Goal: Task Accomplishment & Management: Complete application form

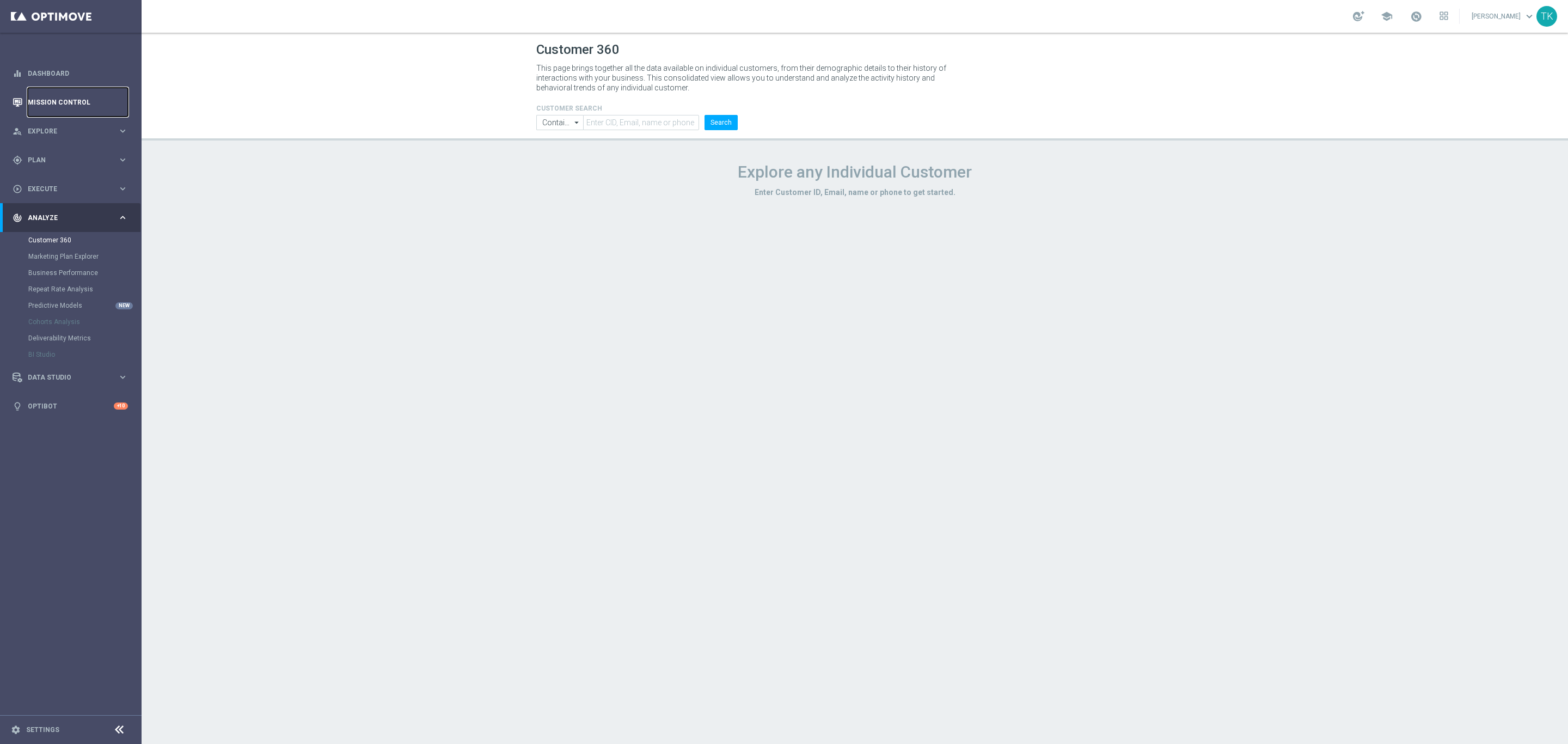
click at [83, 104] on link "Mission Control" at bounding box center [78, 102] width 100 height 29
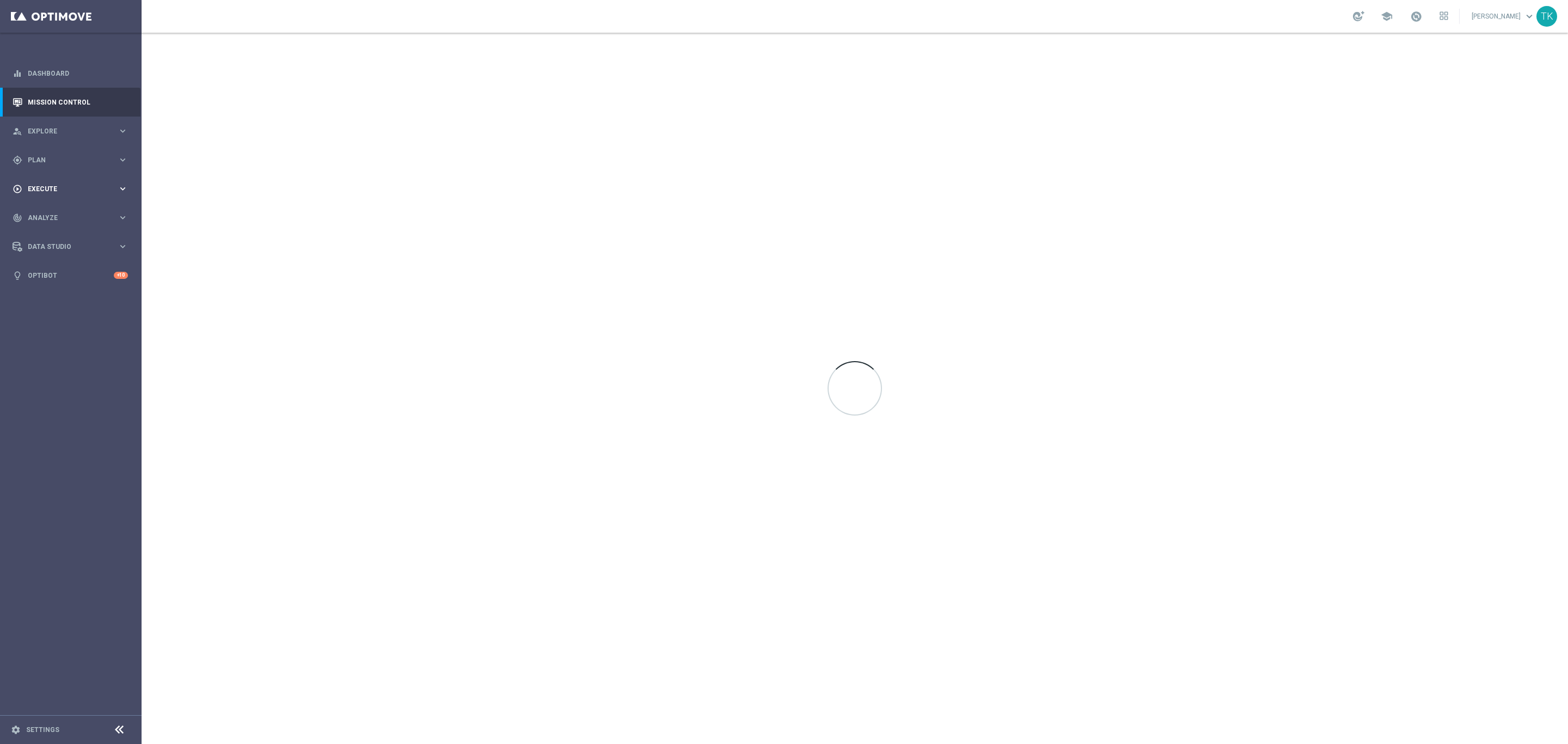
click at [52, 182] on div "play_circle_outline Execute keyboard_arrow_right" at bounding box center [70, 188] width 141 height 29
click at [49, 211] on link "Campaign Builder" at bounding box center [71, 211] width 85 height 9
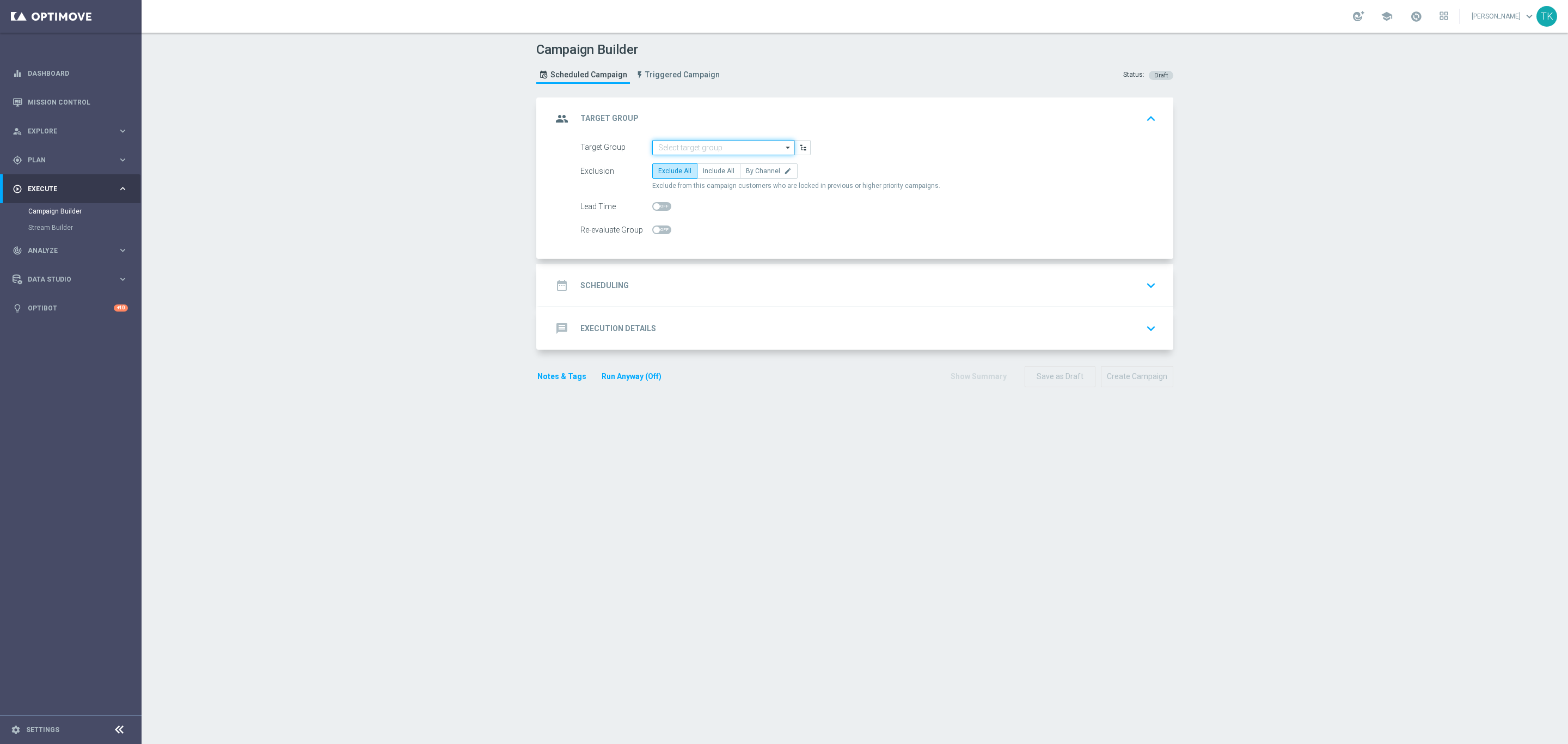
click at [662, 141] on input at bounding box center [723, 147] width 142 height 15
paste input "E_ALL_AUTO_CASHBACK_SILVER_EVIP_25 do 250 PLN_WEEKLY"
click at [687, 165] on div "E_ALL_AUTO_CASHBACK_SILVER_EVIP_25 do 250 PLN_WEEKLY" at bounding box center [723, 168] width 131 height 19
type input "E_ALL_AUTO_CASHBACK_SILVER_EVIP_25 do 250 PLN_WEEKLY"
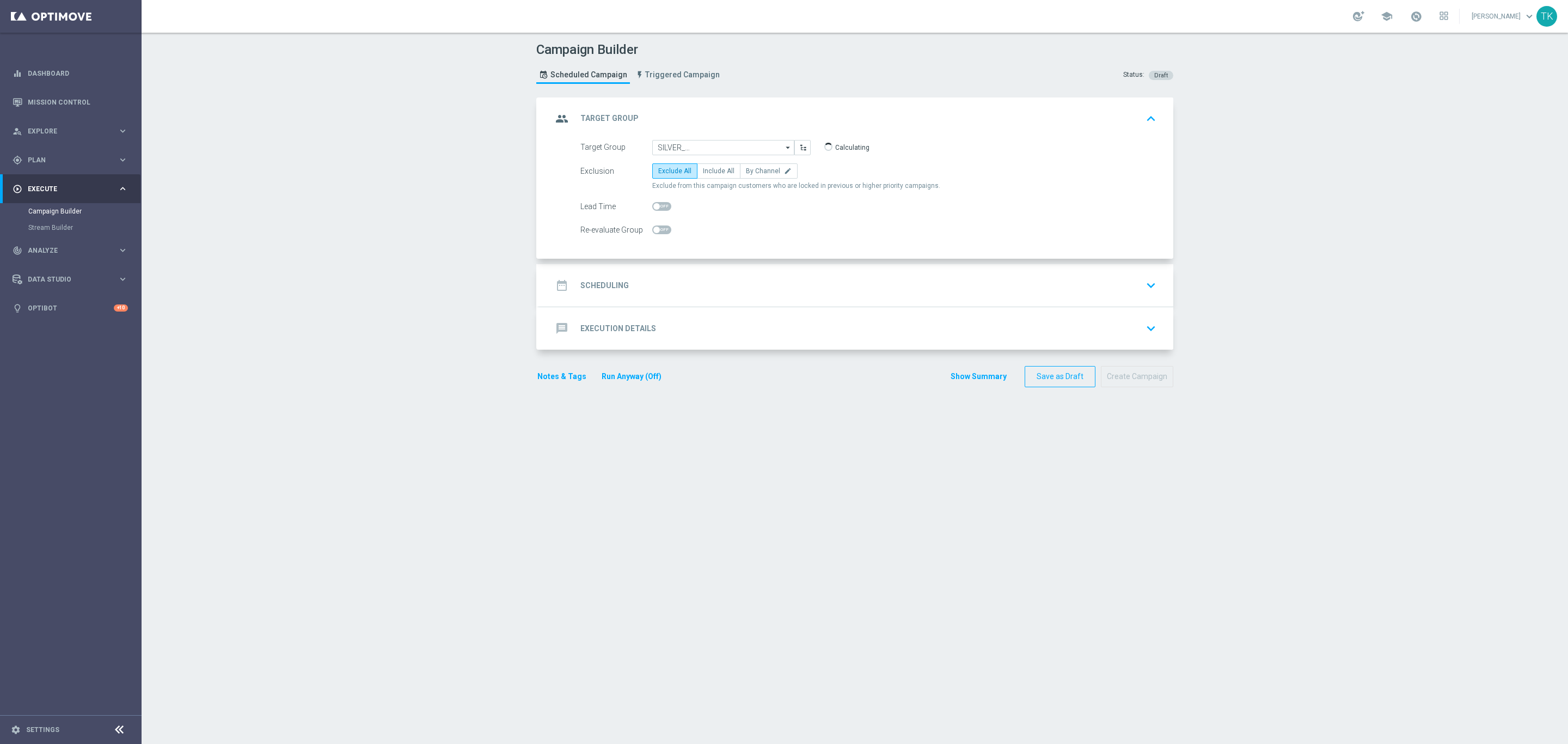
scroll to position [0, 0]
click at [880, 121] on div "group Target Group keyboard_arrow_up" at bounding box center [856, 119] width 608 height 21
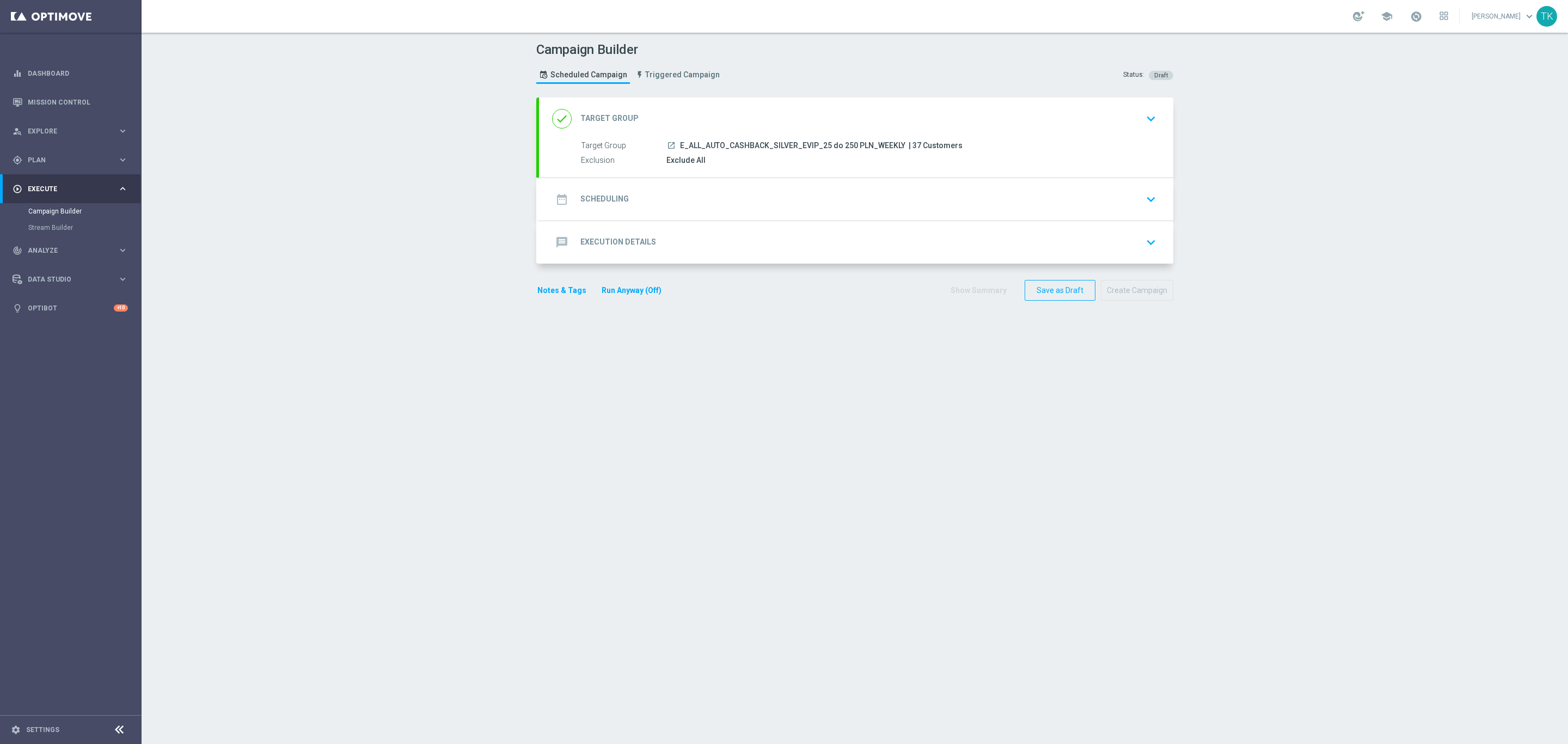
click at [742, 115] on div "done Target Group keyboard_arrow_down" at bounding box center [856, 119] width 608 height 21
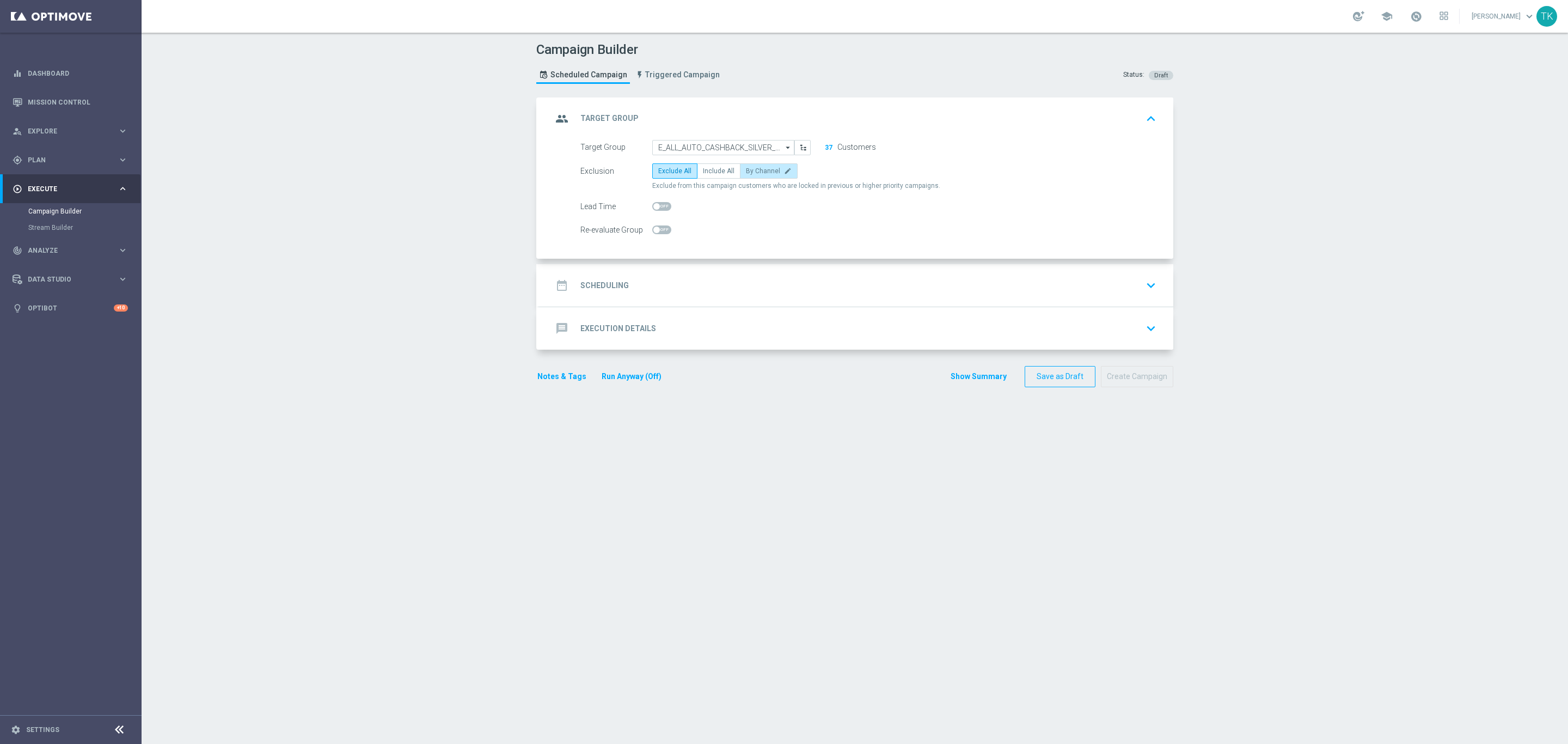
click at [747, 170] on span "By Channel" at bounding box center [763, 171] width 34 height 8
click at [747, 170] on input "By Channel edit" at bounding box center [749, 173] width 7 height 7
radio input "true"
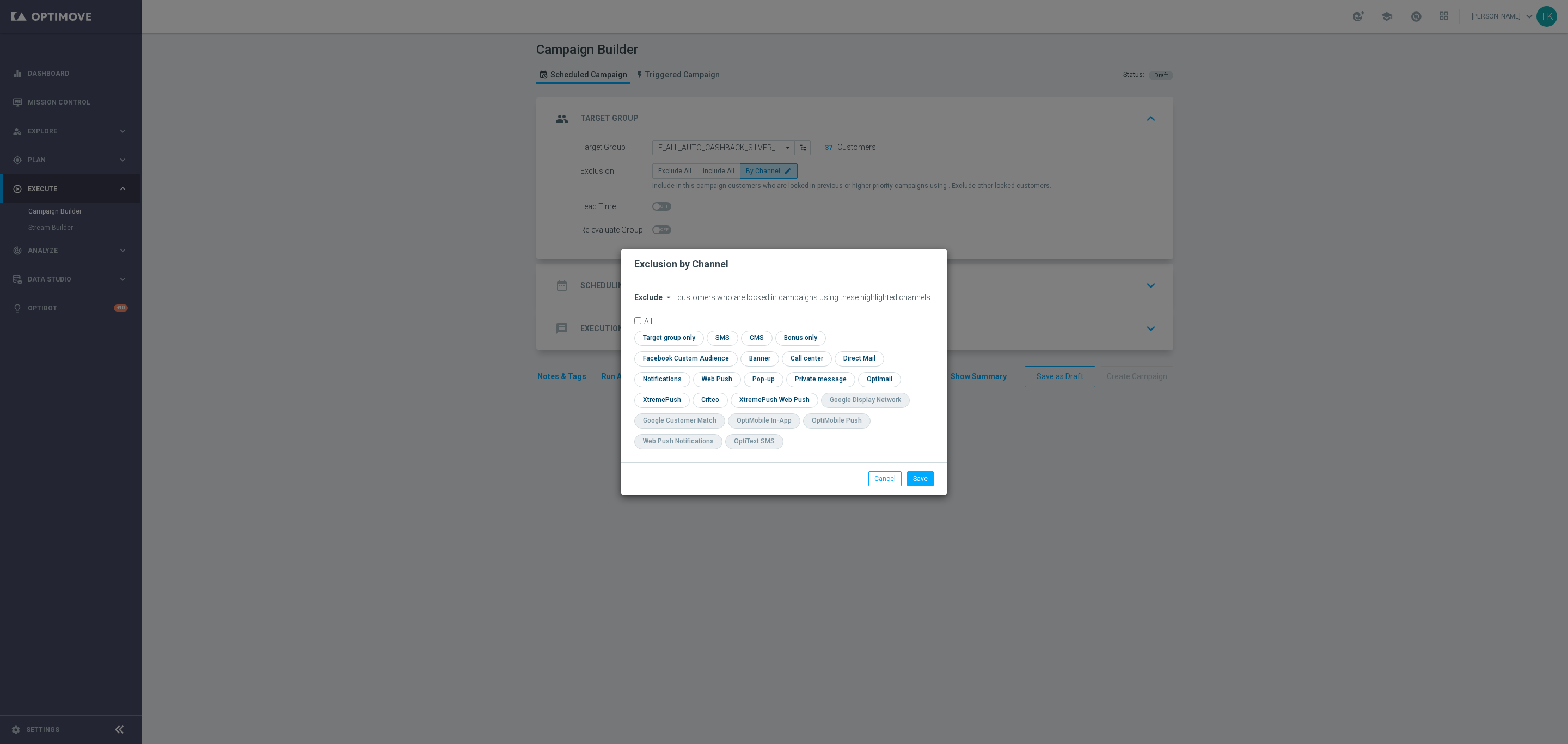
click at [640, 302] on span "Exclude" at bounding box center [648, 297] width 29 height 9
click at [0, 0] on span "Include" at bounding box center [0, 0] width 0 height 0
click at [667, 345] on input "checkbox" at bounding box center [667, 338] width 66 height 15
checkbox input "true"
click at [675, 355] on input "checkbox" at bounding box center [684, 359] width 99 height 15
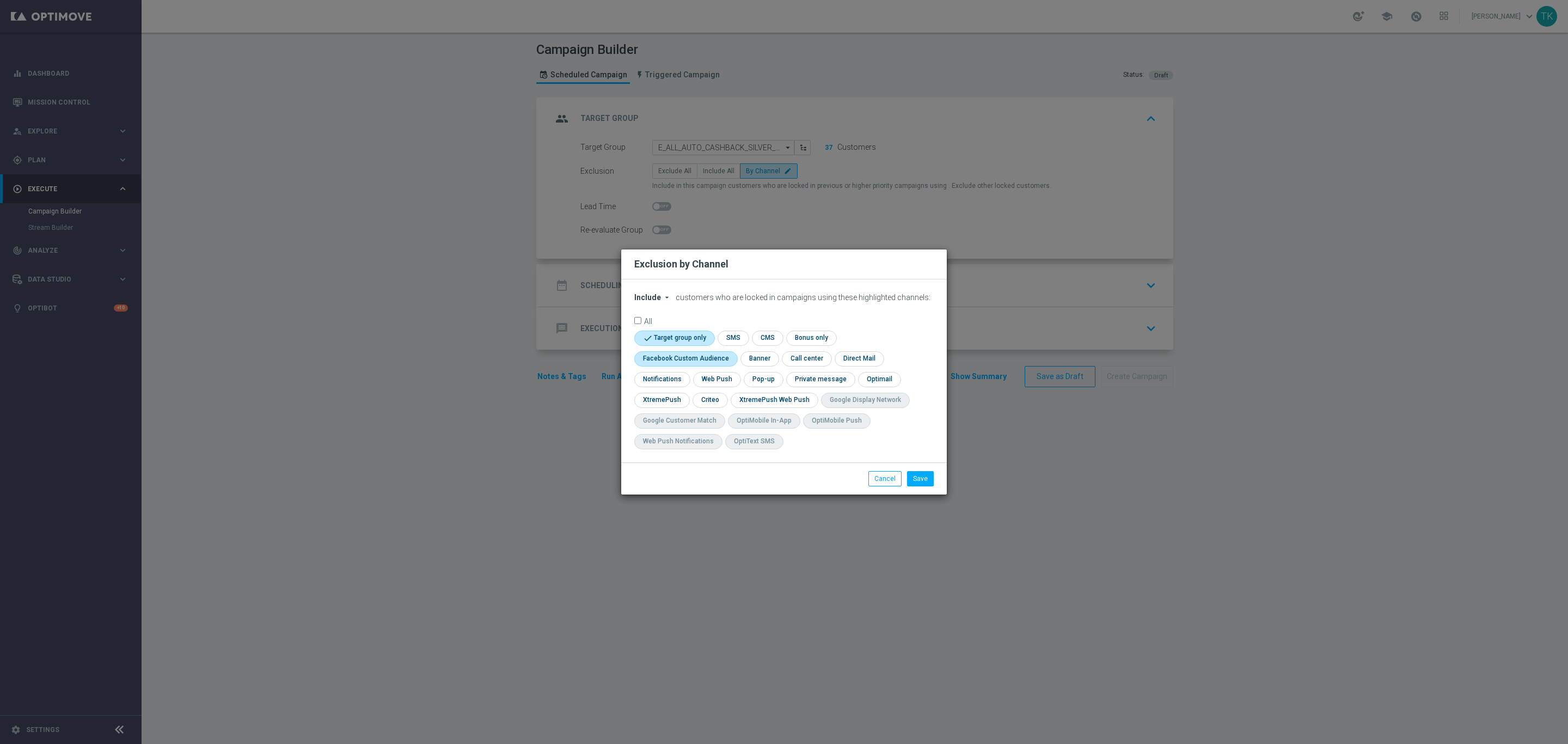
checkbox input "true"
click at [704, 398] on input "checkbox" at bounding box center [709, 400] width 33 height 15
checkbox input "true"
click at [760, 376] on input "checkbox" at bounding box center [763, 379] width 38 height 15
checkbox input "true"
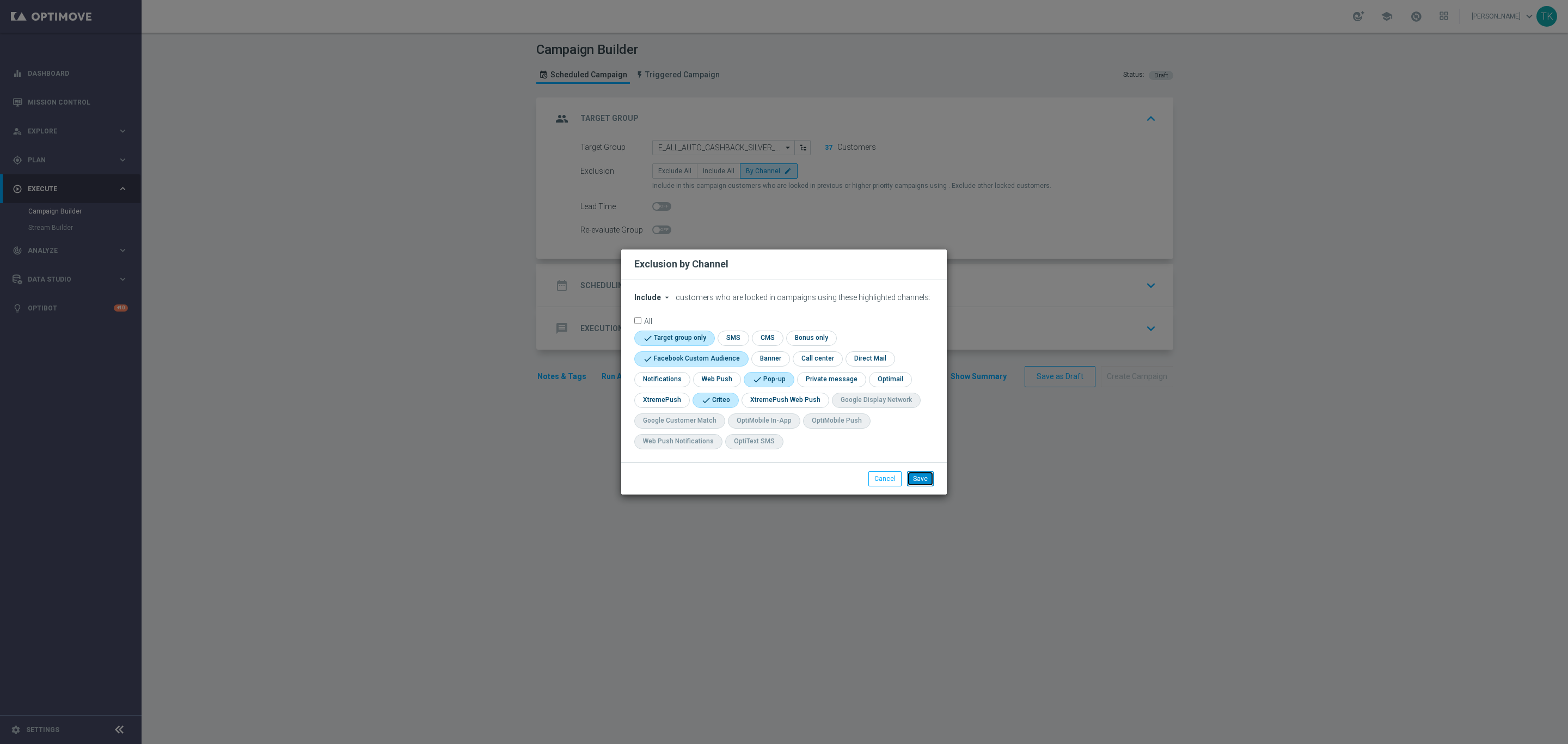
click at [923, 474] on button "Save" at bounding box center [920, 479] width 27 height 15
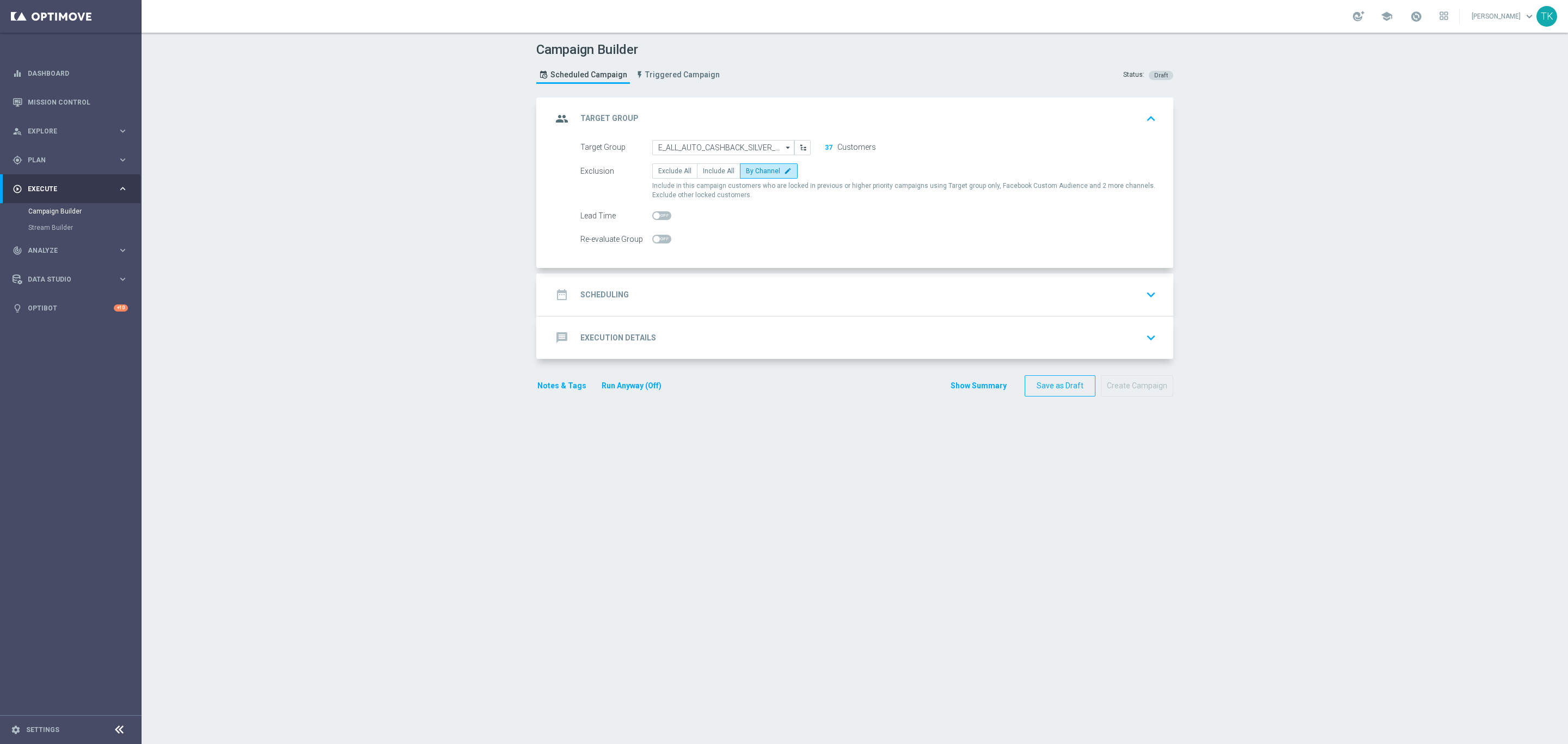
click at [653, 296] on div "date_range Scheduling keyboard_arrow_down" at bounding box center [856, 295] width 608 height 21
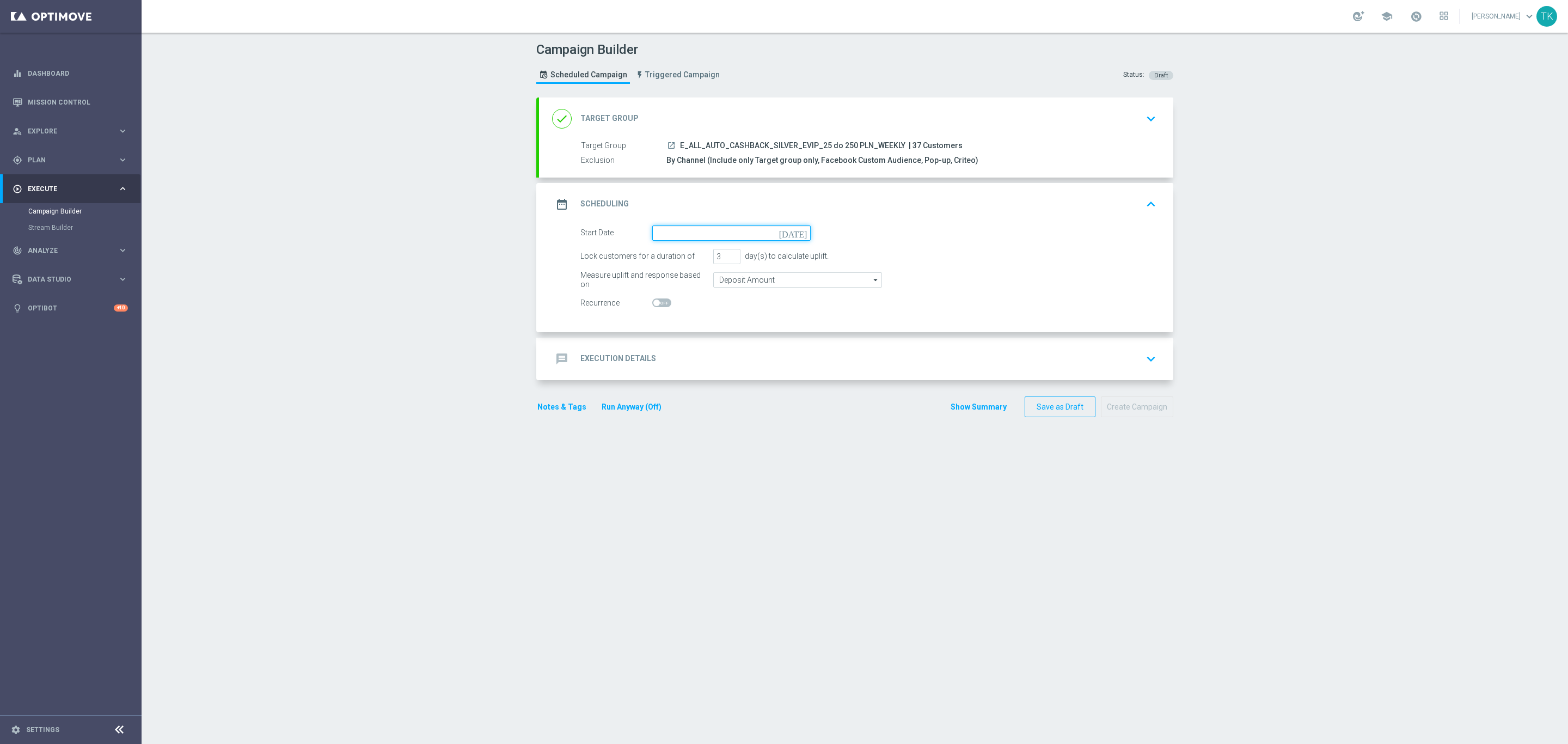
click at [667, 229] on input at bounding box center [732, 233] width 158 height 15
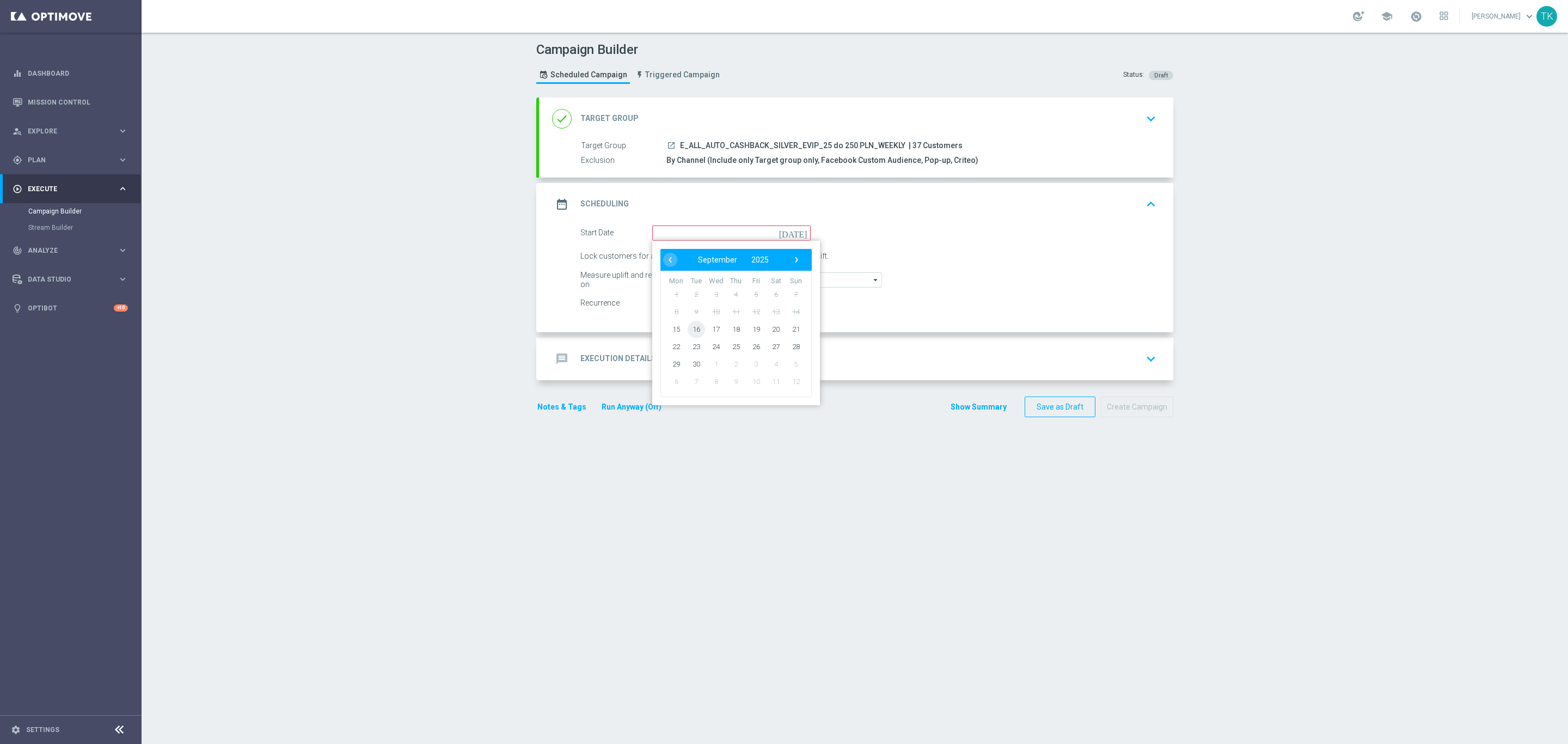
click at [693, 332] on span "16" at bounding box center [696, 329] width 18 height 18
type input "[DATE]"
click at [657, 296] on div at bounding box center [732, 303] width 158 height 15
click at [657, 304] on span at bounding box center [662, 303] width 19 height 9
click at [657, 304] on input "checkbox" at bounding box center [662, 303] width 19 height 9
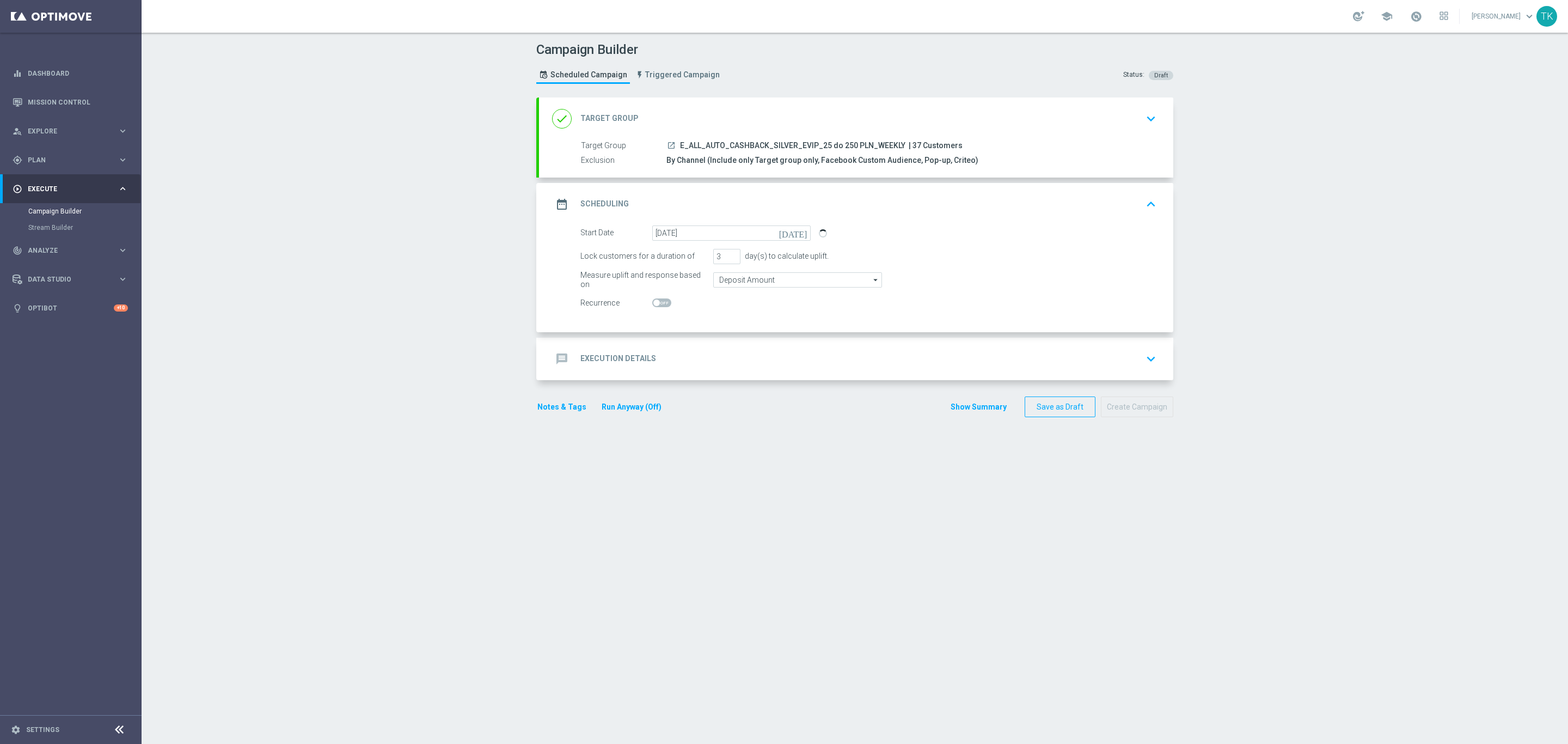
checkbox input "true"
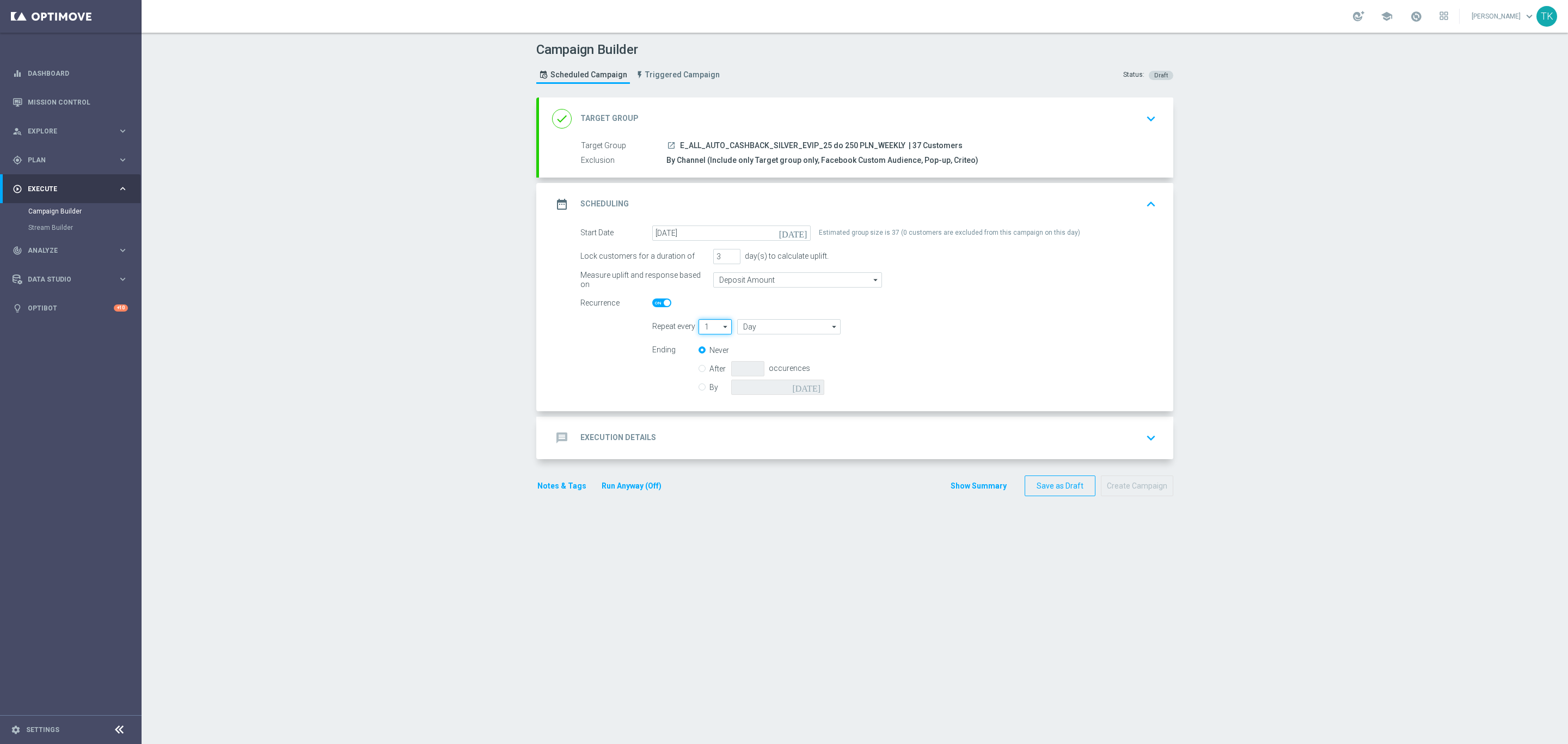
click at [701, 329] on input "1" at bounding box center [715, 326] width 33 height 15
click at [707, 352] on div "2" at bounding box center [710, 359] width 23 height 16
type input "2"
type input "Days"
click at [760, 328] on input "Days" at bounding box center [789, 326] width 103 height 15
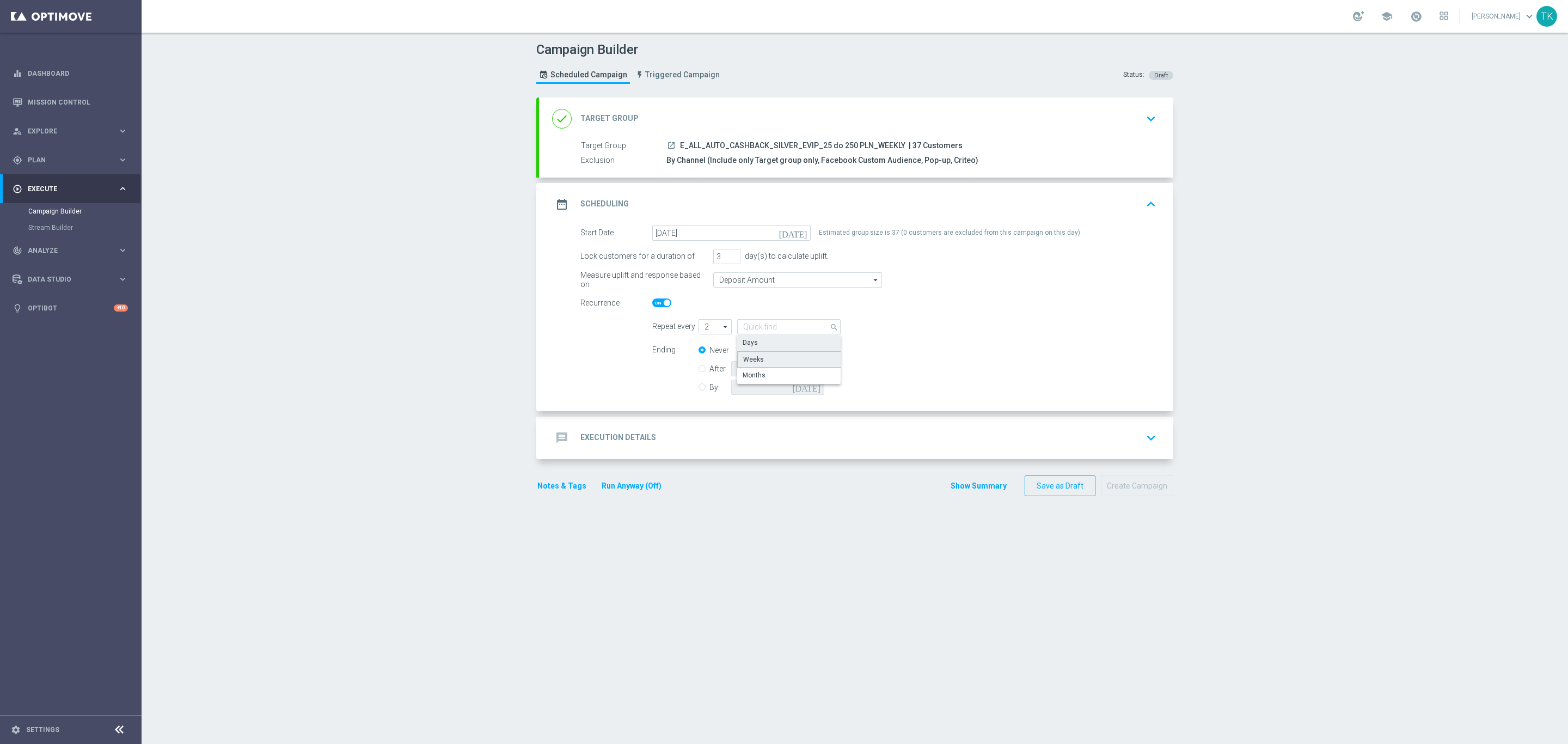
click at [768, 356] on div "Weeks" at bounding box center [789, 359] width 104 height 16
type input "Weeks"
click at [641, 435] on h2 "Execution Details" at bounding box center [618, 437] width 75 height 10
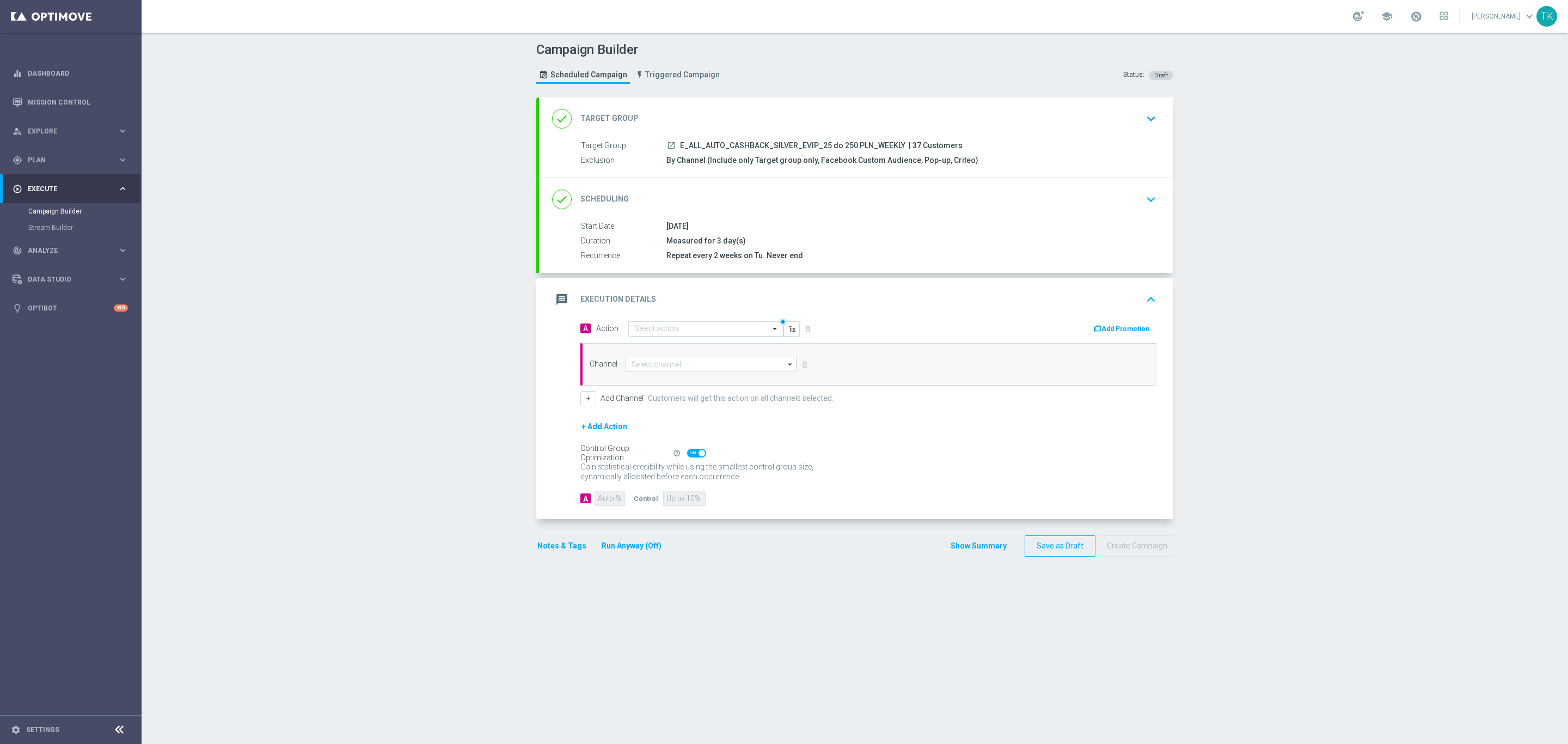
click at [730, 147] on span "E_ALL_AUTO_CASHBACK_SILVER_EVIP_25 do 250 PLN_WEEKLY" at bounding box center [793, 146] width 225 height 10
click at [650, 332] on input "text" at bounding box center [695, 329] width 121 height 9
paste input "79526"
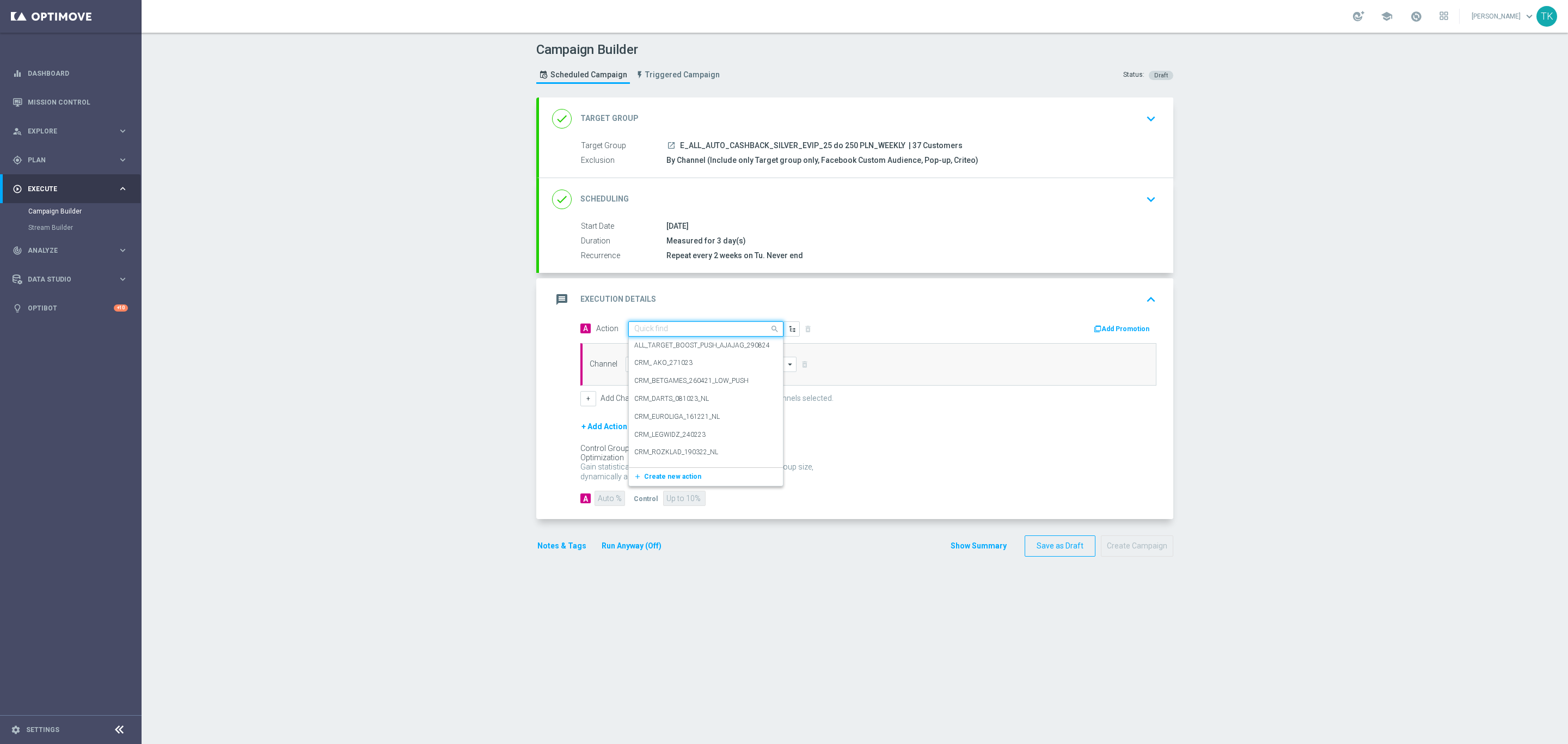
type input "79526"
click at [650, 365] on span "Create new action" at bounding box center [673, 362] width 57 height 8
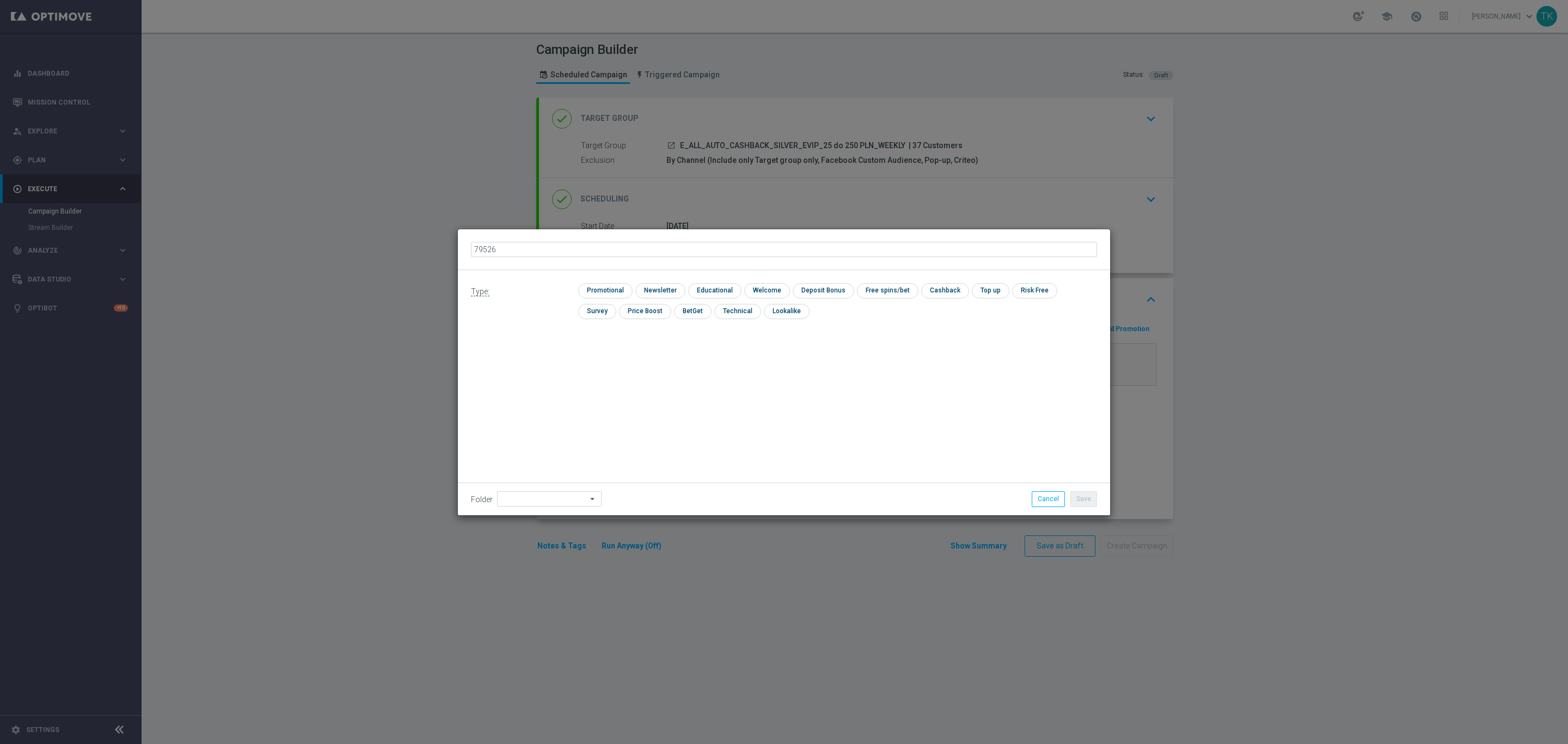
drag, startPoint x: 508, startPoint y: 250, endPoint x: 477, endPoint y: 254, distance: 31.3
click at [477, 254] on input "79526" at bounding box center [784, 249] width 626 height 15
type input "7"
click at [1044, 505] on button "Cancel" at bounding box center [1048, 499] width 33 height 15
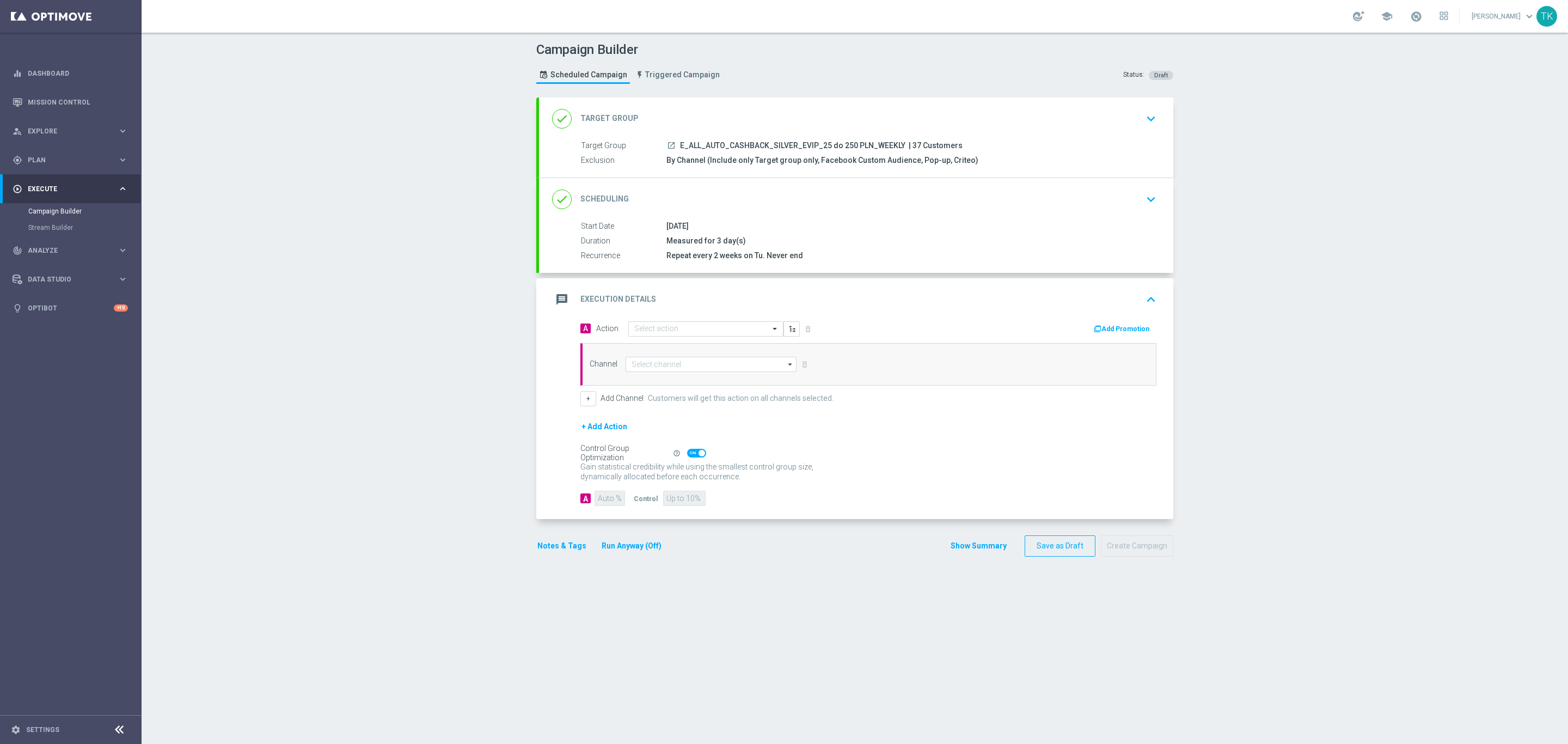
click at [814, 144] on span "E_ALL_AUTO_CASHBACK_SILVER_EVIP_25 do 250 PLN_WEEKLY" at bounding box center [793, 146] width 225 height 10
copy div "E_ALL_AUTO_CASHBACK_SILVER_EVIP_25 do 250 PLN_WEEKLY"
click at [668, 330] on input "text" at bounding box center [695, 329] width 121 height 9
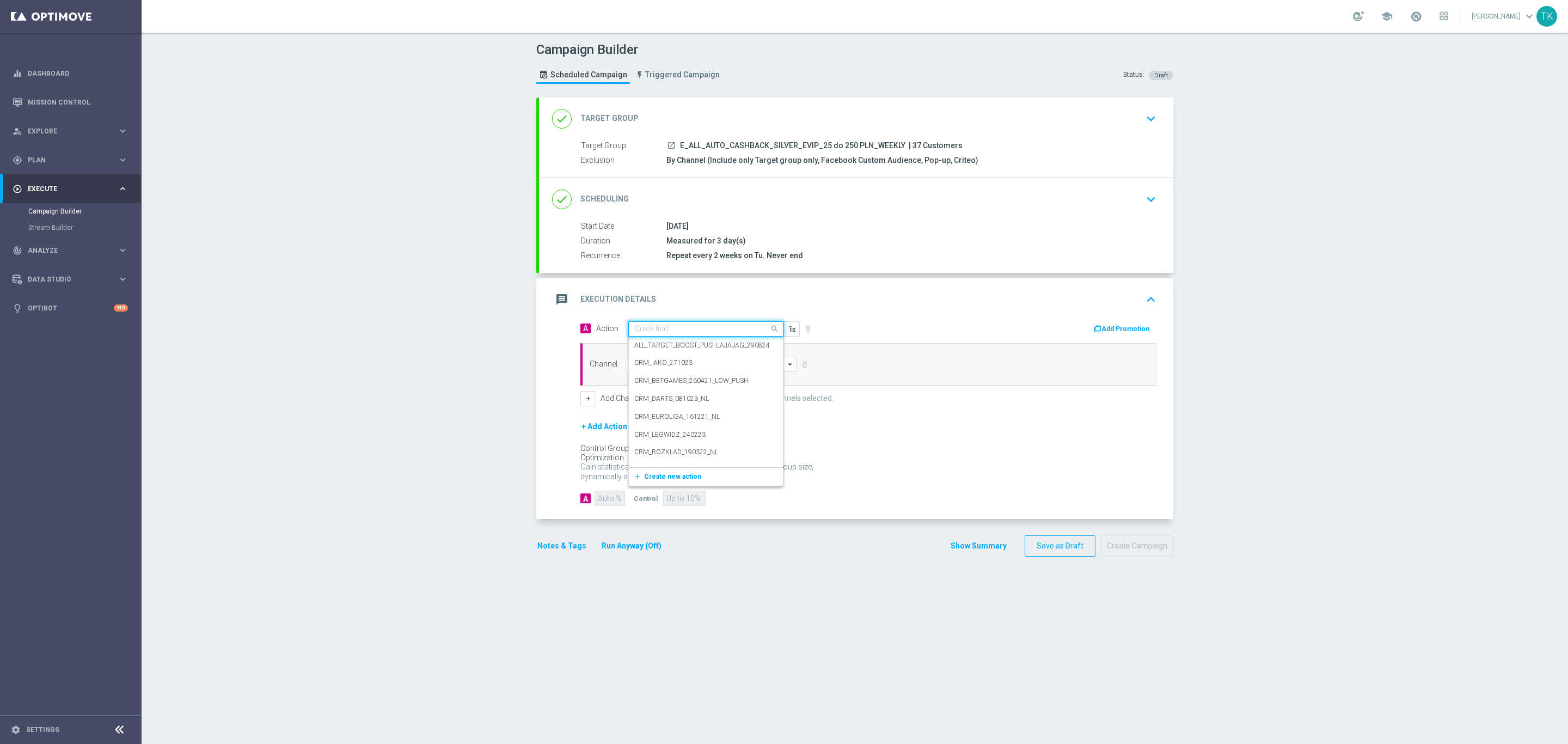
paste input "E_ALL_AUTO_CASHBACK_SILVER_EVIP_25 do 250 PLN_WEEKLY"
type input "E_ALL_AUTO_CASHBACK_SILVER_EVIP_25 do 250 PLN_WEEKLY"
click at [655, 369] on button "add_new Create new action" at bounding box center [704, 363] width 150 height 13
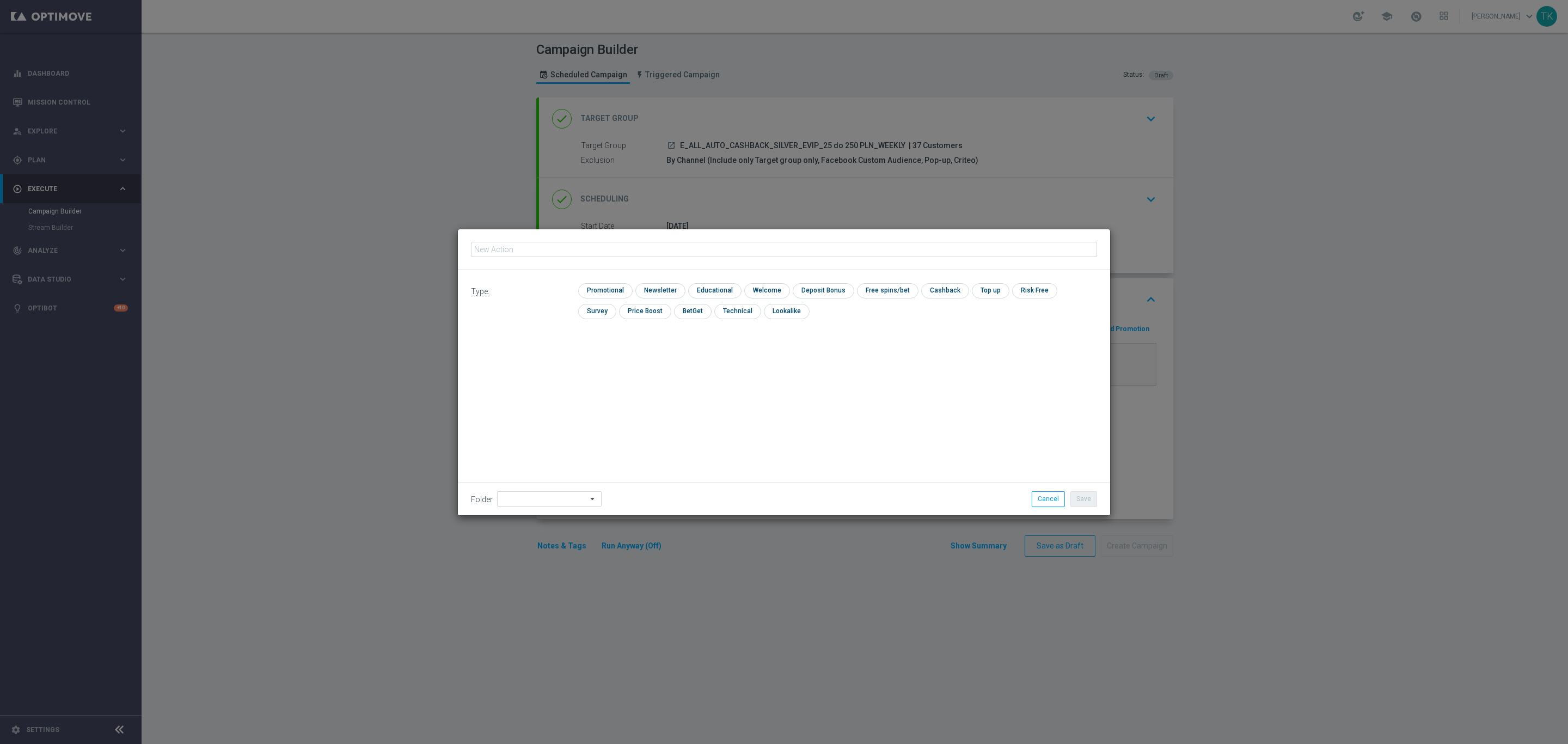
type input "E_ALL_AUTO_CASHBACK_SILVER_EVIP_25 do 250 PLN_WEEKLY"
click at [621, 290] on input "checkbox" at bounding box center [604, 290] width 52 height 15
checkbox input "true"
click at [1082, 498] on button "Save" at bounding box center [1083, 499] width 27 height 15
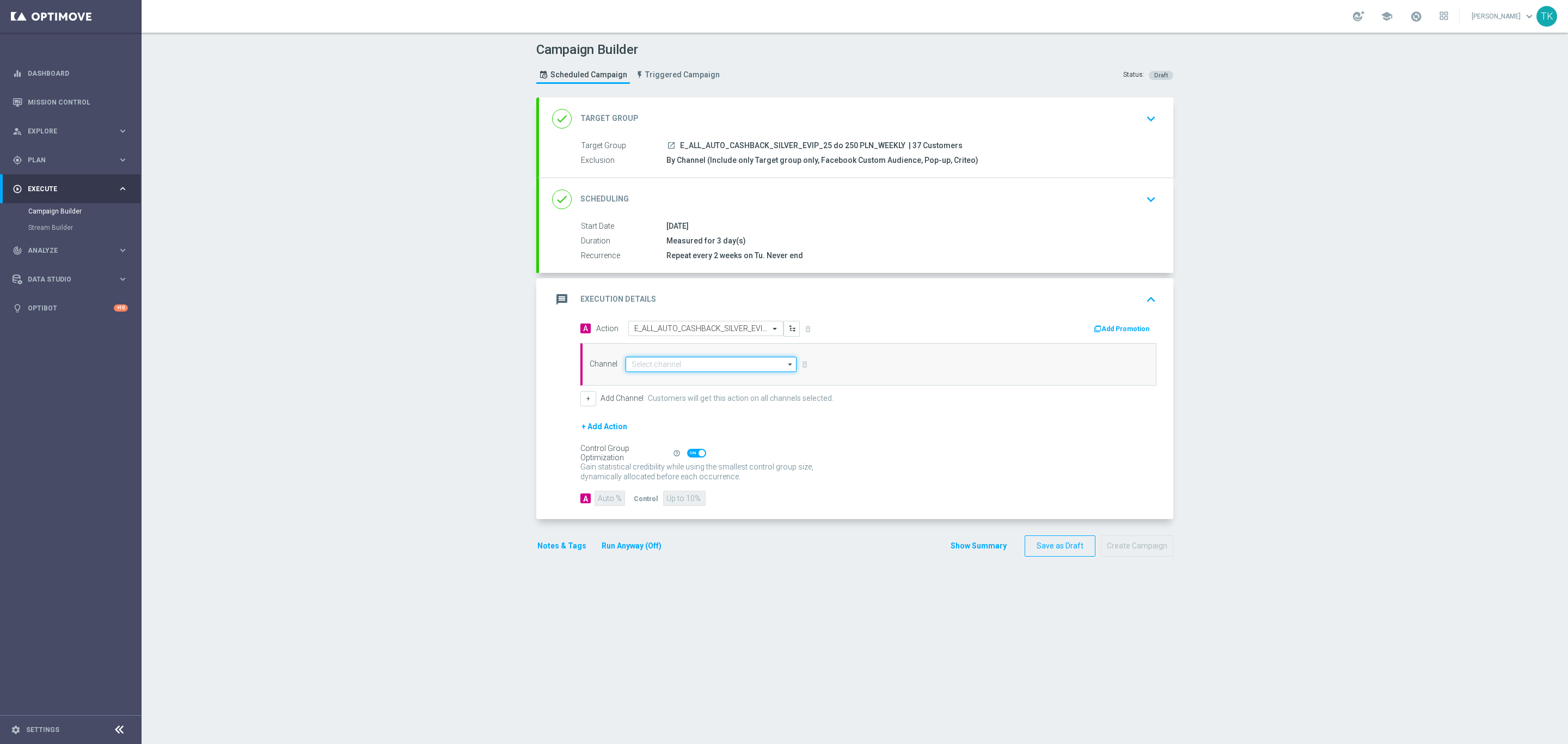
click at [628, 362] on input at bounding box center [711, 364] width 171 height 15
click at [642, 378] on div "Private message" at bounding box center [657, 380] width 51 height 10
type input "Private message"
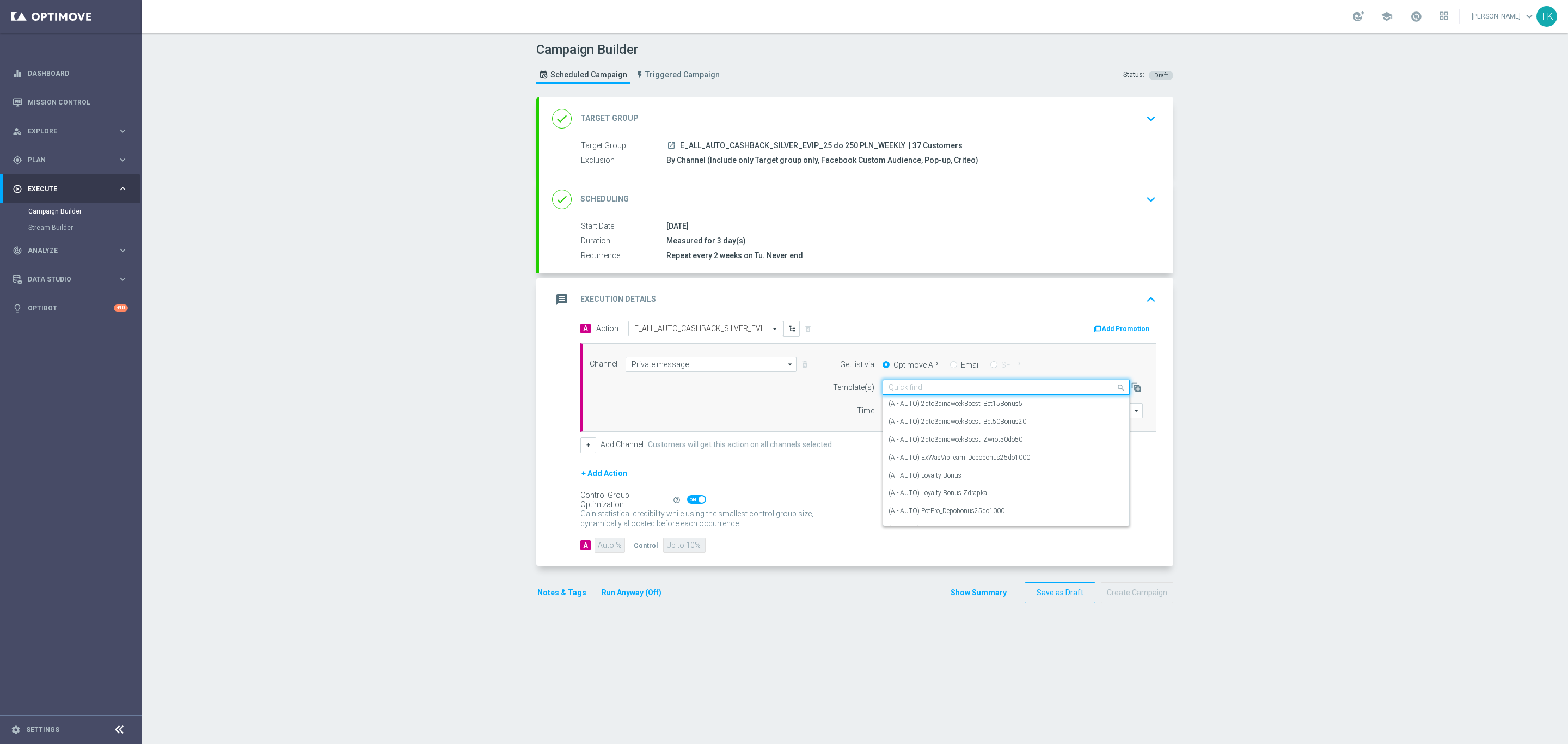
click at [894, 388] on input "text" at bounding box center [995, 387] width 214 height 9
paste input "E_ALL_AUTO_CASHBACK_SILVER_EVIP_25 do 250 PLN_WEEKLY"
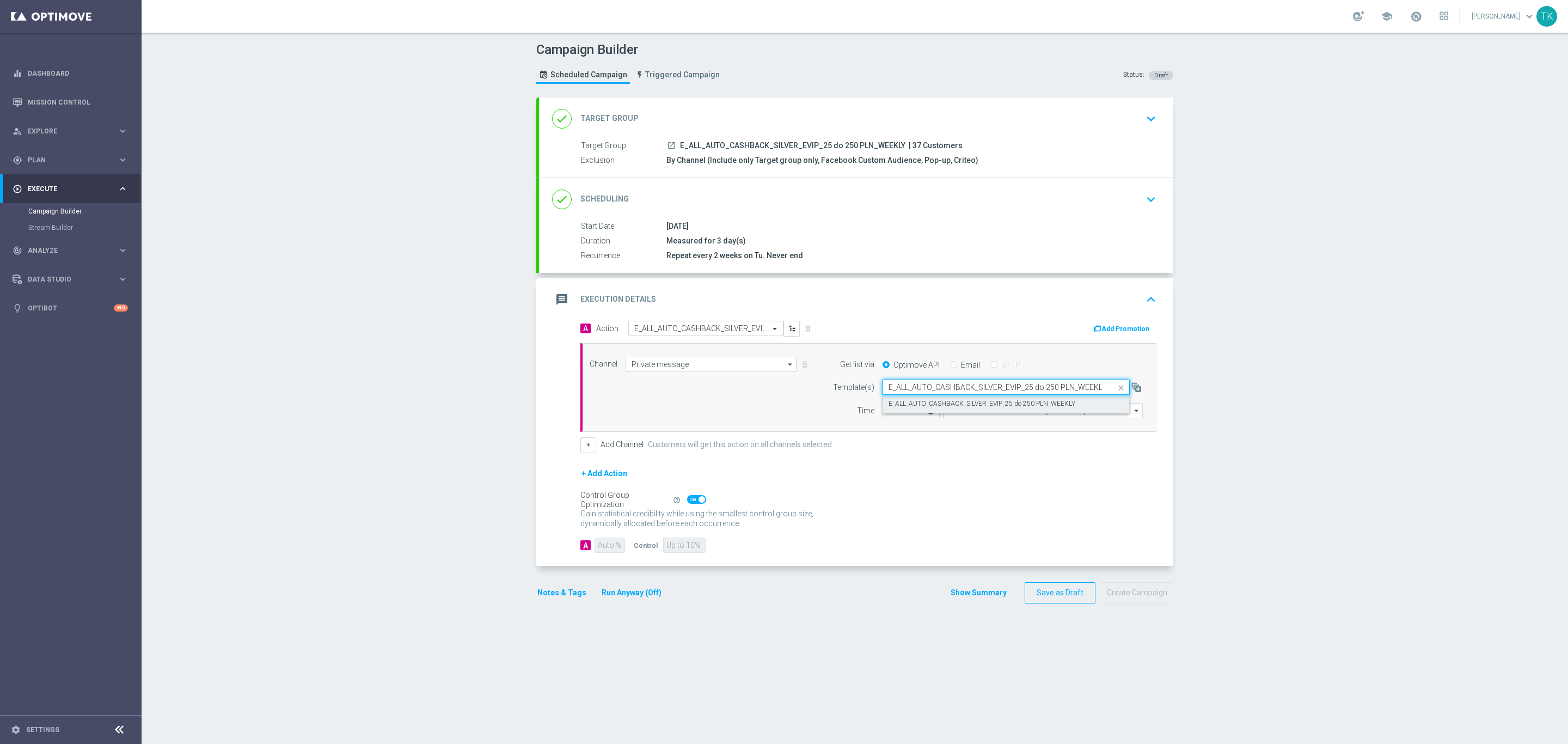
scroll to position [0, 2]
click at [894, 407] on label "E_ALL_AUTO_CASHBACK_SILVER_EVIP_25 do 250 PLN_WEEKLY" at bounding box center [982, 404] width 187 height 9
type input "E_ALL_AUTO_CASHBACK_SILVER_EVIP_25 do 250 PLN_WEEKLY"
click at [883, 412] on input "12:00" at bounding box center [911, 410] width 57 height 15
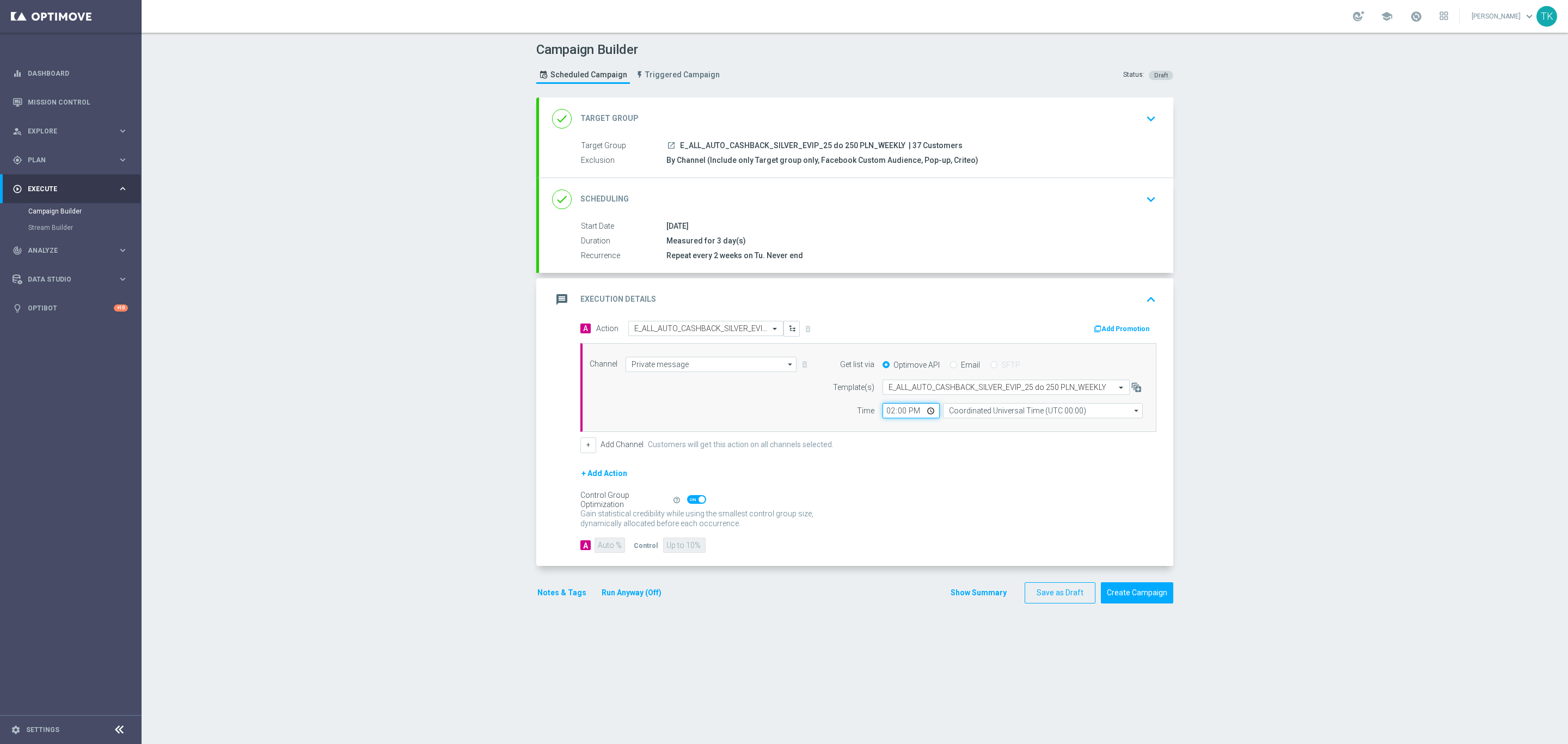
type input "14:02"
click at [949, 417] on input "Coordinated Universal Time (UTC 00:00)" at bounding box center [1043, 410] width 200 height 15
click at [950, 430] on div "Central European Time (Warsaw) (UTC +02:00)" at bounding box center [1038, 427] width 178 height 10
type input "Central European Time (Warsaw) (UTC +02:00)"
click at [585, 451] on button "+" at bounding box center [588, 444] width 16 height 15
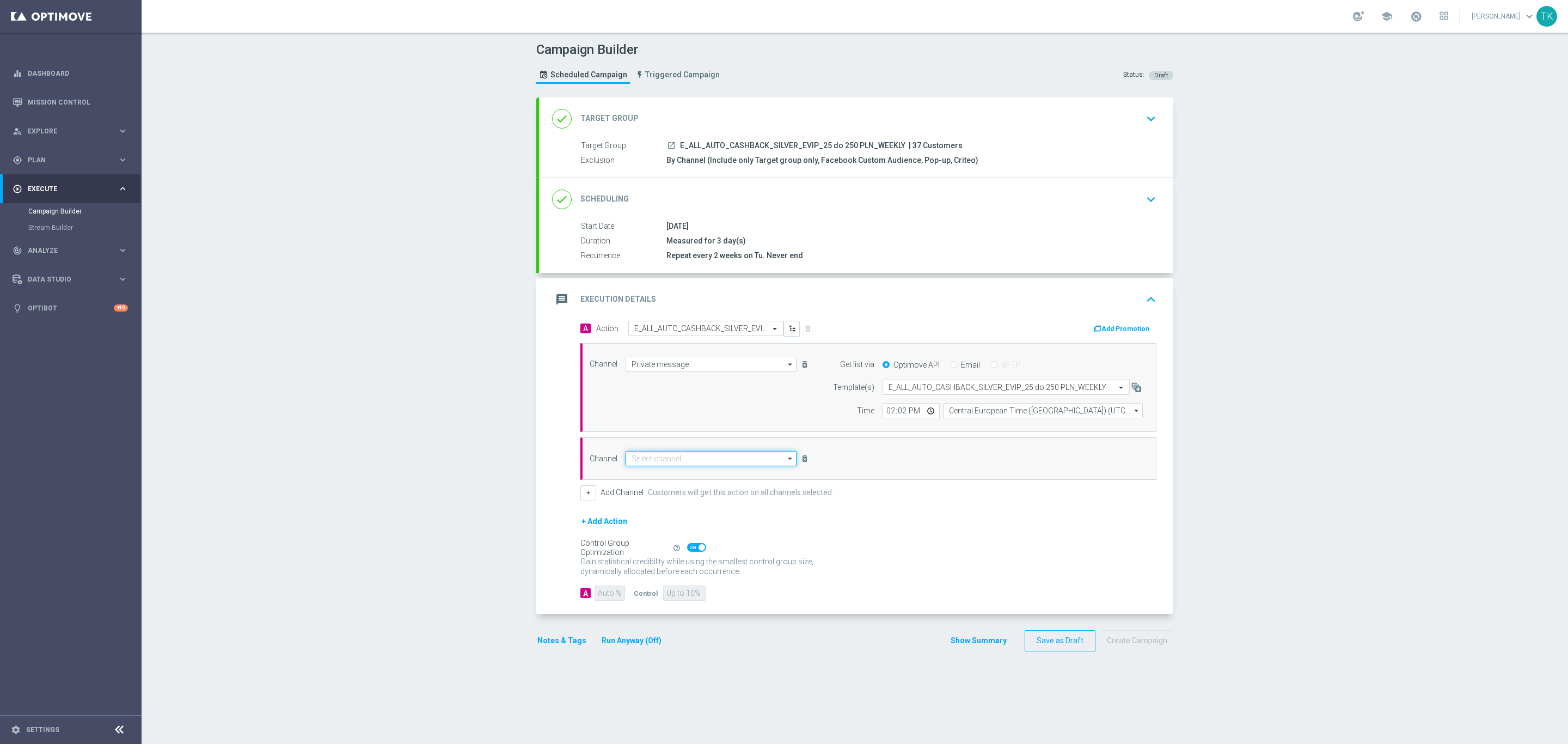
click at [642, 464] on input at bounding box center [711, 458] width 171 height 15
click at [657, 472] on div "Optimail" at bounding box center [711, 474] width 171 height 15
type input "Optimail"
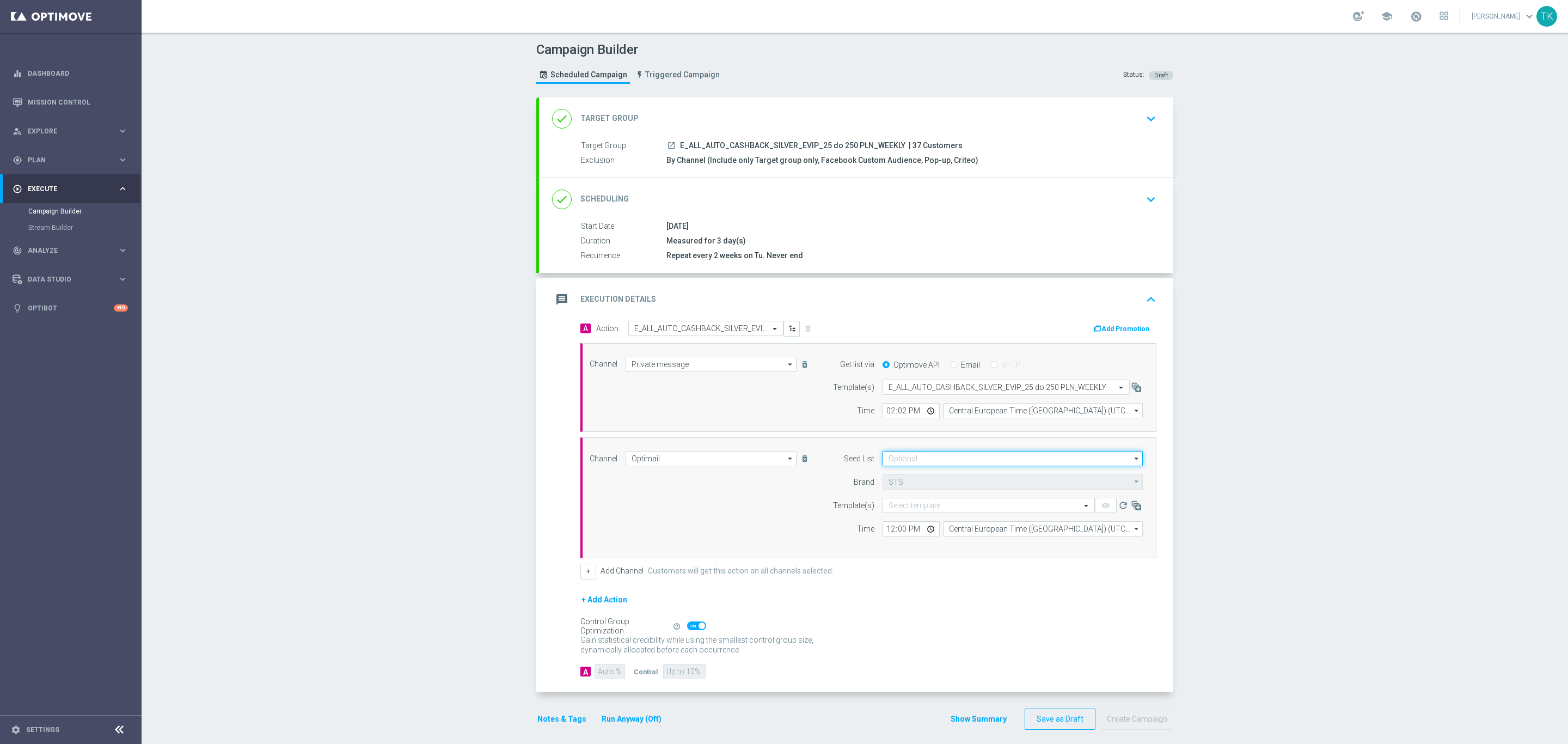
click at [897, 464] on input at bounding box center [1013, 458] width 261 height 15
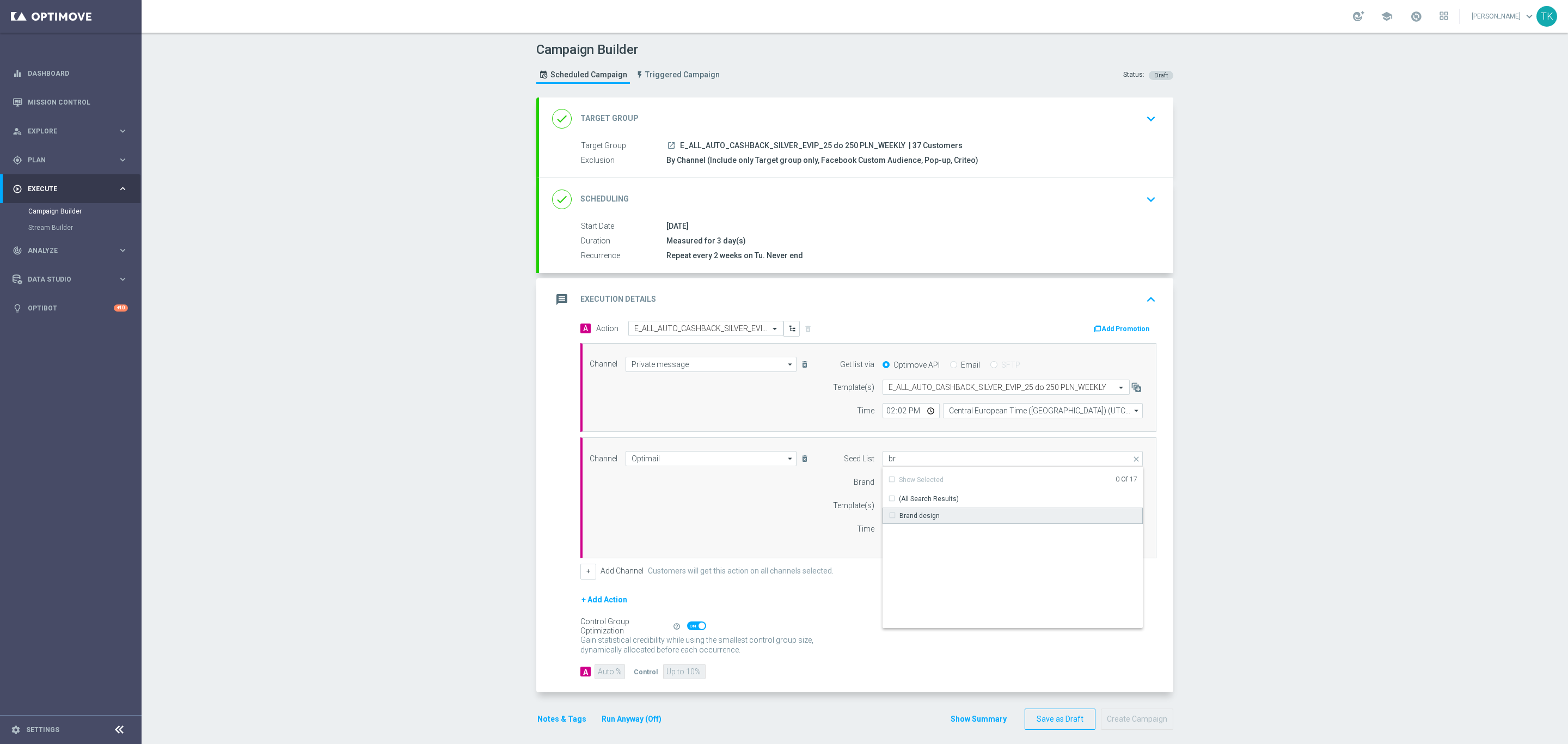
click at [900, 513] on div "Brand design" at bounding box center [920, 516] width 40 height 10
click at [758, 528] on div "Channel Optimail Optimail arrow_drop_down Show Selected 1 of 22 Target group on…" at bounding box center [866, 498] width 570 height 94
type input "Brand design"
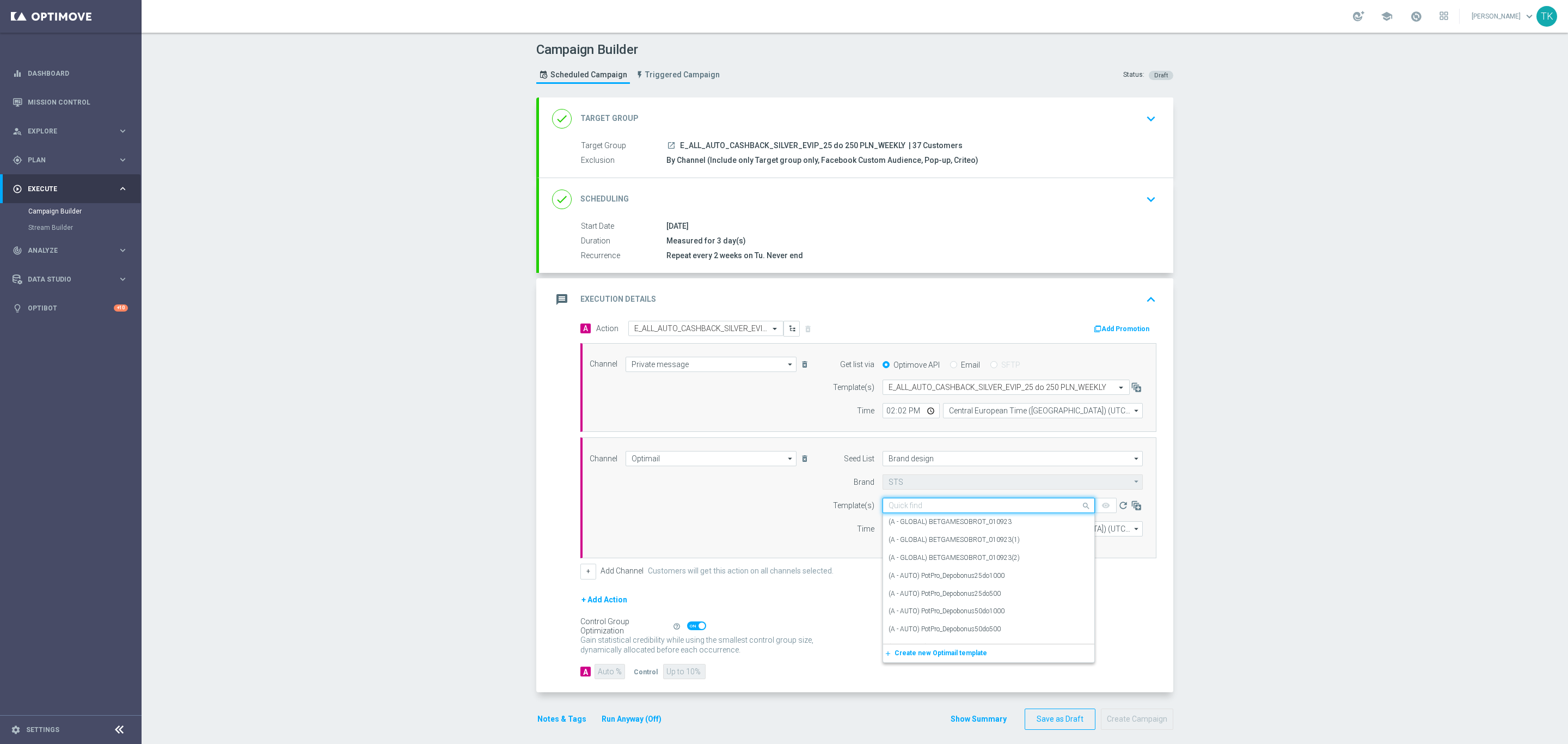
click at [894, 507] on input "text" at bounding box center [978, 505] width 178 height 9
paste input "E_ALL_AUTO_CASHBACK_SILVER_EVIP_25 do 250 PLN_WEEKLY"
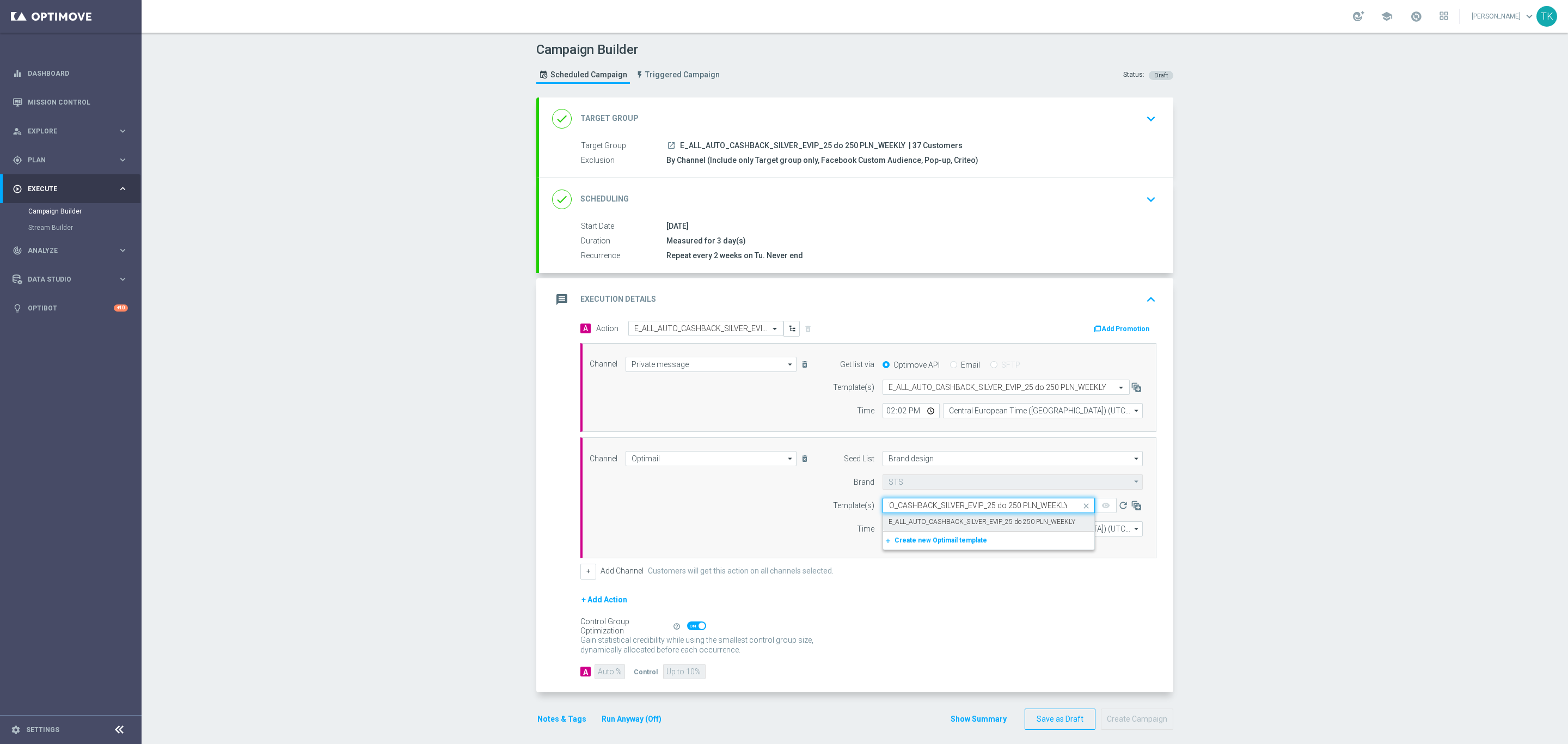
click at [895, 518] on div "E_ALL_AUTO_CASHBACK_SILVER_EVIP_25 do 250 PLN_WEEKLY" at bounding box center [989, 522] width 200 height 18
type input "E_ALL_AUTO_CASHBACK_SILVER_EVIP_25 do 250 PLN_WEEKLY"
click at [883, 532] on input "12:00" at bounding box center [911, 528] width 57 height 15
type input "14:02"
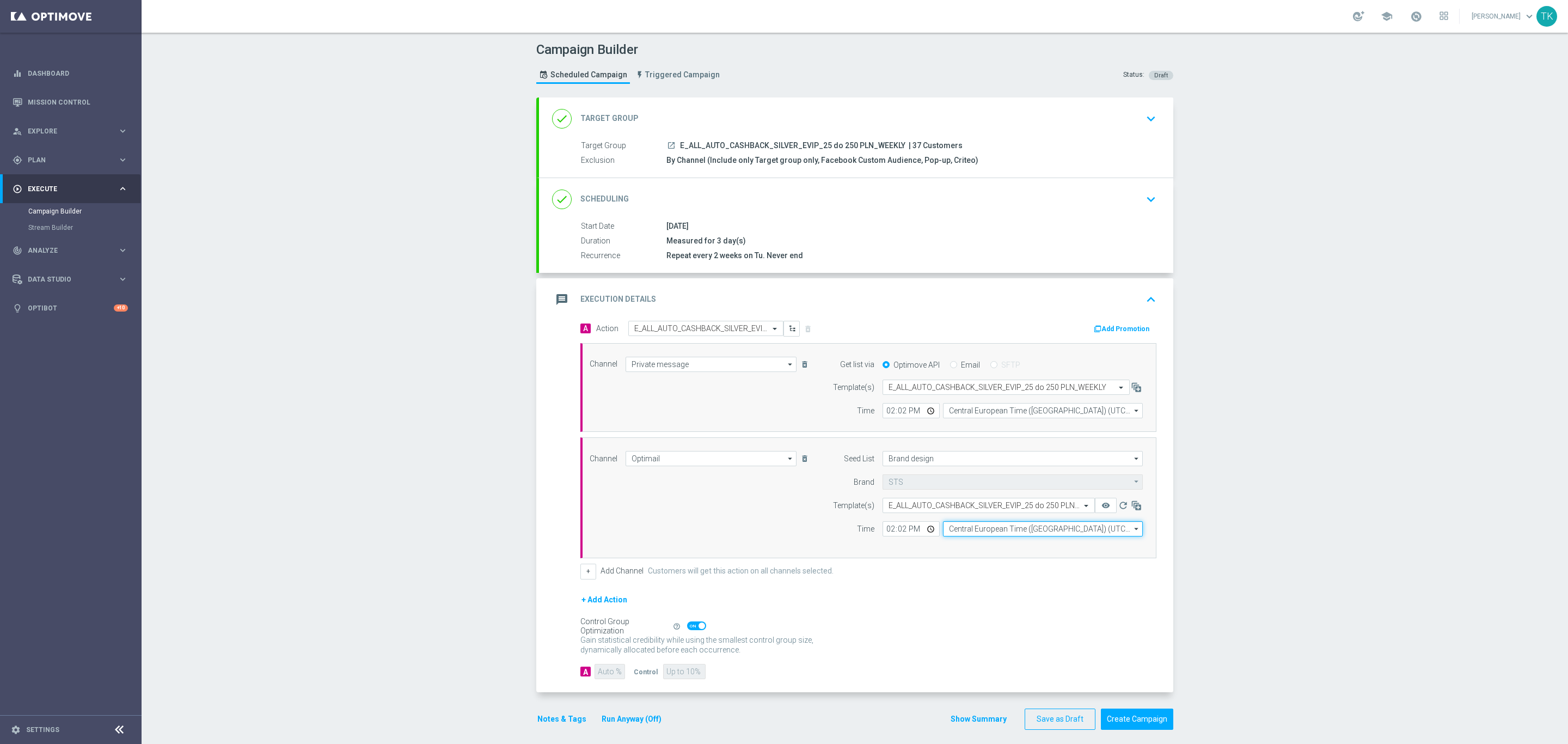
click at [965, 533] on input "Central European Time (Warsaw) (UTC +02:00)" at bounding box center [1043, 528] width 200 height 15
click at [969, 536] on input "war" at bounding box center [1043, 528] width 200 height 15
click at [967, 546] on div "Central European Time (Warsaw) (UTC +02:00)" at bounding box center [1037, 544] width 178 height 10
type input "Central European Time (Warsaw) (UTC +02:00)"
click at [962, 720] on button "Show Summary" at bounding box center [979, 719] width 57 height 13
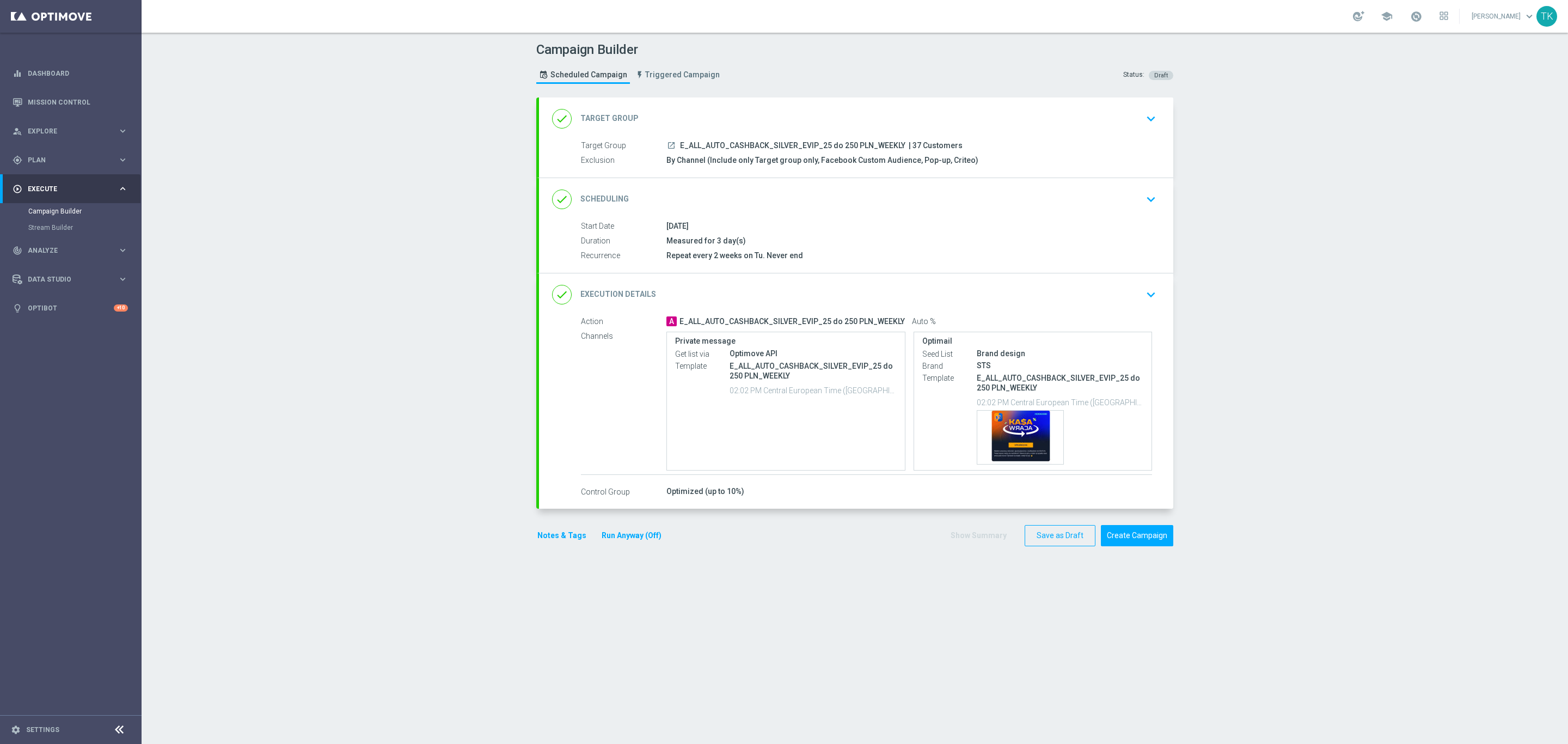
click at [786, 146] on span "E_ALL_AUTO_CASHBACK_SILVER_EVIP_25 do 250 PLN_WEEKLY" at bounding box center [793, 146] width 225 height 10
copy div "E_ALL_AUTO_CASHBACK_SILVER_EVIP_25 do 250 PLN_WEEKLY"
click at [825, 79] on div "Campaign Builder Scheduled Campaign Triggered Campaign Status: Draft" at bounding box center [855, 64] width 653 height 50
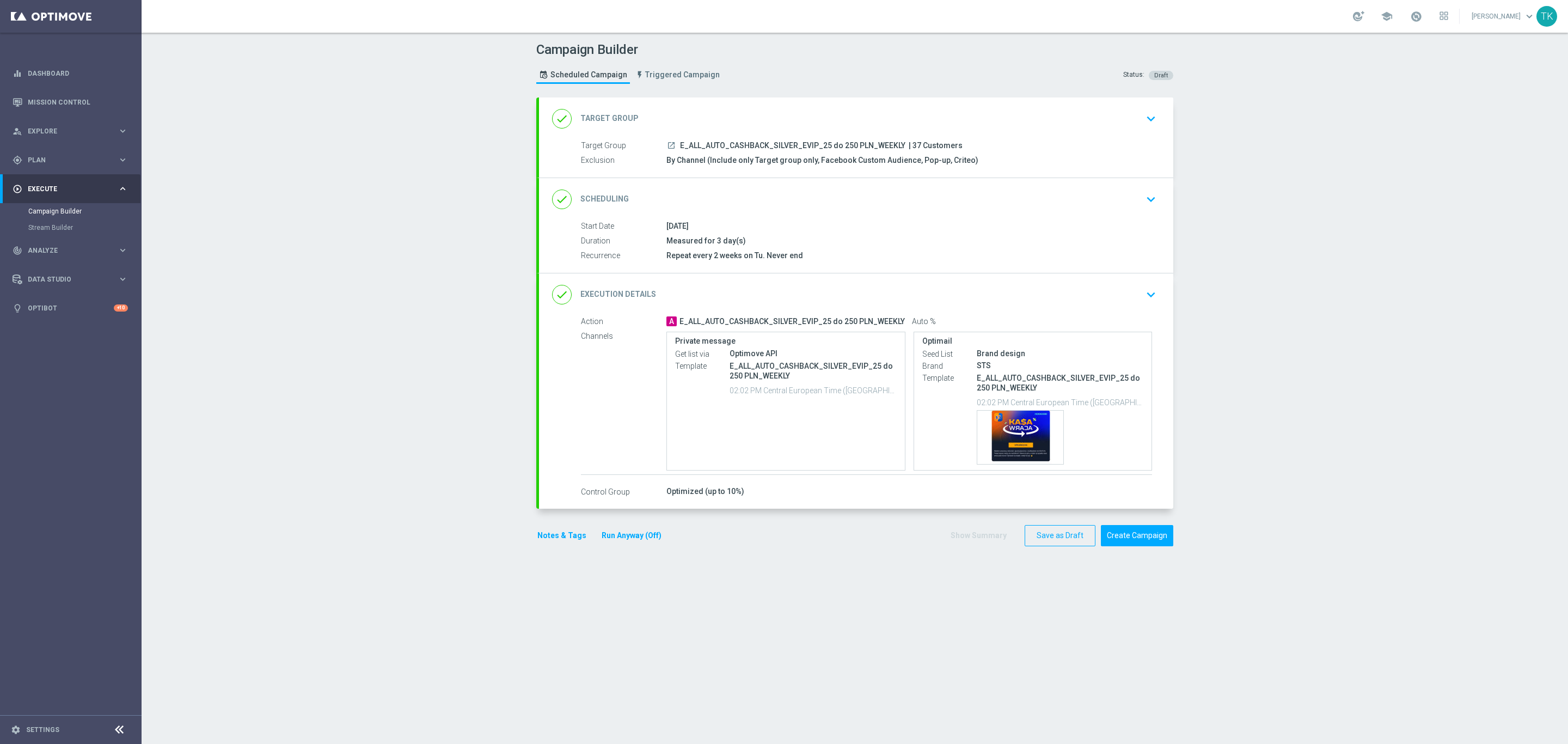
click at [1104, 297] on div "done Execution Details keyboard_arrow_down" at bounding box center [856, 295] width 608 height 21
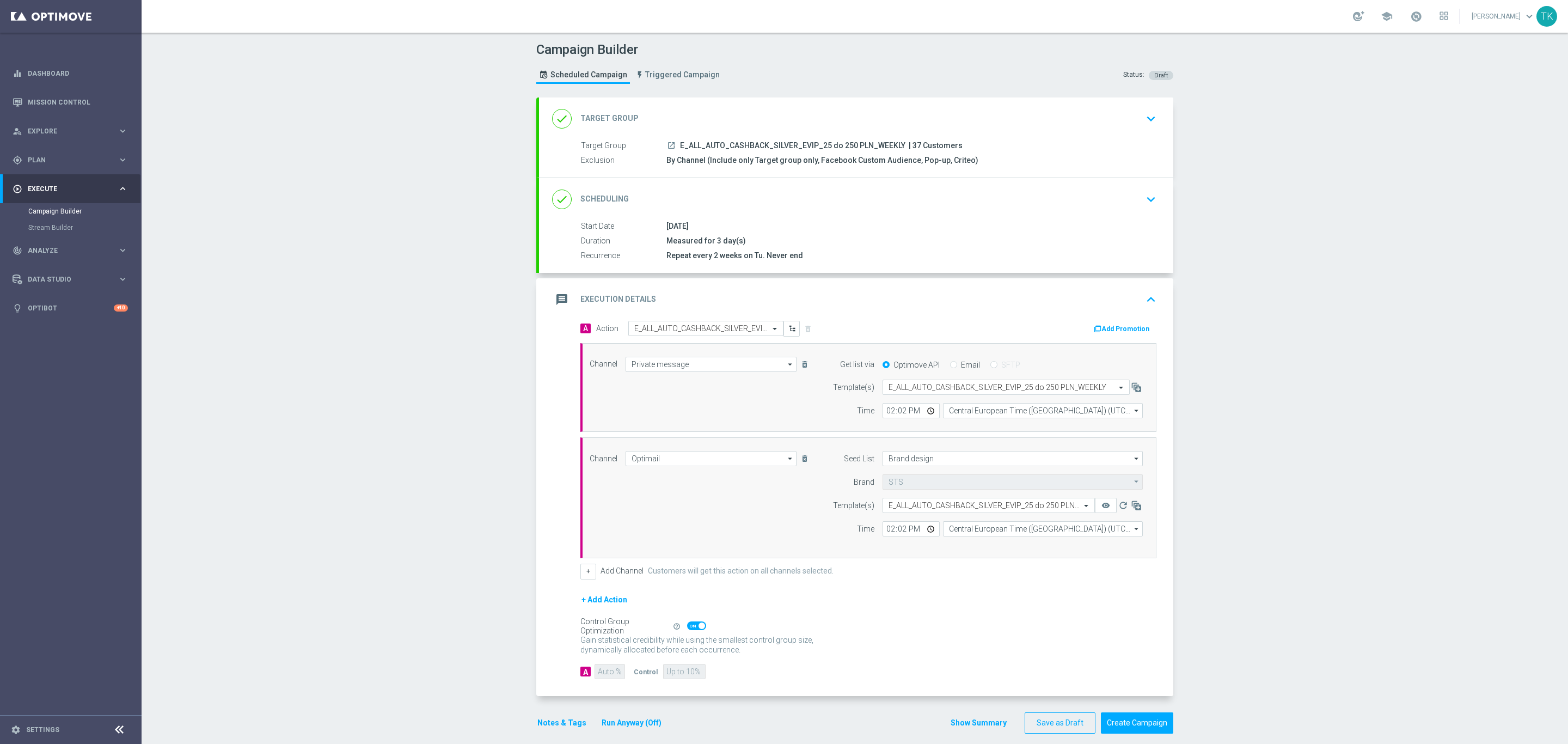
click at [1115, 332] on button "Add Promotion" at bounding box center [1122, 329] width 60 height 12
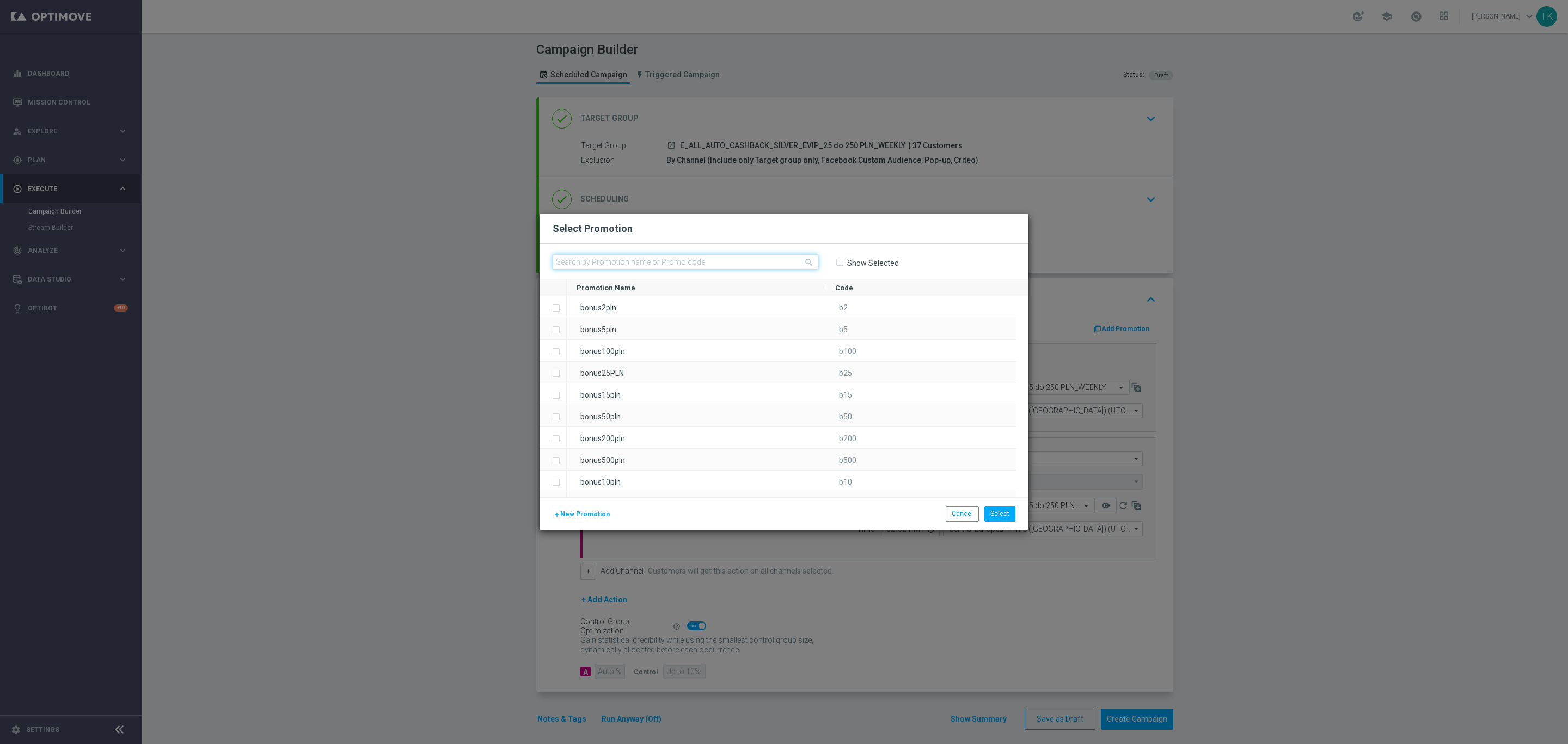
click at [583, 265] on input "text" at bounding box center [685, 262] width 265 height 15
paste input "79532"
type input "79532"
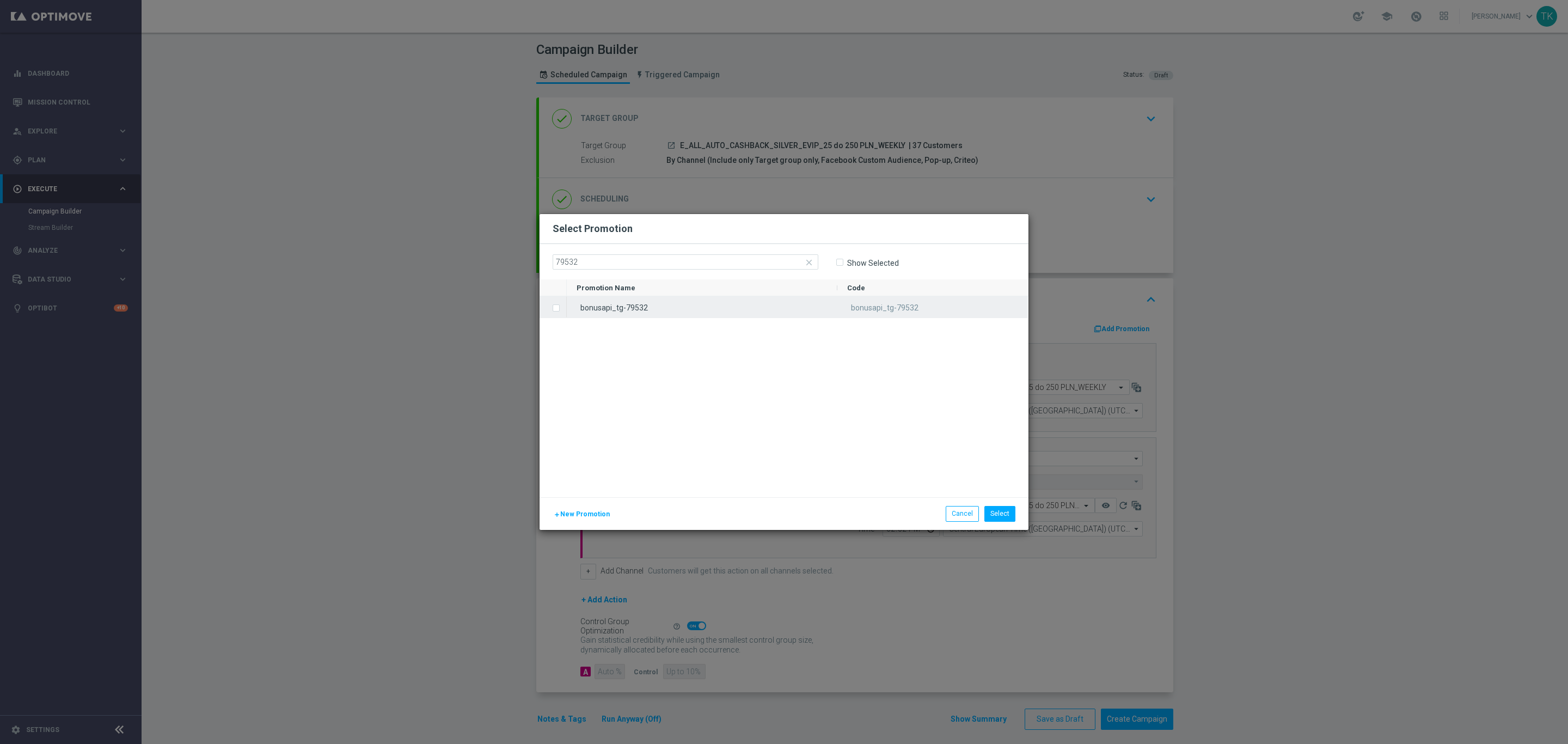
click at [618, 306] on div "bonusapi_tg-79532" at bounding box center [702, 307] width 271 height 21
click at [1008, 510] on button "Select" at bounding box center [999, 513] width 31 height 15
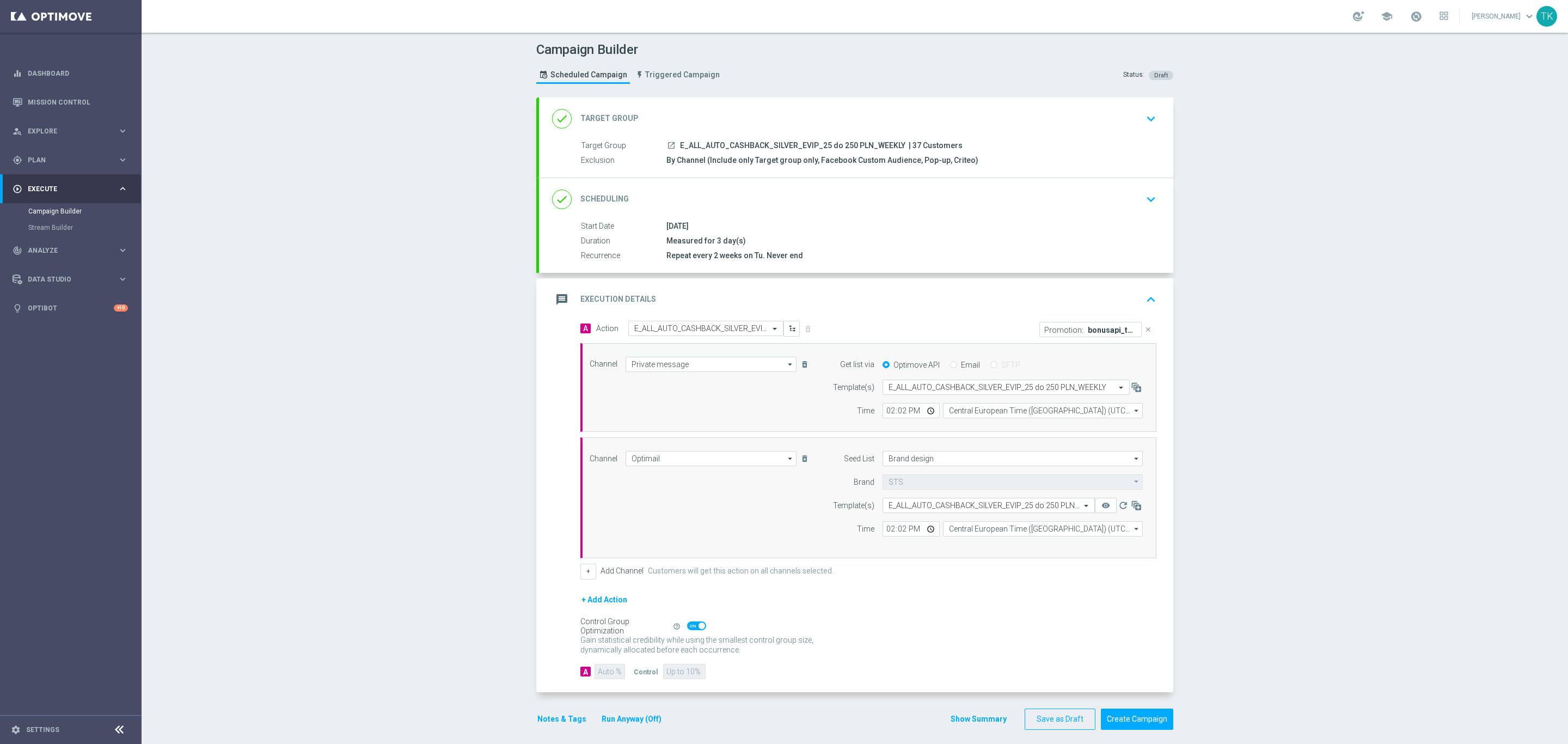
click at [541, 717] on button "Notes & Tags" at bounding box center [562, 719] width 51 height 13
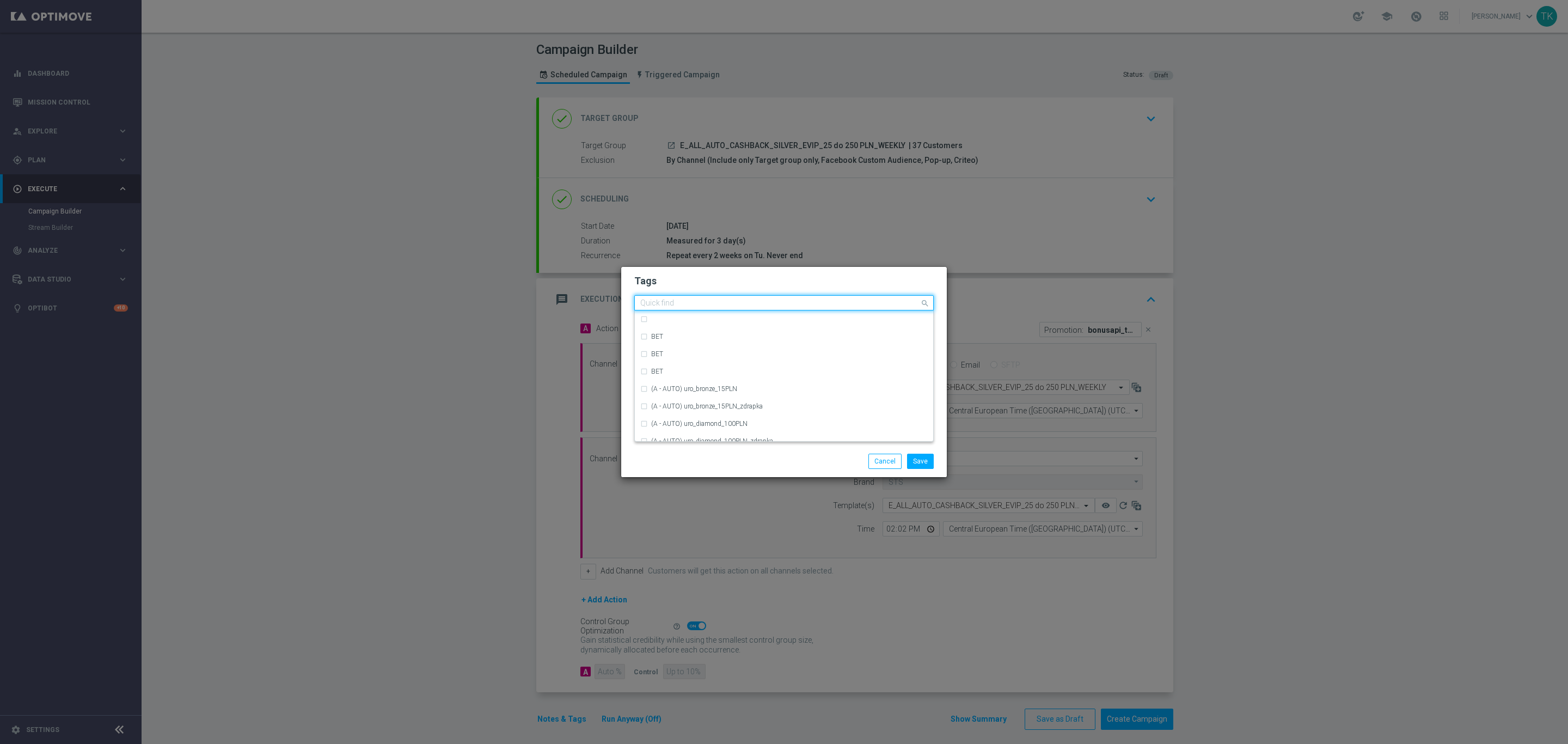
click at [653, 307] on input "text" at bounding box center [780, 303] width 279 height 9
type input "e"
click at [657, 303] on input "text" at bounding box center [780, 303] width 279 height 9
click at [667, 419] on div "E" at bounding box center [789, 417] width 276 height 7
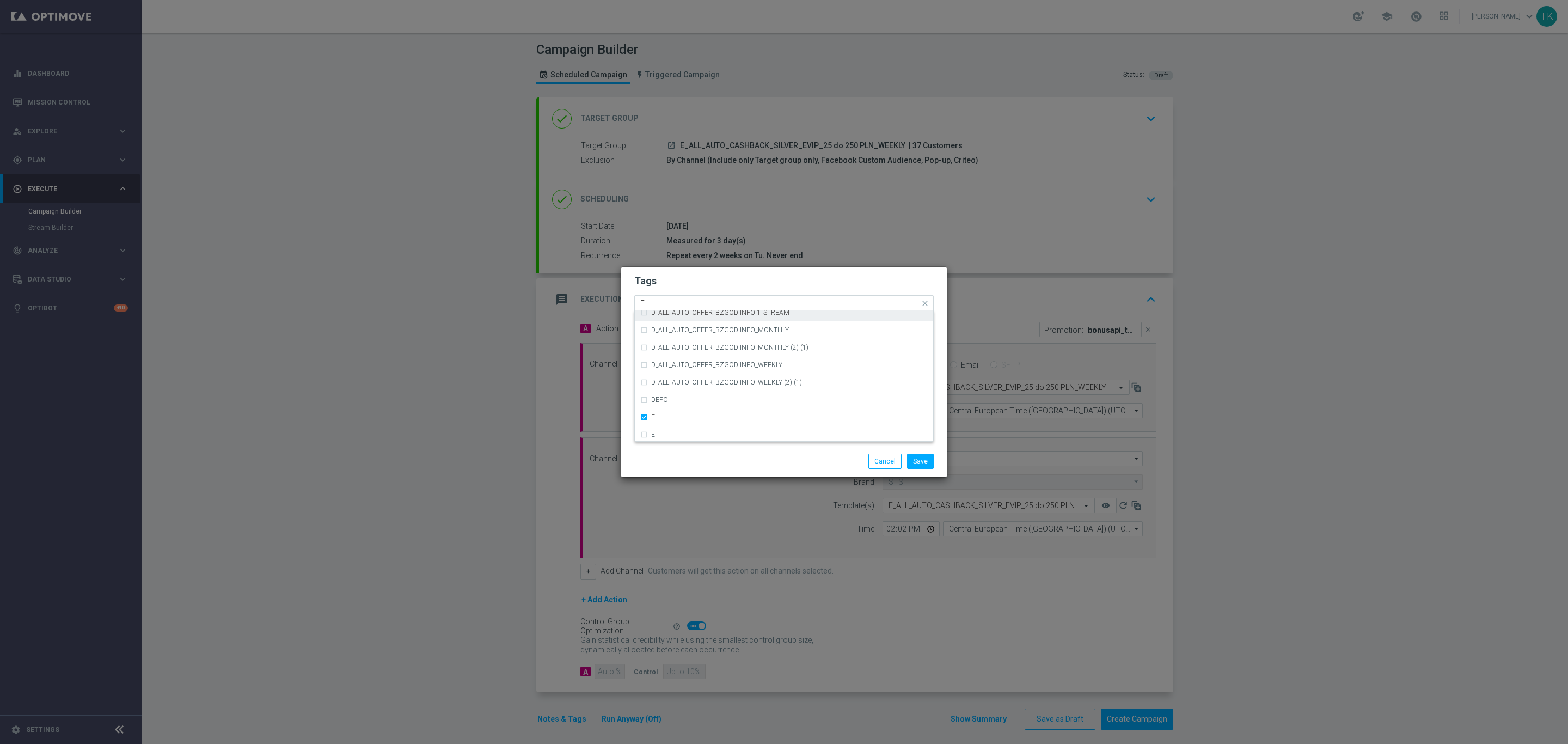
click at [654, 301] on input "E" at bounding box center [780, 303] width 279 height 9
click at [665, 318] on div "ALL" at bounding box center [789, 319] width 276 height 7
click at [657, 307] on input "ALL" at bounding box center [780, 303] width 279 height 9
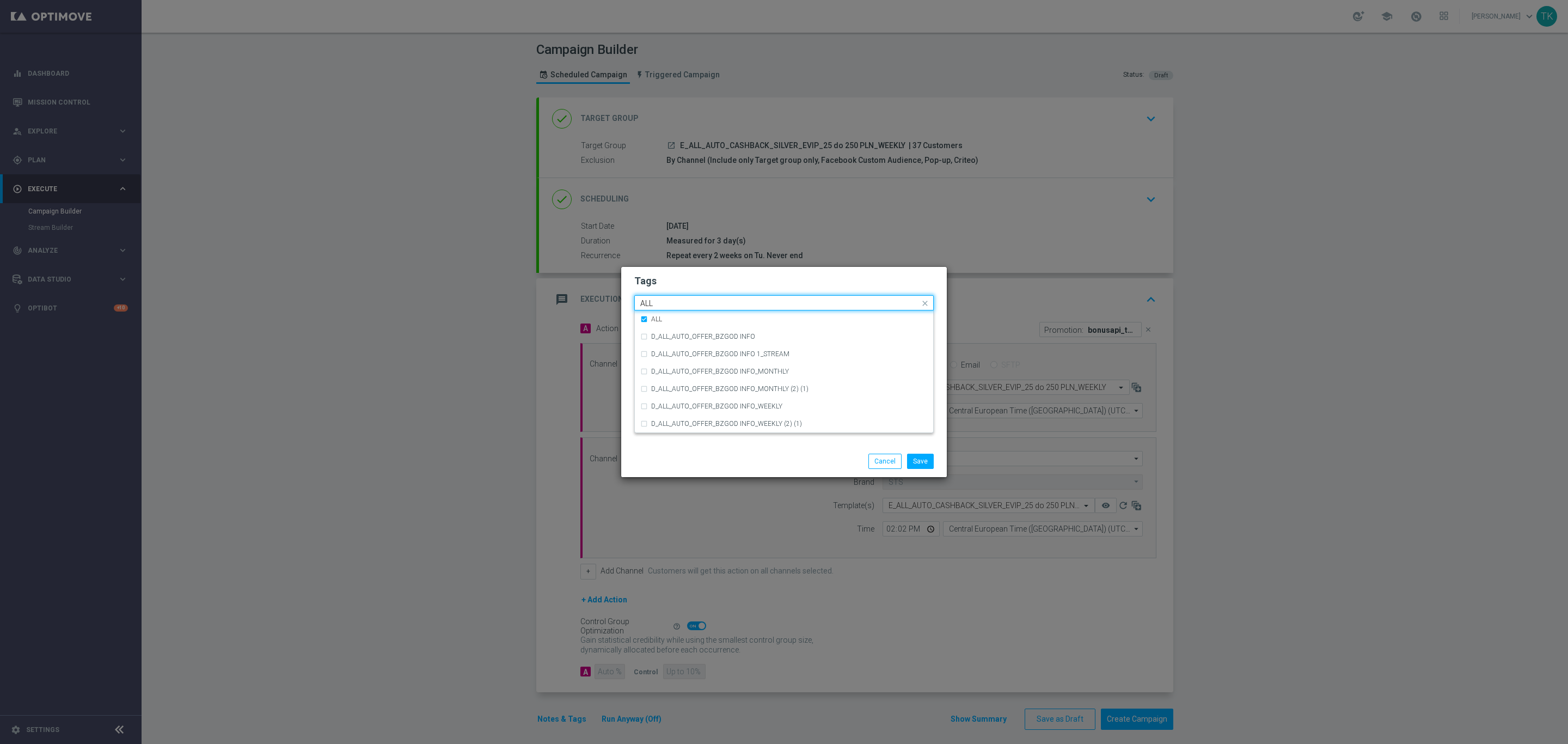
click at [657, 307] on input "ALL" at bounding box center [780, 303] width 279 height 9
click at [677, 423] on div "AUTO" at bounding box center [784, 416] width 287 height 18
click at [659, 307] on div "AUTO" at bounding box center [779, 304] width 281 height 11
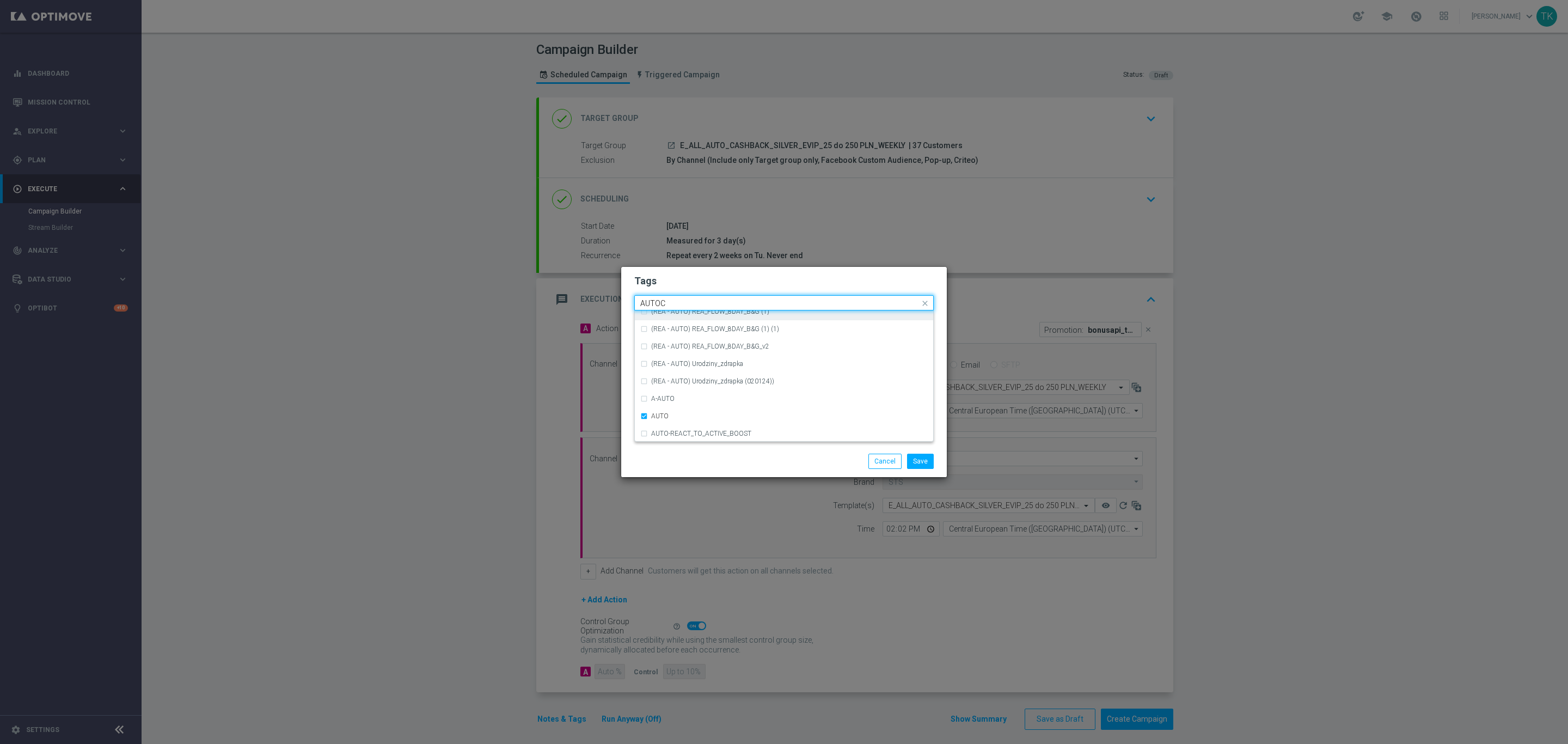
scroll to position [0, 0]
click at [667, 304] on input "AUTOCASHBACK" at bounding box center [780, 303] width 279 height 9
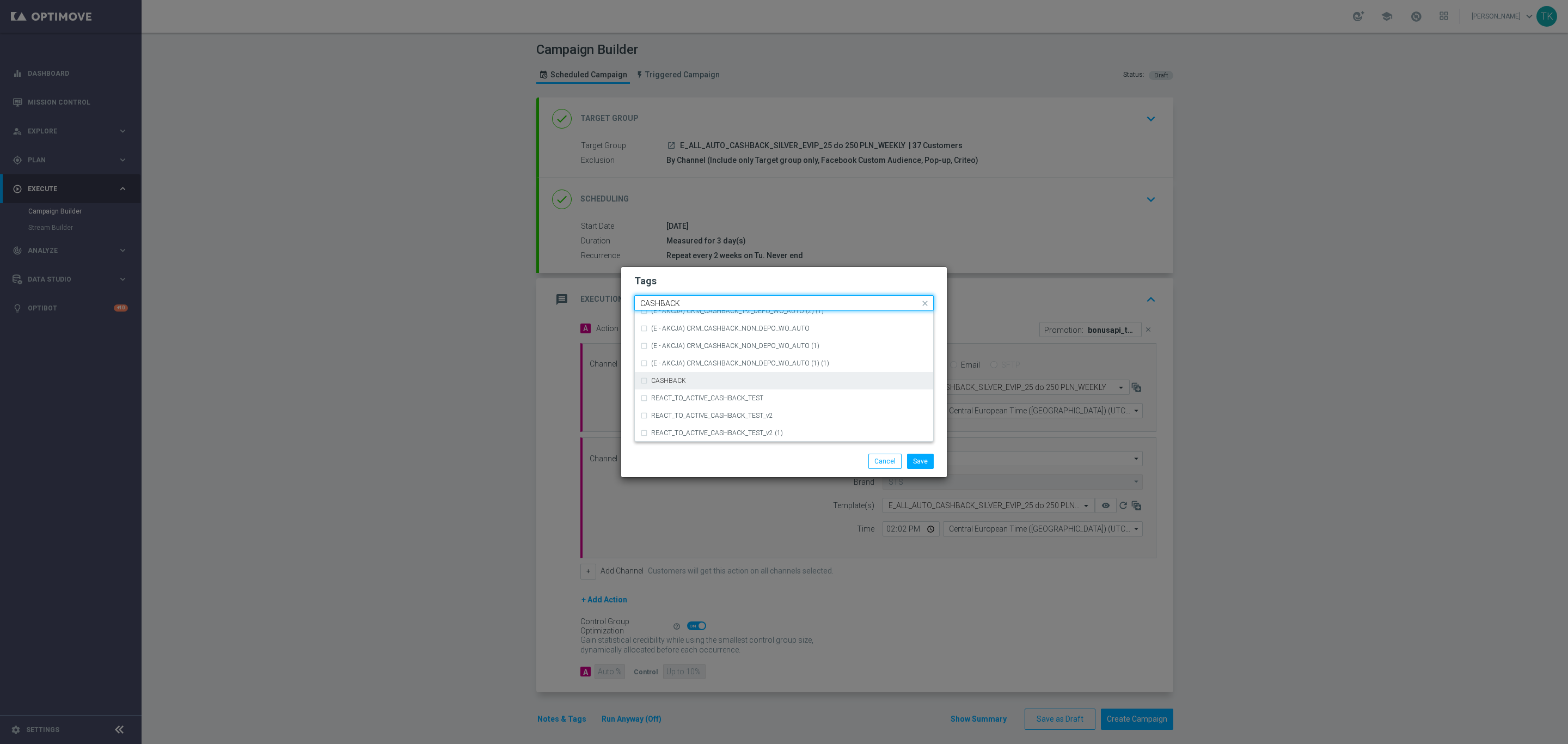
click at [699, 381] on div "CASHBACK" at bounding box center [789, 381] width 276 height 7
click at [663, 303] on input "CASHBACK" at bounding box center [780, 303] width 279 height 9
click at [662, 357] on label "WEEKLY" at bounding box center [663, 354] width 24 height 7
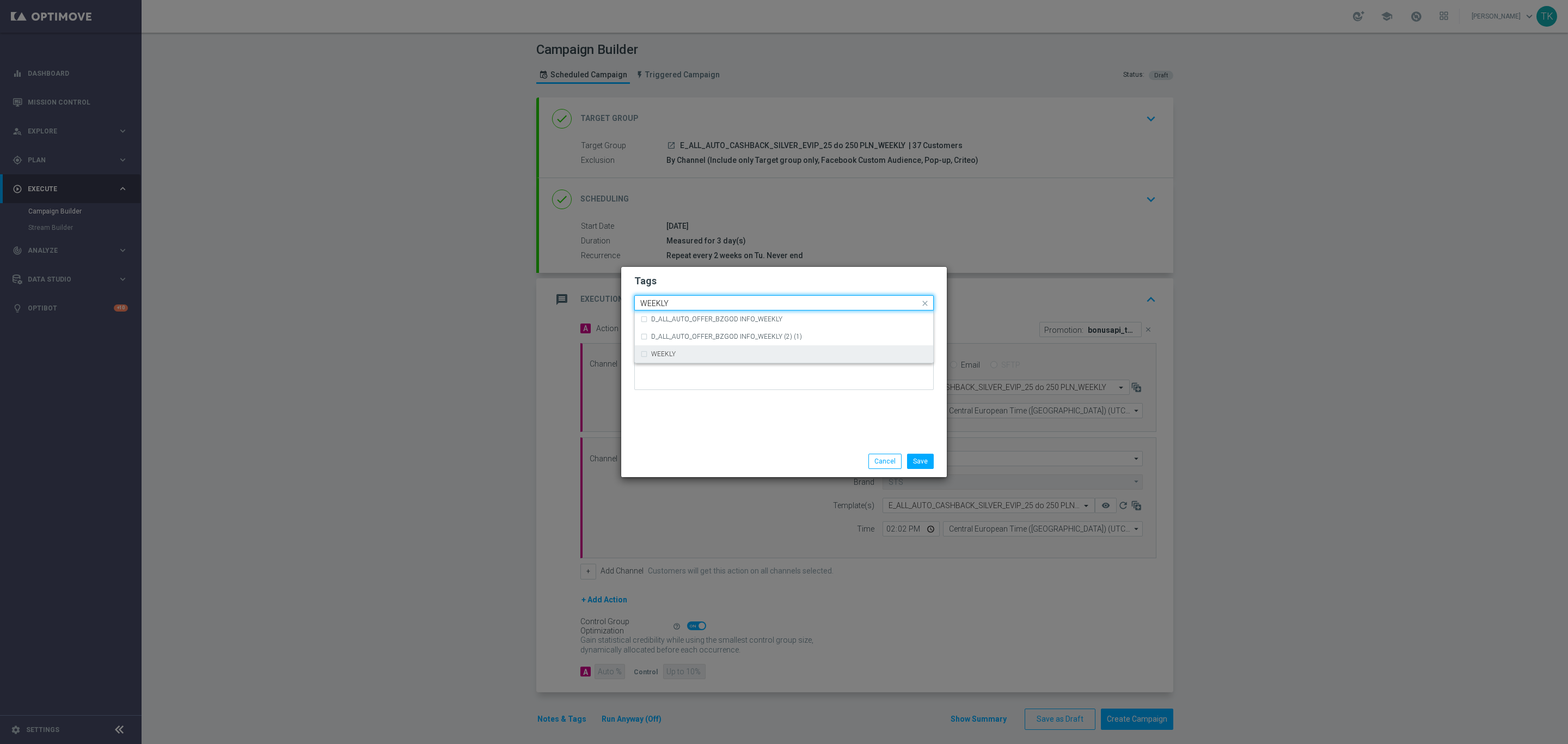
type input "WEEKLY"
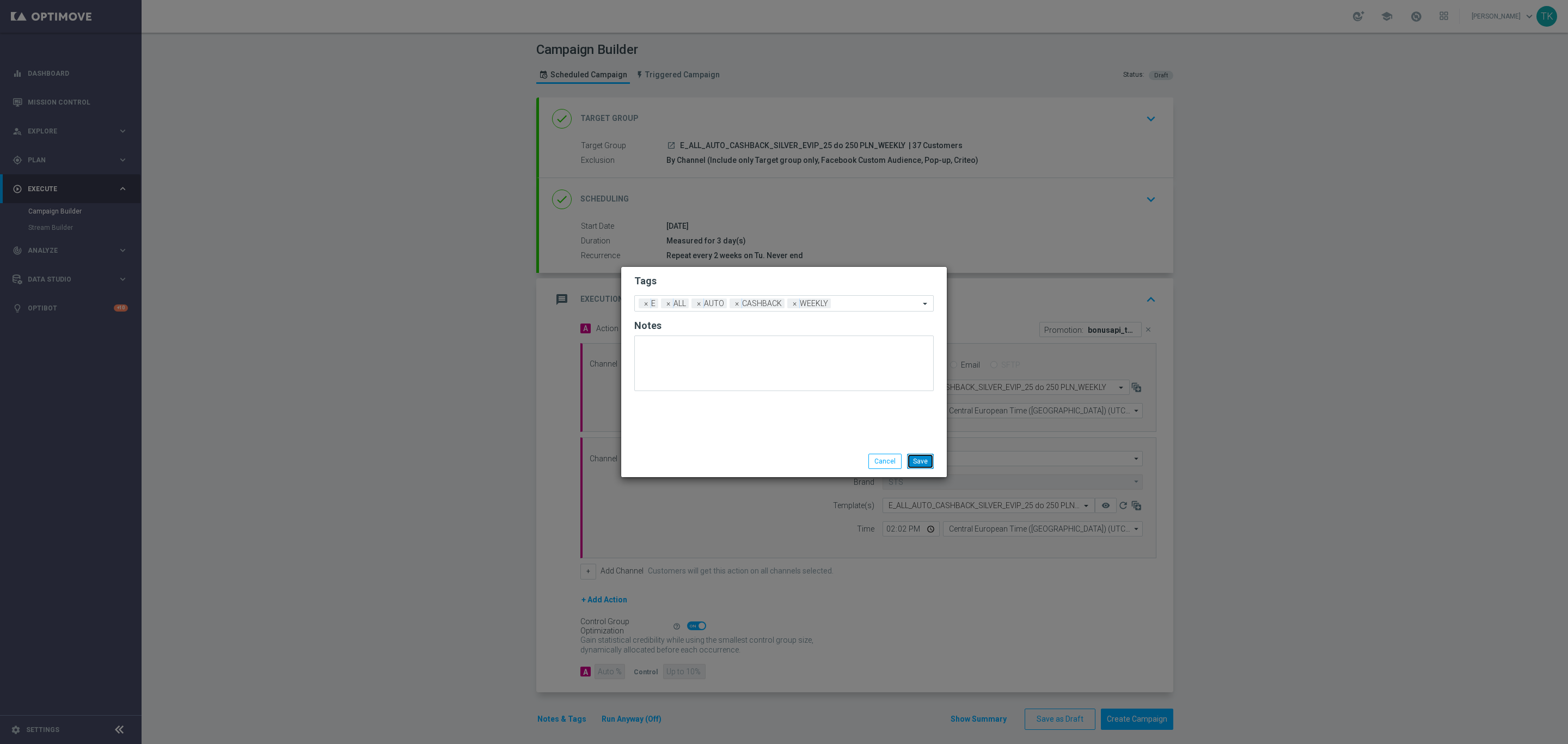
click at [923, 458] on button "Save" at bounding box center [920, 461] width 27 height 15
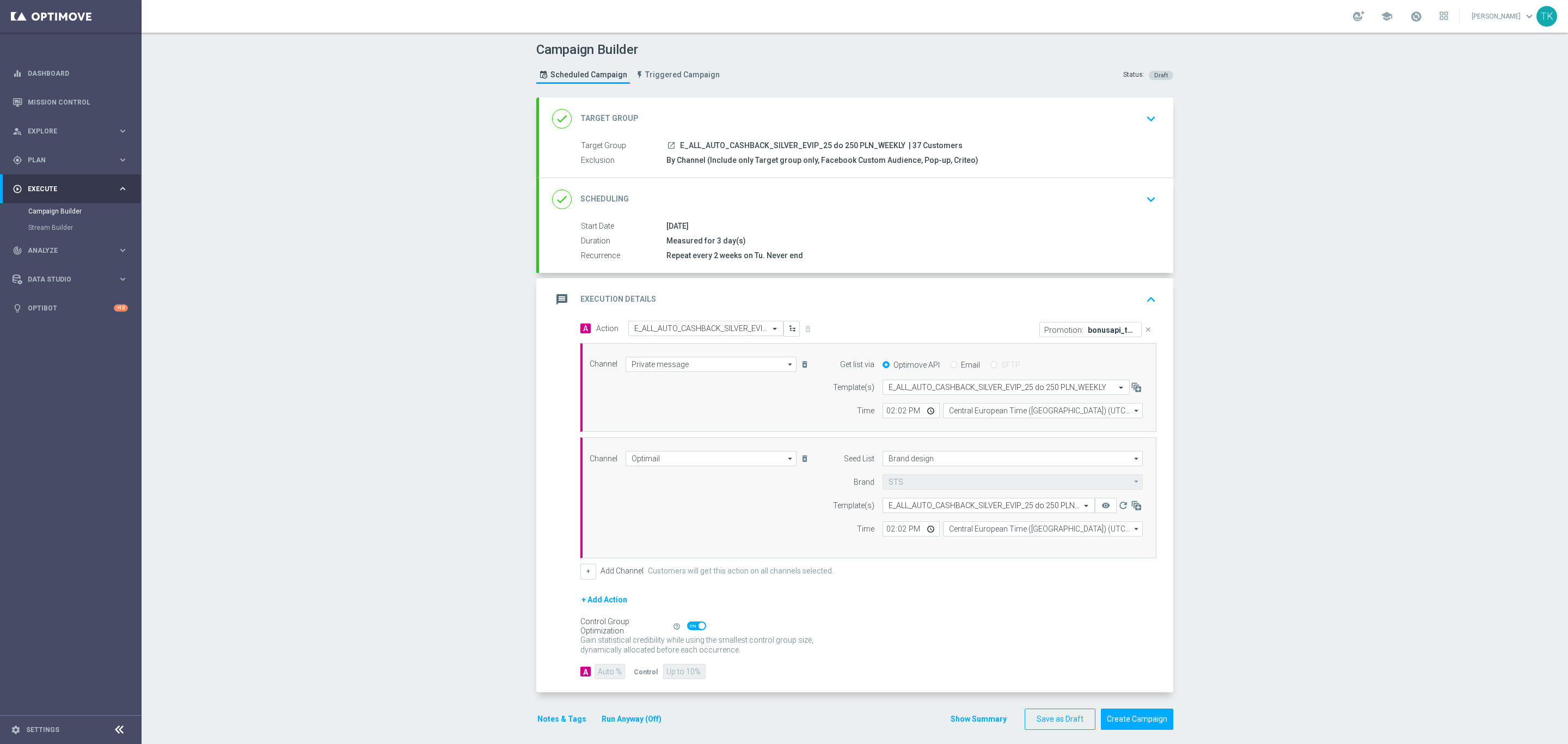
click at [560, 726] on button "Notes & Tags" at bounding box center [562, 719] width 51 height 13
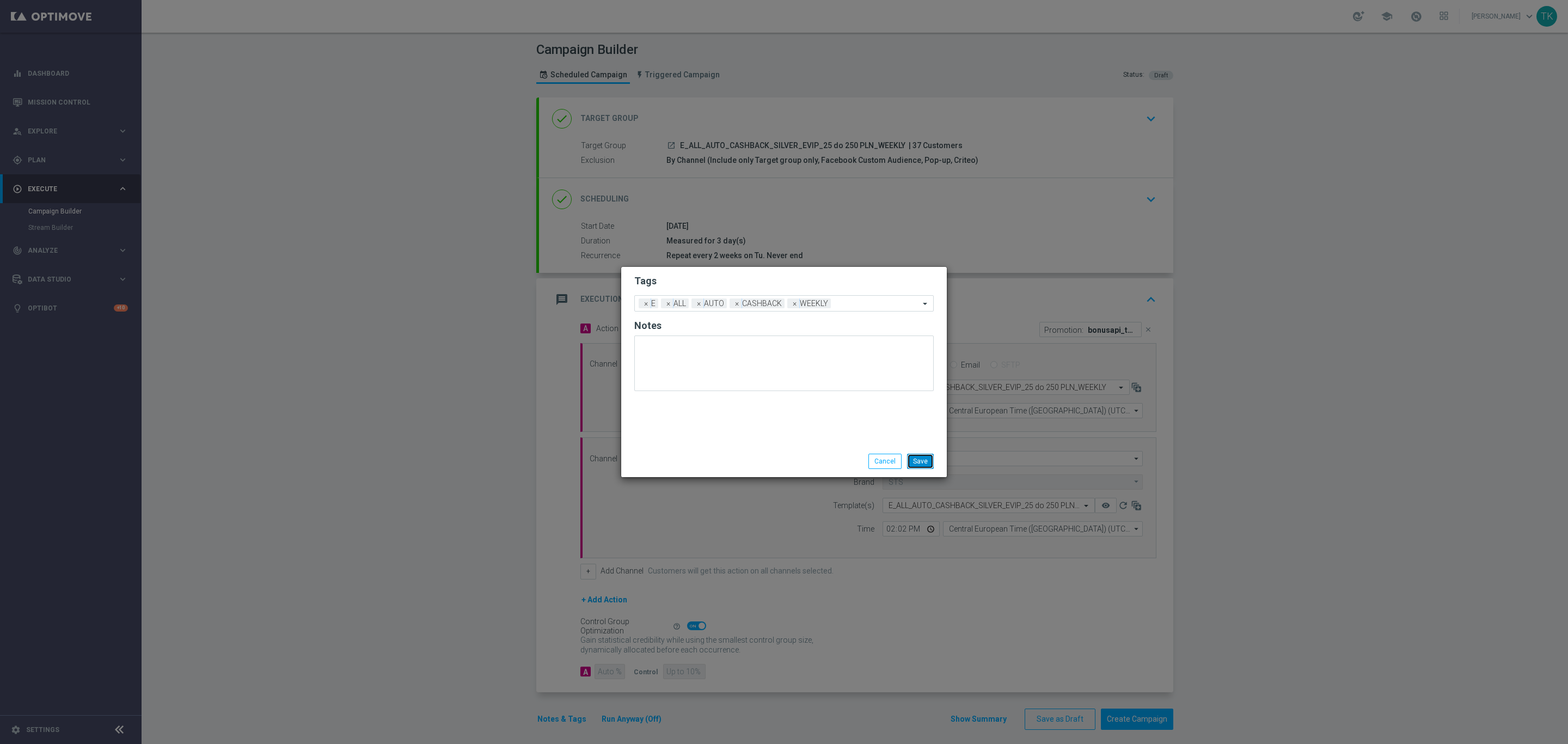
click at [918, 461] on button "Save" at bounding box center [920, 461] width 27 height 15
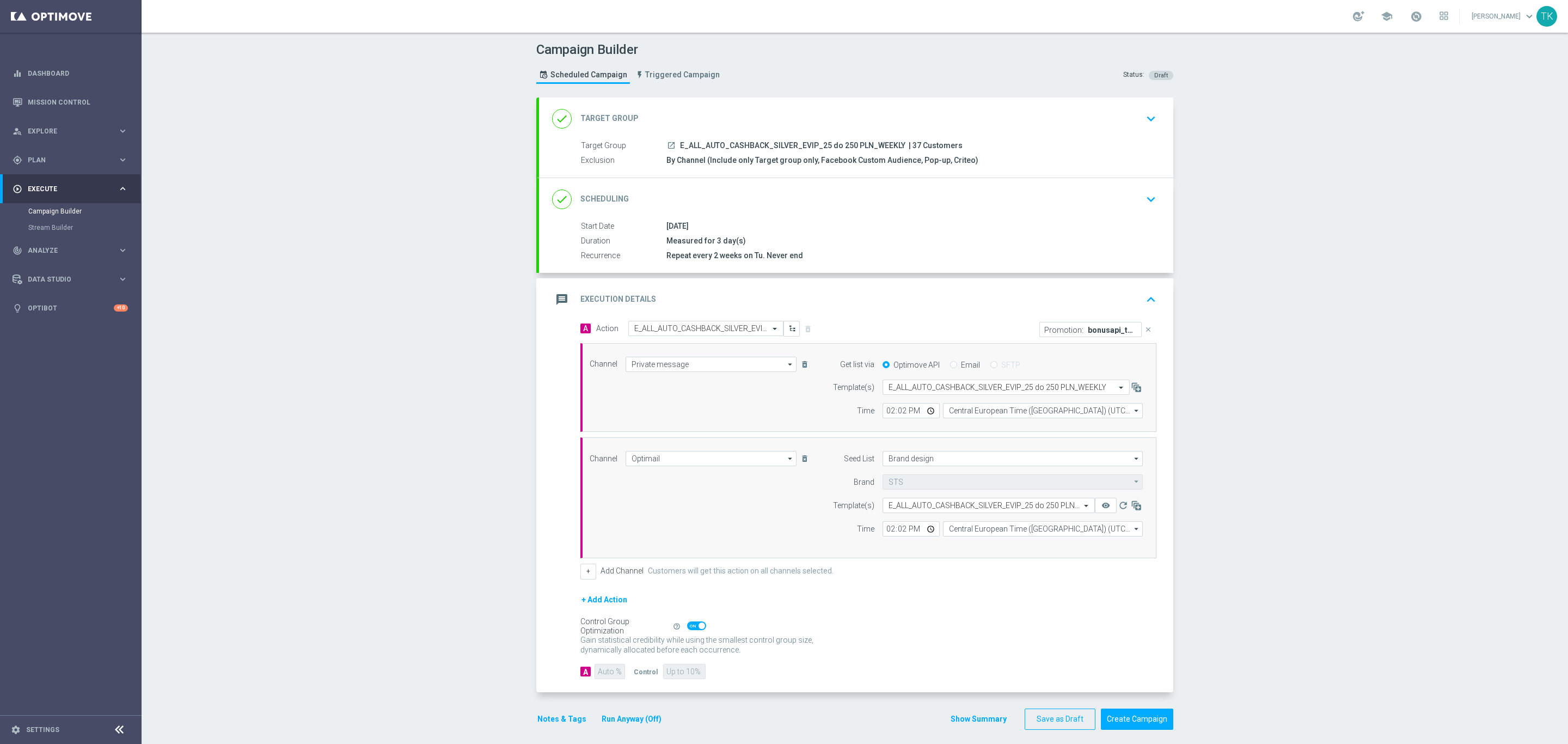
click at [961, 730] on div "Show Summary Save as Draft Create Campaign" at bounding box center [1062, 719] width 223 height 21
click at [959, 725] on button "Show Summary" at bounding box center [979, 719] width 57 height 13
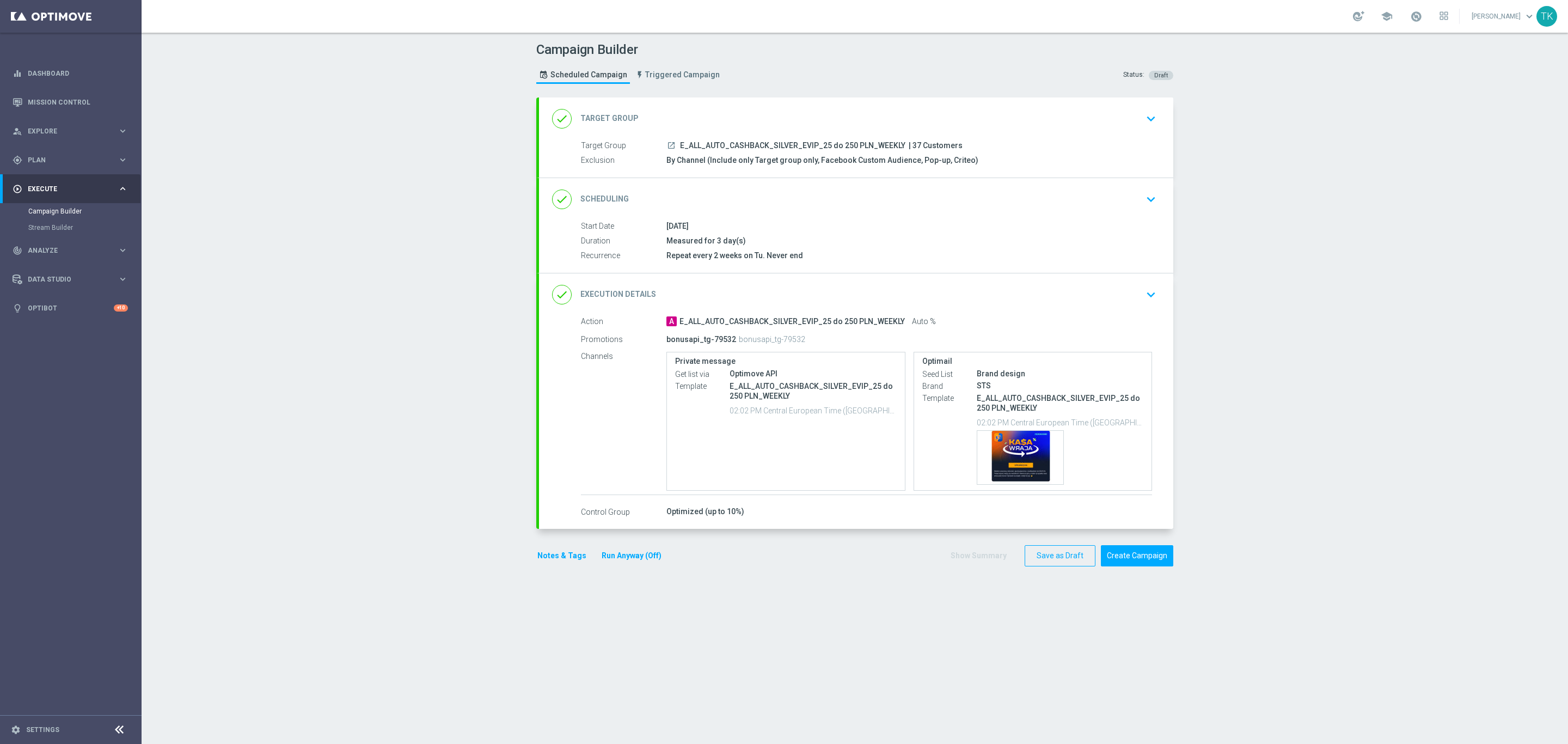
click at [771, 149] on span "E_ALL_AUTO_CASHBACK_SILVER_EVIP_25 do 250 PLN_WEEKLY" at bounding box center [793, 146] width 225 height 10
copy div "E_ALL_AUTO_CASHBACK_SILVER_EVIP_25 do 250 PLN_WEEKLY"
click at [799, 77] on div "Campaign Builder Scheduled Campaign Triggered Campaign Status: Draft" at bounding box center [855, 64] width 653 height 50
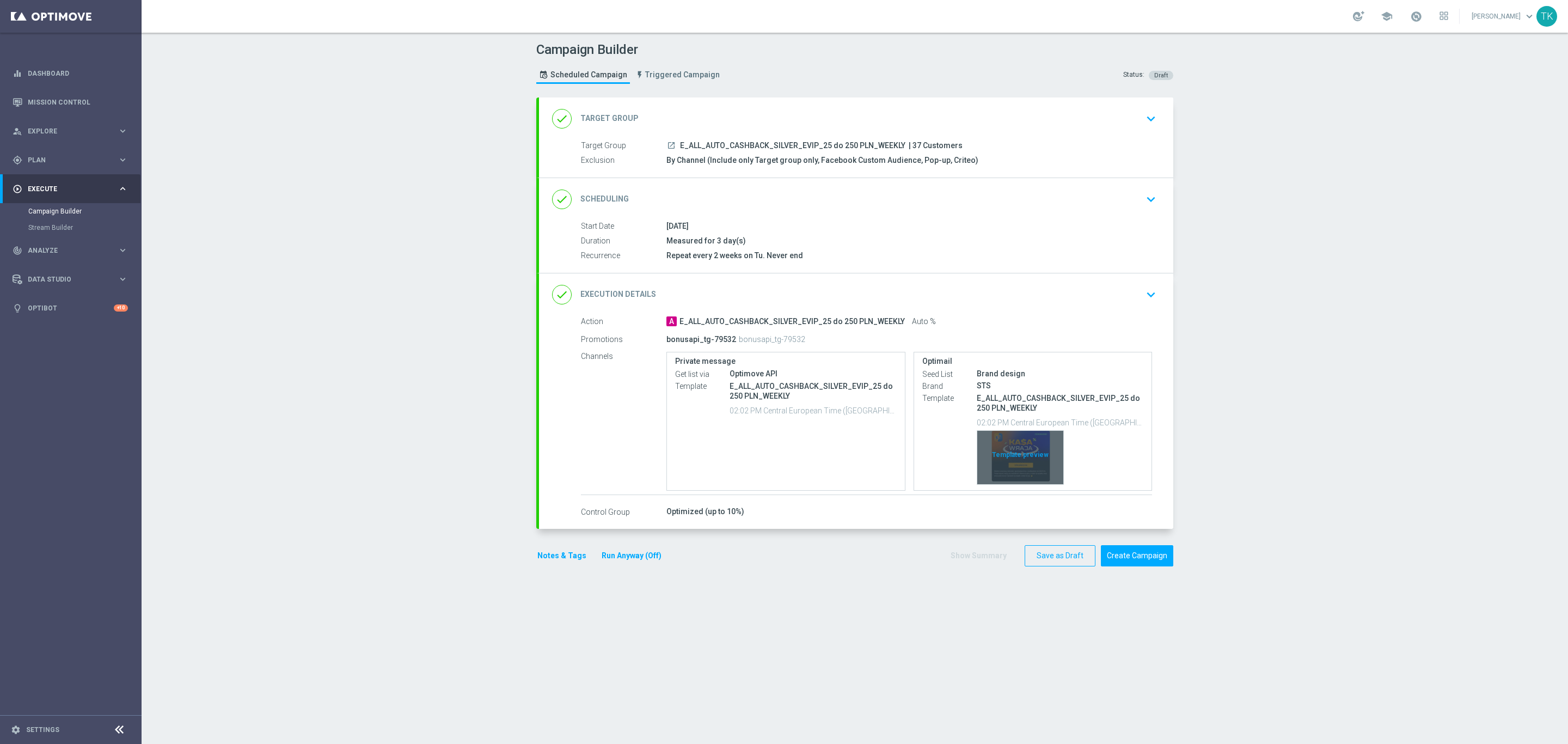
click at [1020, 438] on div "Template preview" at bounding box center [1020, 458] width 86 height 54
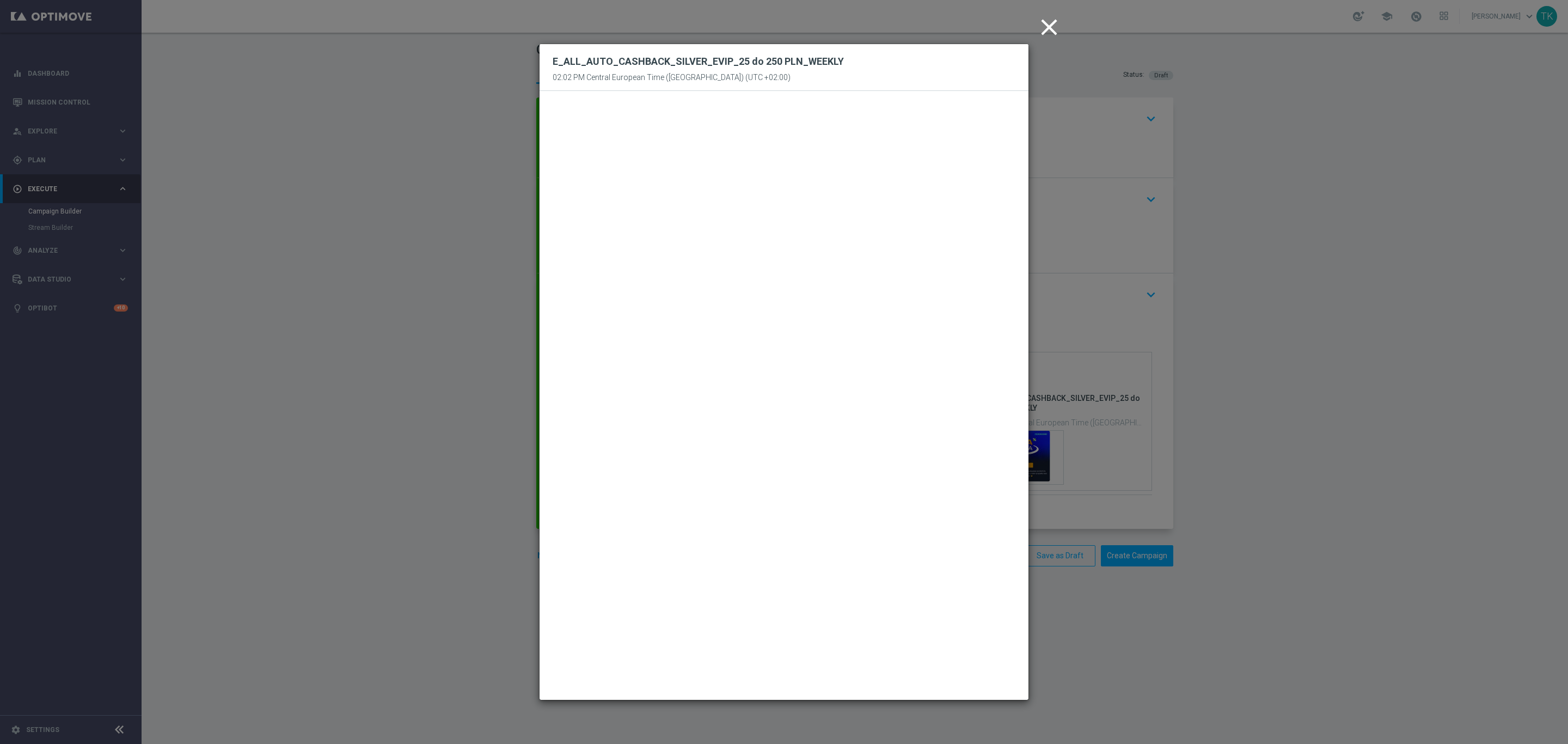
click at [1051, 30] on icon "close" at bounding box center [1049, 27] width 27 height 27
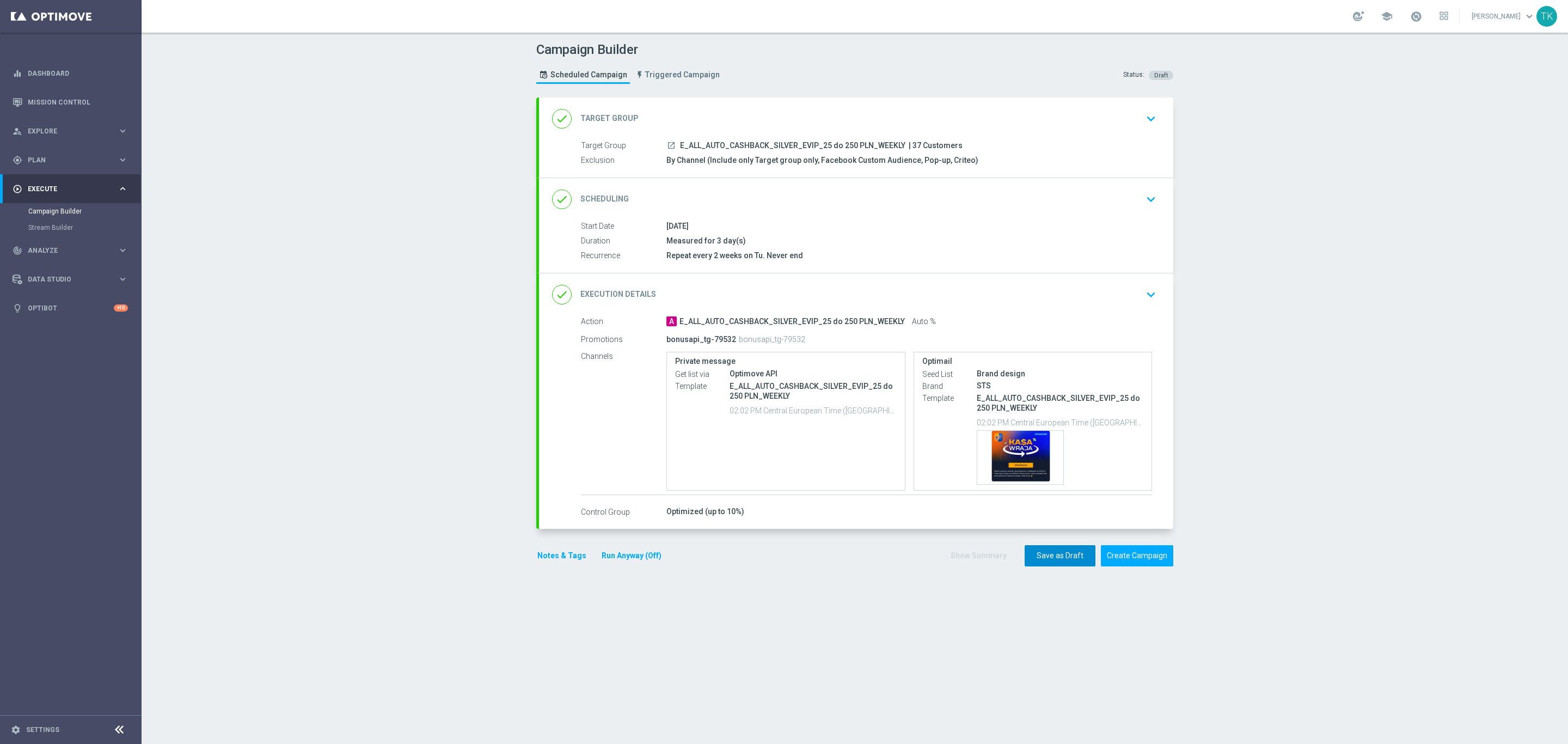
click at [1042, 555] on button "Save as Draft" at bounding box center [1060, 555] width 71 height 21
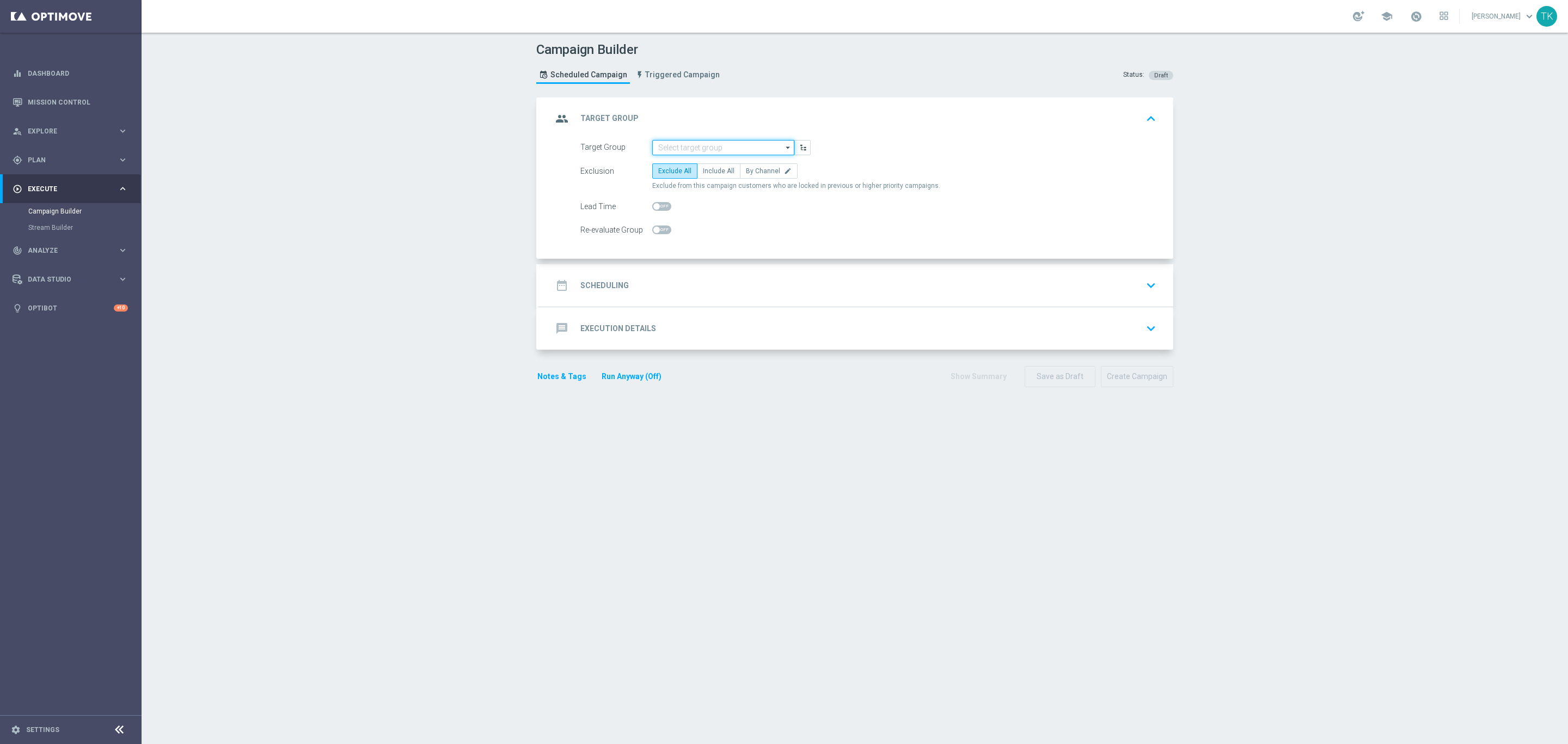
click at [683, 146] on input at bounding box center [723, 147] width 142 height 15
paste input "E_ALL_AUTO_CASHBACK_GOLD_EVIP_25 do 500 PLN_WEEKLY"
click at [693, 167] on div "E_ALL_AUTO_CASHBACK_GOLD_EVIP_25 do 500 PLN_WEEKLY" at bounding box center [723, 168] width 131 height 19
type input "E_ALL_AUTO_CASHBACK_GOLD_EVIP_25 do 500 PLN_WEEKLY"
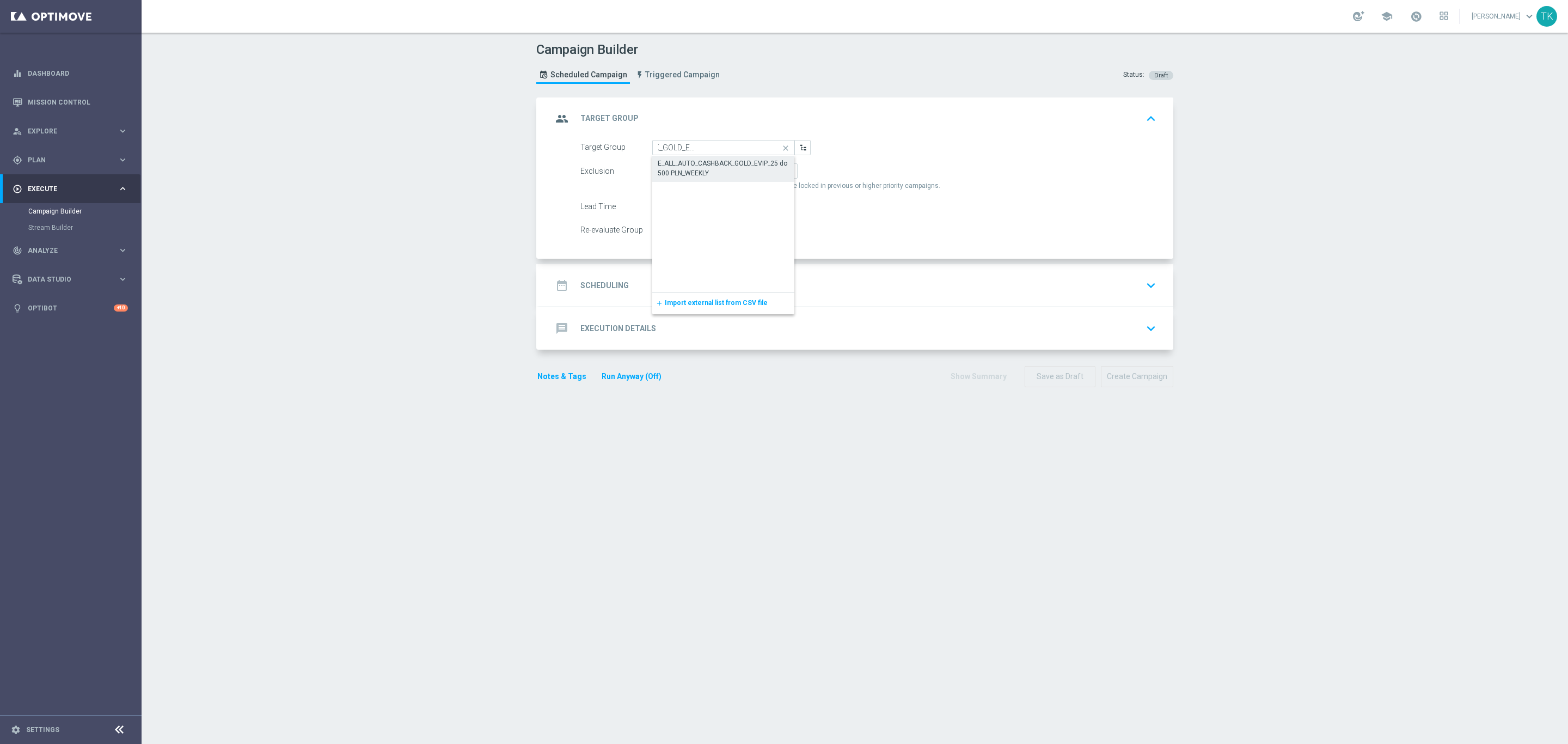
scroll to position [0, 0]
click at [757, 164] on label "By Channel edit" at bounding box center [769, 170] width 58 height 15
click at [753, 169] on input "By Channel edit" at bounding box center [749, 173] width 7 height 7
radio input "true"
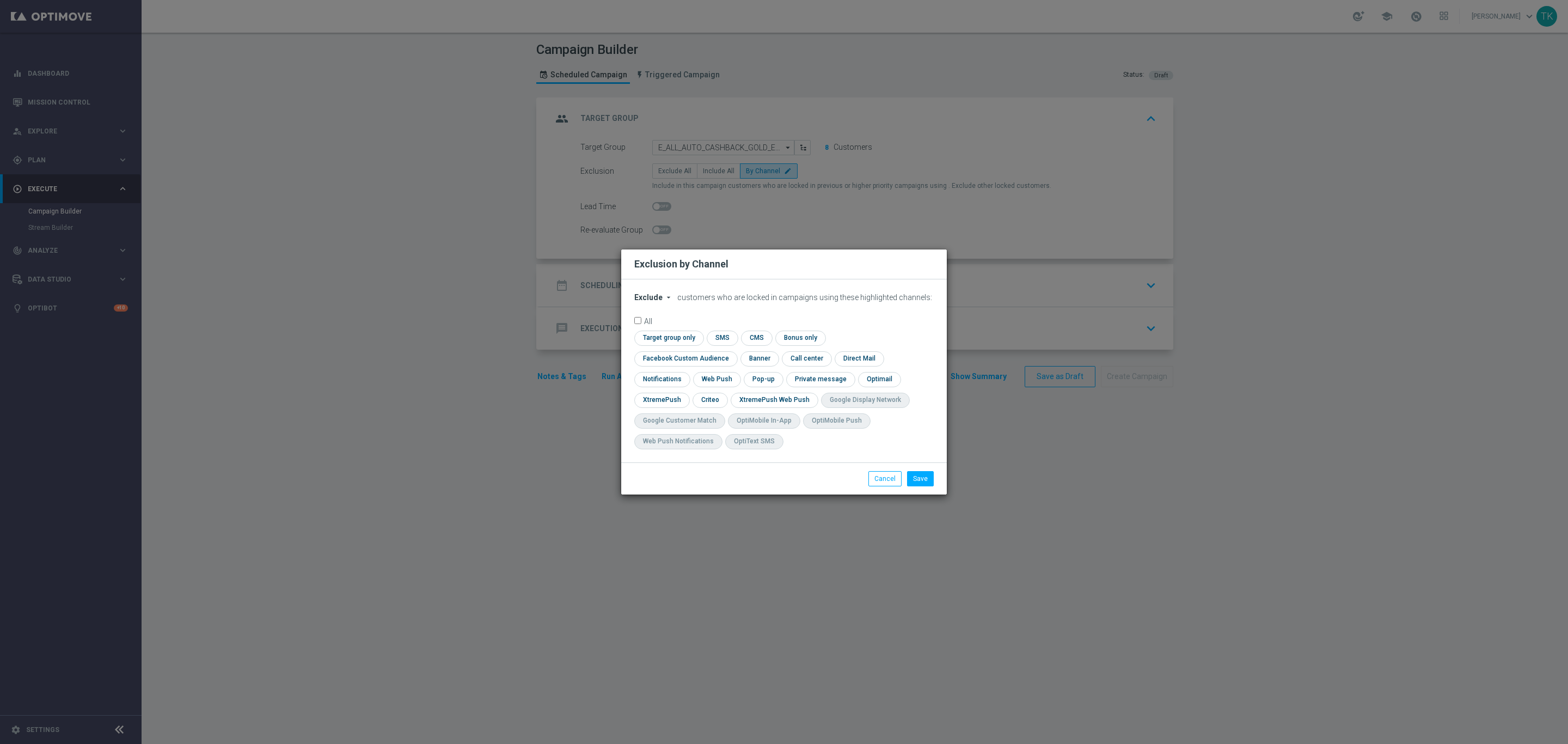
click at [649, 302] on span "Exclude" at bounding box center [648, 297] width 29 height 9
click at [0, 0] on span "Include" at bounding box center [0, 0] width 0 height 0
click at [677, 345] on input "checkbox" at bounding box center [667, 338] width 66 height 15
checkbox input "true"
click at [678, 360] on input "checkbox" at bounding box center [684, 359] width 99 height 15
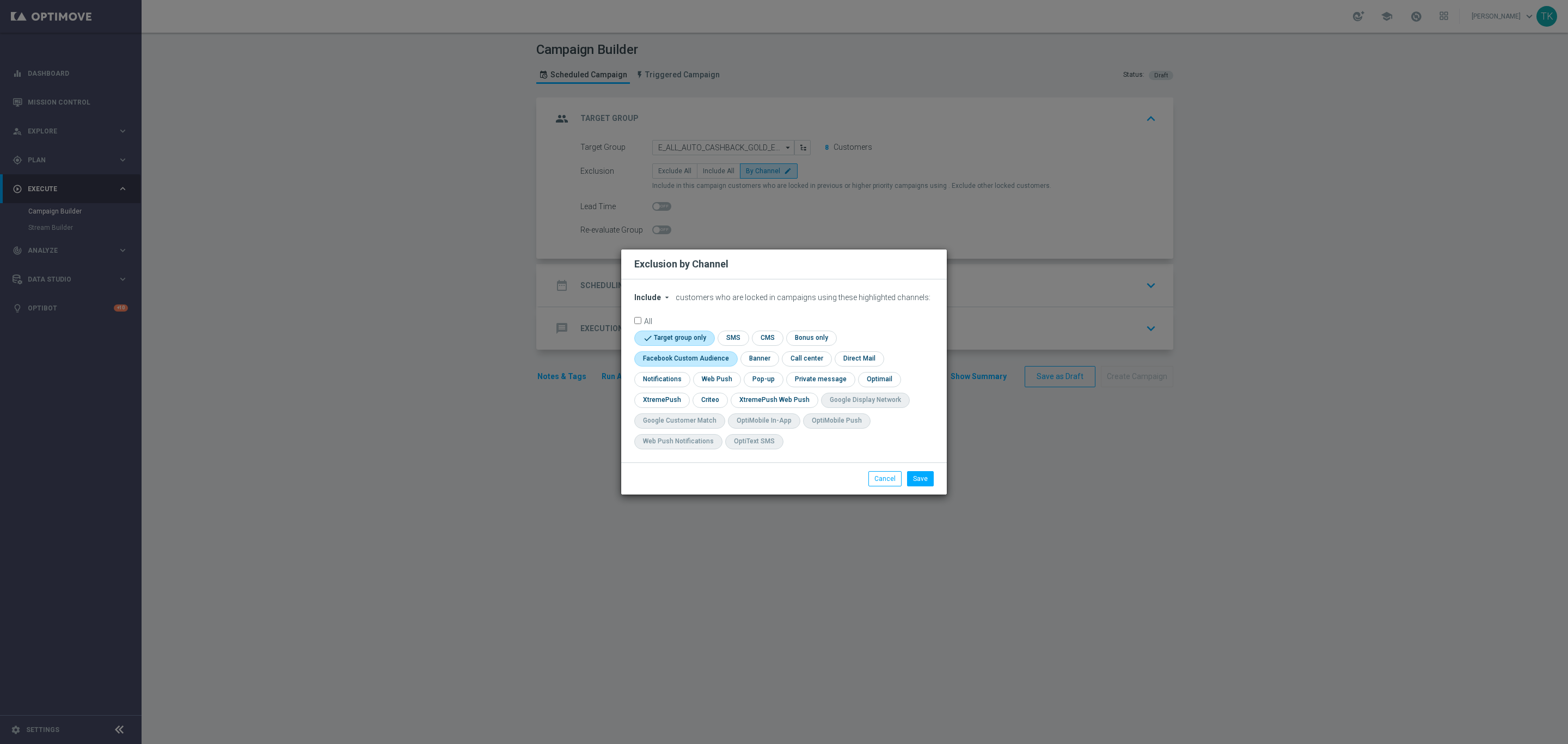
checkbox input "true"
click at [704, 399] on input "checkbox" at bounding box center [709, 400] width 33 height 15
checkbox input "true"
click at [772, 376] on input "checkbox" at bounding box center [763, 379] width 38 height 15
checkbox input "true"
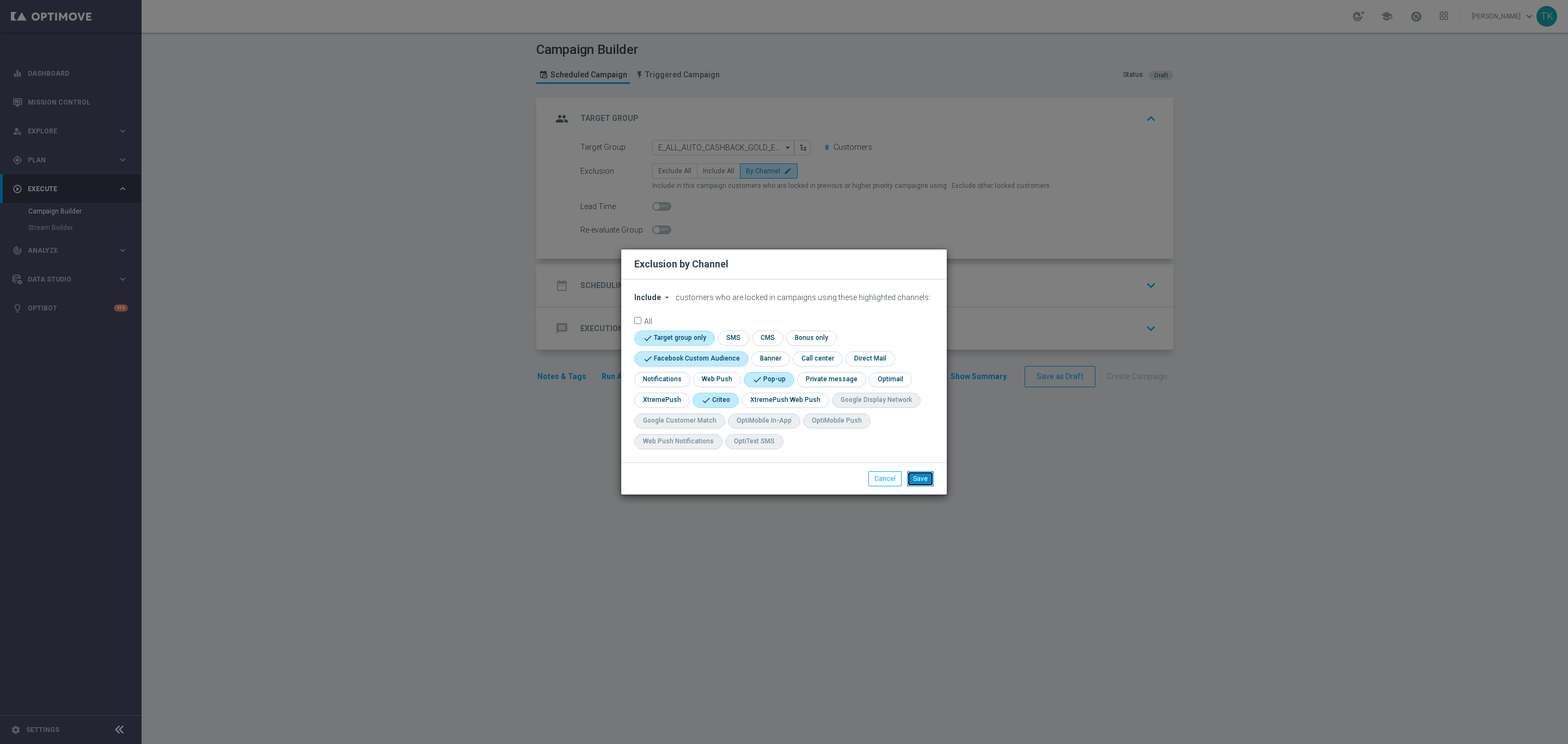
click at [920, 477] on button "Save" at bounding box center [920, 479] width 27 height 15
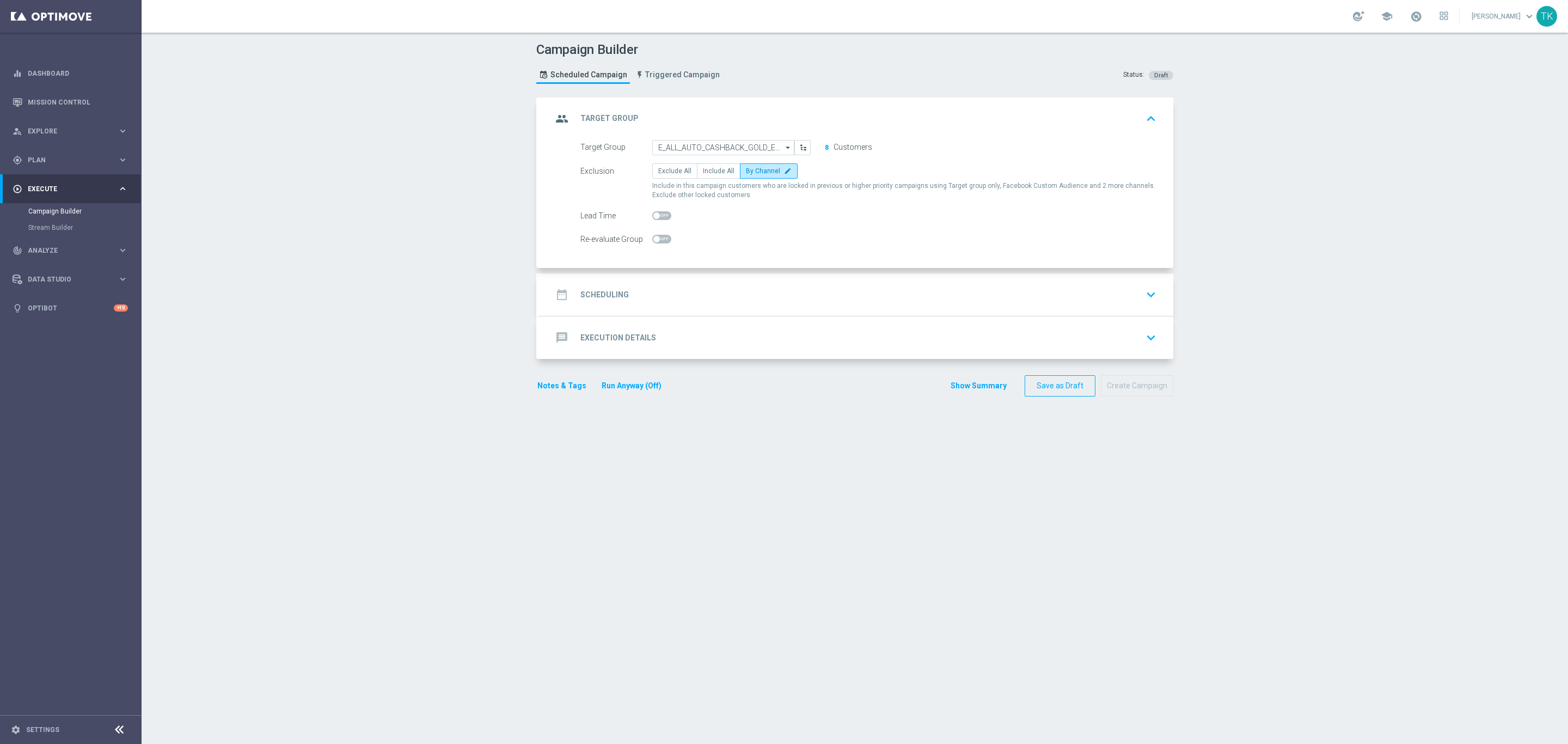
click at [679, 292] on div "date_range Scheduling keyboard_arrow_down" at bounding box center [856, 295] width 608 height 21
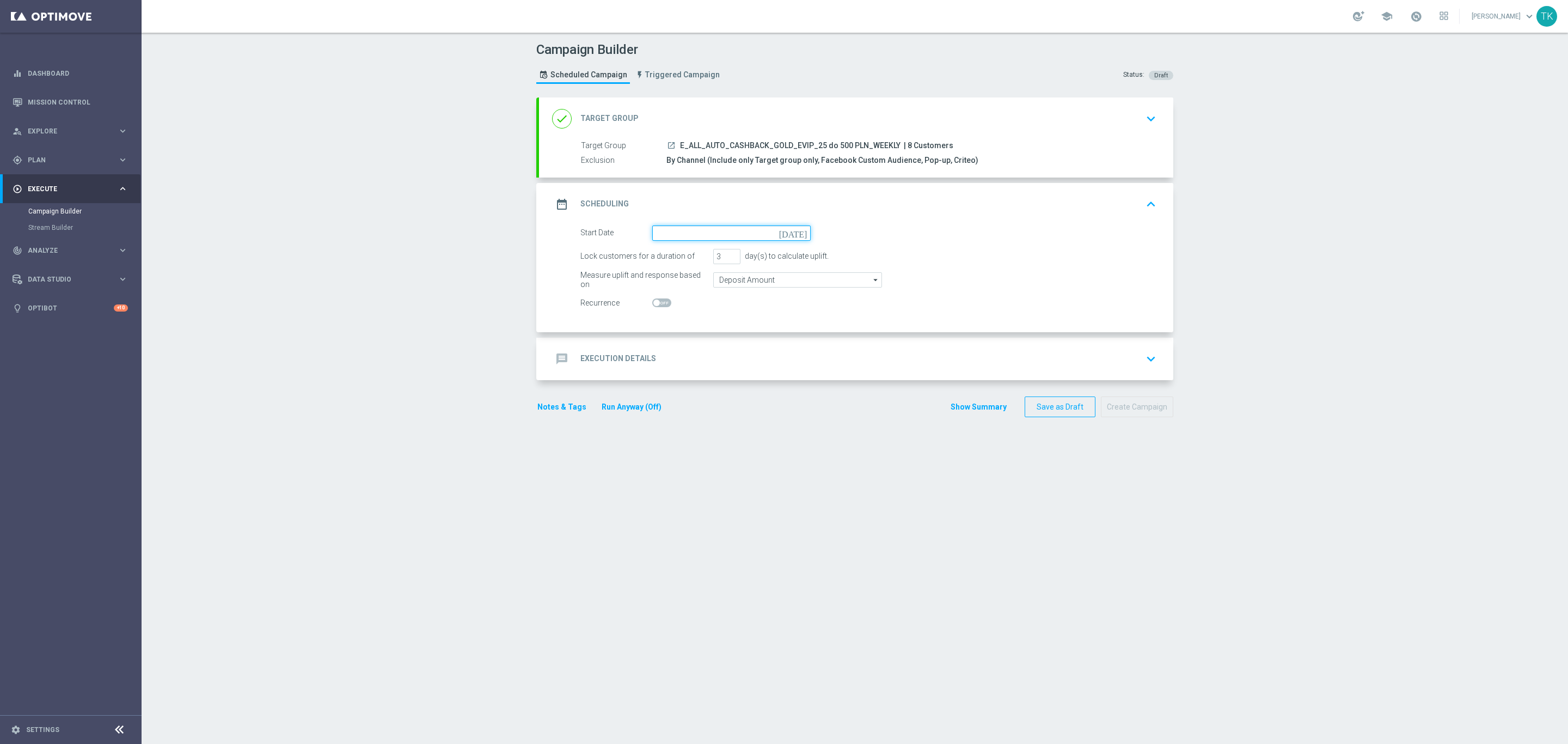
click at [693, 237] on input at bounding box center [732, 233] width 158 height 15
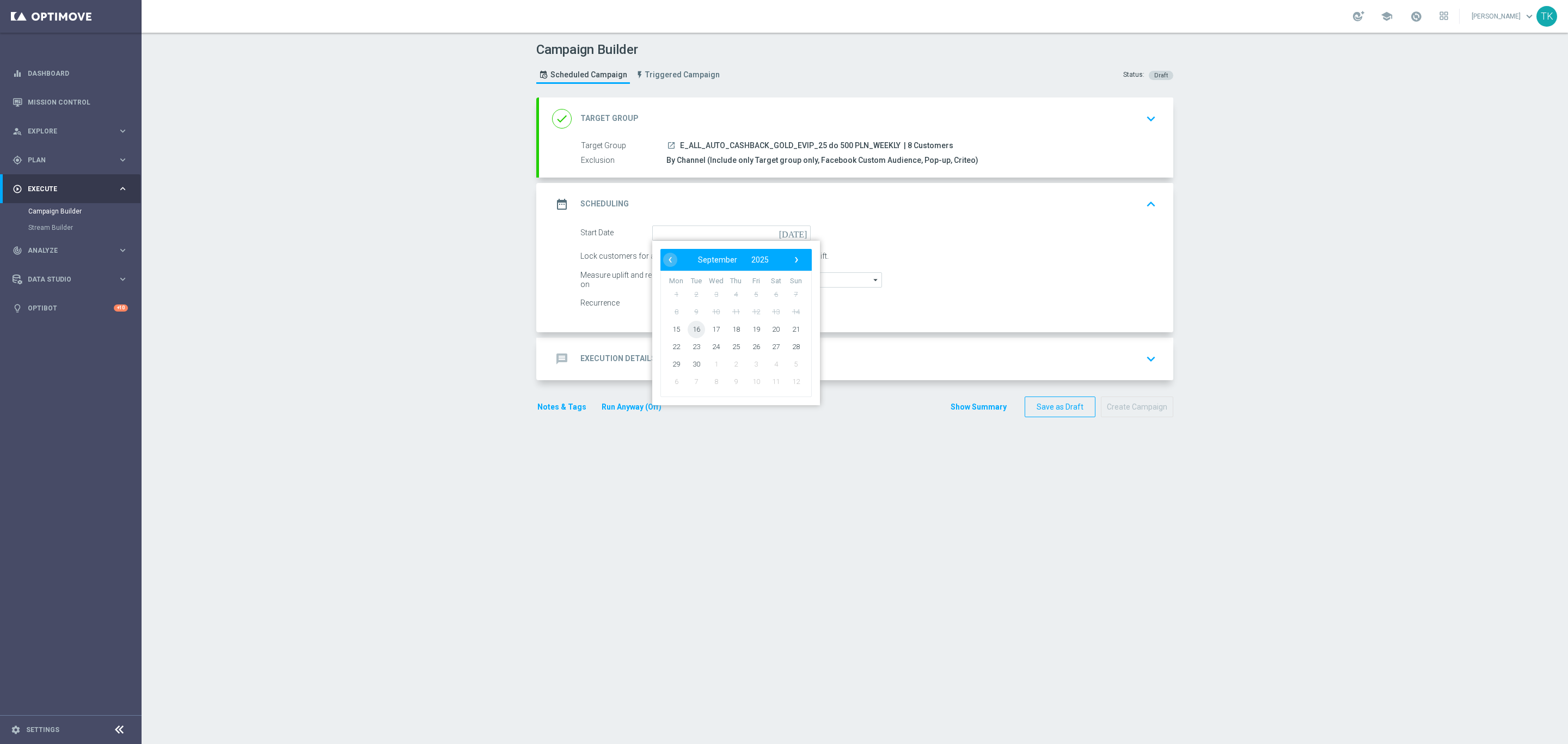
click at [693, 328] on span "16" at bounding box center [696, 329] width 18 height 18
type input "[DATE]"
click at [660, 304] on span at bounding box center [662, 303] width 19 height 9
click at [660, 304] on input "checkbox" at bounding box center [662, 303] width 19 height 9
checkbox input "true"
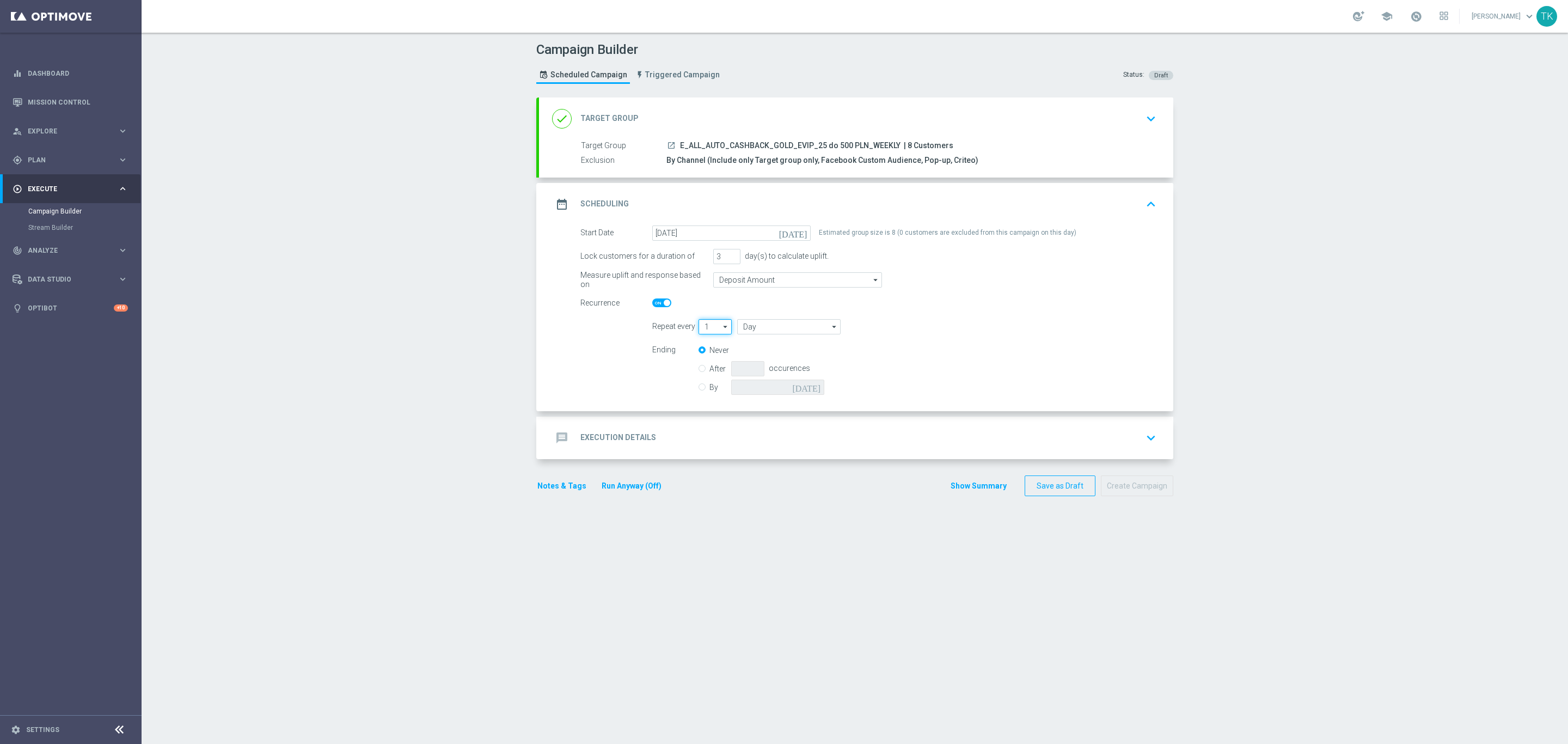
click at [702, 329] on input "1" at bounding box center [715, 326] width 33 height 15
click at [709, 357] on div "2" at bounding box center [710, 359] width 23 height 16
type input "2"
type input "Days"
click at [740, 329] on input "Days" at bounding box center [789, 326] width 103 height 15
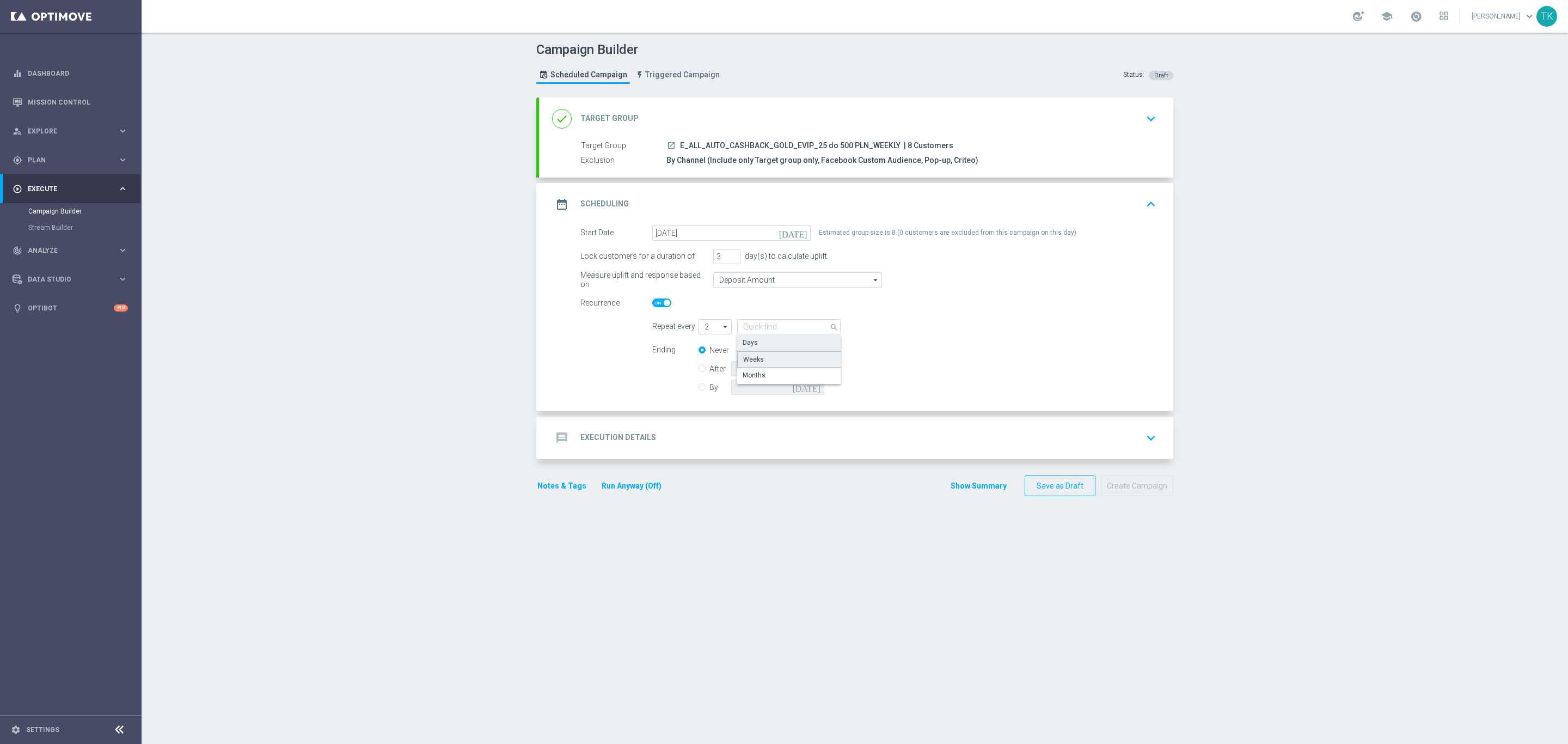
click at [754, 357] on div "Weeks" at bounding box center [754, 359] width 21 height 10
type input "Weeks"
click at [683, 443] on div "message Execution Details keyboard_arrow_down" at bounding box center [856, 438] width 608 height 21
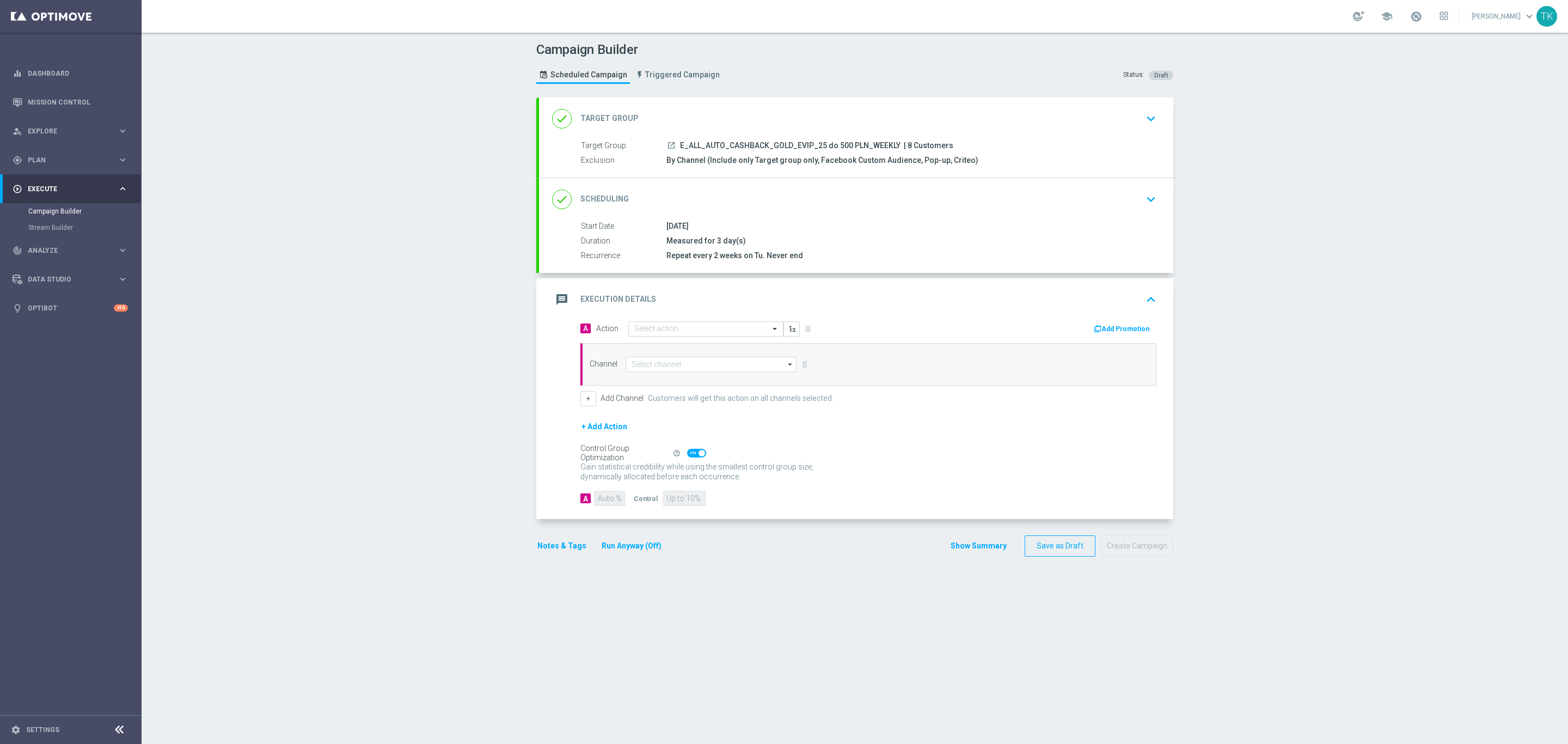
click at [753, 144] on span "E_ALL_AUTO_CASHBACK_GOLD_EVIP_25 do 500 PLN_WEEKLY" at bounding box center [790, 146] width 220 height 10
copy div "E_ALL_AUTO_CASHBACK_GOLD_EVIP_25 do 500 PLN_WEEKLY"
click at [646, 329] on input "text" at bounding box center [695, 329] width 121 height 9
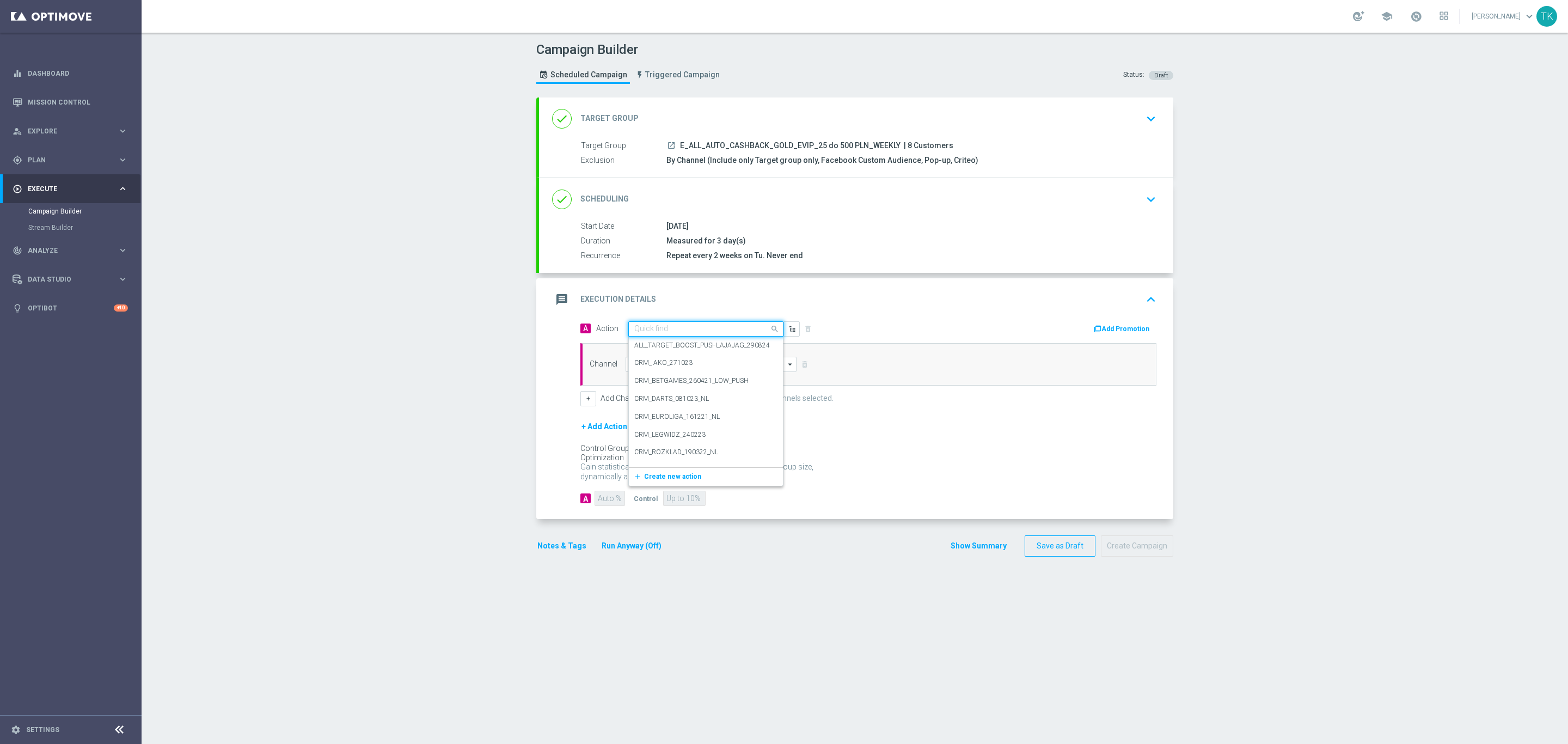
paste input "E_ALL_AUTO_CASHBACK_GOLD_EVIP_25 do 500 PLN_WEEKLY"
type input "E_ALL_AUTO_CASHBACK_GOLD_EVIP_25 do 500 PLN_WEEKLY"
click at [649, 362] on span "Create new action" at bounding box center [673, 362] width 57 height 8
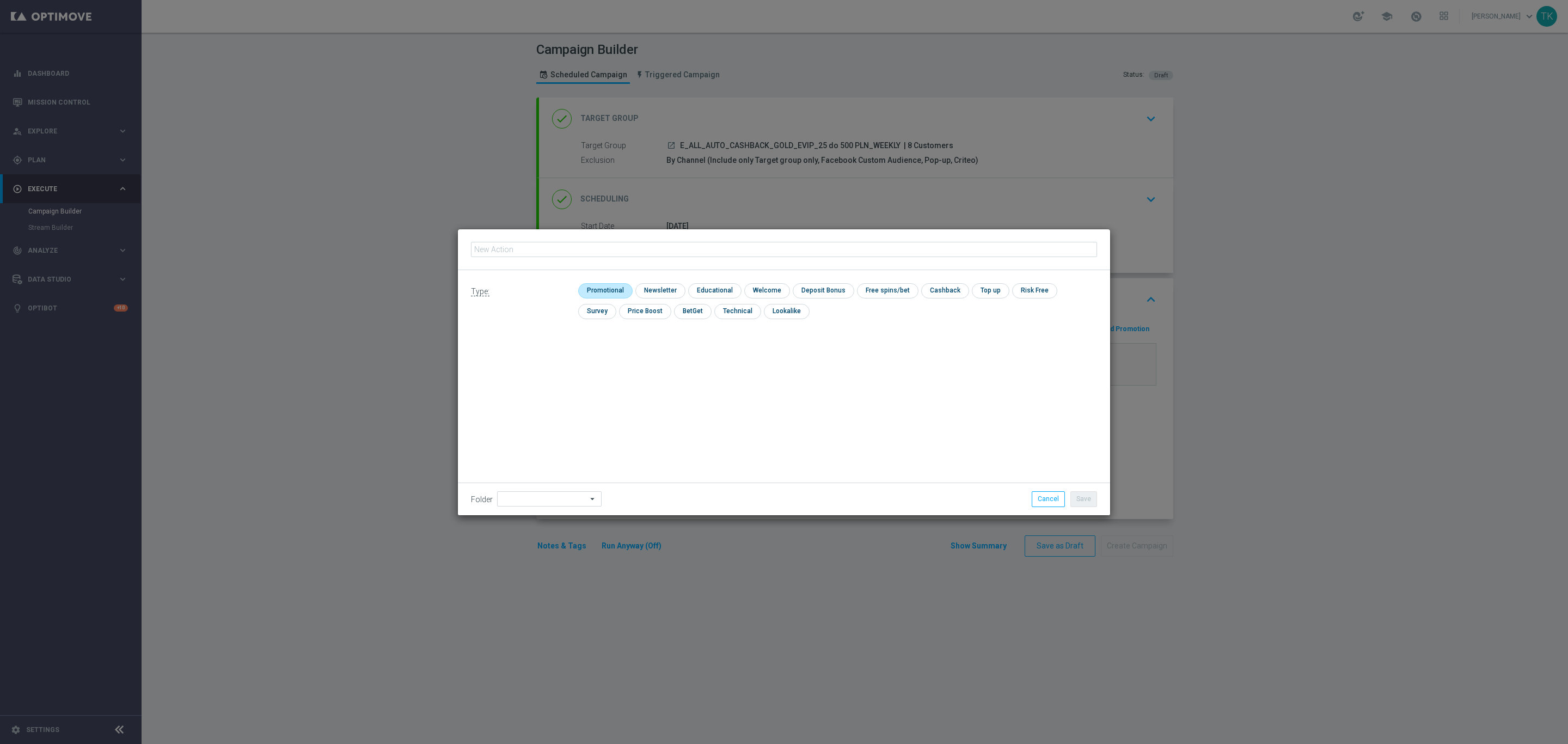
click at [601, 295] on input "checkbox" at bounding box center [604, 290] width 52 height 15
checkbox input "true"
click at [523, 247] on input "text" at bounding box center [784, 249] width 626 height 15
paste input "E_ALL_AUTO_CASHBACK_GOLD_EVIP_25 do 500 PLN_WEEKLY"
type input "E_ALL_AUTO_CASHBACK_GOLD_EVIP_25 do 500 PLN_WEEKLY"
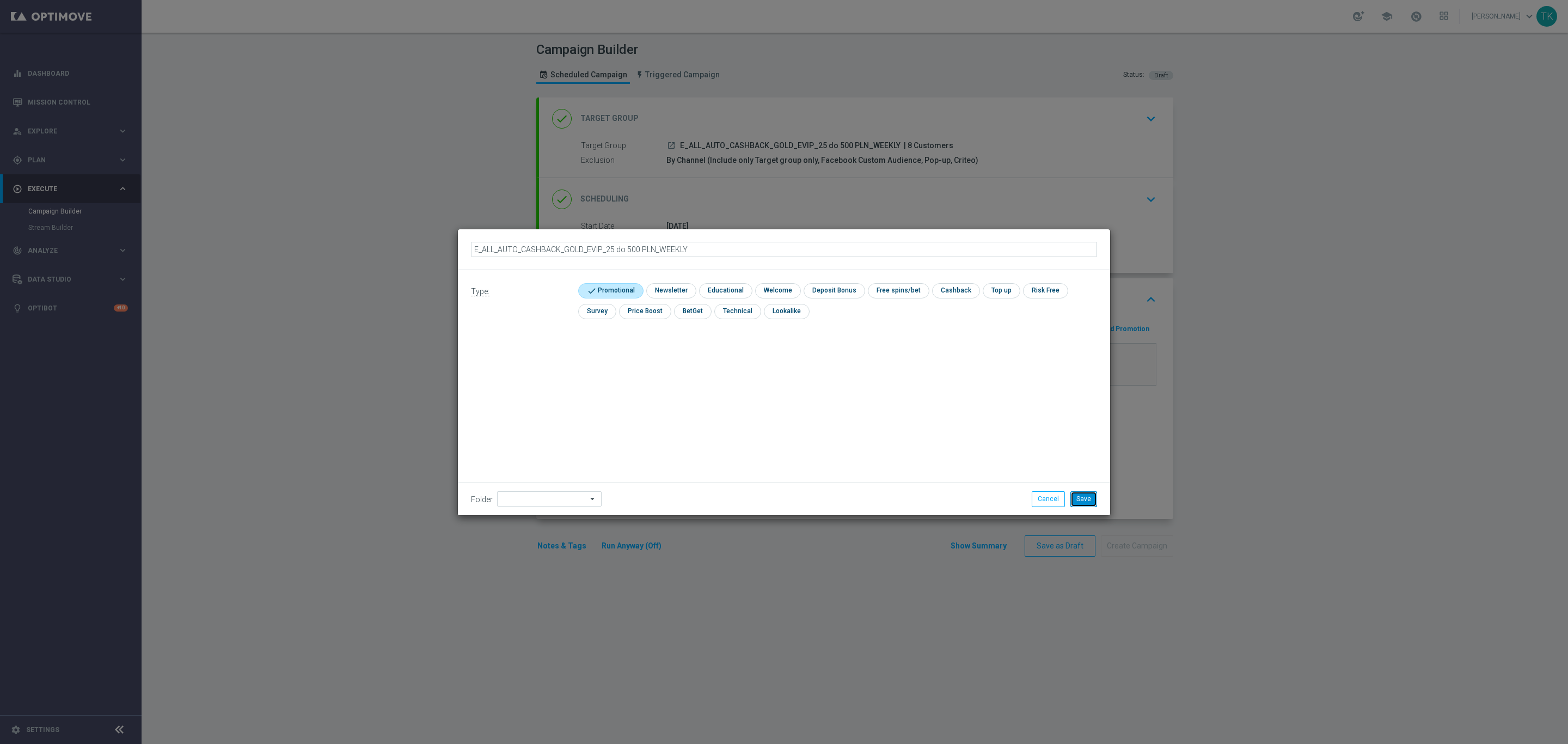
click at [1079, 495] on button "Save" at bounding box center [1083, 499] width 27 height 15
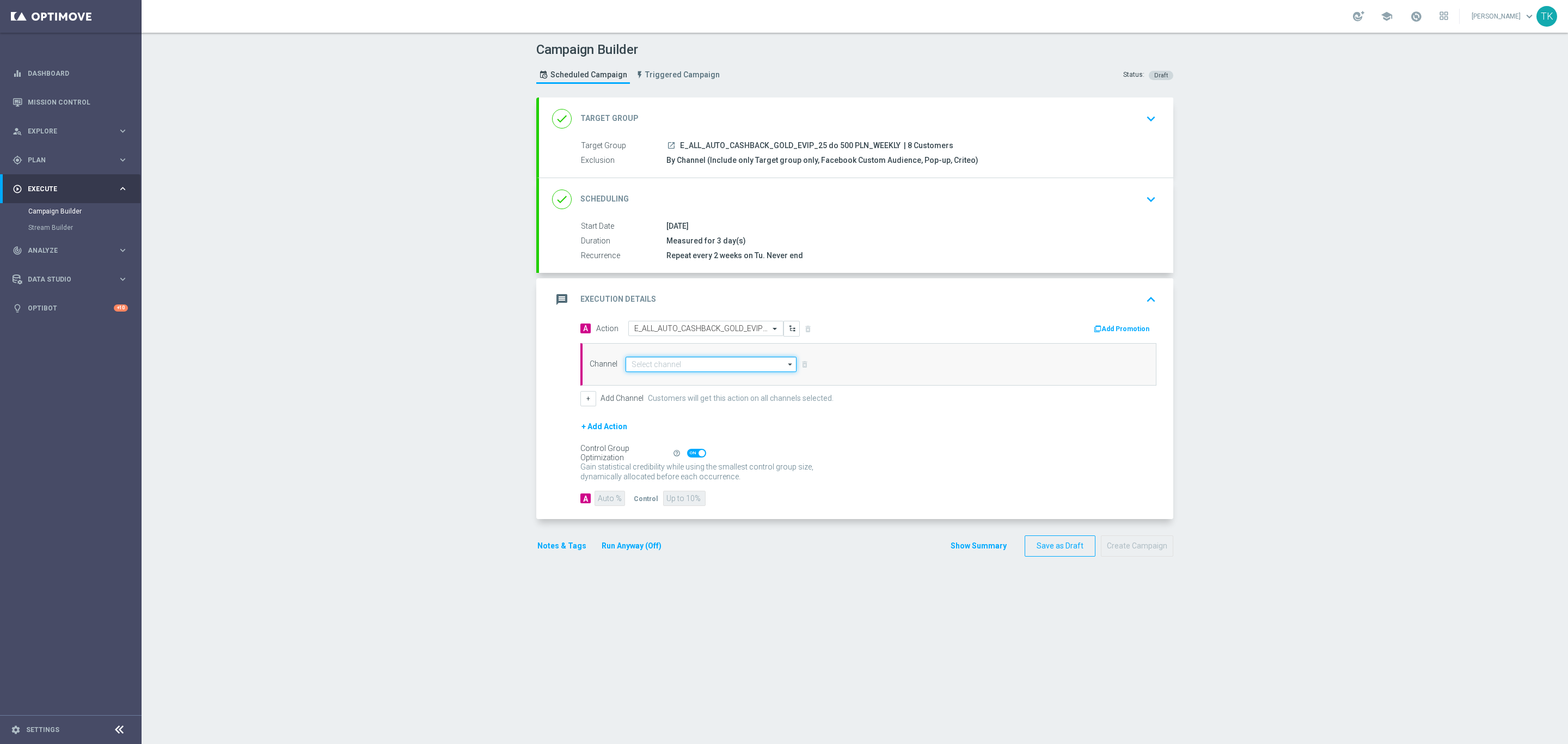
click at [644, 366] on input at bounding box center [711, 364] width 171 height 15
click at [649, 383] on div "Private message" at bounding box center [657, 380] width 51 height 10
type input "Private message"
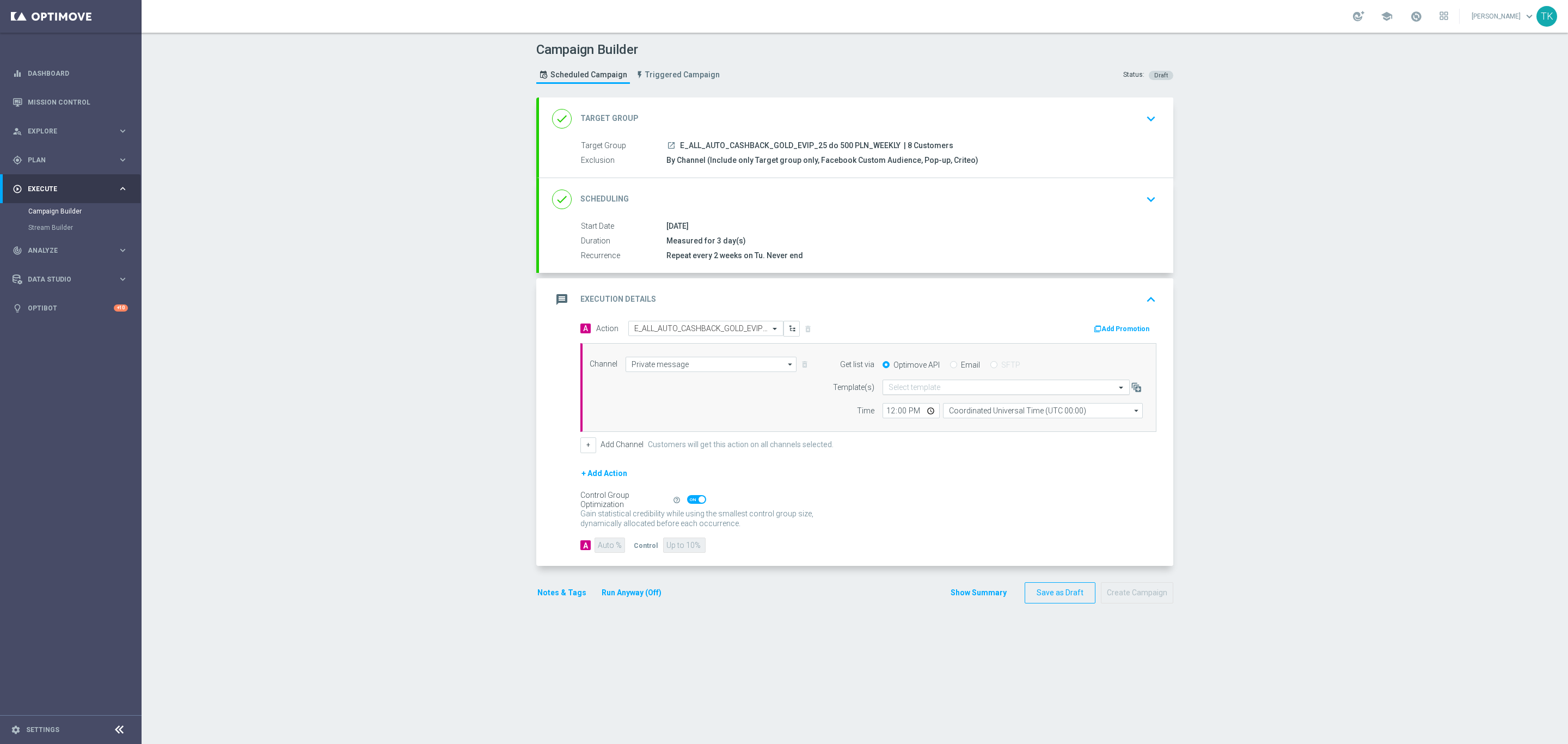
click at [894, 388] on input "text" at bounding box center [995, 387] width 214 height 9
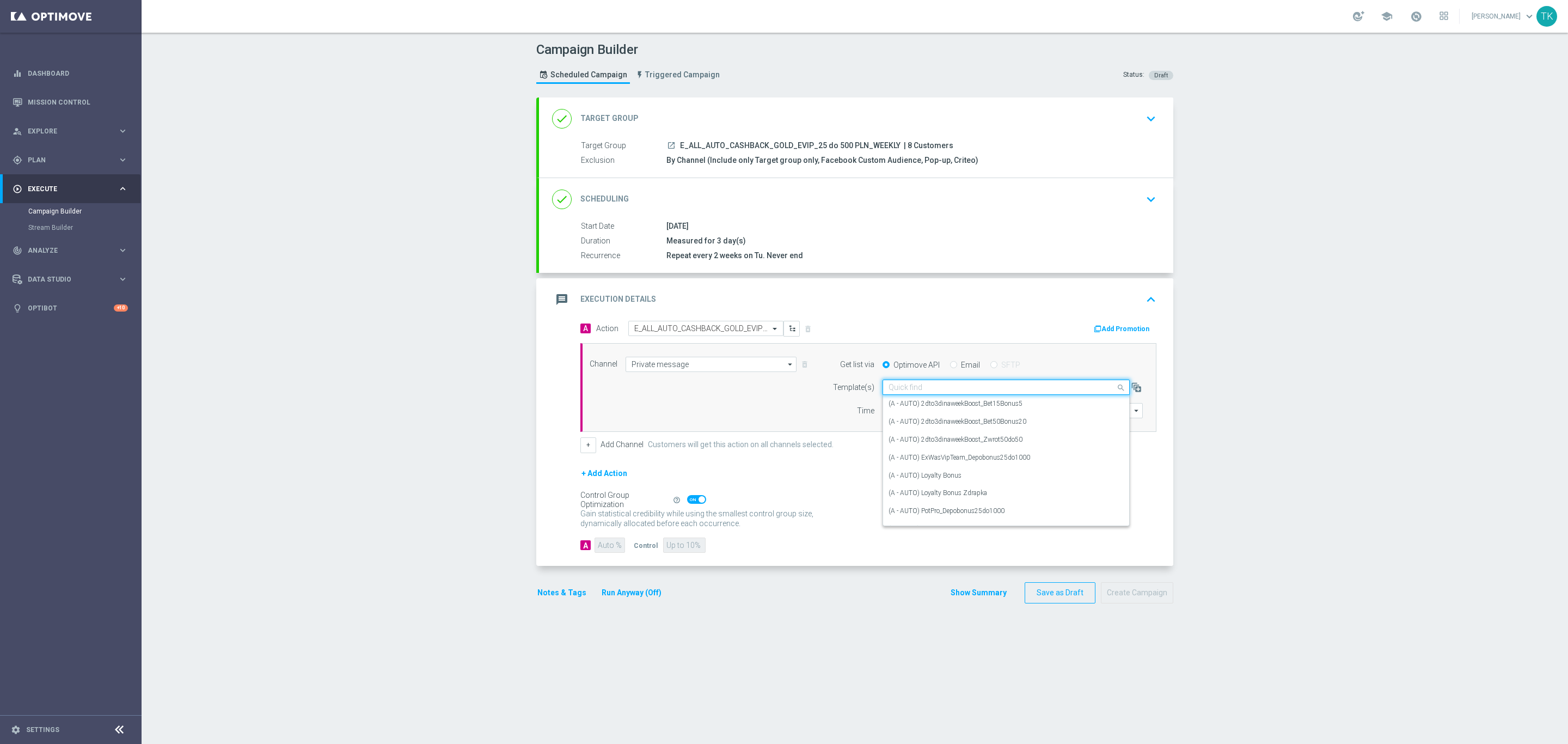
paste input "E_ALL_AUTO_CASHBACK_GOLD_EVIP_25 do 500 PLN_WEEKLY"
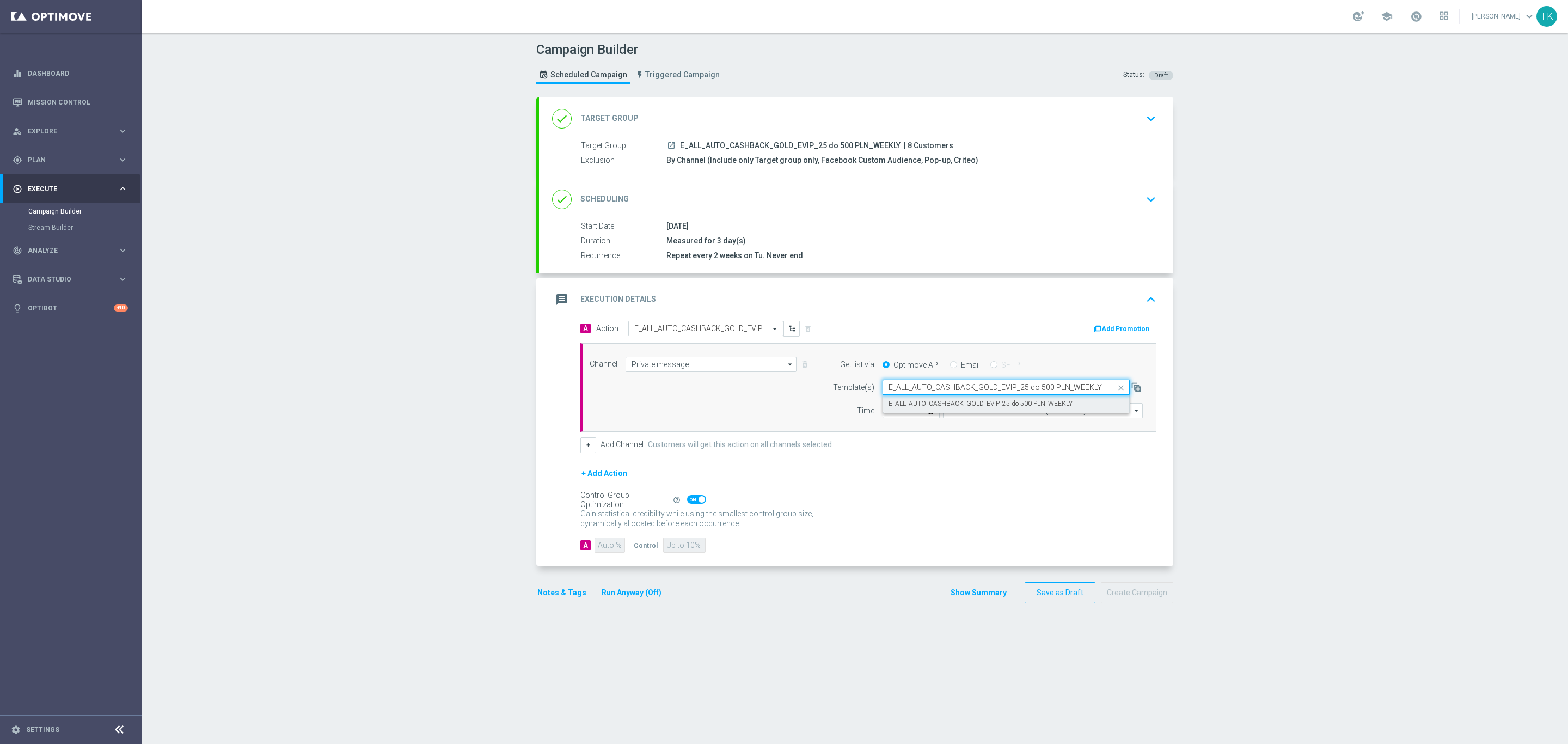
click at [894, 404] on label "E_ALL_AUTO_CASHBACK_GOLD_EVIP_25 do 500 PLN_WEEKLY" at bounding box center [981, 404] width 184 height 9
type input "E_ALL_AUTO_CASHBACK_GOLD_EVIP_25 do 500 PLN_WEEKLY"
click at [884, 410] on input "12:00" at bounding box center [911, 410] width 57 height 15
type input "14:02"
click at [969, 415] on input "Coordinated Universal Time (UTC 00:00)" at bounding box center [1043, 410] width 200 height 15
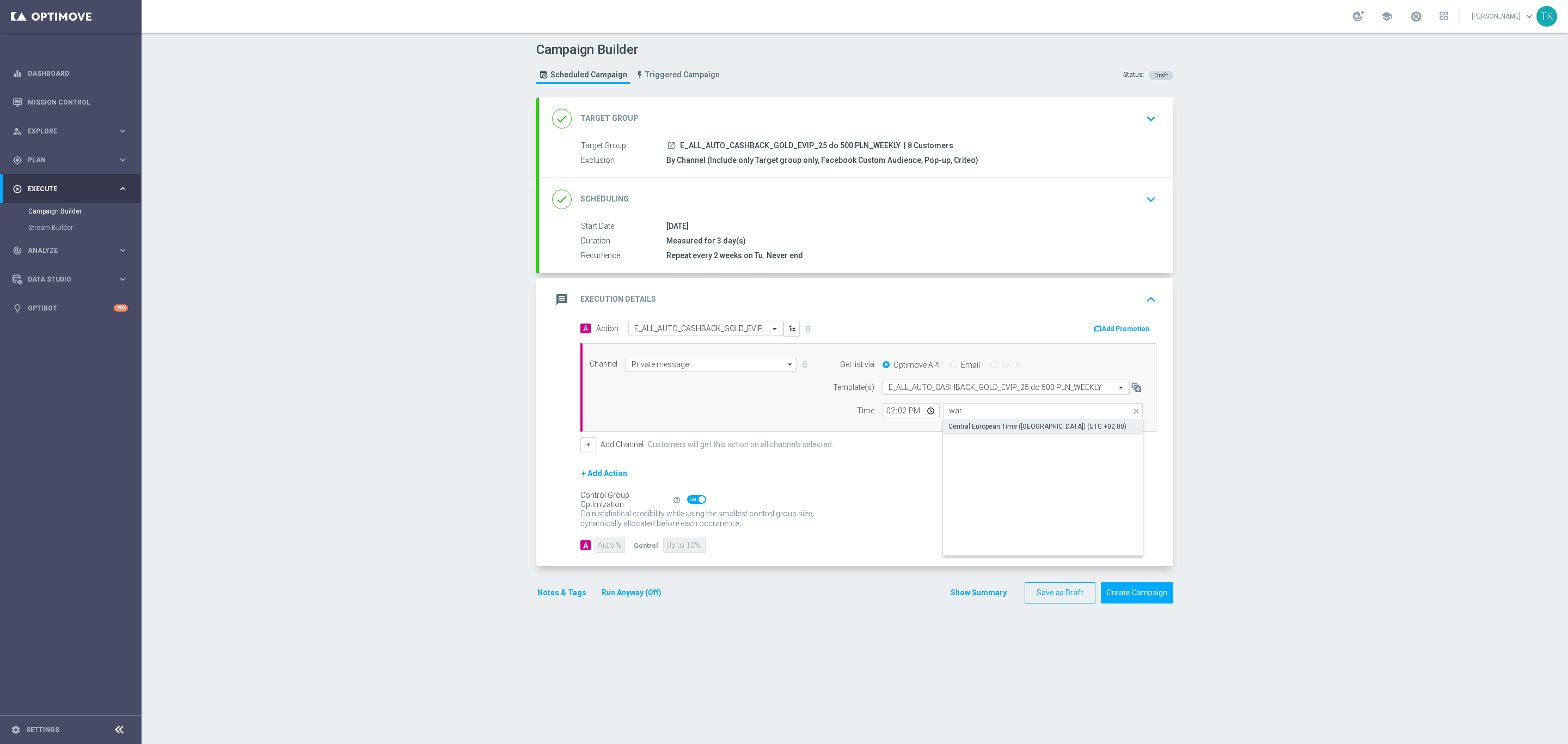
click at [971, 431] on div "Central European Time ([GEOGRAPHIC_DATA]) (UTC +02:00)" at bounding box center [1037, 426] width 178 height 10
type input "Central European Time ([GEOGRAPHIC_DATA]) (UTC +02:00)"
click at [580, 451] on button "+" at bounding box center [588, 444] width 16 height 15
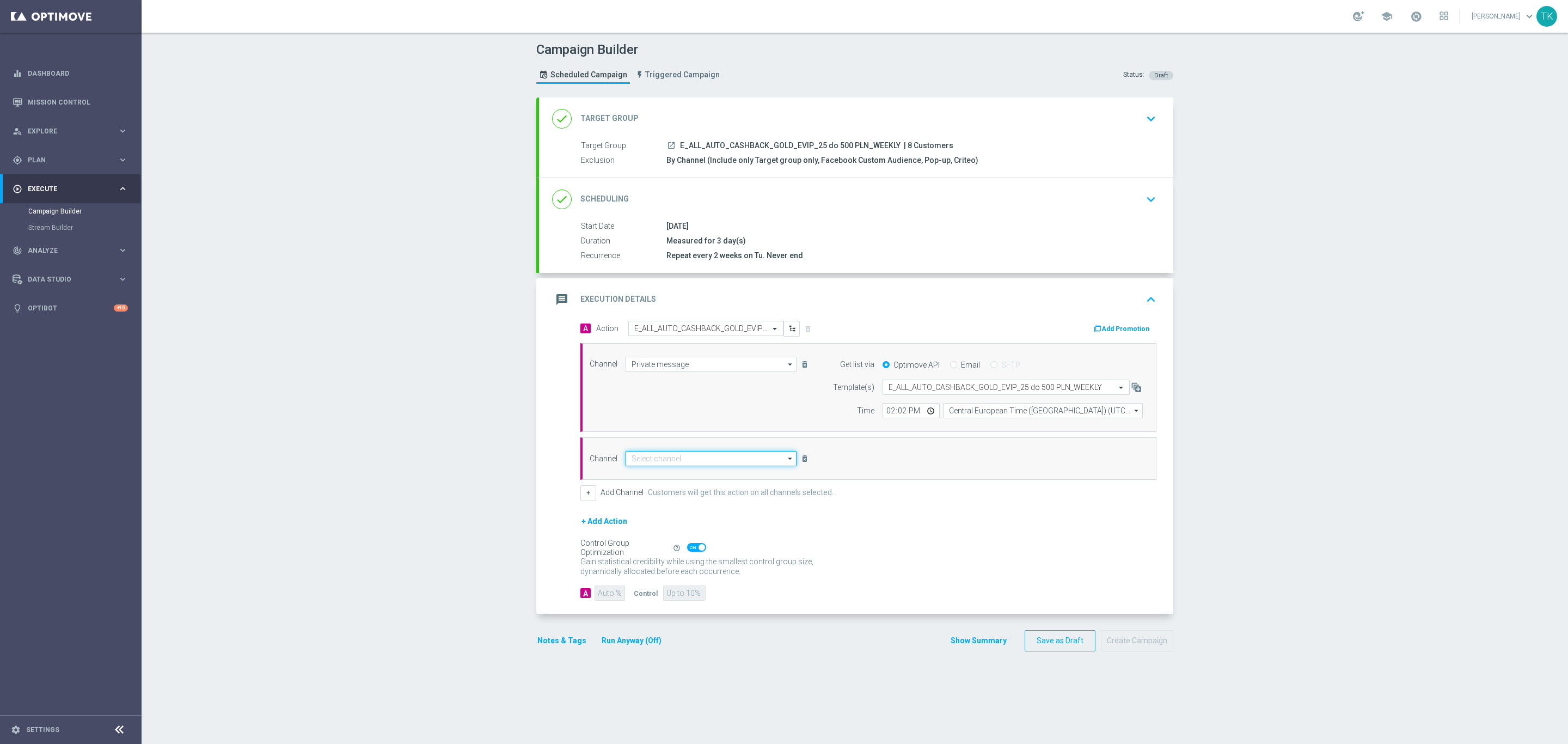
click at [626, 458] on input at bounding box center [711, 458] width 171 height 15
click at [647, 474] on div "Optimail" at bounding box center [643, 474] width 25 height 10
type input "Optimail"
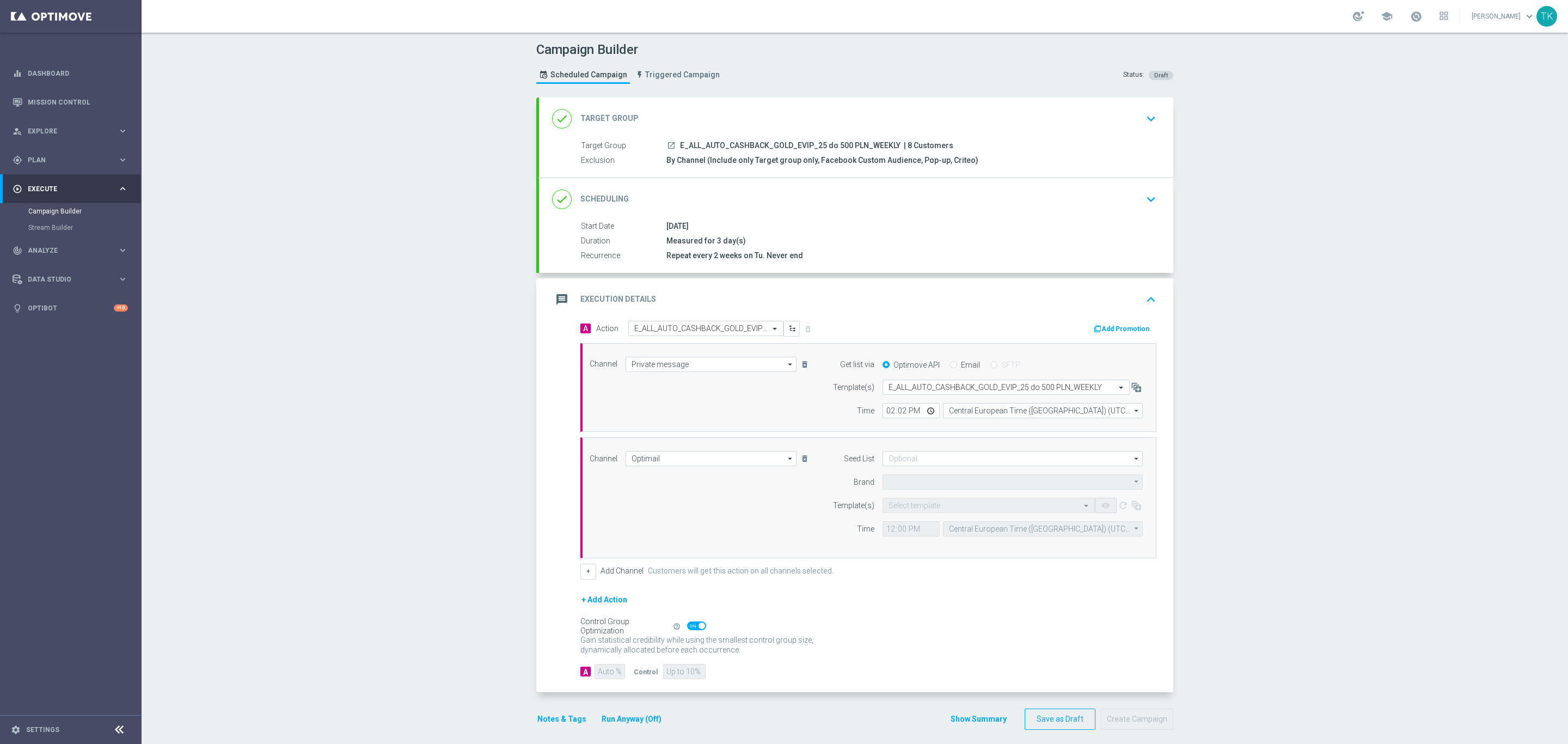
type input "STS"
click at [900, 460] on input at bounding box center [1013, 458] width 261 height 15
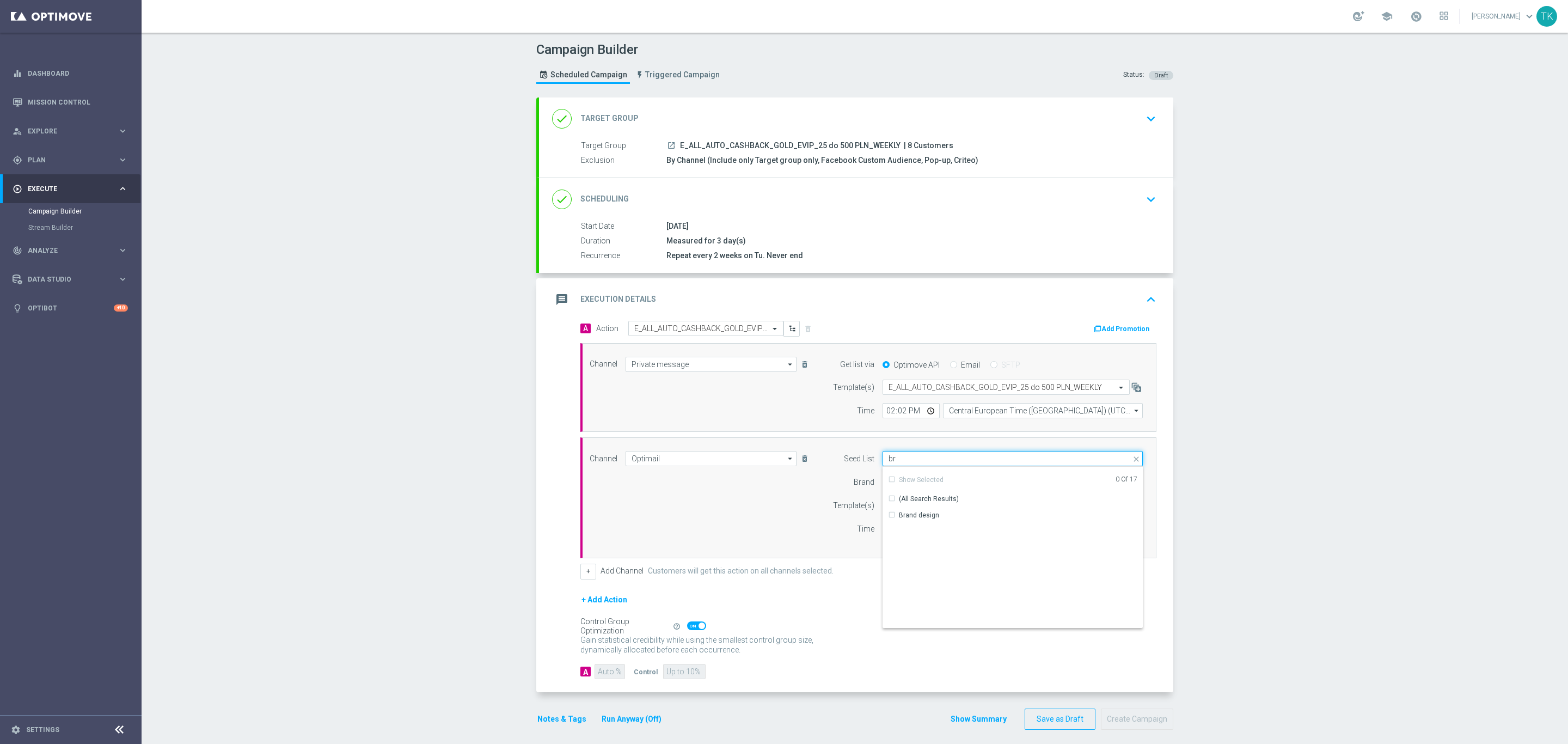
type input "b"
click at [819, 485] on div "Brand" at bounding box center [846, 482] width 55 height 15
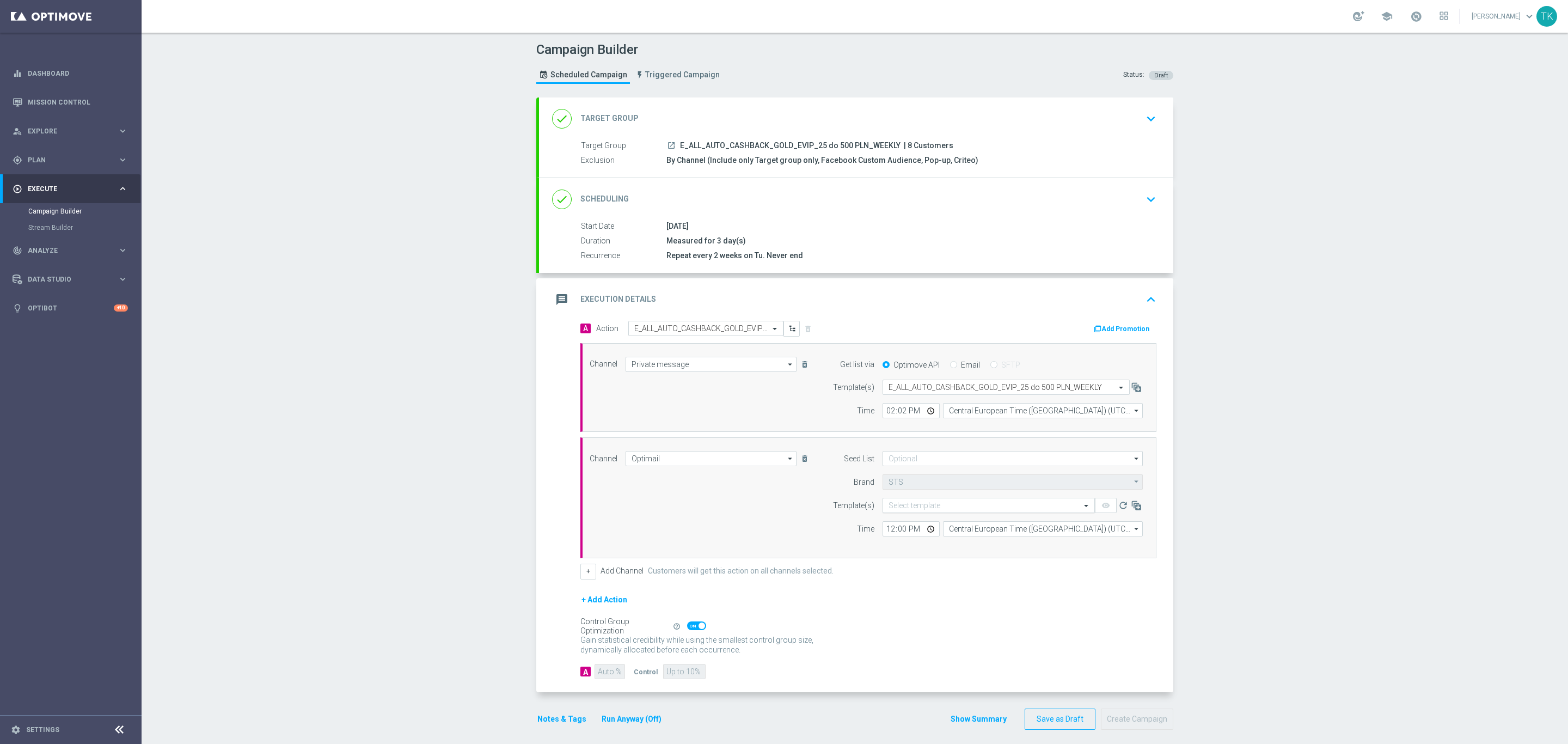
click at [889, 510] on input "text" at bounding box center [978, 505] width 178 height 9
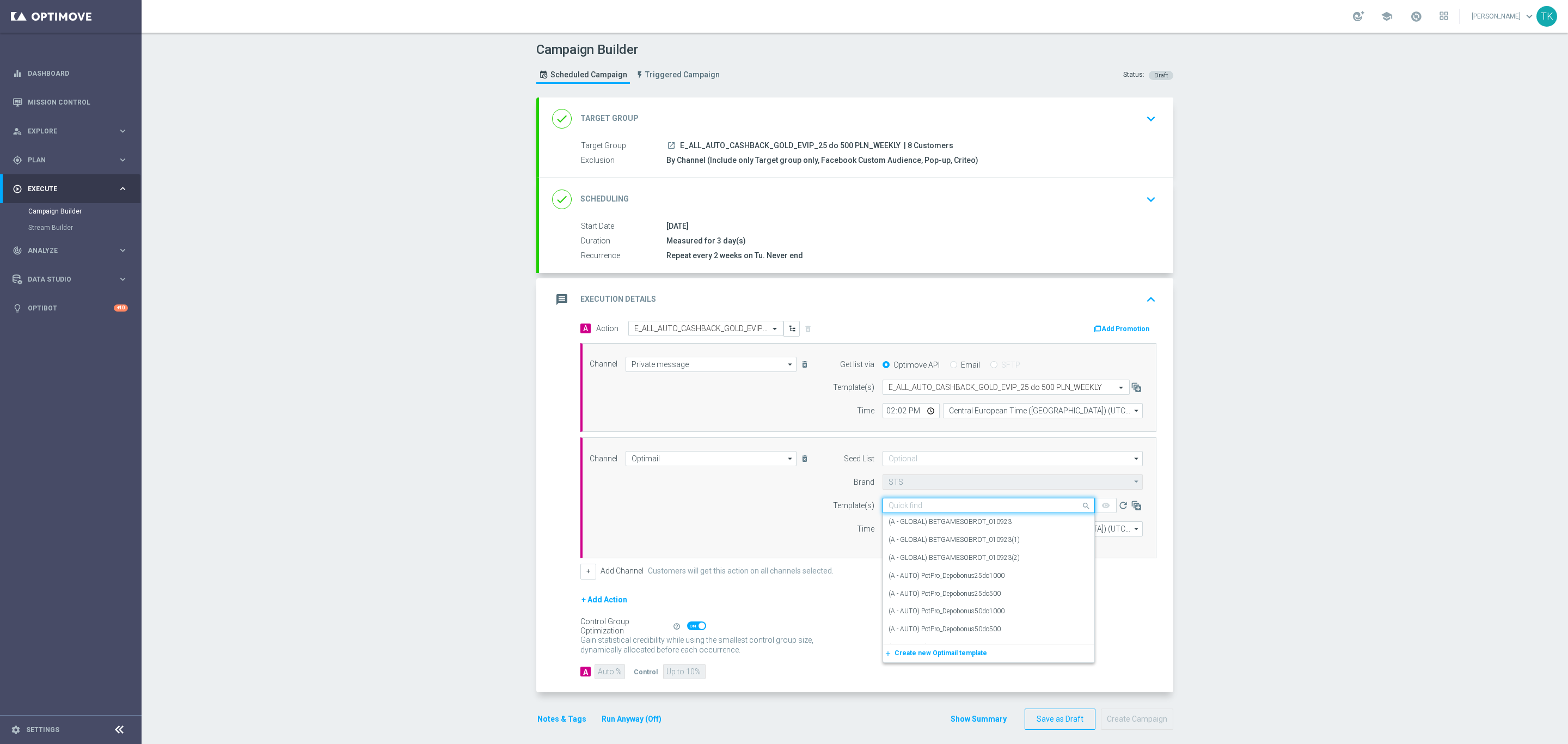
paste input "E_ALL_AUTO_CASHBACK_GOLD_EVIP_25 do 500 PLN_WEEKLY"
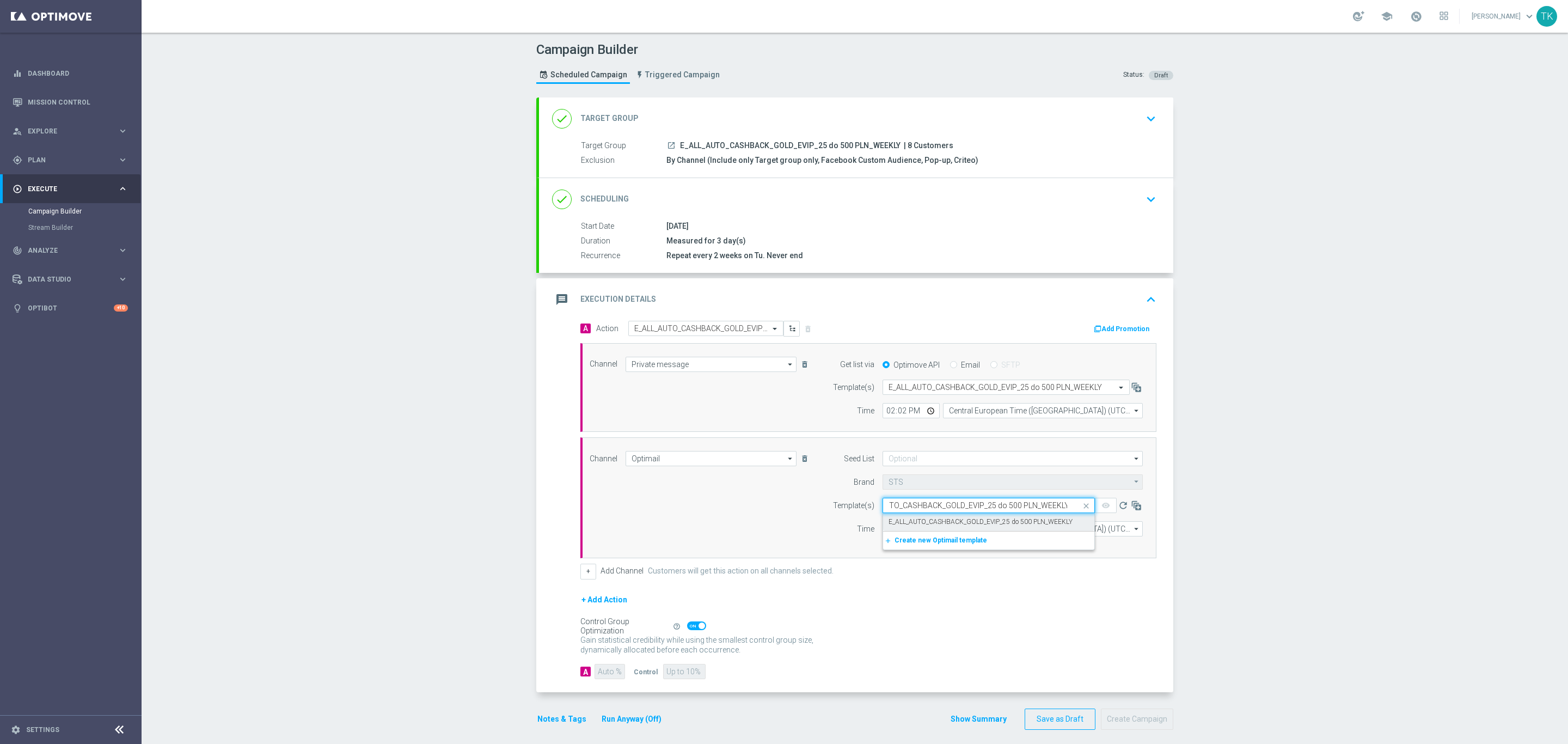
click at [920, 522] on label "E_ALL_AUTO_CASHBACK_GOLD_EVIP_25 do 500 PLN_WEEKLY" at bounding box center [981, 522] width 184 height 9
type input "E_ALL_AUTO_CASHBACK_GOLD_EVIP_25 do 500 PLN_WEEKLY"
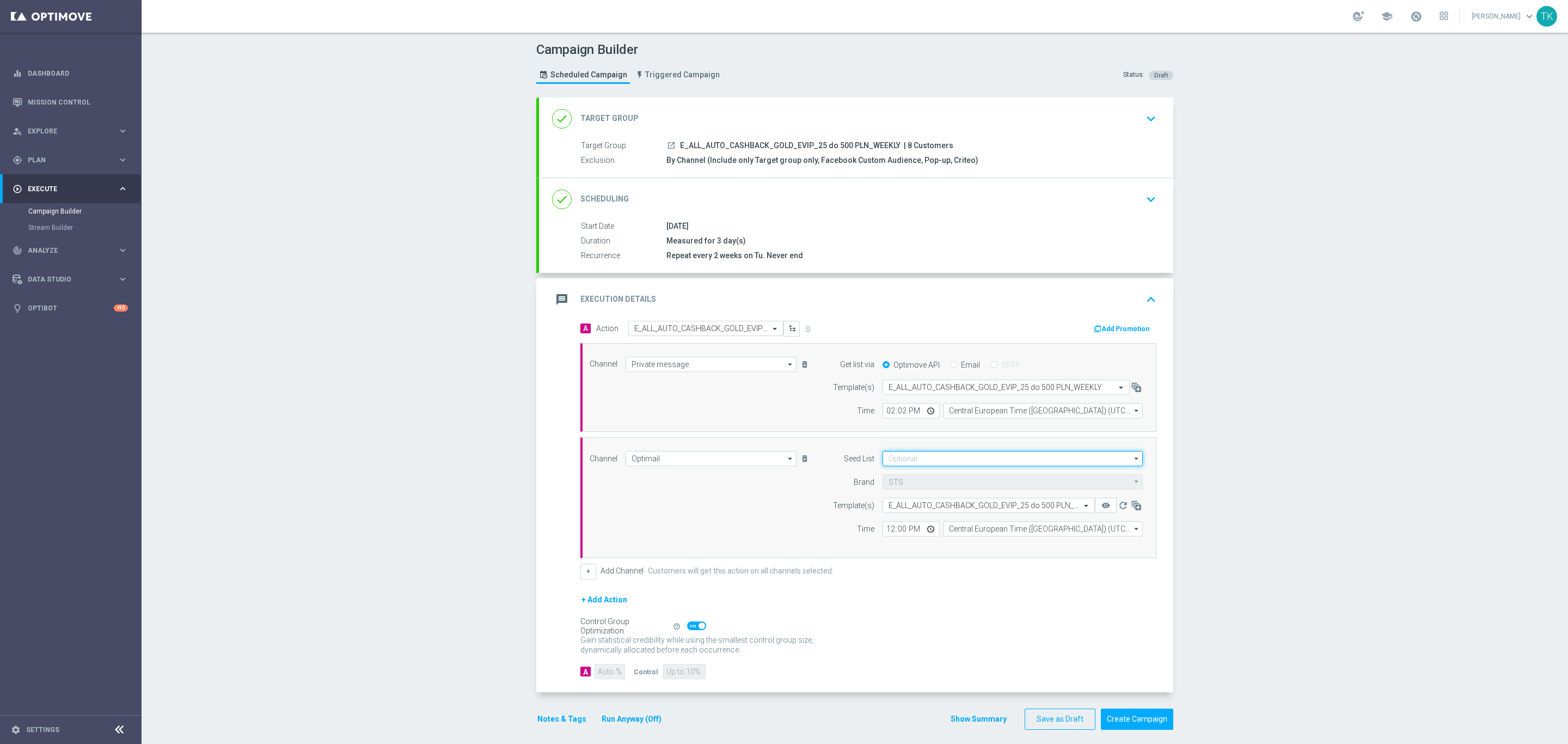
click at [894, 459] on input at bounding box center [1013, 458] width 261 height 15
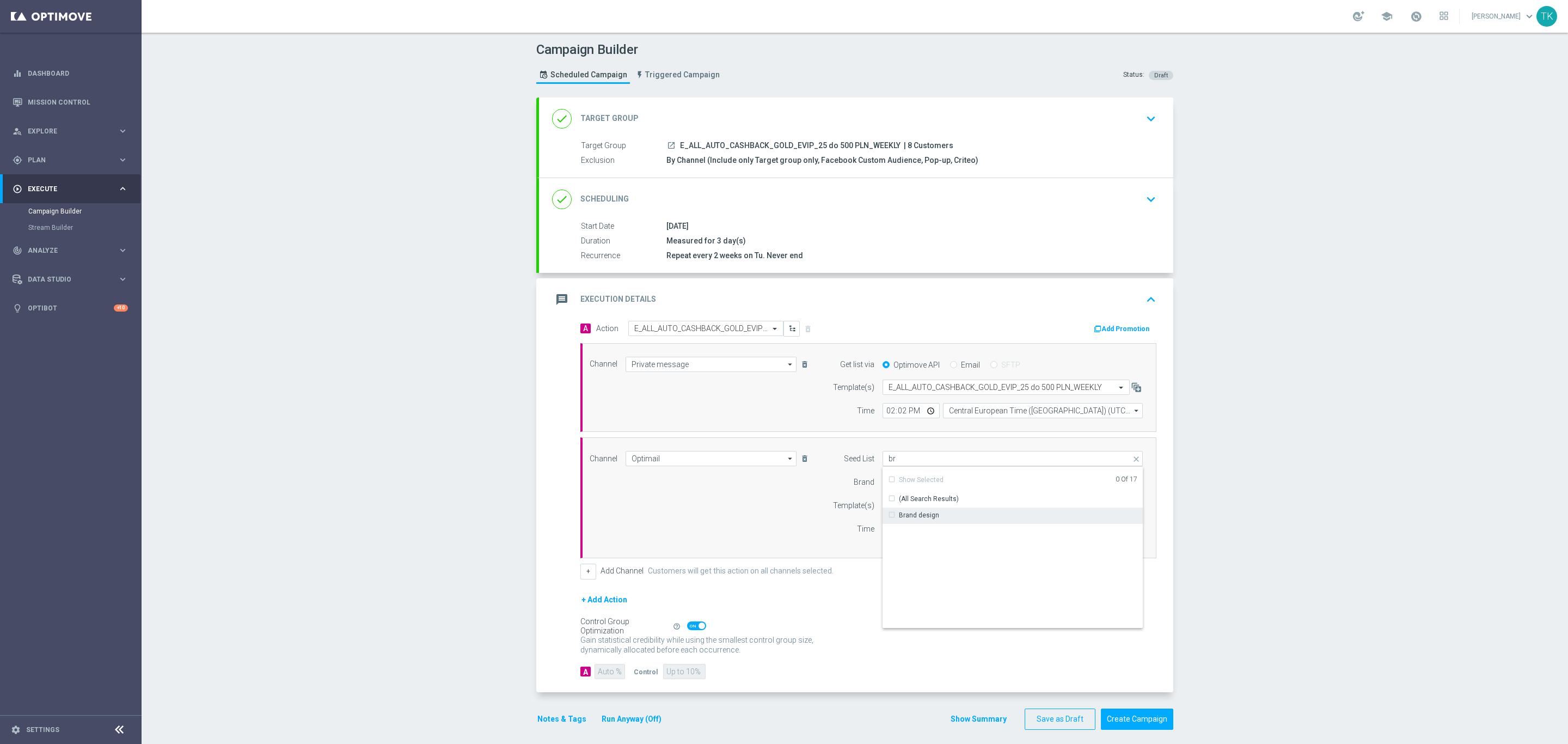
click at [920, 514] on div "Brand design" at bounding box center [919, 515] width 40 height 10
click at [779, 526] on div "Channel Optimail Optimail arrow_drop_down Show Selected 1 of 22 Target group on…" at bounding box center [866, 498] width 570 height 94
type input "Brand design"
click at [887, 533] on input "12:00" at bounding box center [911, 528] width 57 height 15
type input "14:02"
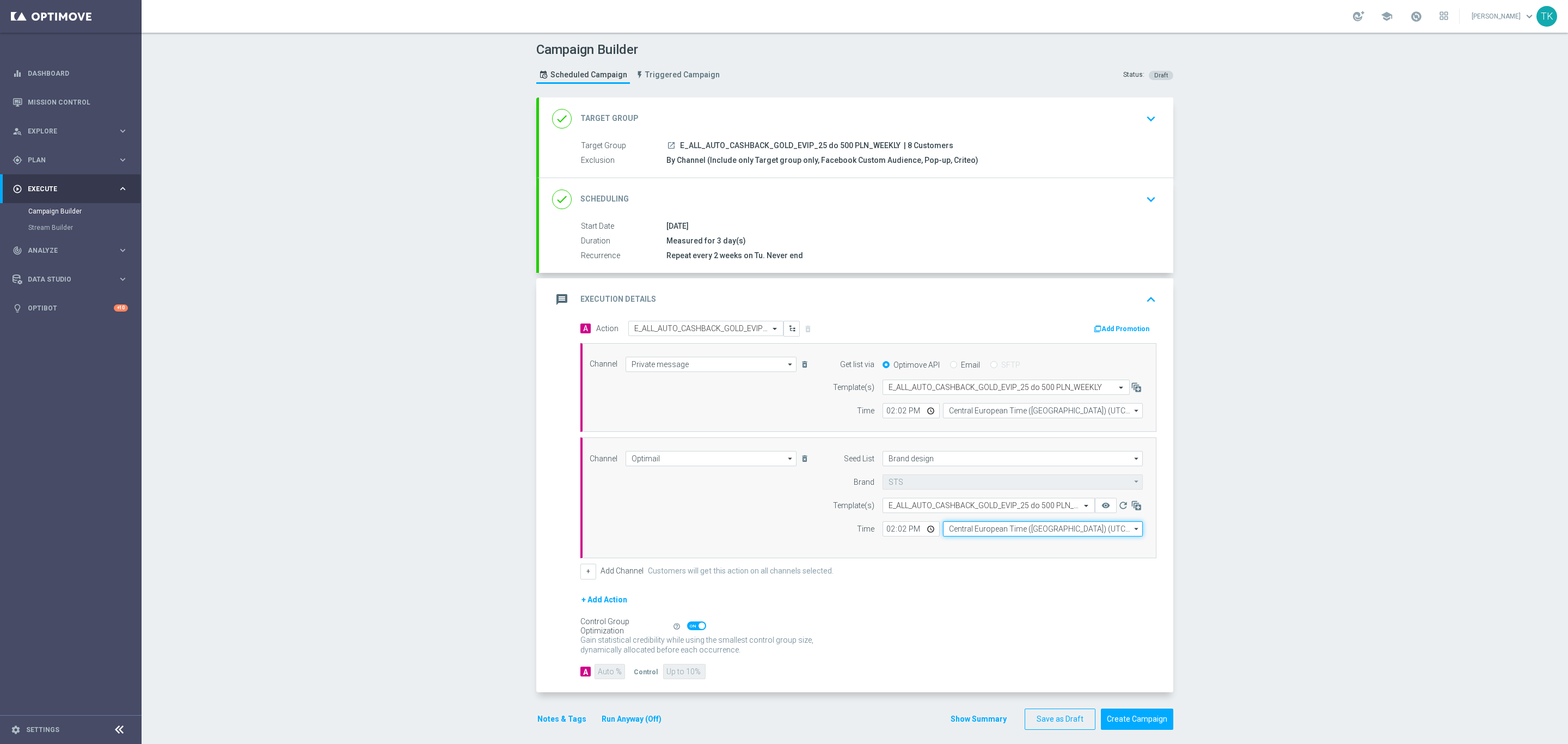
click at [956, 534] on input "Central European Time ([GEOGRAPHIC_DATA]) (UTC +02:00)" at bounding box center [1043, 528] width 200 height 15
click at [962, 550] on div "Central European Time ([GEOGRAPHIC_DATA]) (UTC +02:00)" at bounding box center [1038, 545] width 178 height 10
type input "Central European Time ([GEOGRAPHIC_DATA]) (UTC +02:00)"
click at [1129, 328] on button "Add Promotion" at bounding box center [1122, 329] width 60 height 12
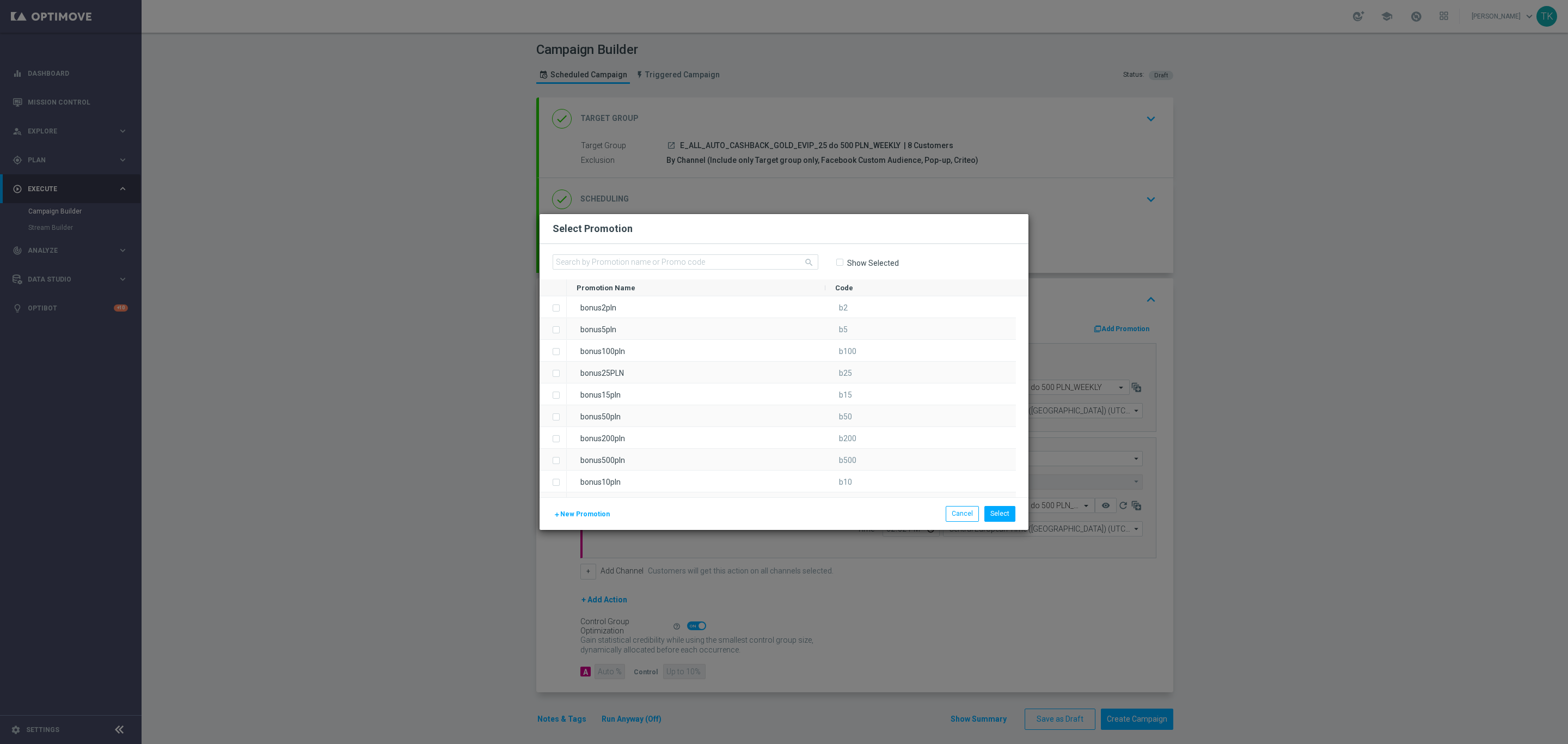
click at [579, 519] on button "add New Promotion" at bounding box center [582, 514] width 58 height 12
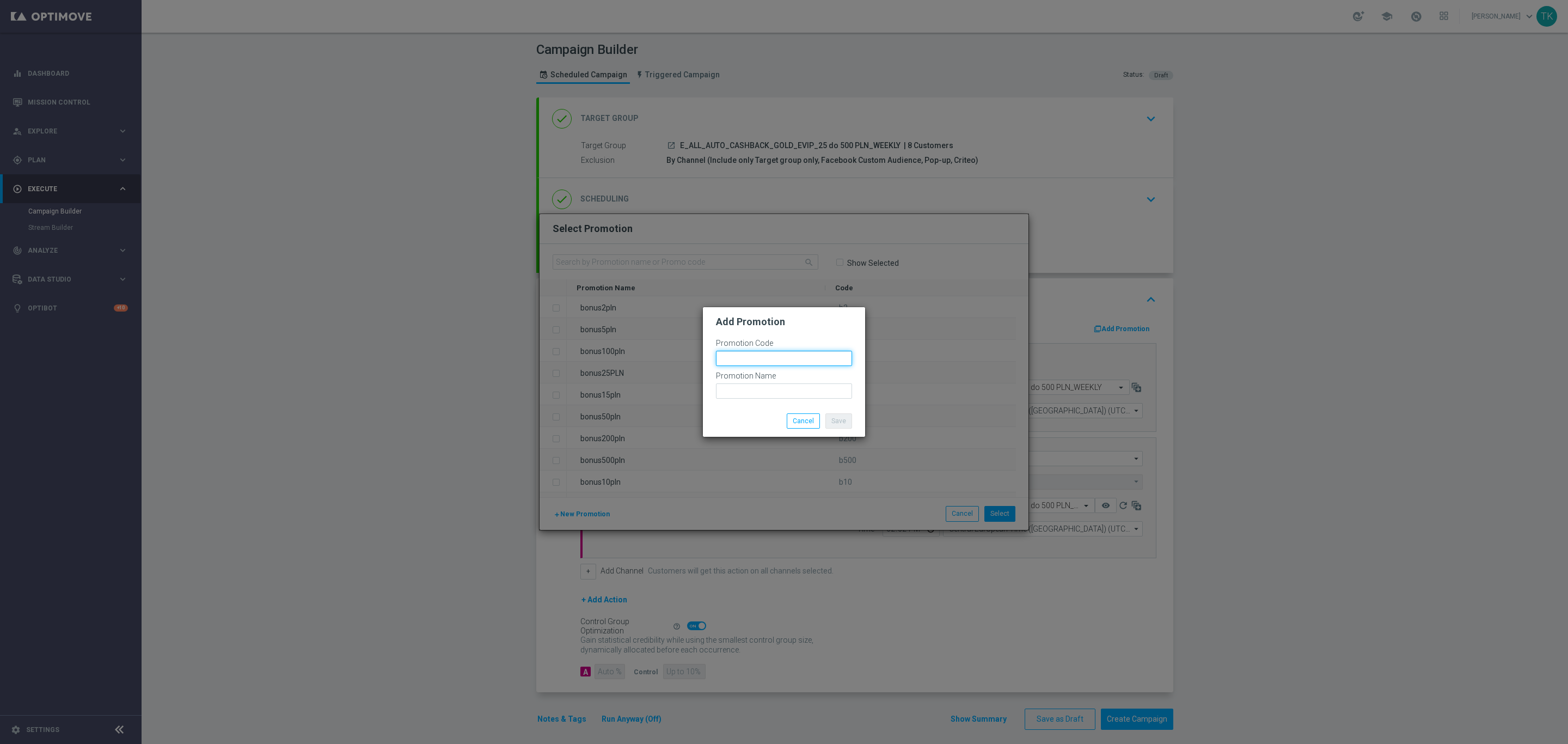
click at [745, 355] on input "text" at bounding box center [784, 358] width 136 height 15
type input "b"
click at [751, 357] on input "text" at bounding box center [784, 358] width 136 height 15
paste input "bonusapi_tg-79534"
click at [794, 359] on input "bonusapi_tg-79534" at bounding box center [784, 358] width 136 height 15
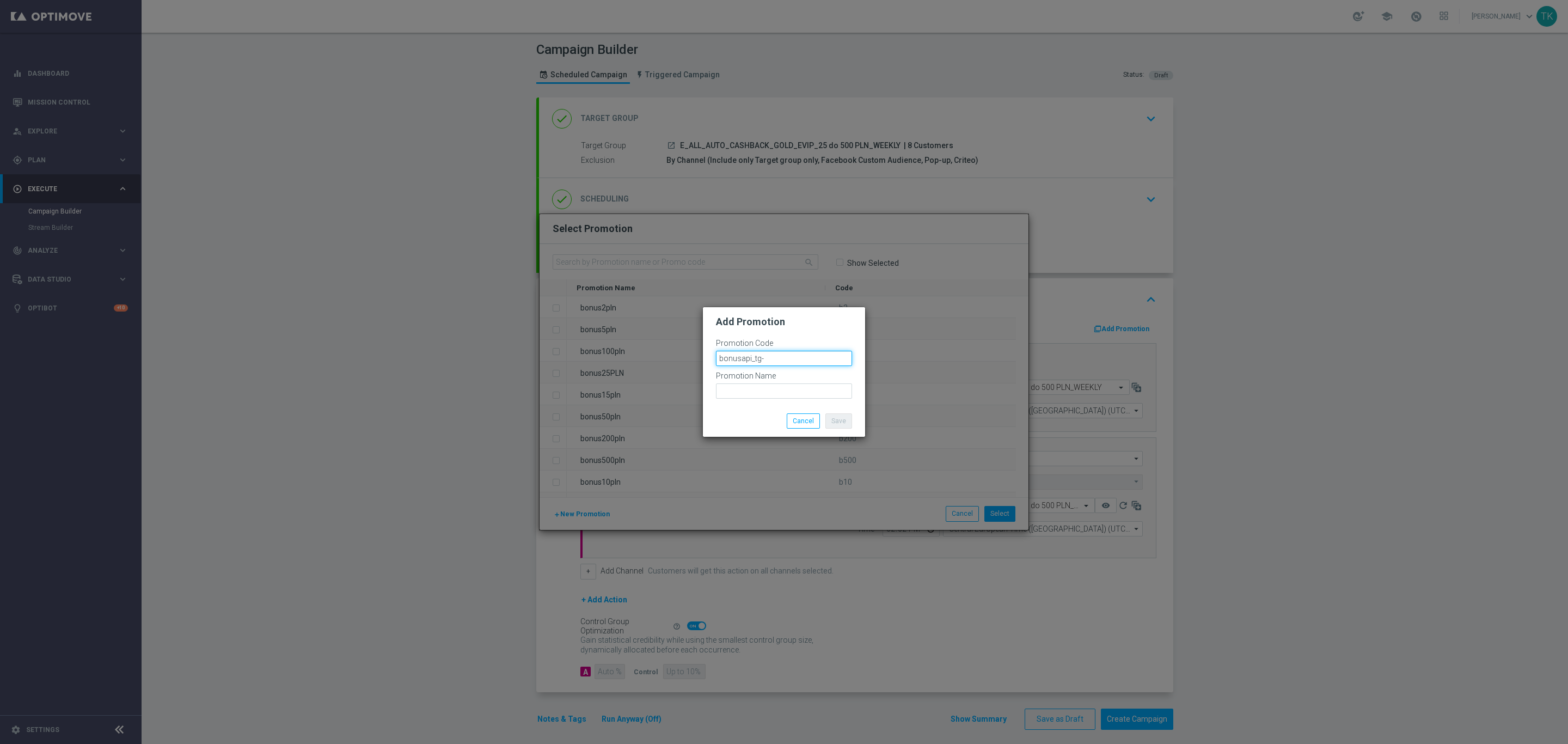
paste input "79532"
click at [753, 359] on input "bonusapi_tg-79532" at bounding box center [784, 358] width 136 height 15
type input "bonusapi_tg-79532"
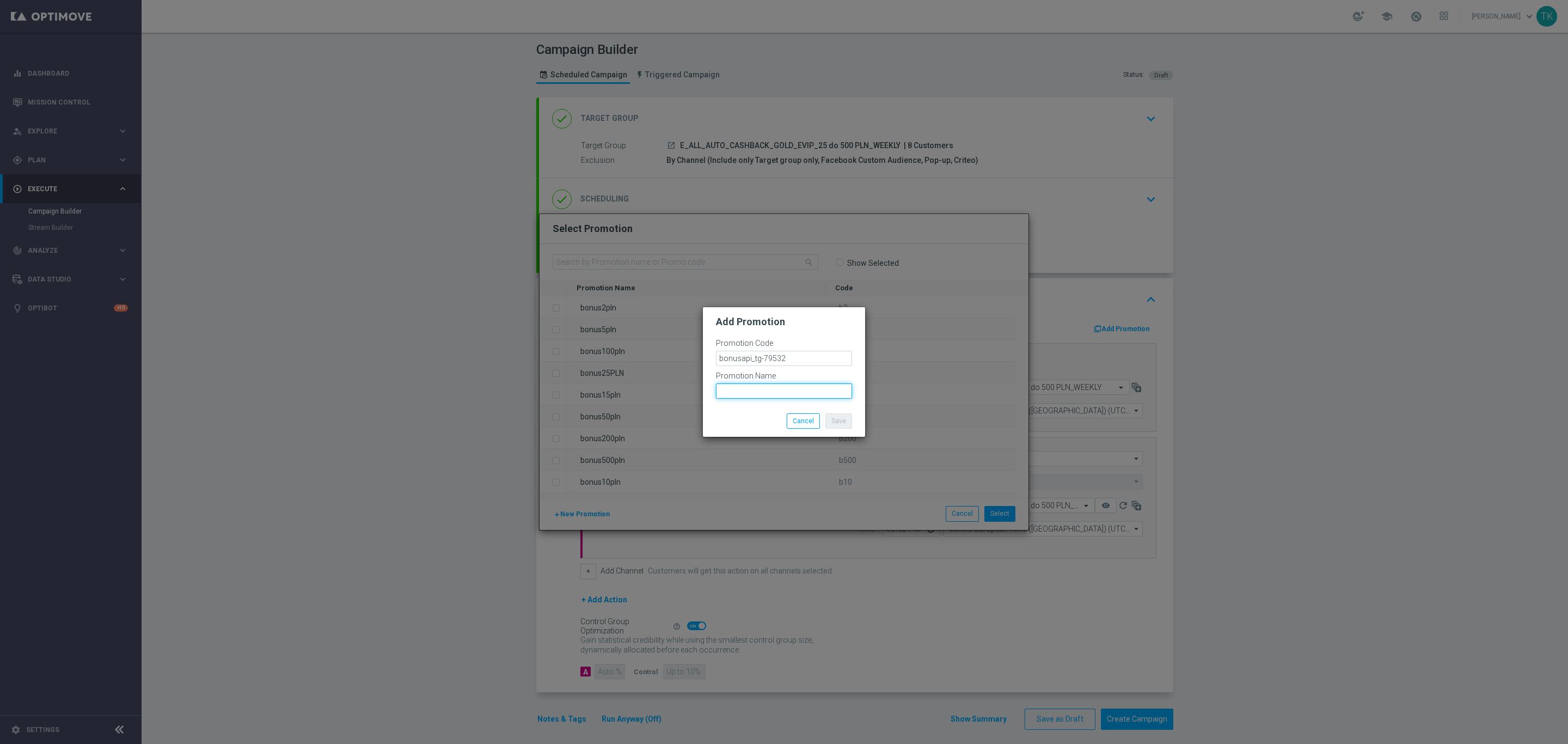
click at [747, 389] on input "text" at bounding box center [784, 391] width 136 height 15
paste input "bonusapi_tg-79532"
type input "bonusapi_tg-79532"
click at [840, 420] on button "Save" at bounding box center [839, 421] width 27 height 15
click at [799, 428] on button "Cancel" at bounding box center [803, 429] width 33 height 15
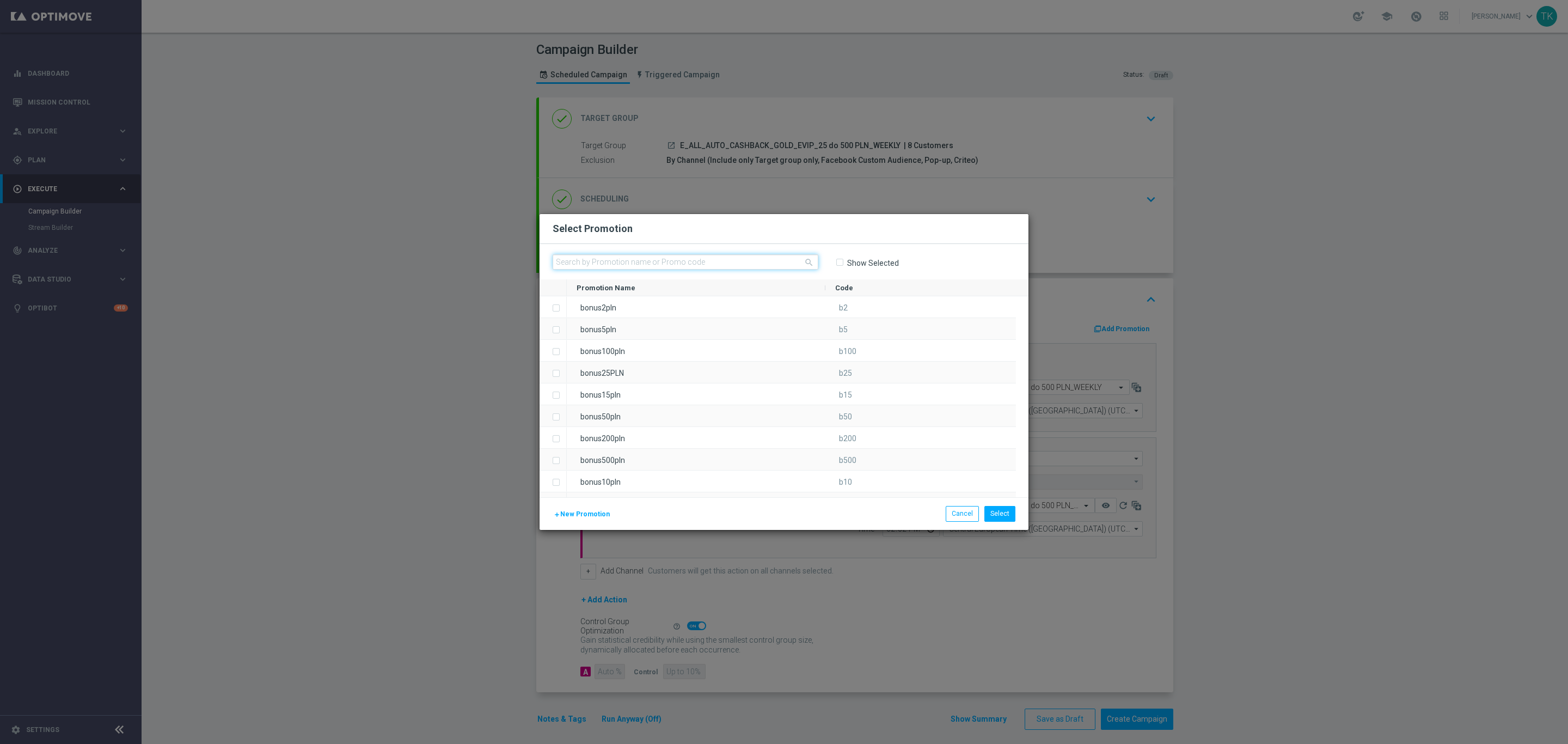
click at [639, 255] on input "text" at bounding box center [685, 262] width 265 height 15
paste input "bonusapi_tg-79532"
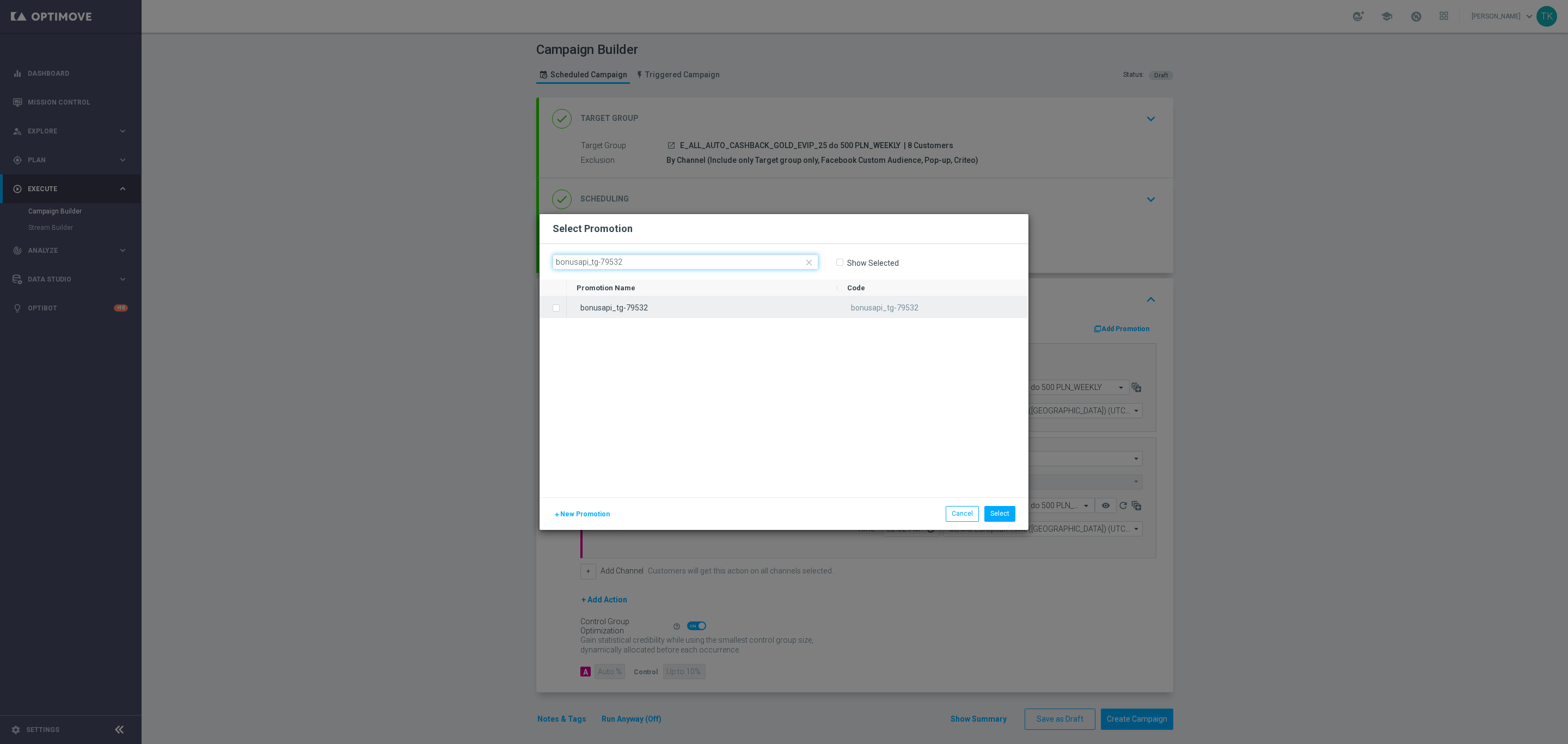
type input "bonusapi_tg-79532"
click at [620, 307] on div "bonusapi_tg-79532" at bounding box center [702, 307] width 271 height 21
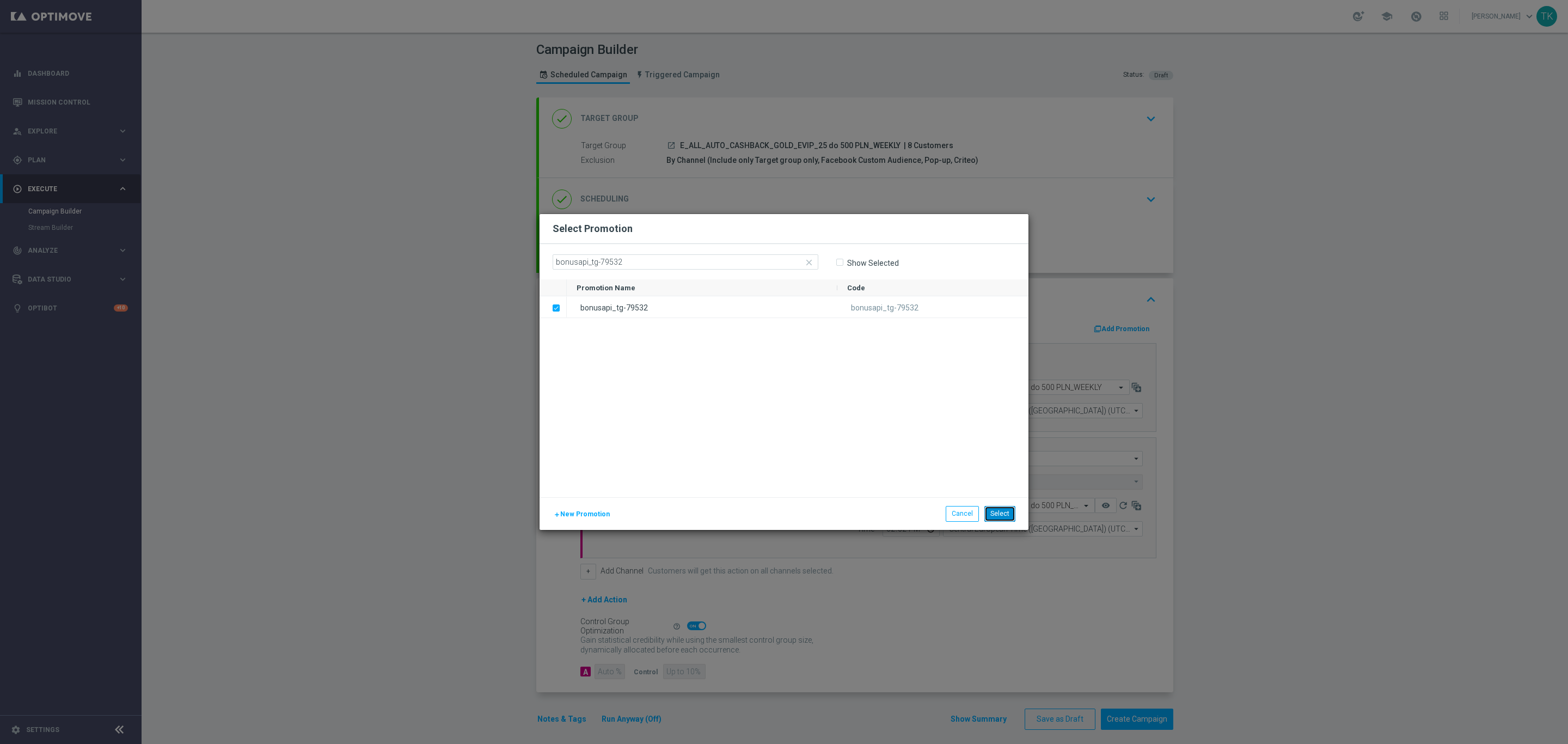
click at [1003, 513] on button "Select" at bounding box center [999, 513] width 31 height 15
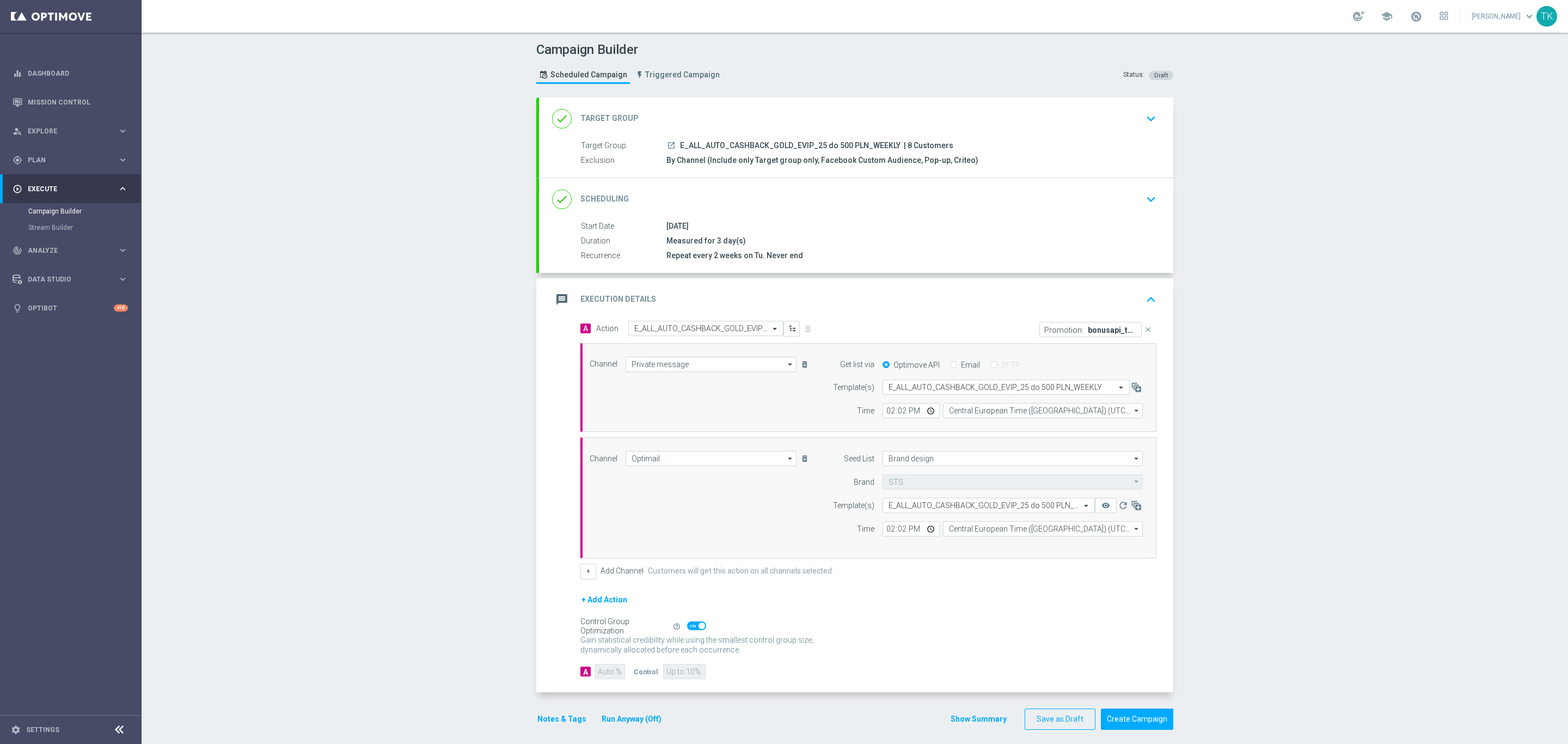
click at [553, 723] on button "Notes & Tags" at bounding box center [562, 719] width 51 height 13
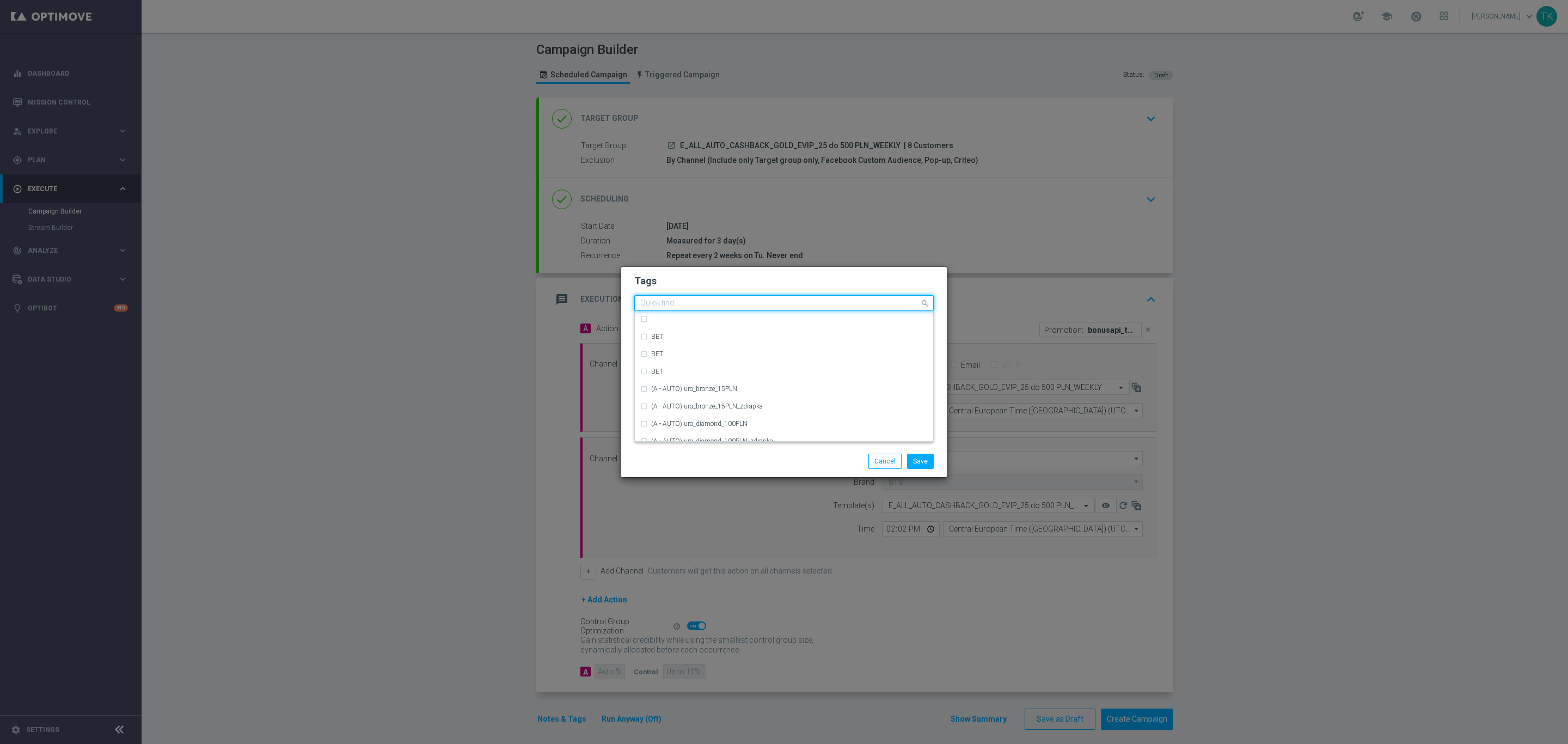
click at [662, 309] on div at bounding box center [779, 304] width 281 height 11
click at [662, 414] on div "E" at bounding box center [789, 417] width 276 height 7
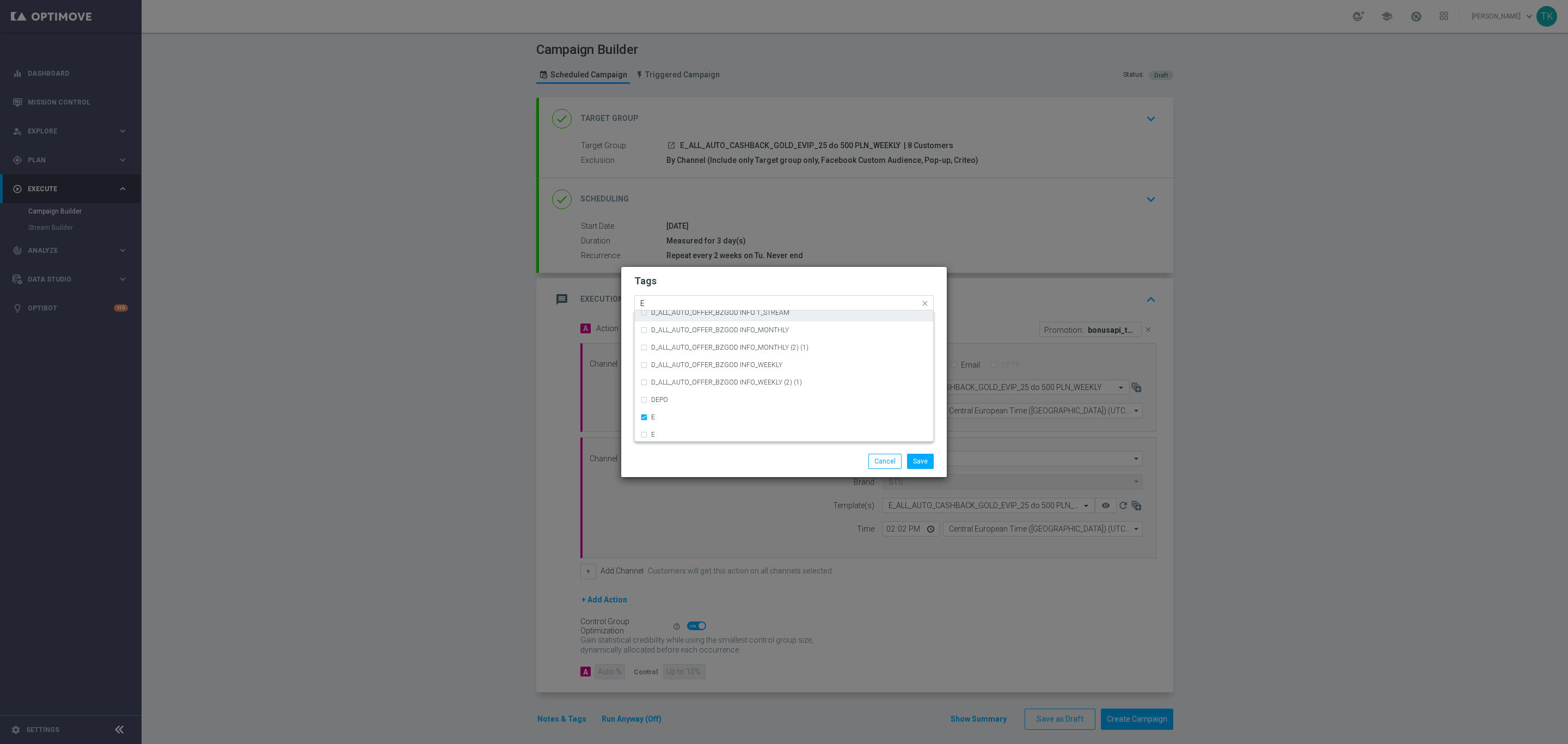
click at [662, 301] on input "E" at bounding box center [780, 303] width 279 height 9
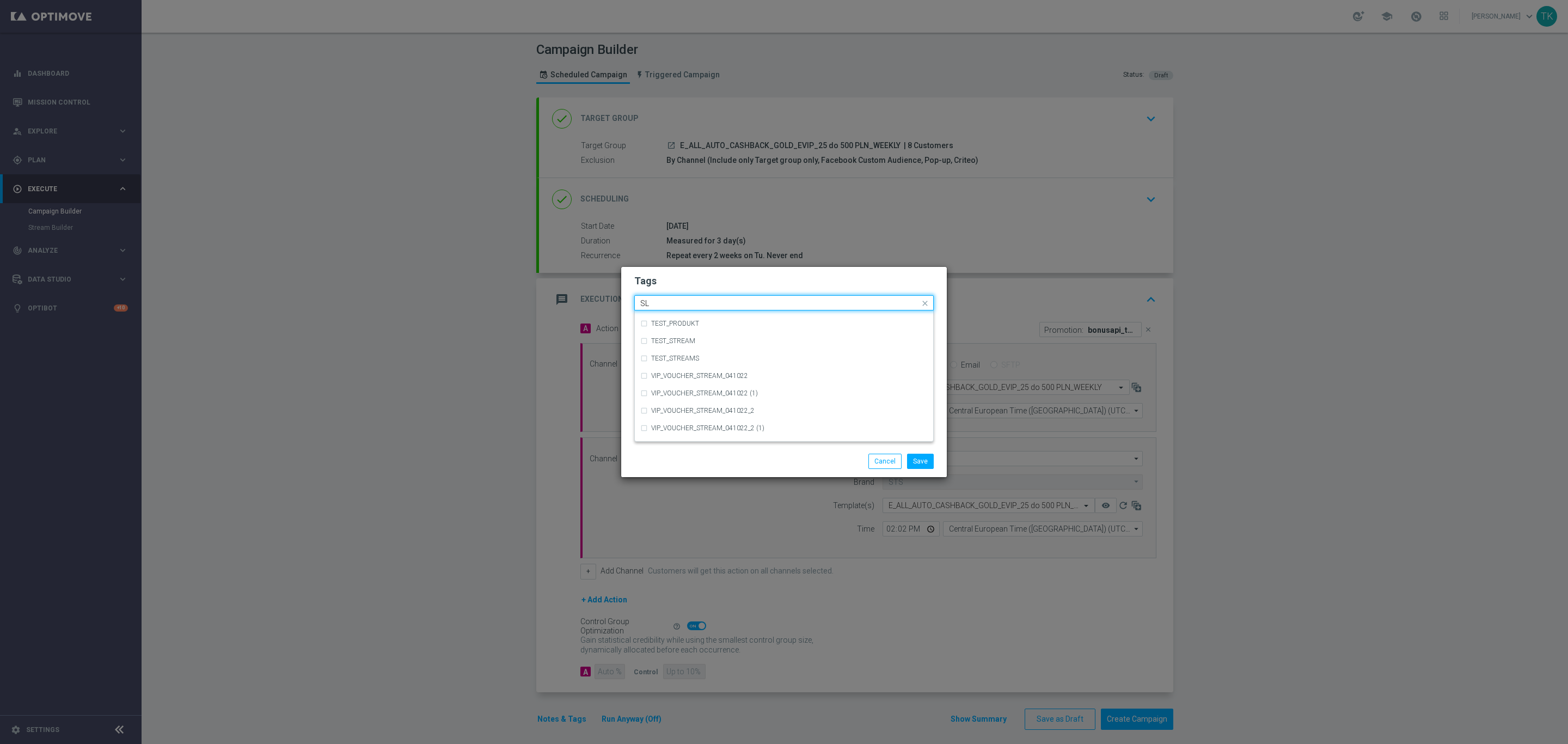
scroll to position [0, 0]
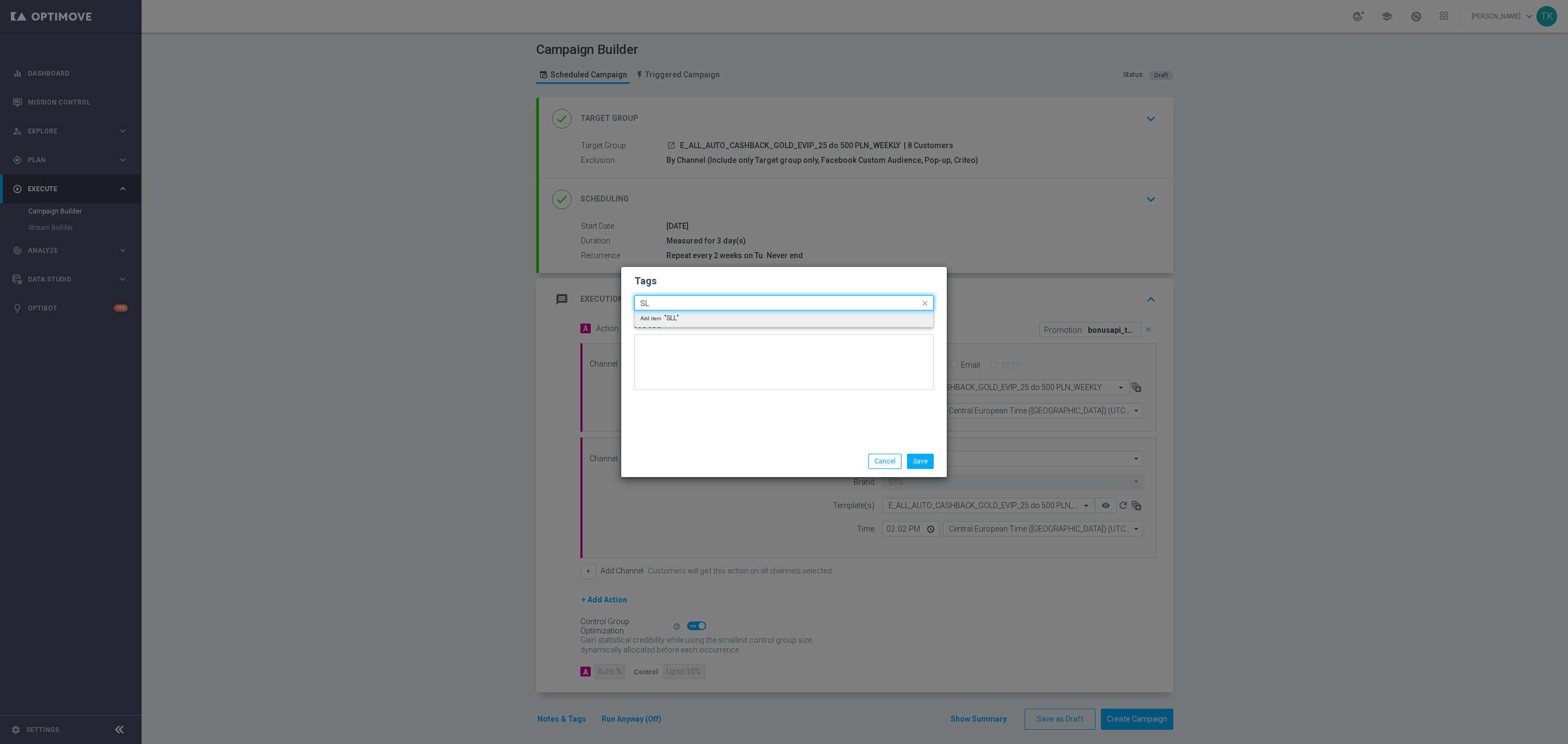
type input "S"
click at [678, 321] on div "ALL" at bounding box center [789, 319] width 276 height 7
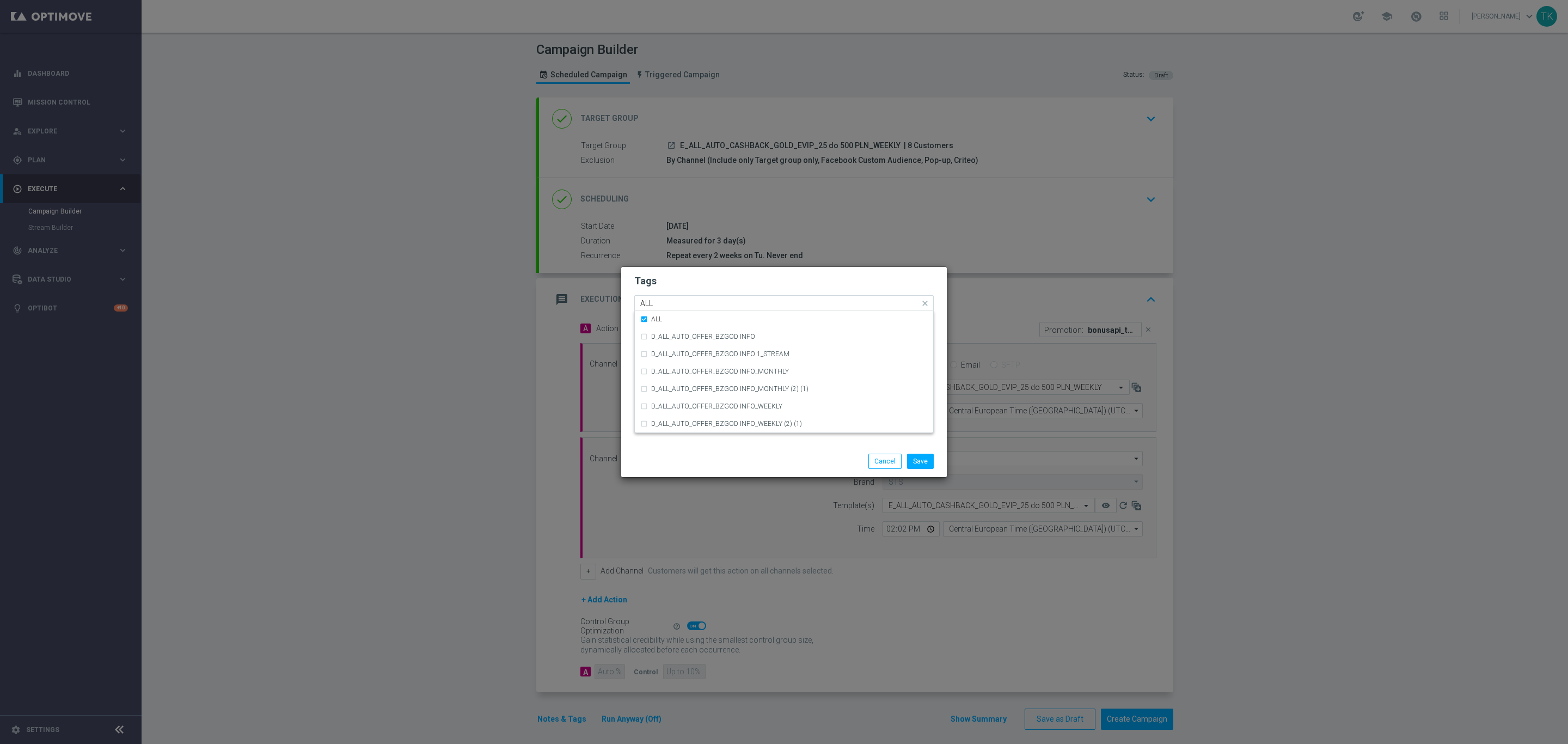
click at [657, 301] on input "ALL" at bounding box center [780, 303] width 279 height 9
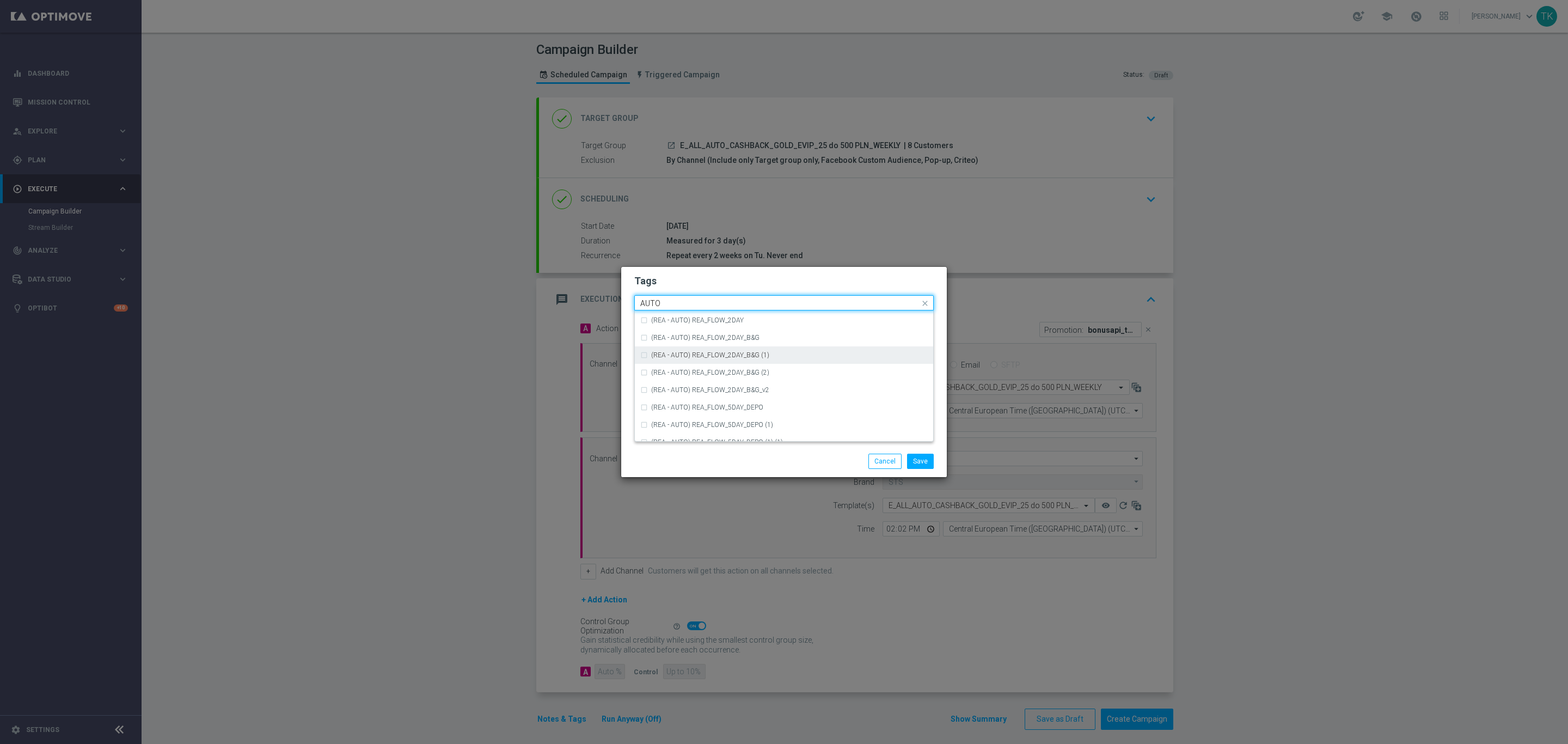
scroll to position [1307, 0]
click at [671, 354] on div "AUTO" at bounding box center [789, 354] width 276 height 7
type input "AUTO"
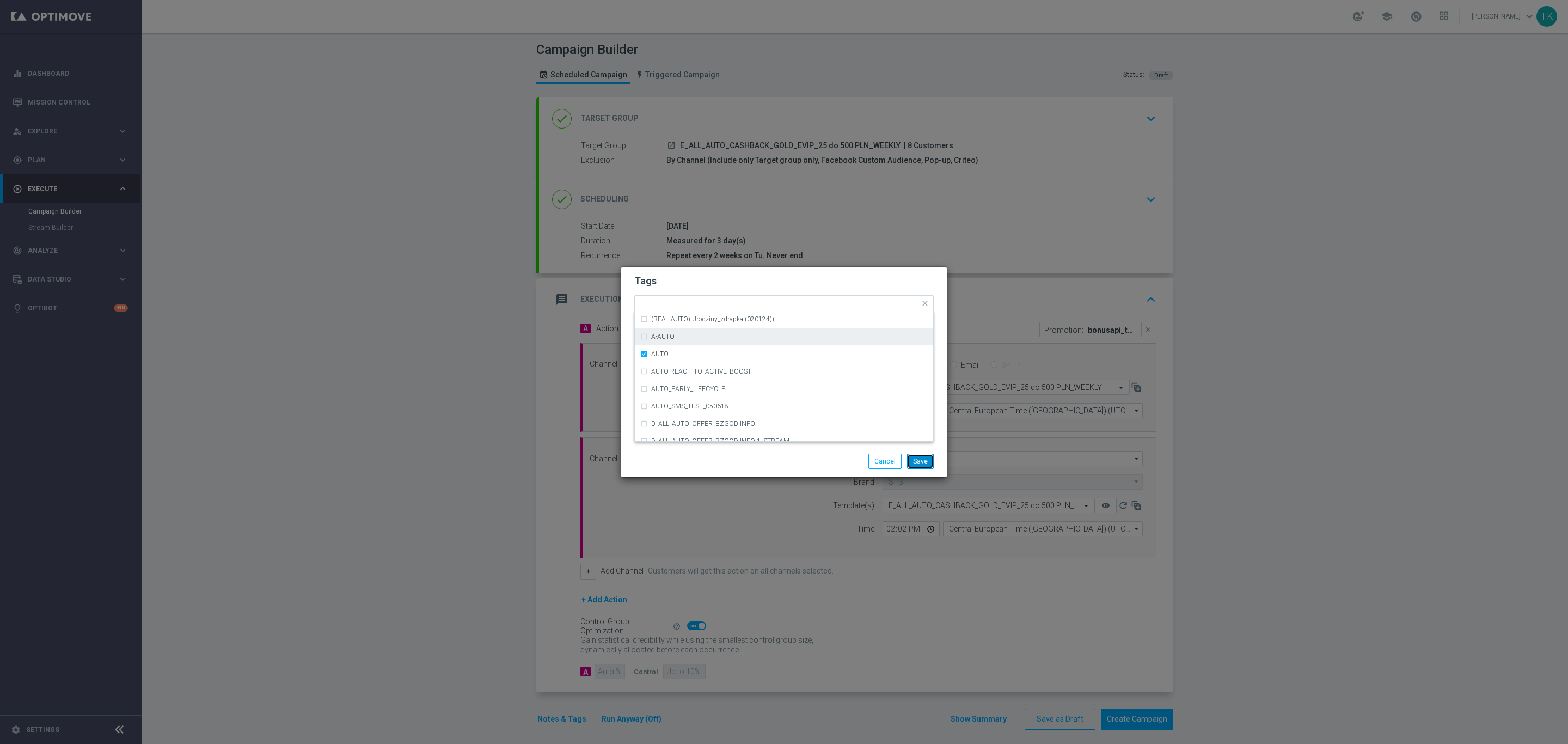
click at [920, 457] on button "Save" at bounding box center [920, 461] width 27 height 15
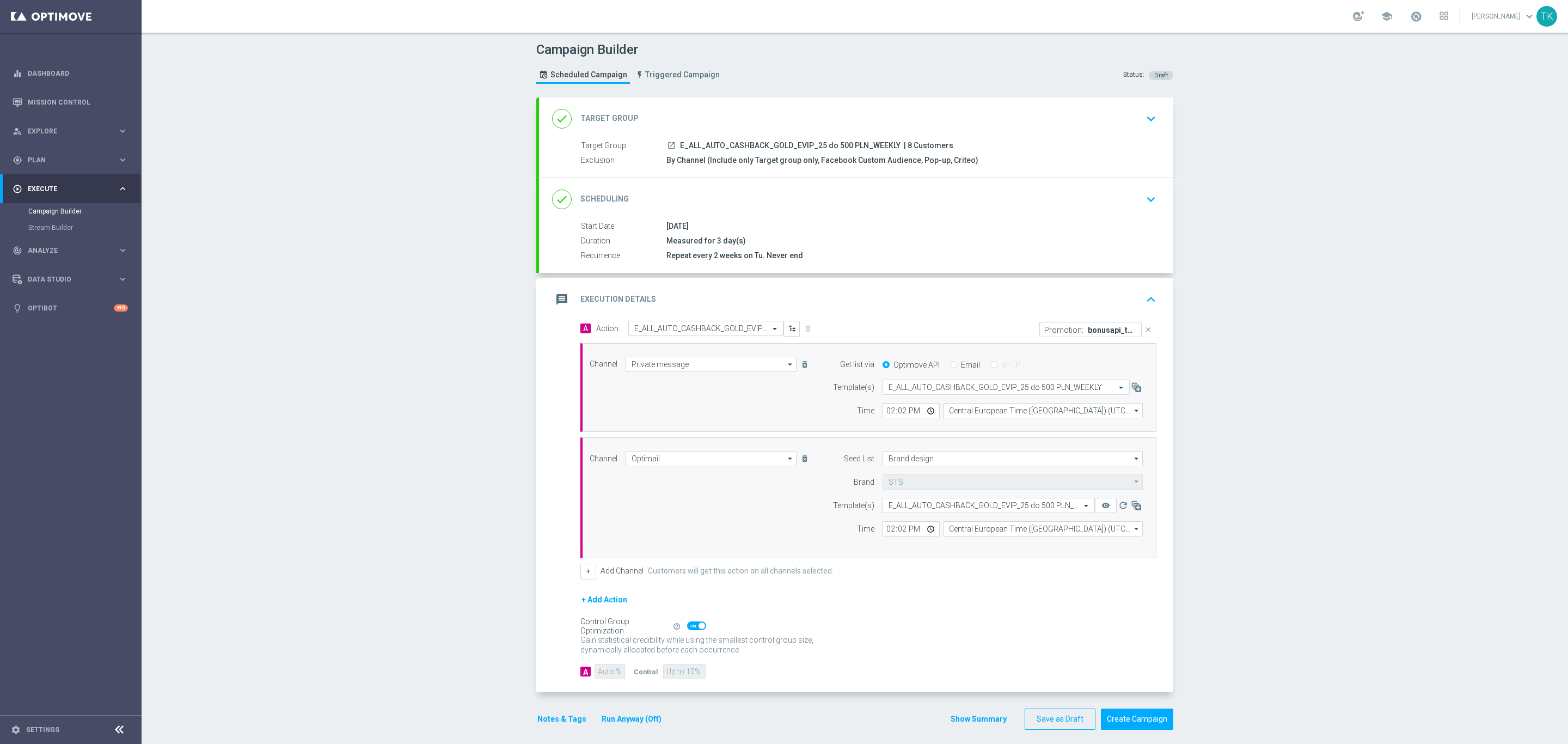
click at [536, 722] on button "Notes & Tags" at bounding box center [562, 719] width 51 height 13
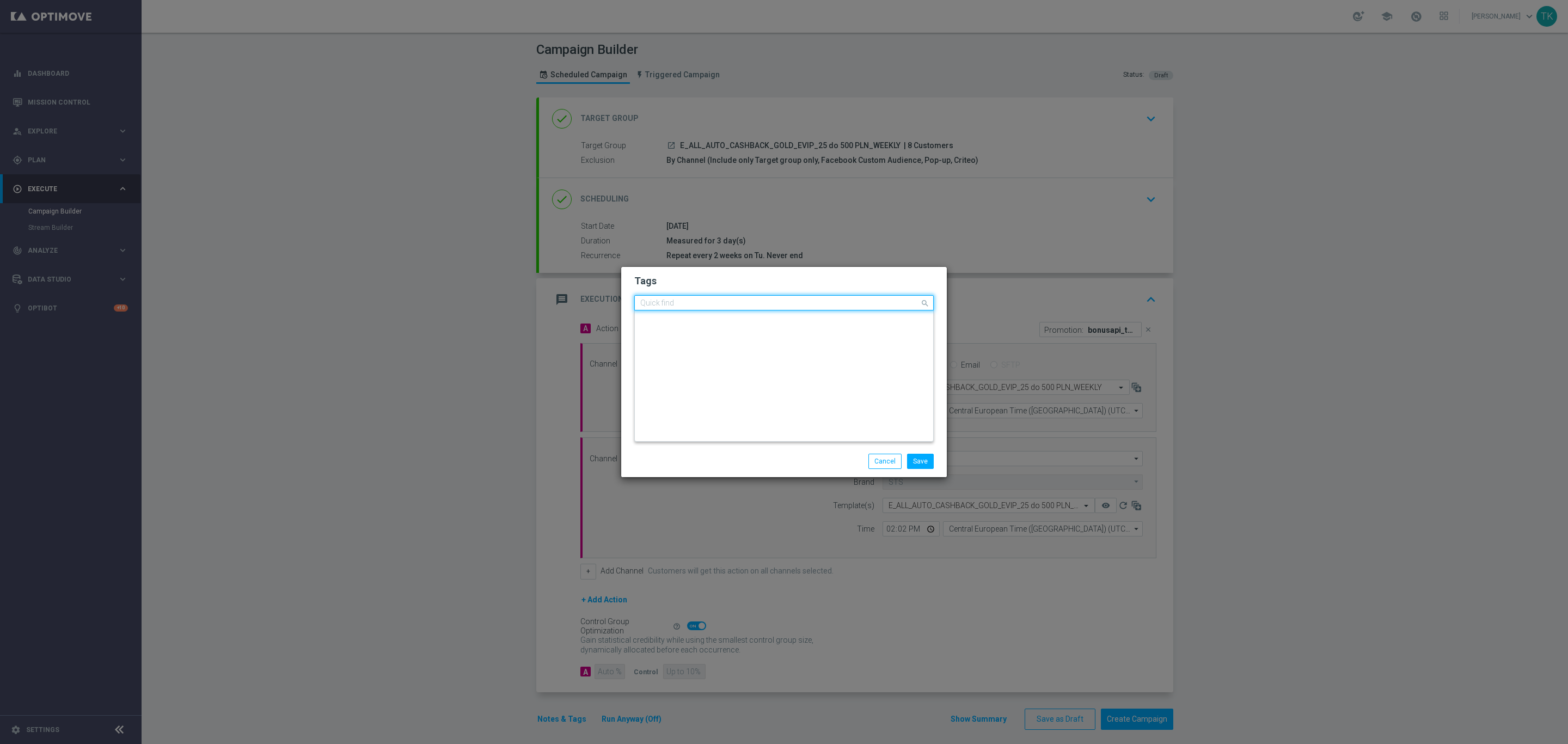
click at [752, 300] on input "text" at bounding box center [780, 303] width 279 height 9
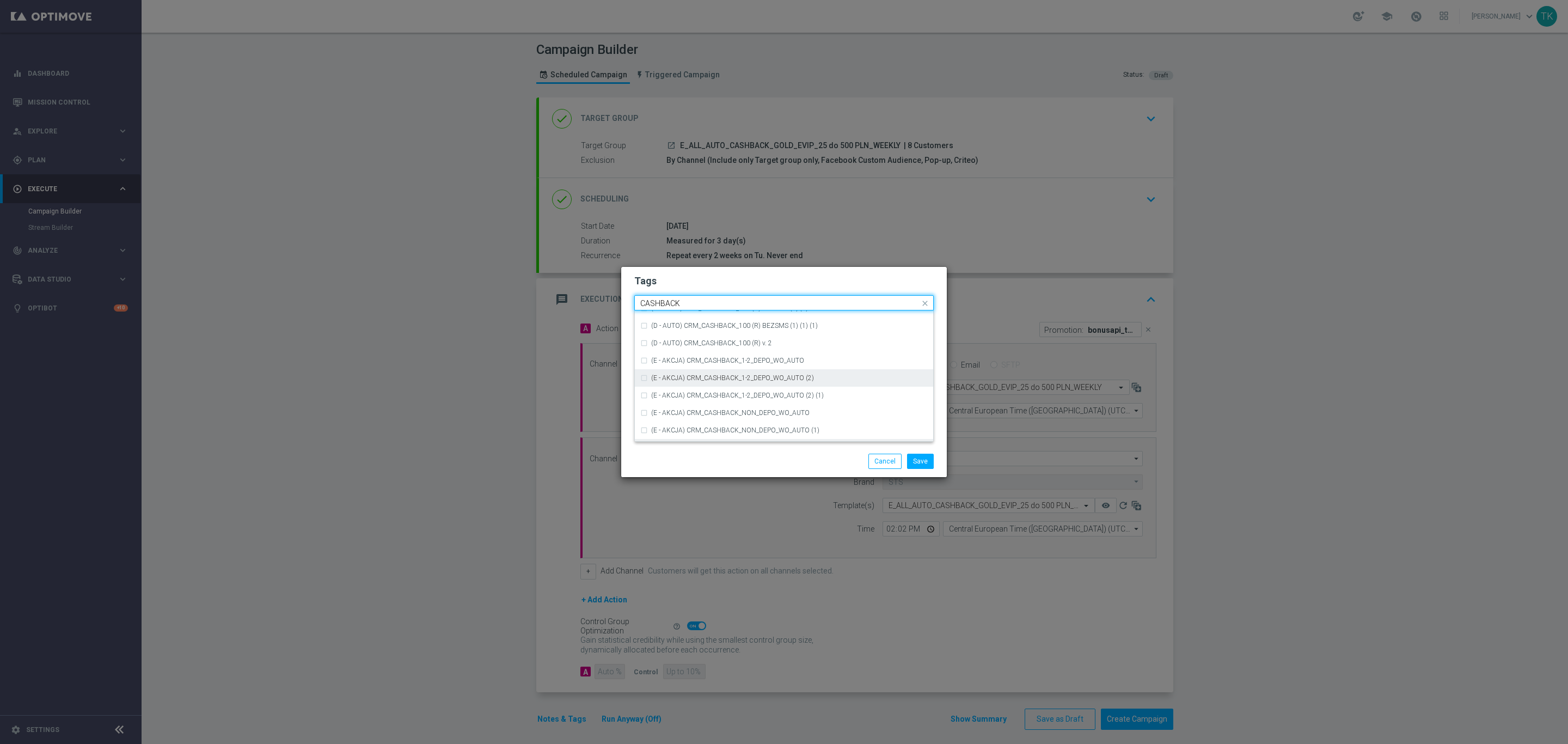
scroll to position [165, 0]
click at [729, 377] on div "CASHBACK" at bounding box center [789, 381] width 276 height 7
click at [682, 299] on input "CASHBACK" at bounding box center [780, 303] width 279 height 9
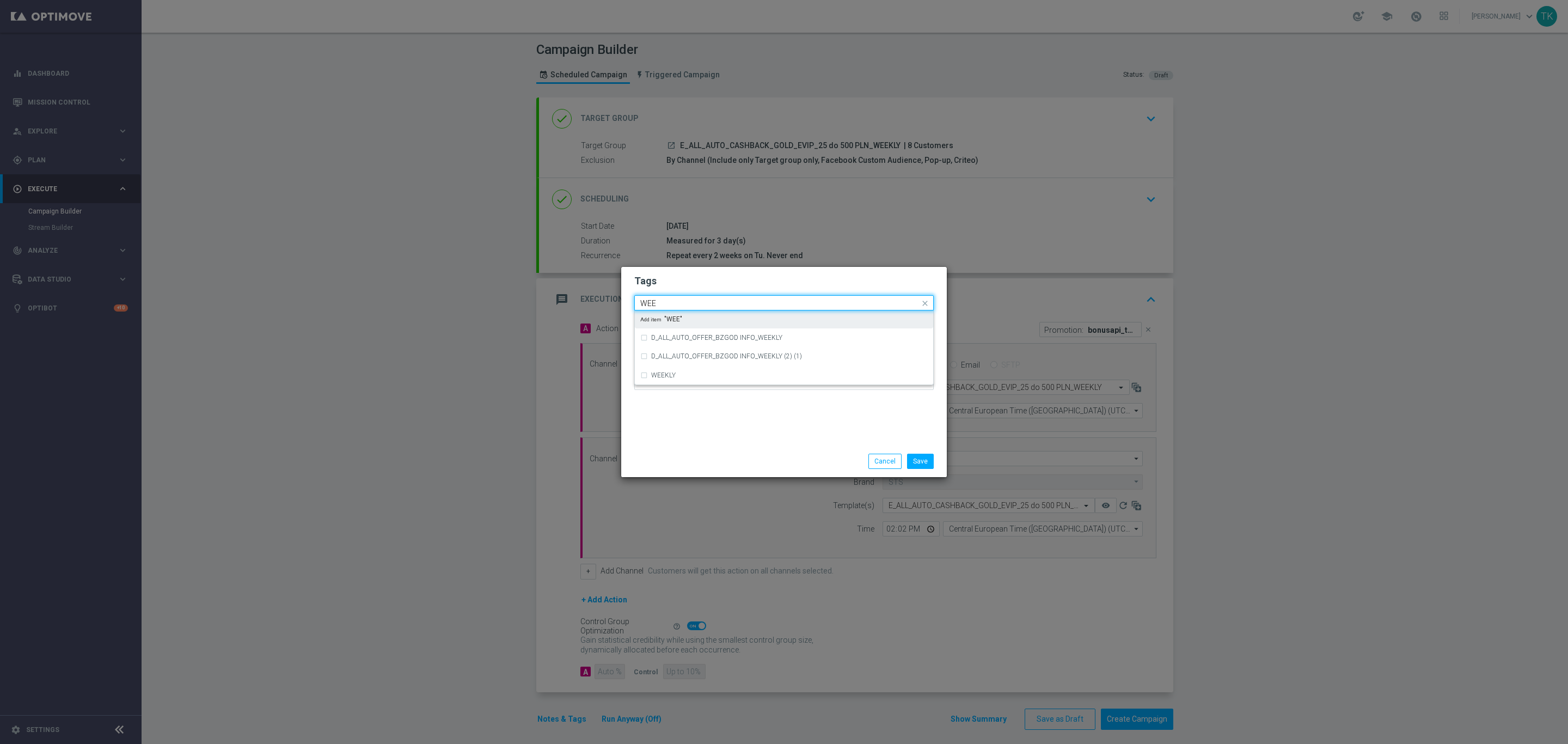
scroll to position [0, 0]
click at [668, 356] on label "WEEKLY" at bounding box center [663, 354] width 24 height 7
type input "WEEKLY"
click at [919, 461] on button "Save" at bounding box center [920, 461] width 27 height 15
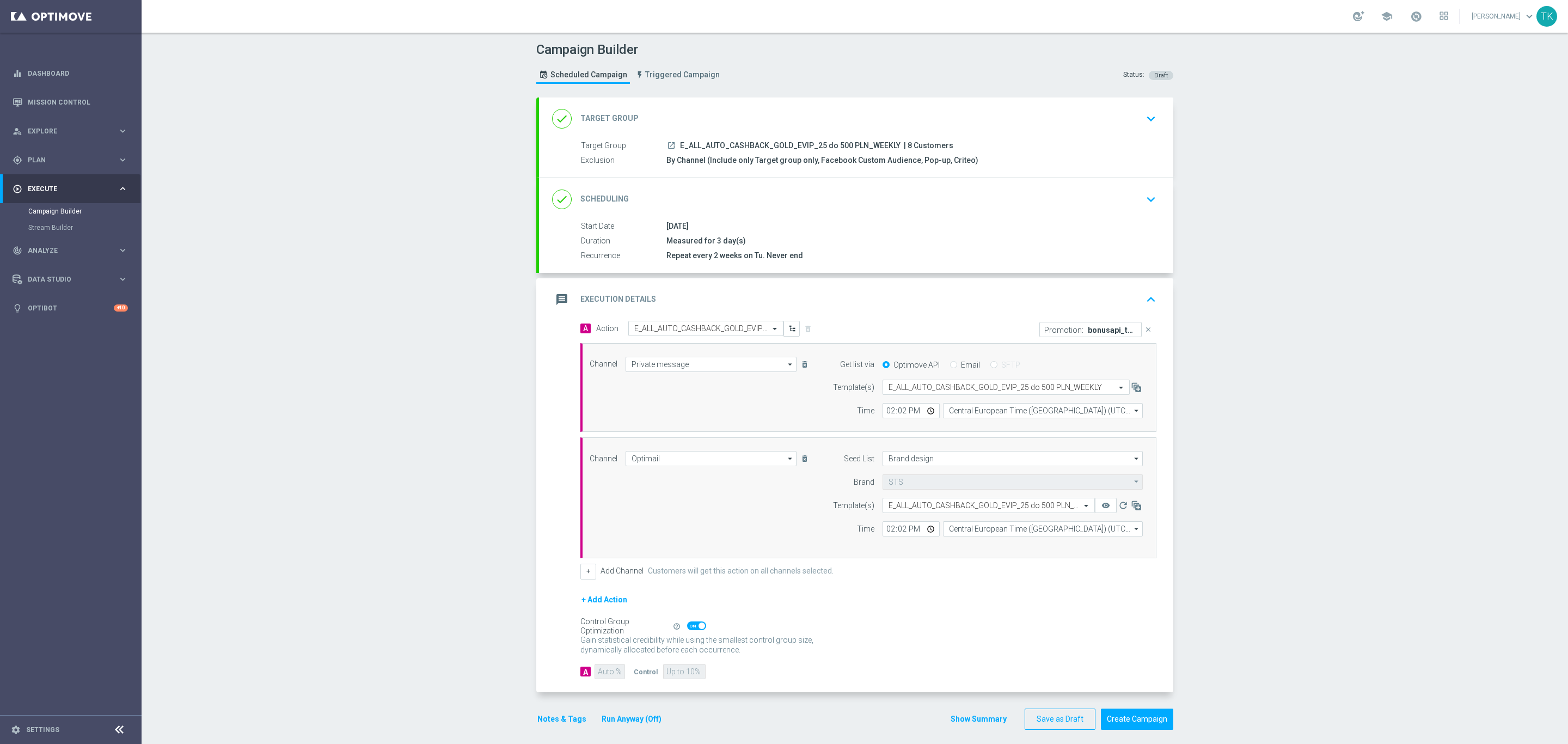
click at [553, 723] on button "Notes & Tags" at bounding box center [562, 719] width 51 height 13
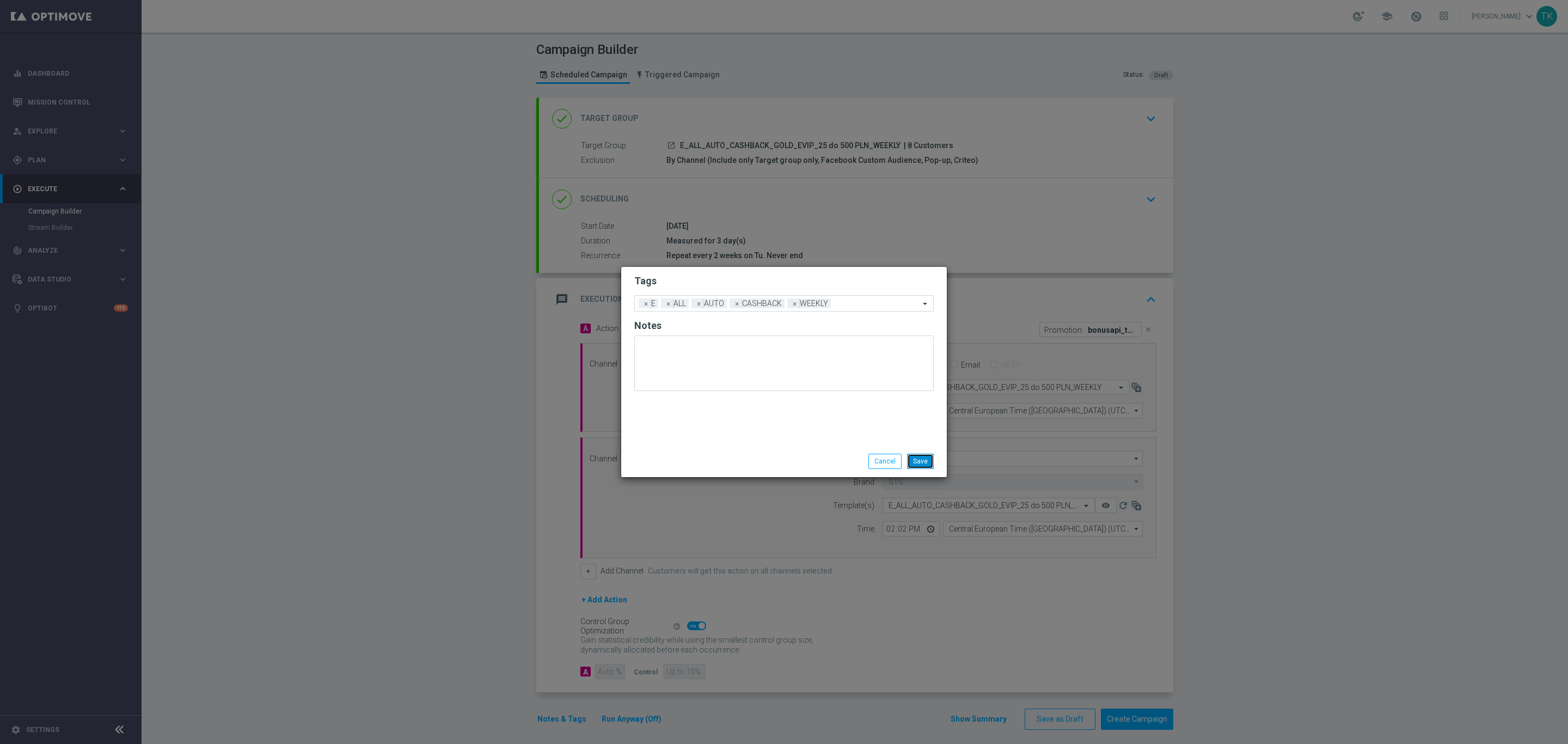
click at [918, 461] on button "Save" at bounding box center [920, 461] width 27 height 15
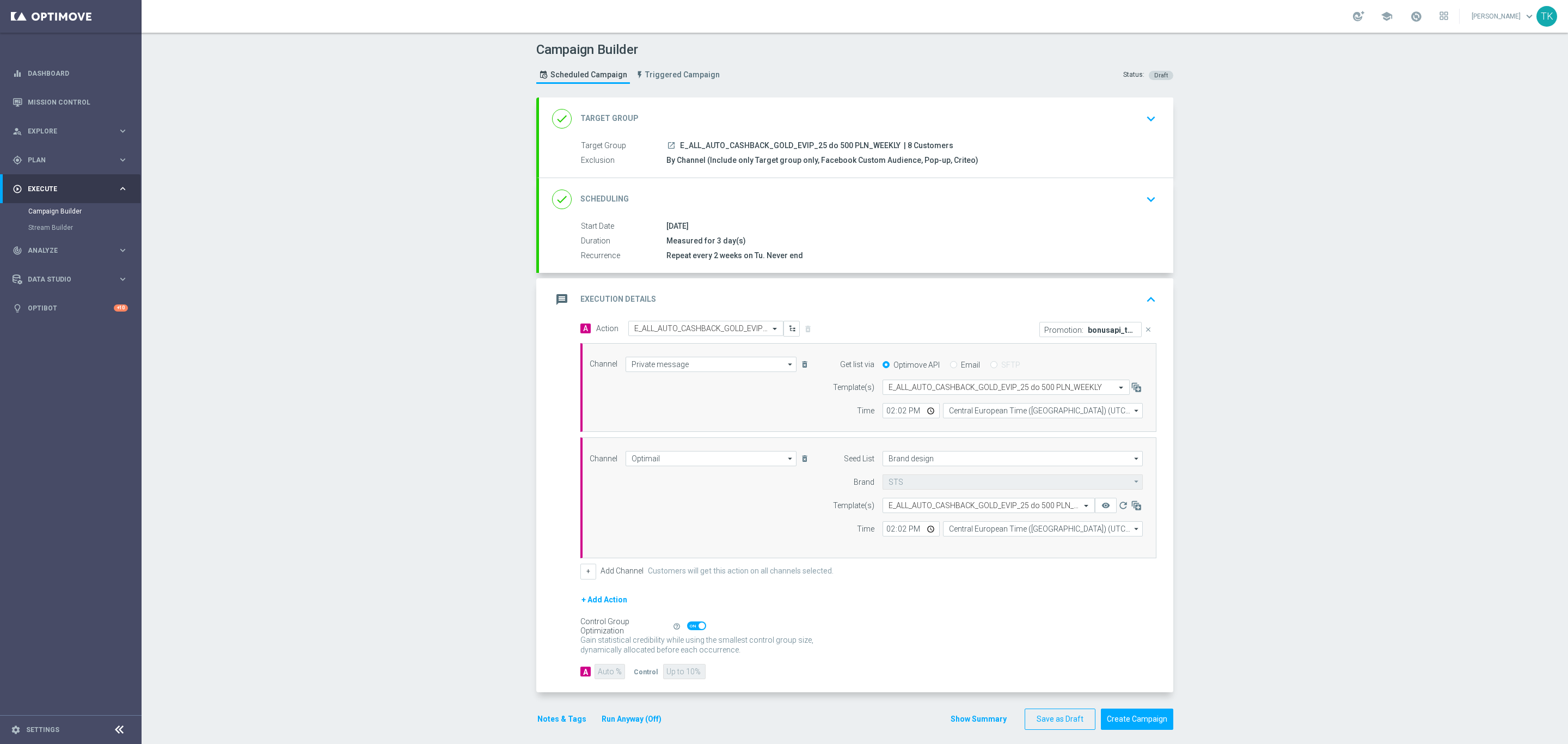
click at [969, 717] on div "Show Summary Save as Draft Create Campaign" at bounding box center [1062, 719] width 223 height 21
click at [966, 721] on button "Show Summary" at bounding box center [979, 719] width 57 height 13
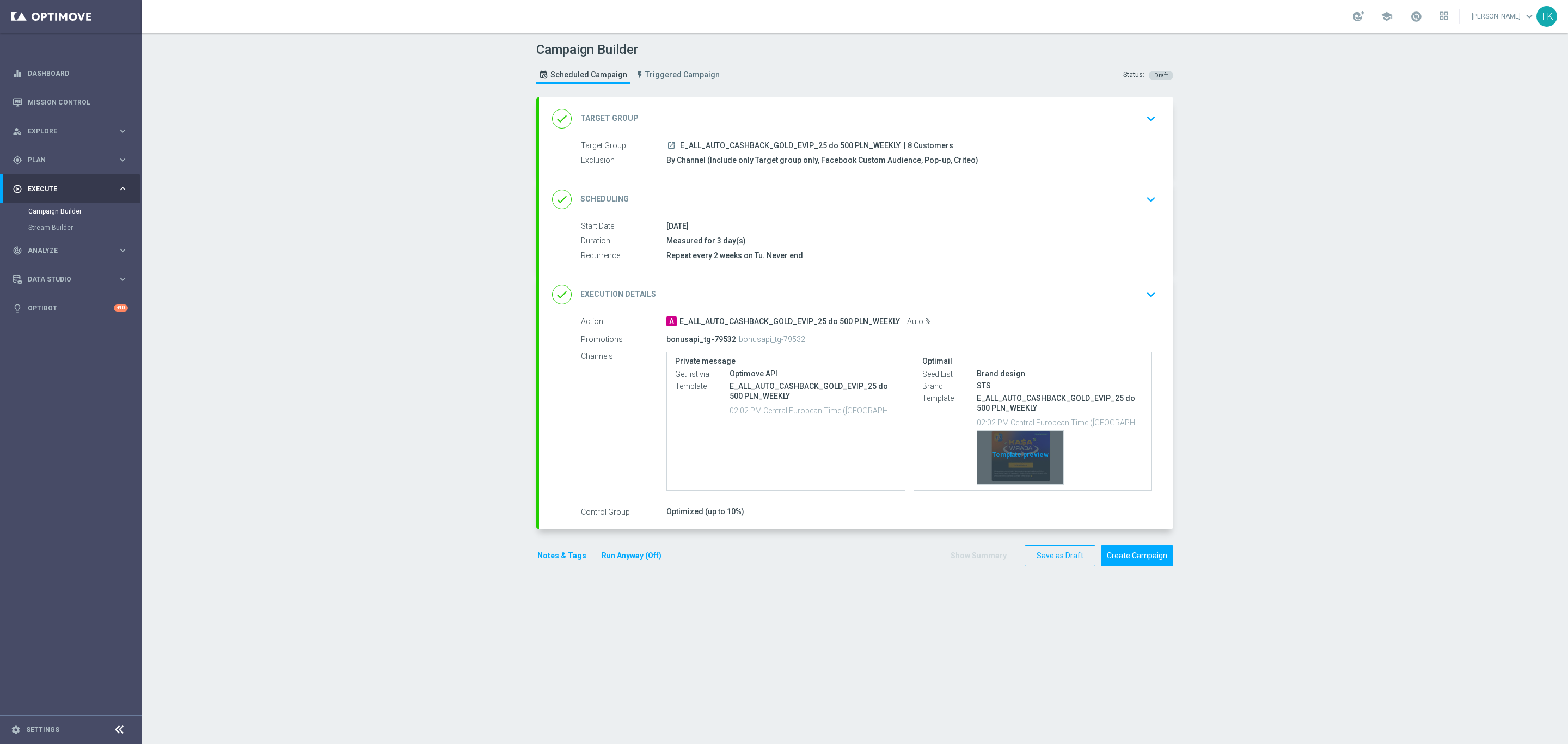
click at [1021, 440] on div "Template preview" at bounding box center [1020, 458] width 86 height 54
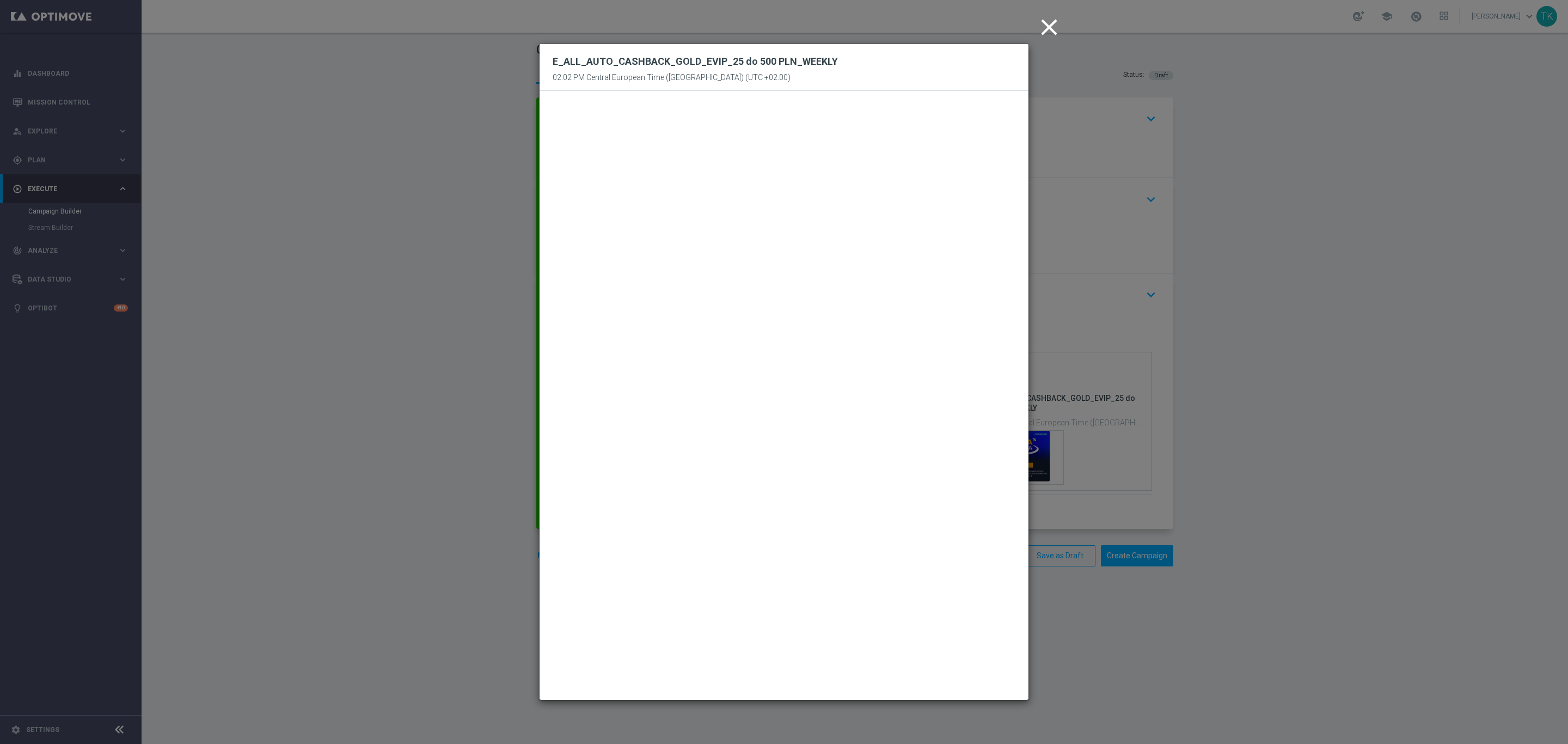
click at [1054, 25] on icon "close" at bounding box center [1049, 27] width 27 height 27
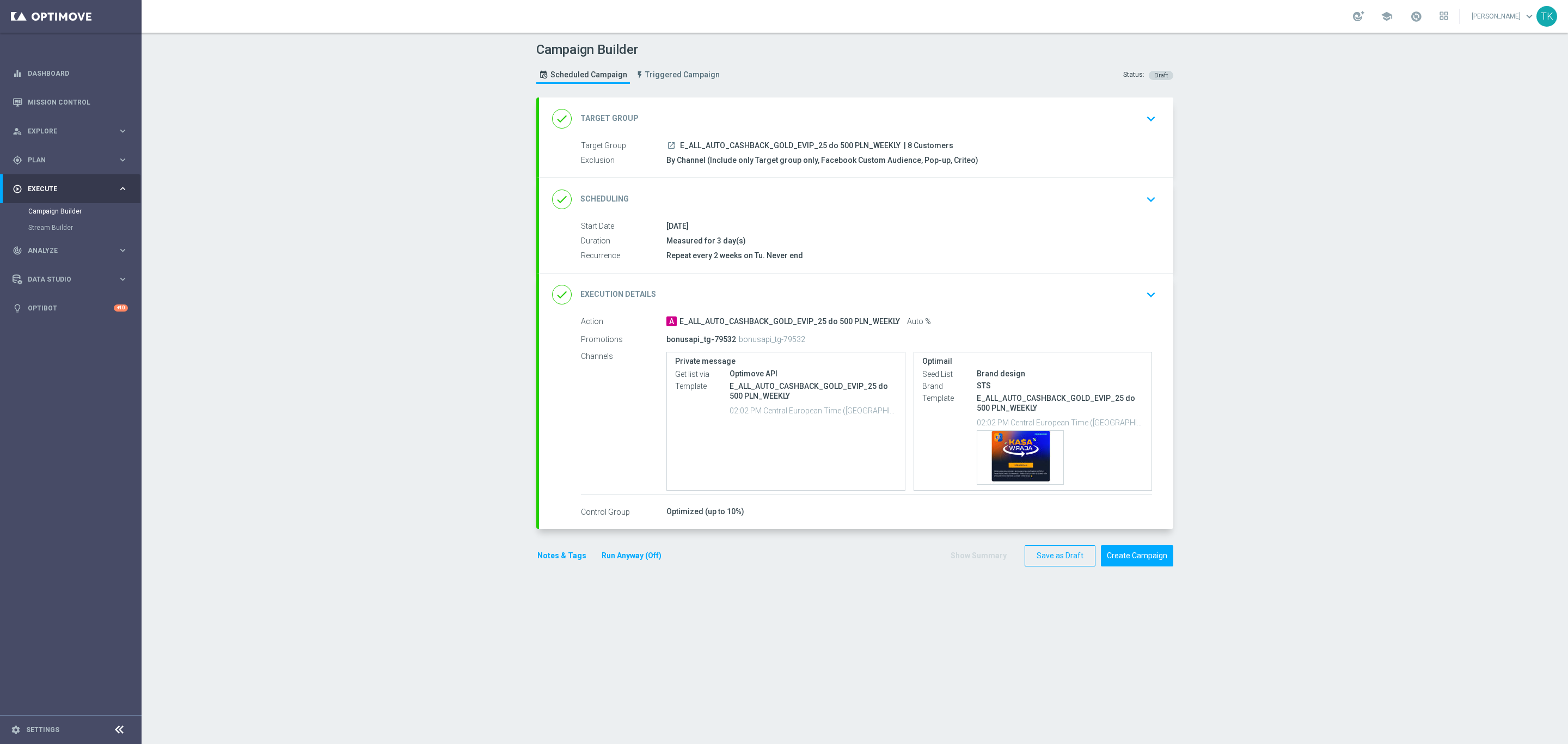
click at [788, 144] on span "E_ALL_AUTO_CASHBACK_GOLD_EVIP_25 do 500 PLN_WEEKLY" at bounding box center [790, 146] width 220 height 10
copy div "E_ALL_AUTO_CASHBACK_GOLD_EVIP_25 do 500 PLN_WEEKLY"
click at [791, 72] on div "Campaign Builder Scheduled Campaign Triggered Campaign Status: Draft" at bounding box center [855, 64] width 653 height 50
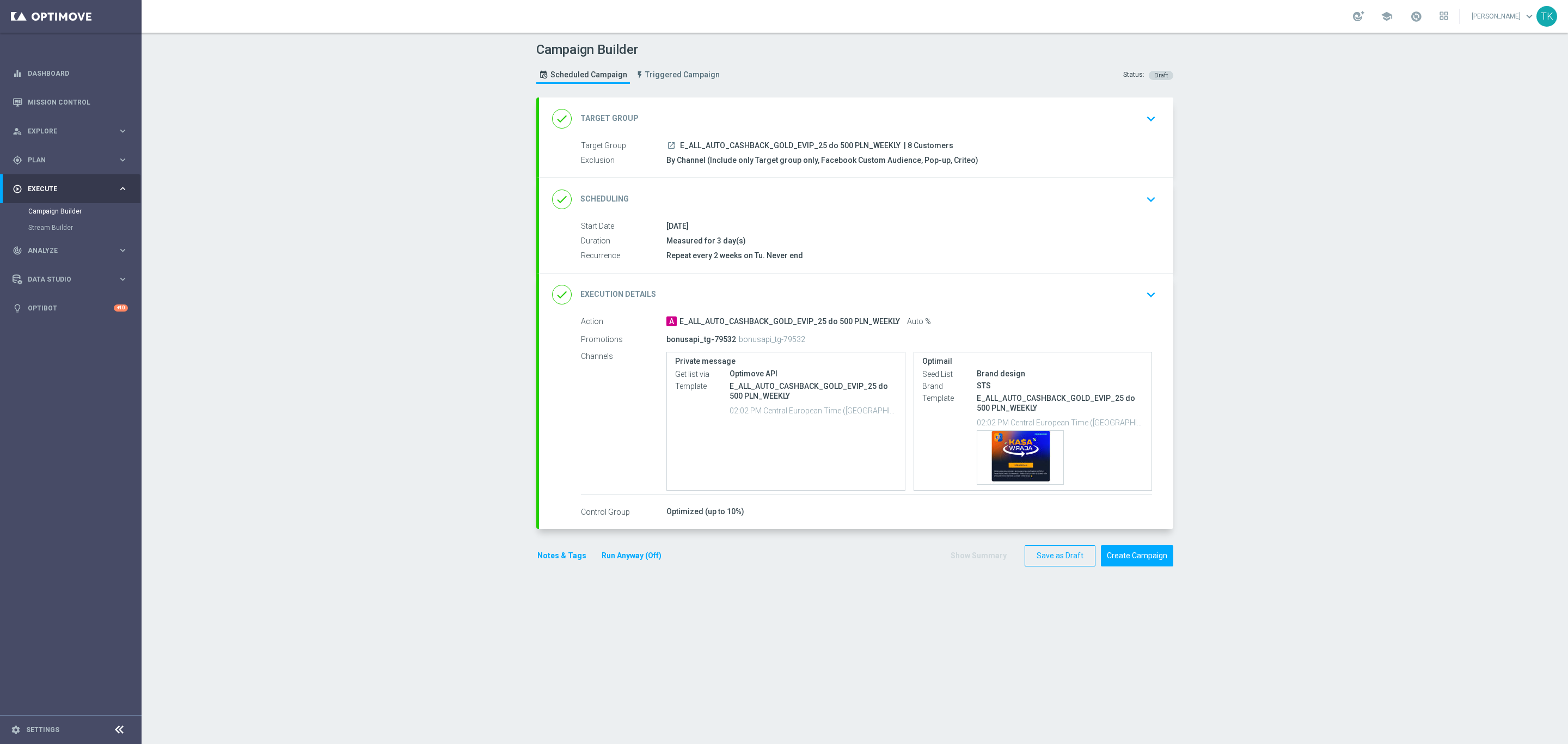
click at [1055, 297] on div "done Execution Details keyboard_arrow_down" at bounding box center [856, 295] width 608 height 21
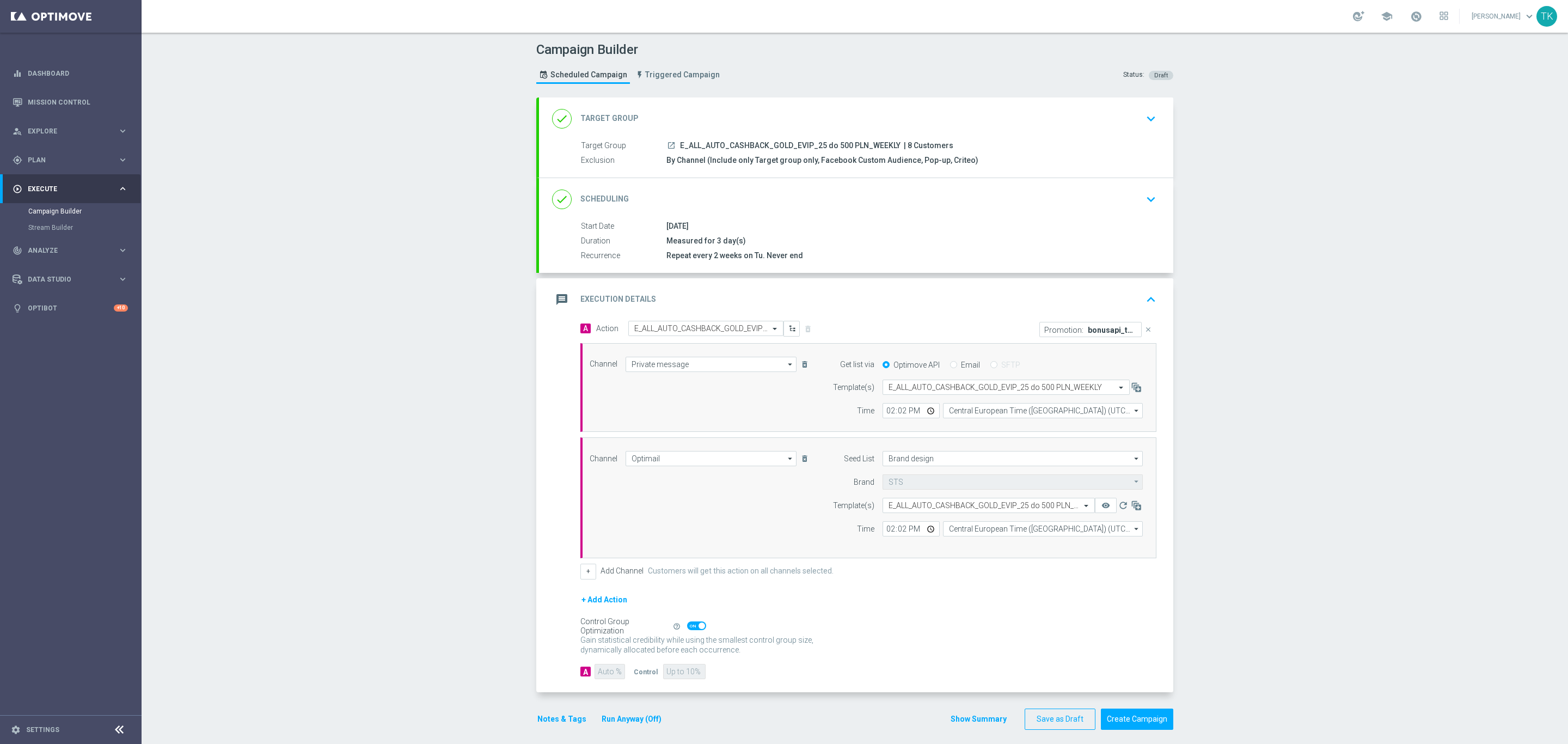
click at [1144, 333] on icon "close" at bounding box center [1148, 329] width 8 height 8
click at [1101, 332] on button "Add Promotion" at bounding box center [1122, 329] width 60 height 12
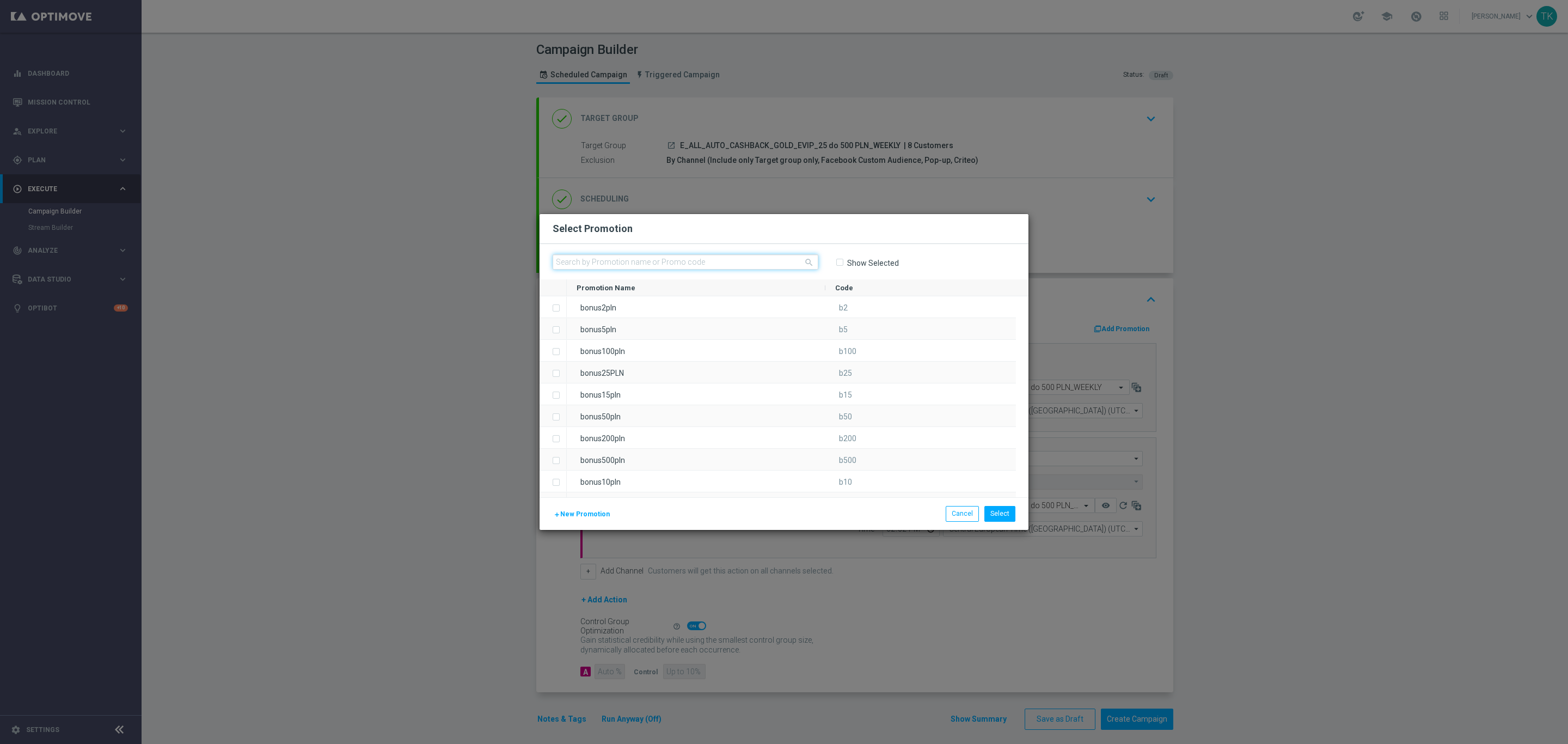
click at [639, 256] on input "text" at bounding box center [685, 262] width 265 height 15
paste input "79526"
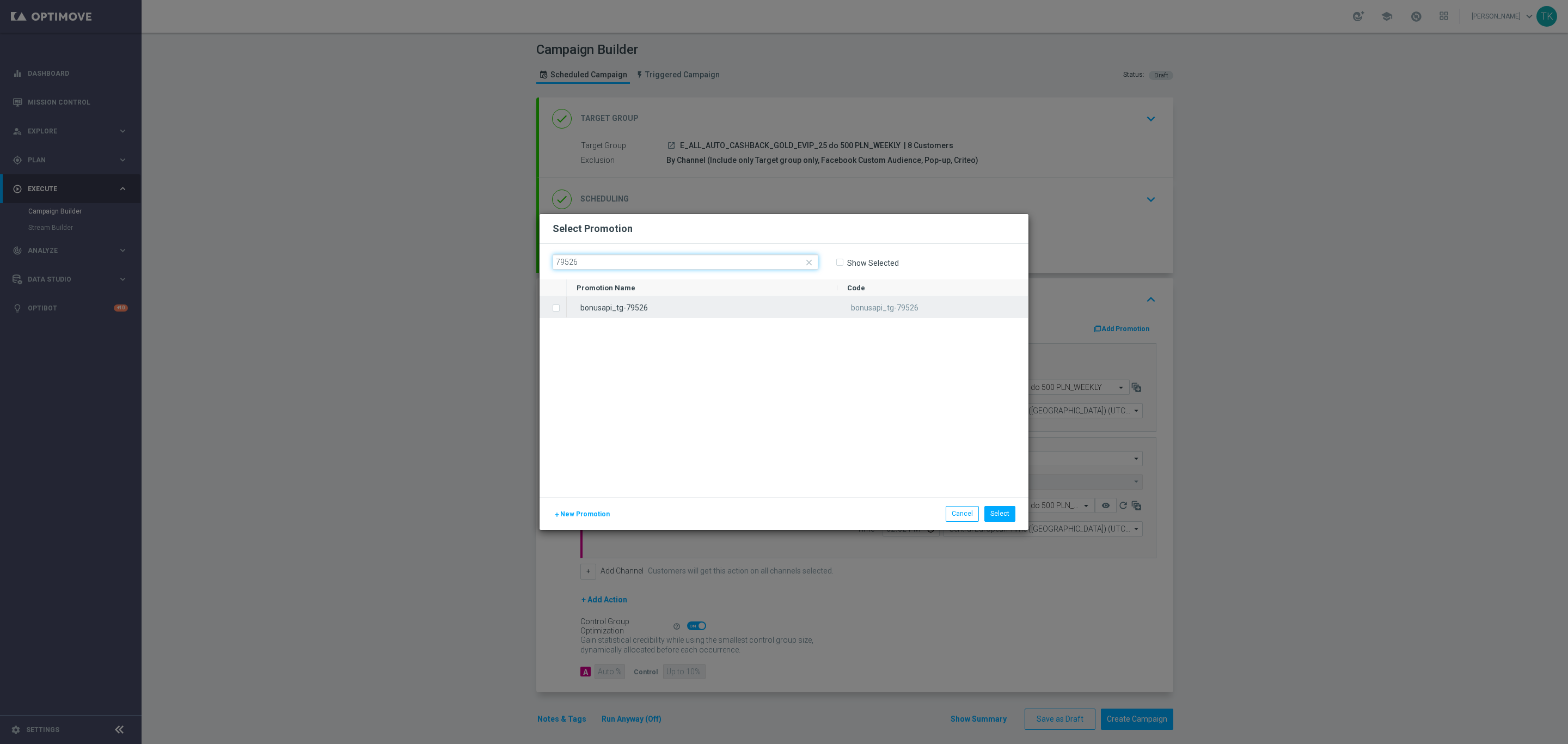
type input "79526"
click at [603, 315] on div "bonusapi_tg-79526" at bounding box center [702, 307] width 271 height 21
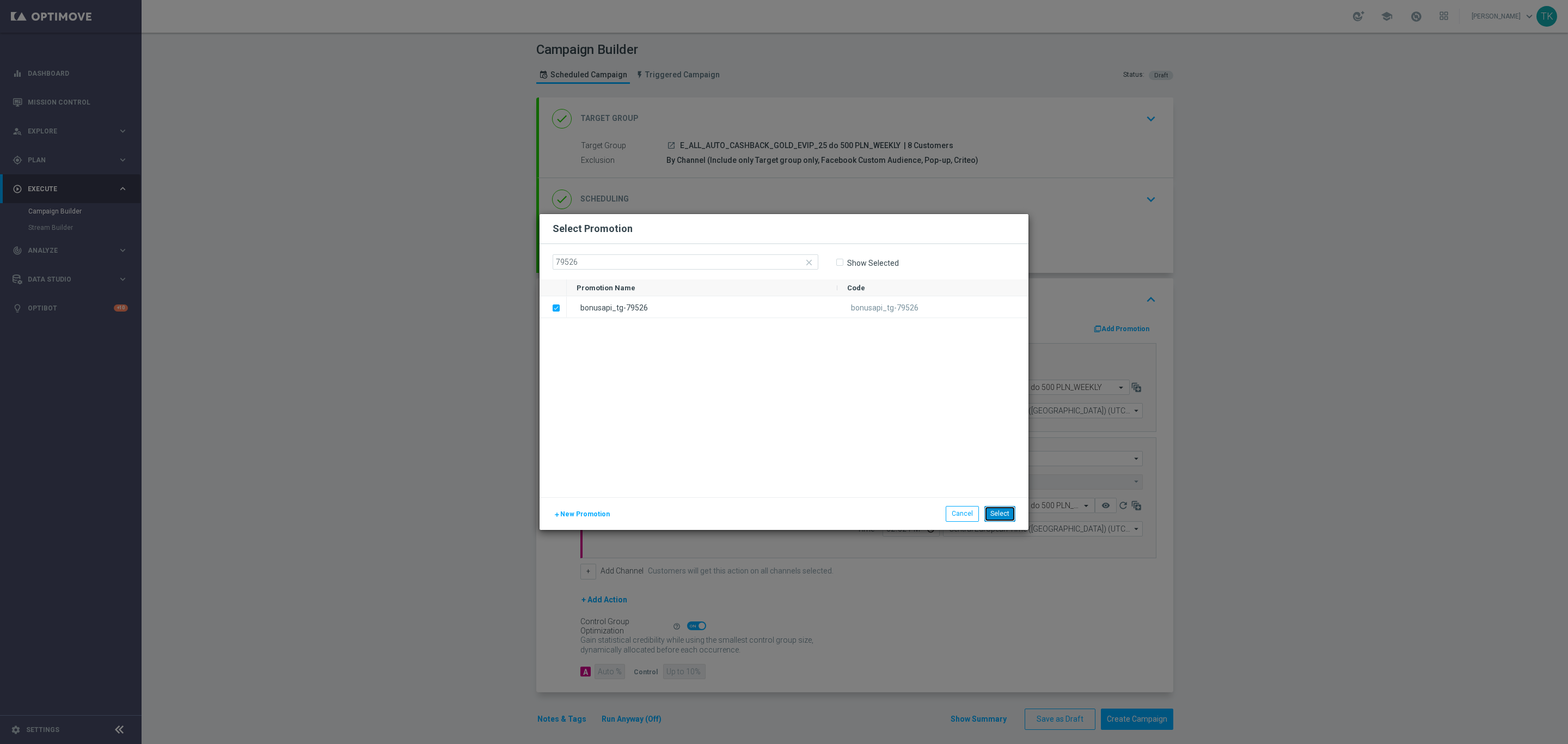
click at [1001, 510] on button "Select" at bounding box center [999, 513] width 31 height 15
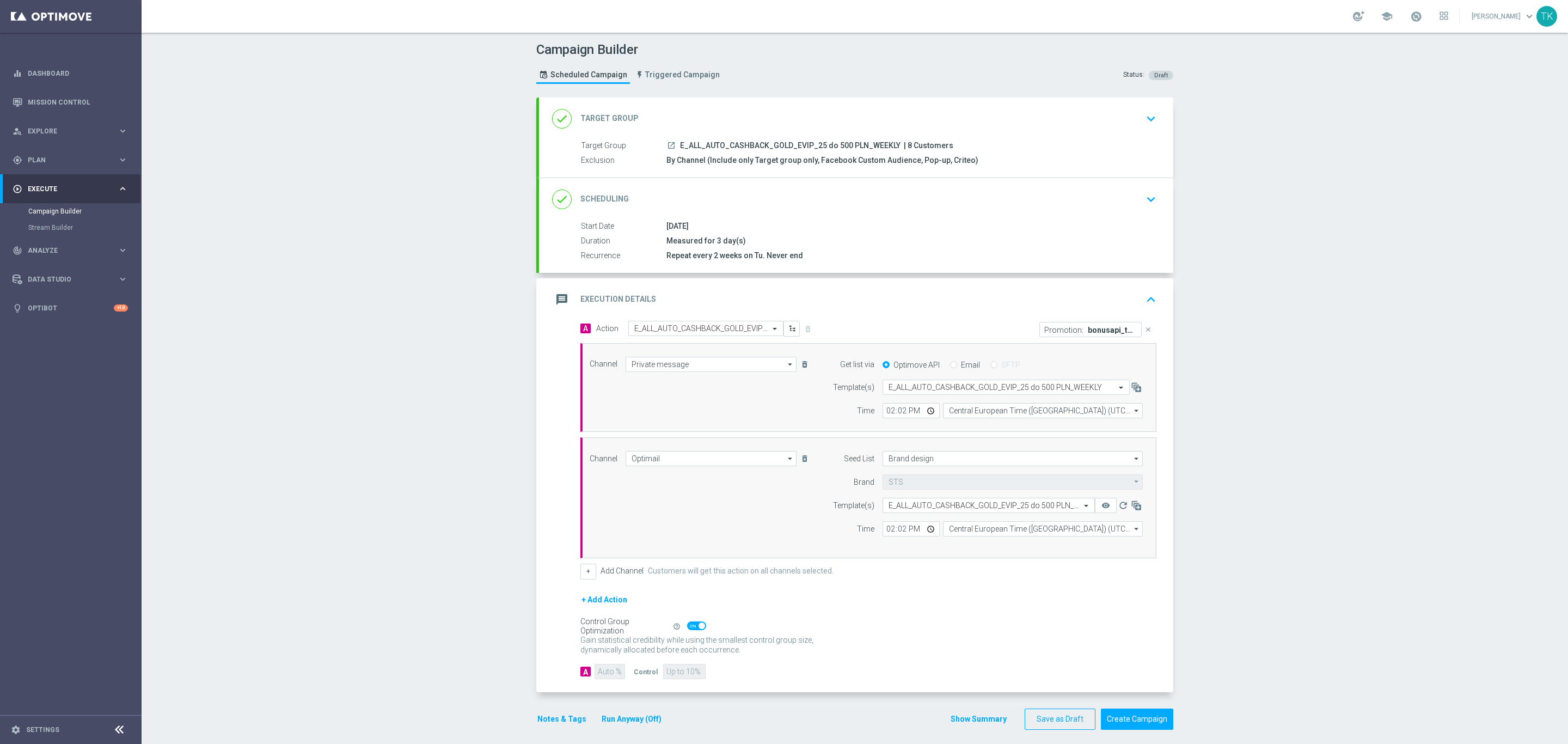
click at [968, 721] on button "Show Summary" at bounding box center [979, 719] width 57 height 13
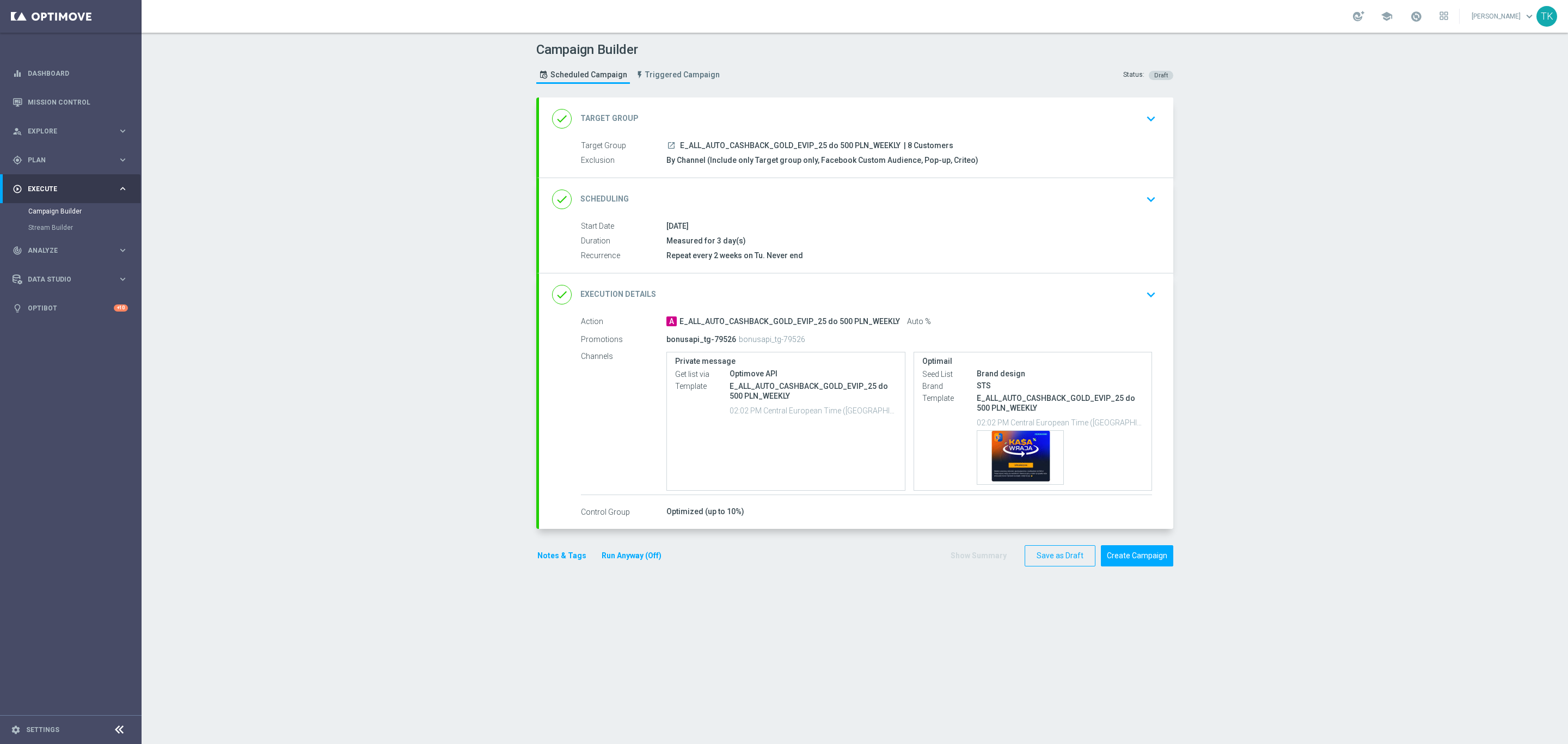
click at [818, 142] on span "E_ALL_AUTO_CASHBACK_GOLD_EVIP_25 do 500 PLN_WEEKLY" at bounding box center [790, 146] width 220 height 10
copy div "E_ALL_AUTO_CASHBACK_GOLD_EVIP_25 do 500 PLN_WEEKLY"
click at [824, 80] on div "Campaign Builder Scheduled Campaign Triggered Campaign Status: Draft" at bounding box center [855, 64] width 653 height 50
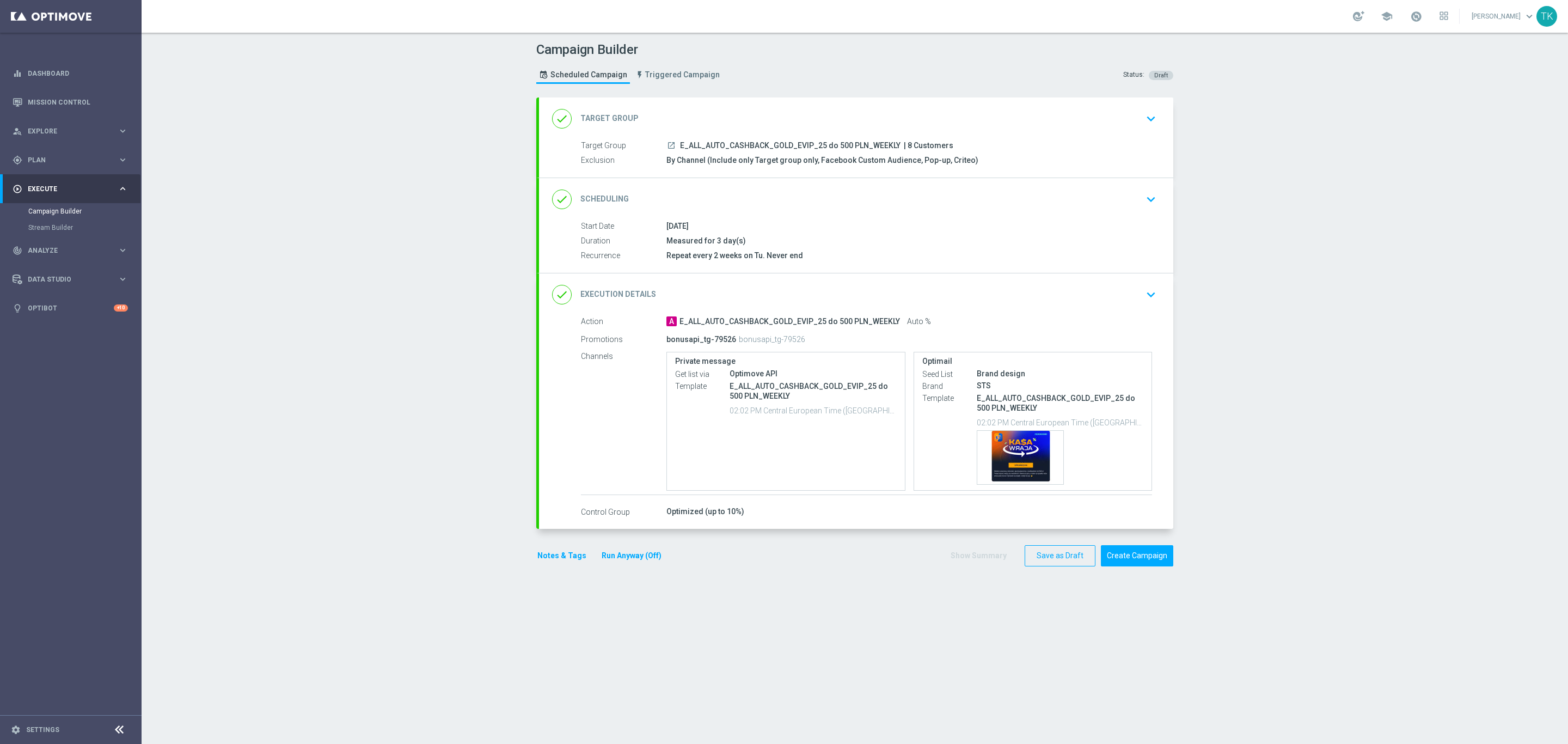
click at [550, 561] on button "Notes & Tags" at bounding box center [562, 556] width 51 height 13
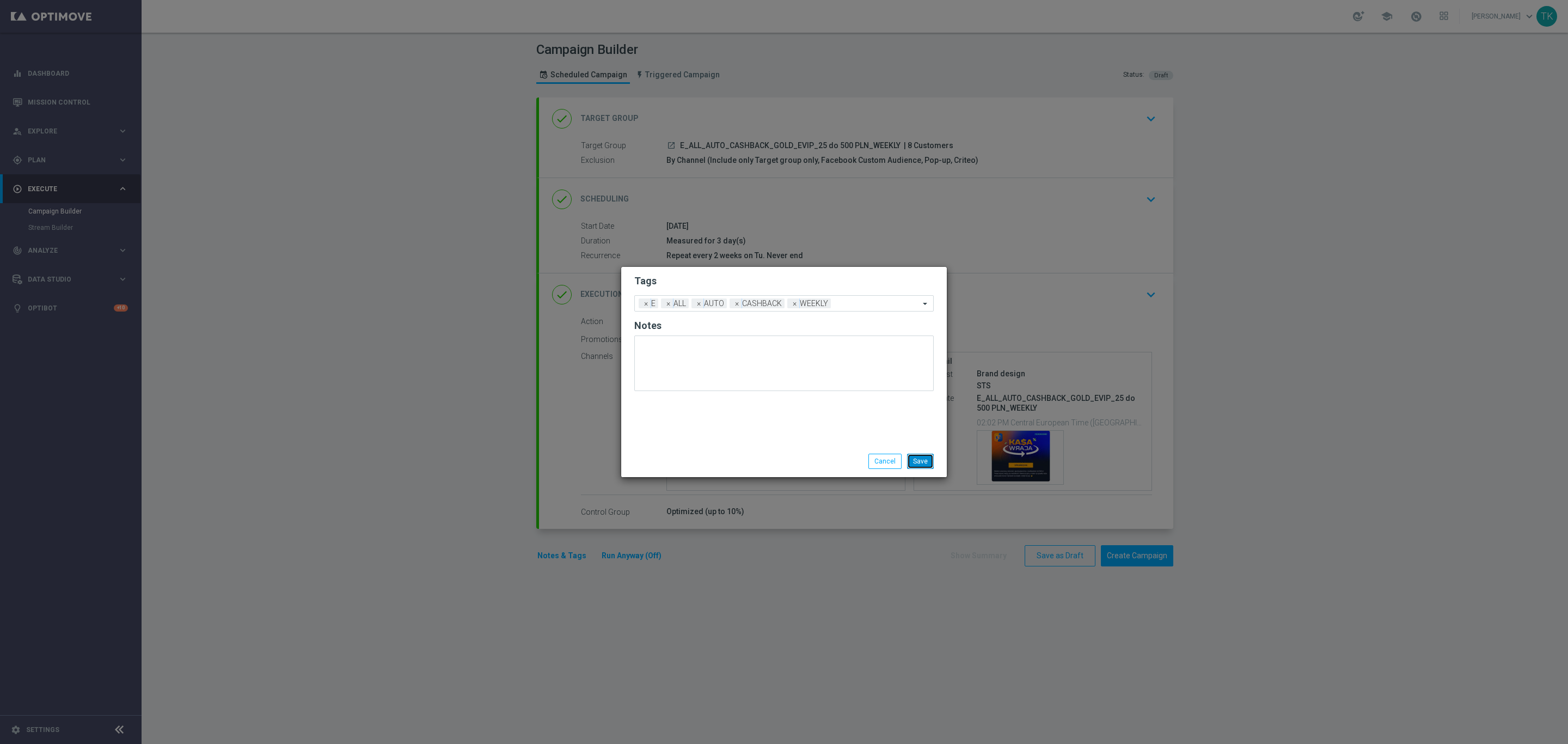
click at [918, 456] on button "Save" at bounding box center [920, 461] width 27 height 15
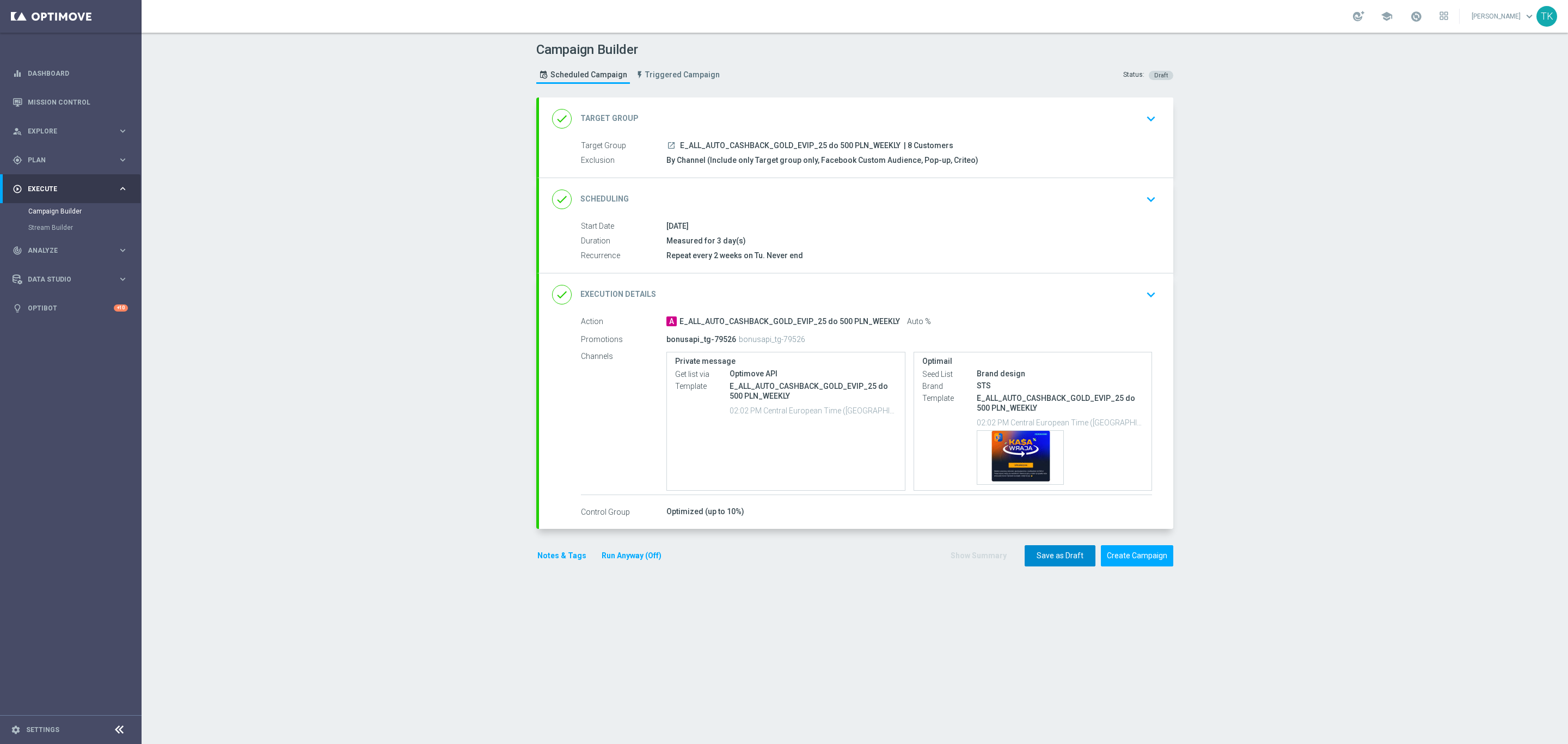
click at [1031, 562] on button "Save as Draft" at bounding box center [1060, 555] width 71 height 21
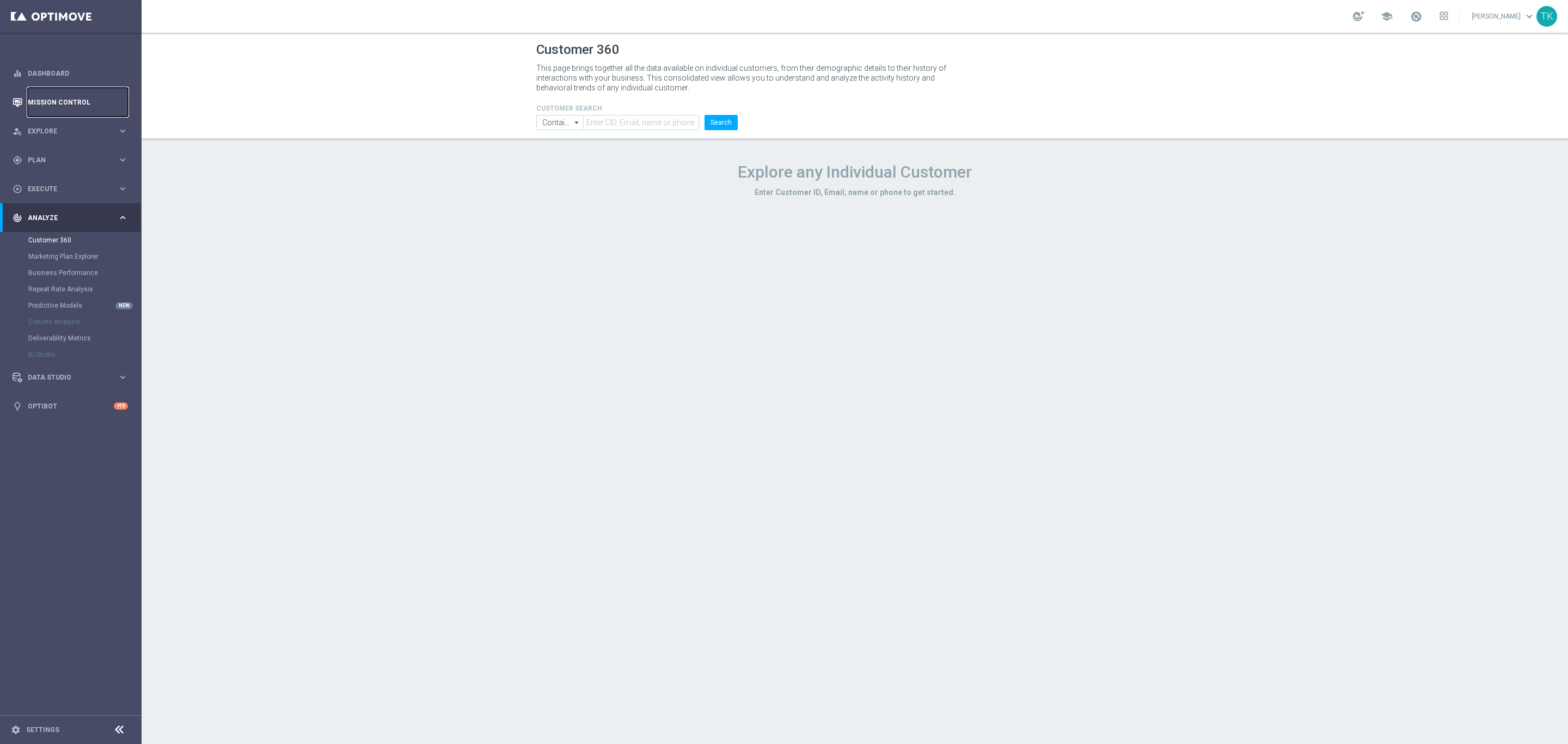
click at [59, 101] on link "Mission Control" at bounding box center [78, 102] width 100 height 29
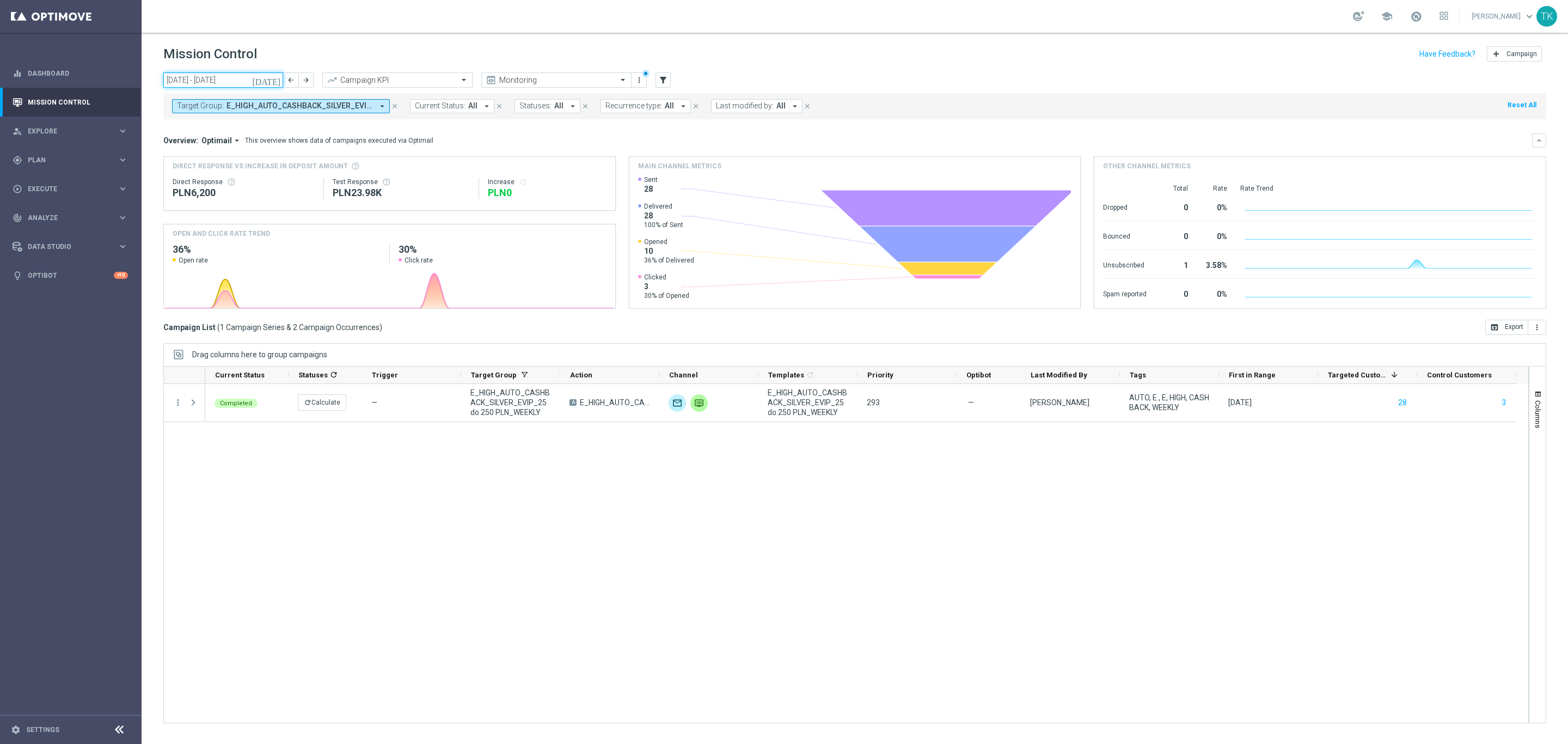
click at [228, 80] on input "[DATE] - [DATE]" at bounding box center [223, 80] width 120 height 15
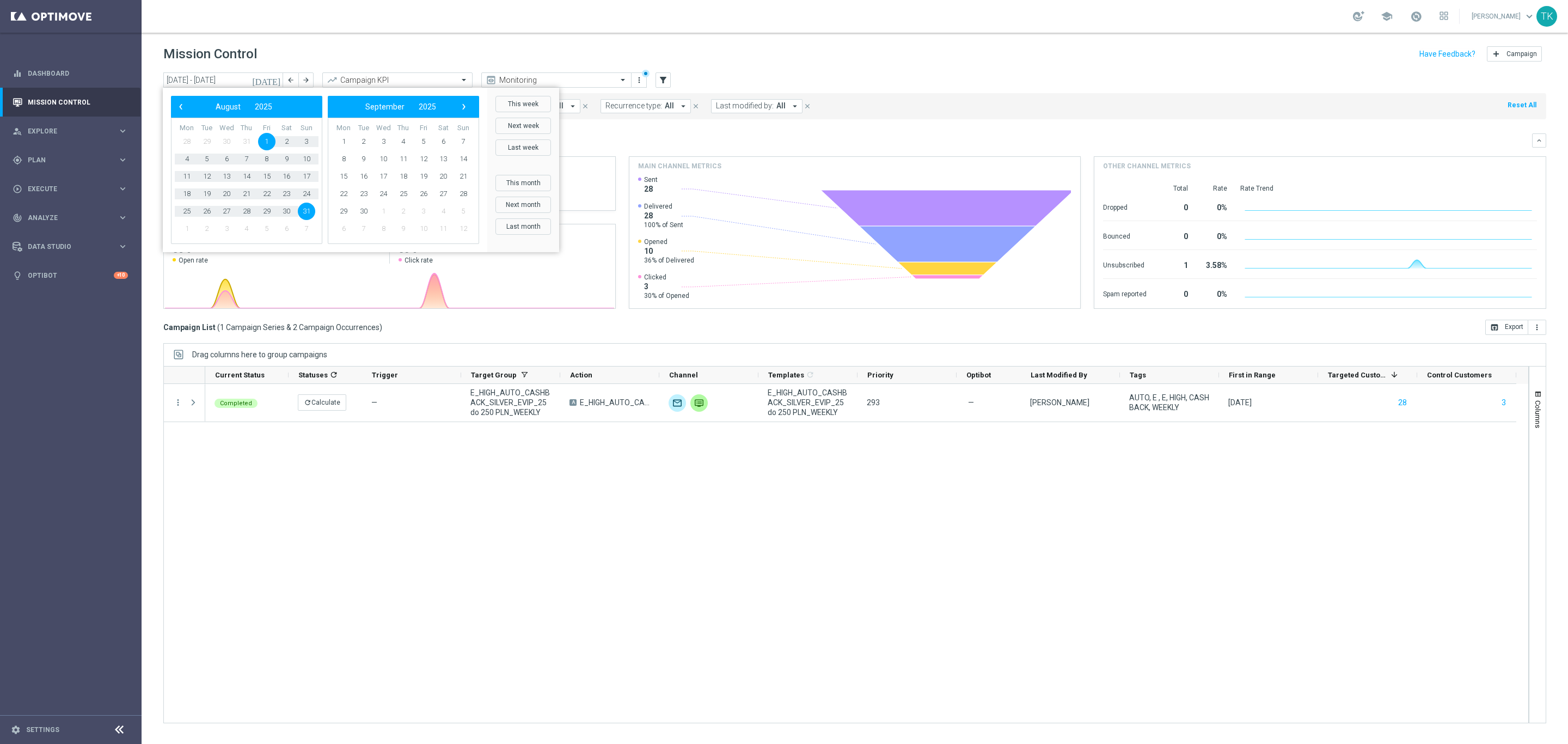
click at [149, 72] on div "today 01 Aug 2025 - 31 Aug 2025 arrow_back arrow_forward Campaign KPI trending_…" at bounding box center [855, 403] width 1426 height 662
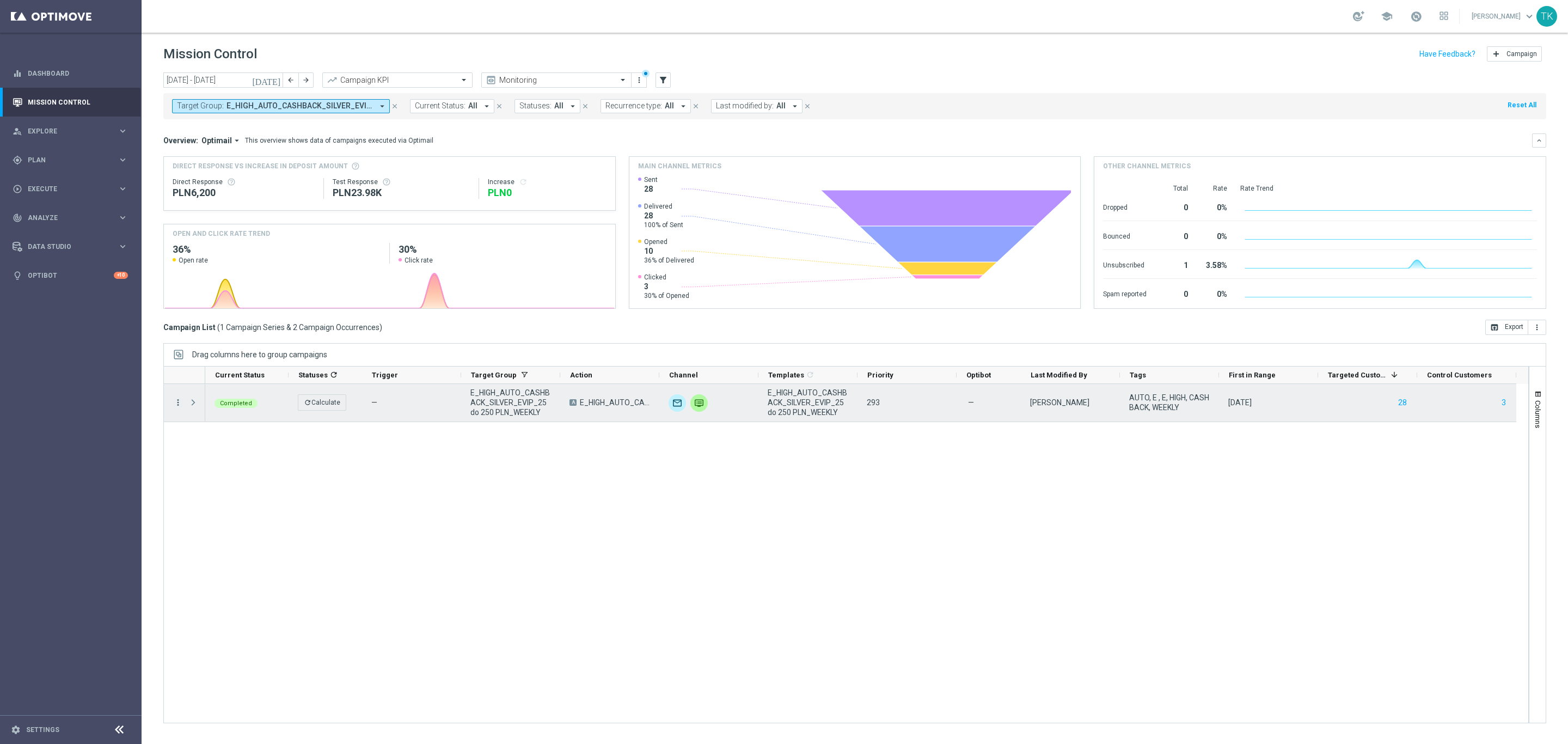
click at [177, 399] on icon "more_vert" at bounding box center [178, 402] width 10 height 10
click at [239, 409] on span "Campaign Details" at bounding box center [227, 410] width 55 height 8
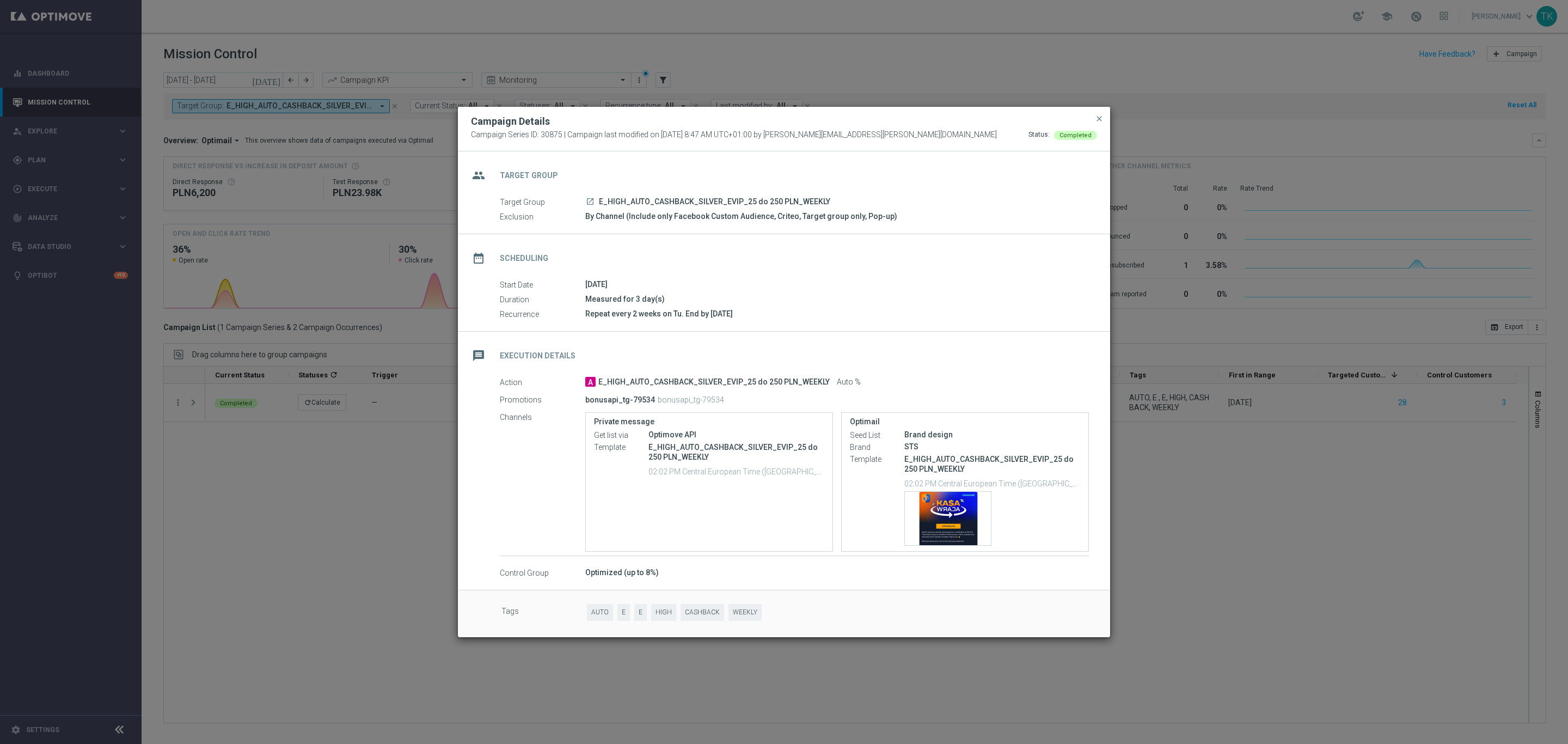
click at [603, 396] on p "bonusapi_tg-79534" at bounding box center [620, 399] width 69 height 10
copy div "bonusapi_tg-79534"
click at [629, 395] on p "bonusapi_tg-79534" at bounding box center [620, 399] width 69 height 10
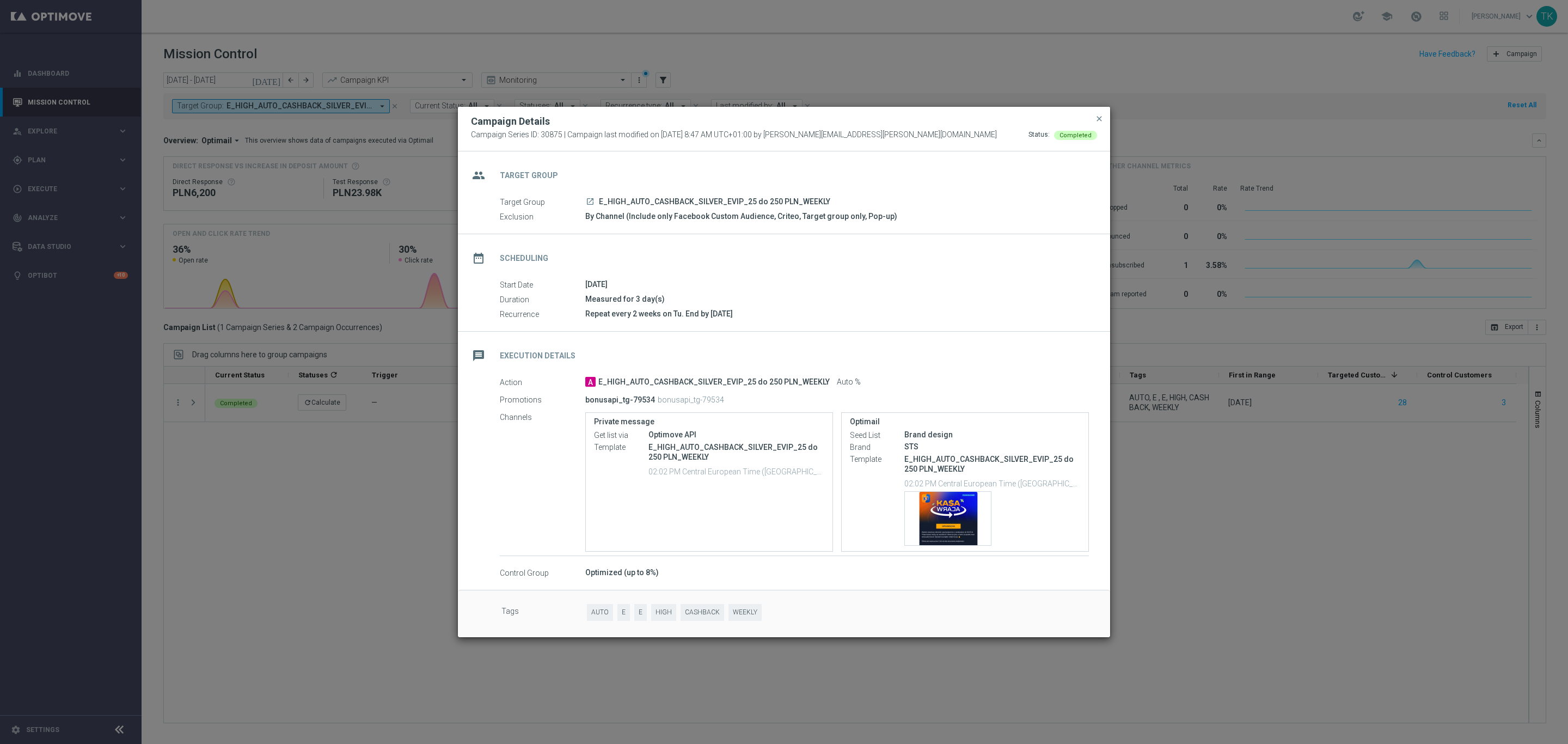
click at [629, 395] on p "bonusapi_tg-79534" at bounding box center [620, 399] width 69 height 10
click at [1097, 112] on button "close" at bounding box center [1099, 118] width 11 height 13
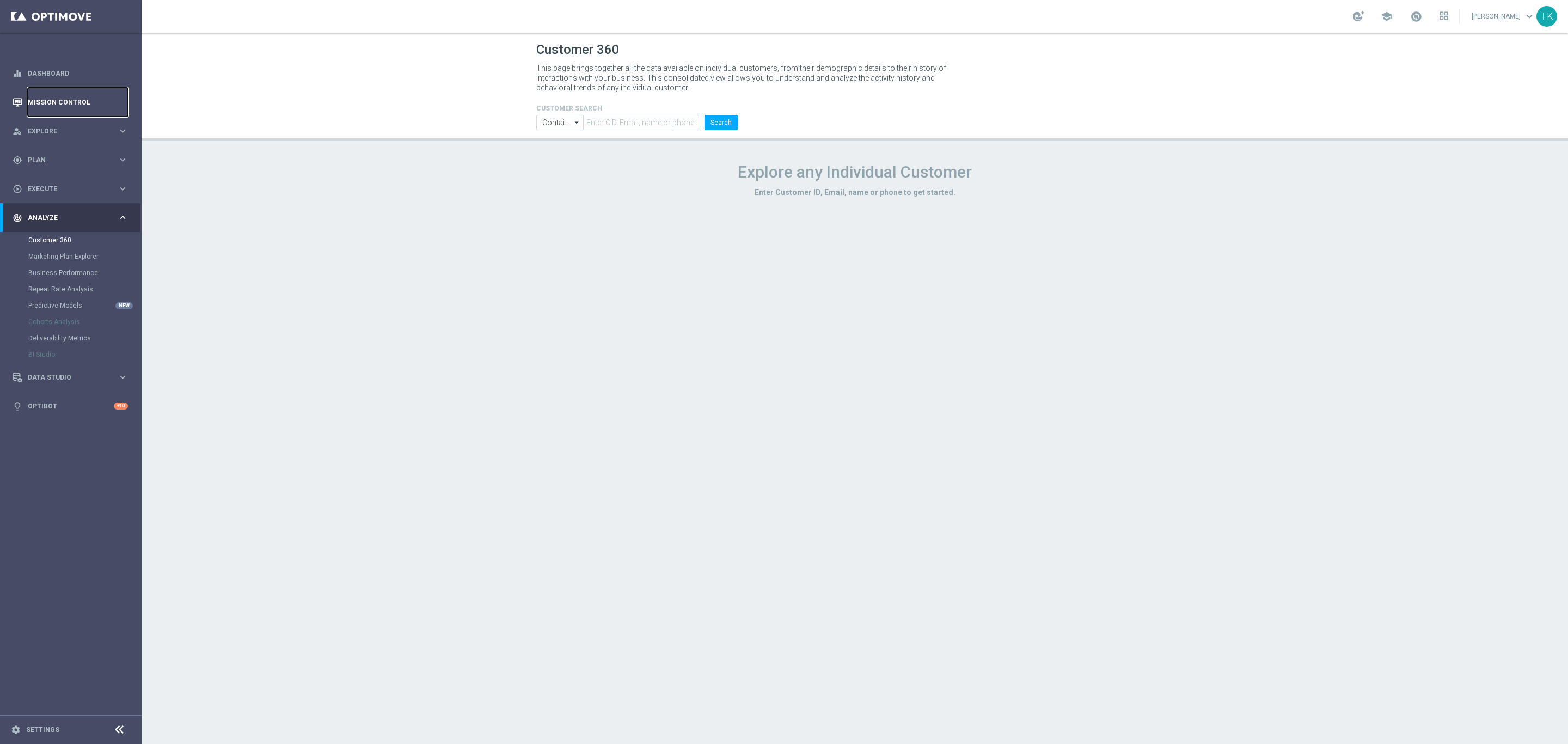
click at [46, 110] on link "Mission Control" at bounding box center [78, 102] width 100 height 29
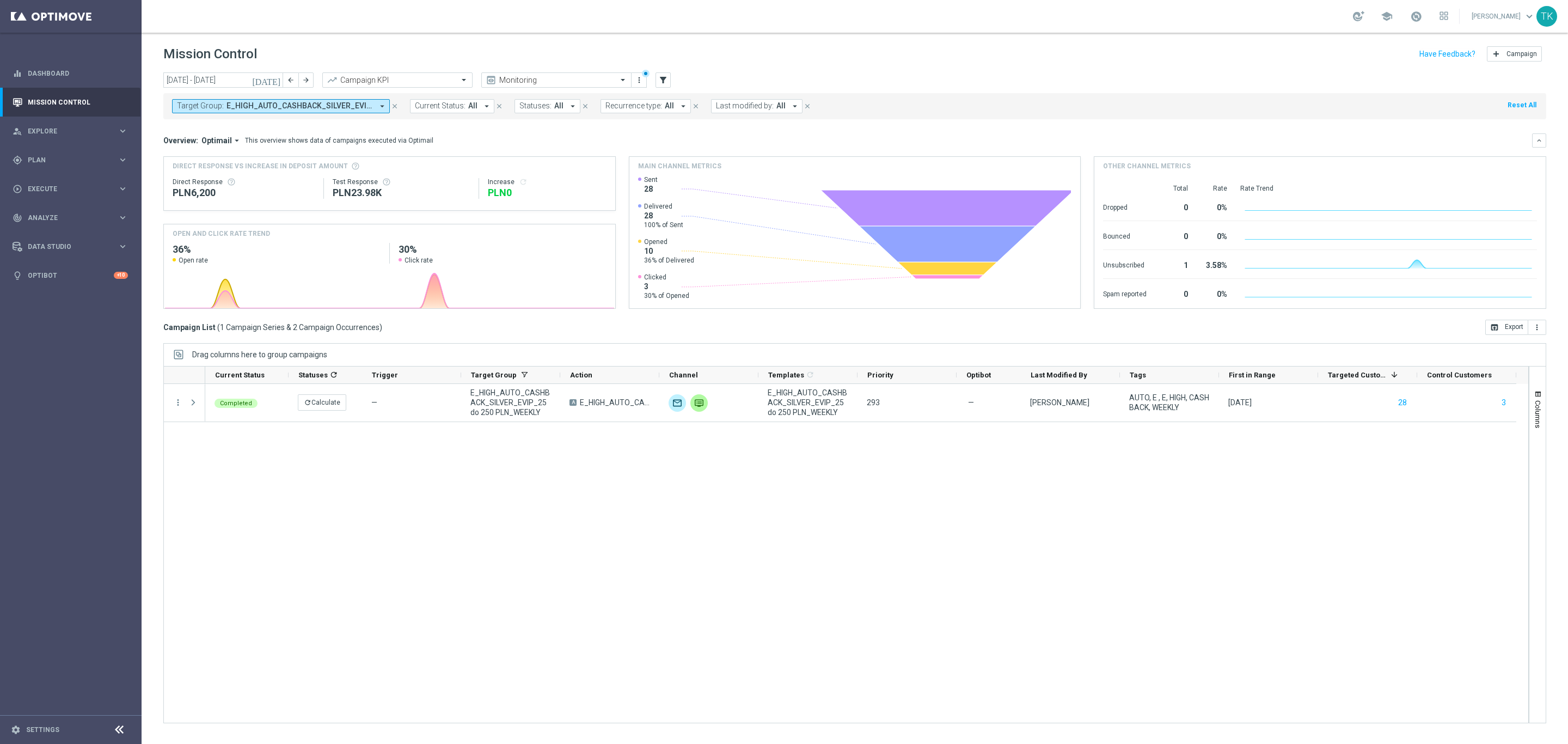
click at [340, 107] on span "E_HIGH_AUTO_CASHBACK_SILVER_EVIP_25 do 250 PLN_WEEKLY" at bounding box center [299, 105] width 147 height 9
click at [0, 0] on div "Clear" at bounding box center [0, 0] width 0 height 0
click at [196, 127] on input "text" at bounding box center [263, 126] width 159 height 9
paste input "E_ALL_AUTO_CASHBACK_GOLD_EVIP_25 do 500 PLN_WEEKLY"
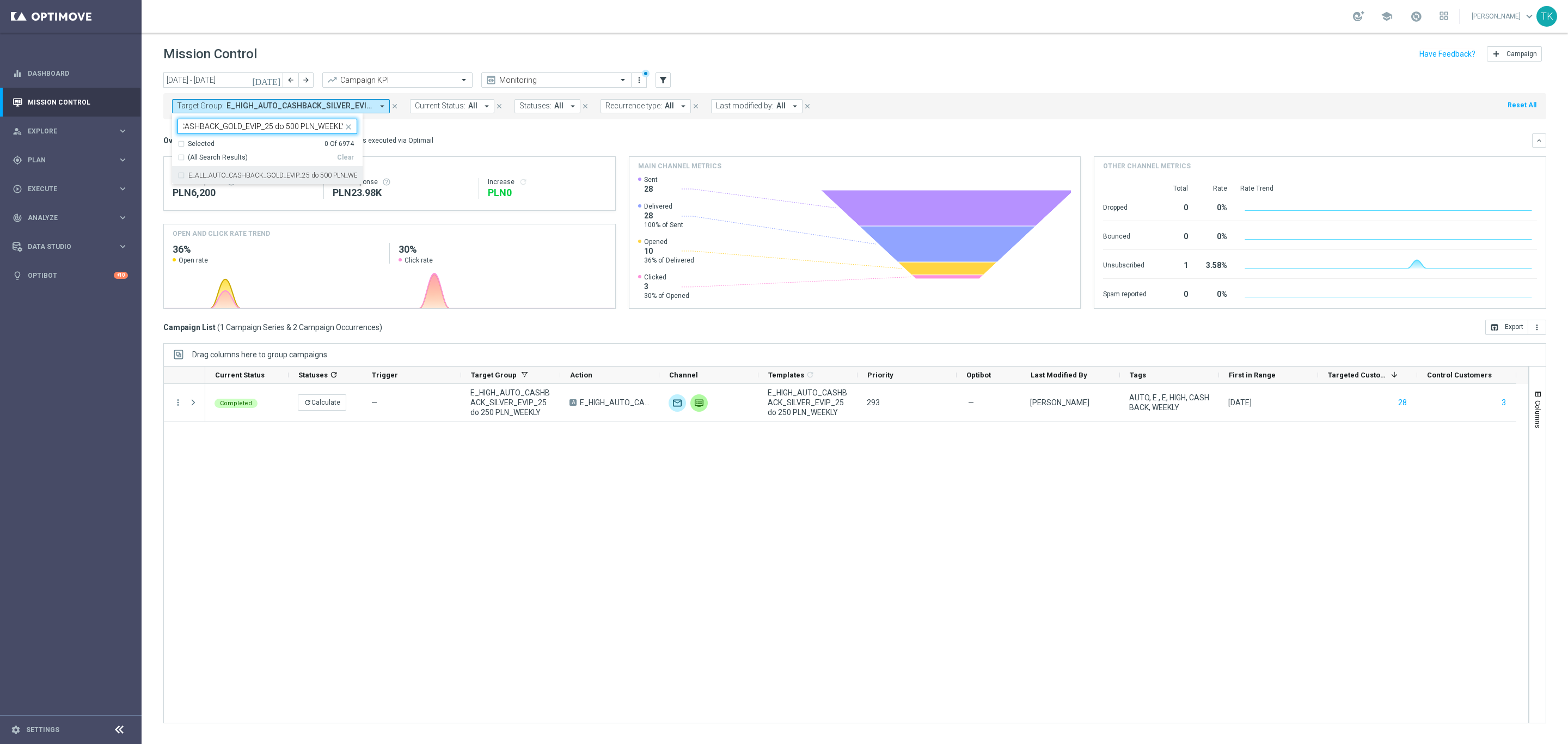
click at [206, 178] on label "E_ALL_AUTO_CASHBACK_GOLD_EVIP_25 do 500 PLN_WEEKLY" at bounding box center [272, 175] width 169 height 7
type input "E_ALL_AUTO_CASHBACK_GOLD_EVIP_25 do 500 PLN_WEEKLY"
click at [149, 136] on div "[DATE] [DATE] - [DATE] arrow_back arrow_forward Campaign KPI trending_up Monito…" at bounding box center [855, 403] width 1426 height 662
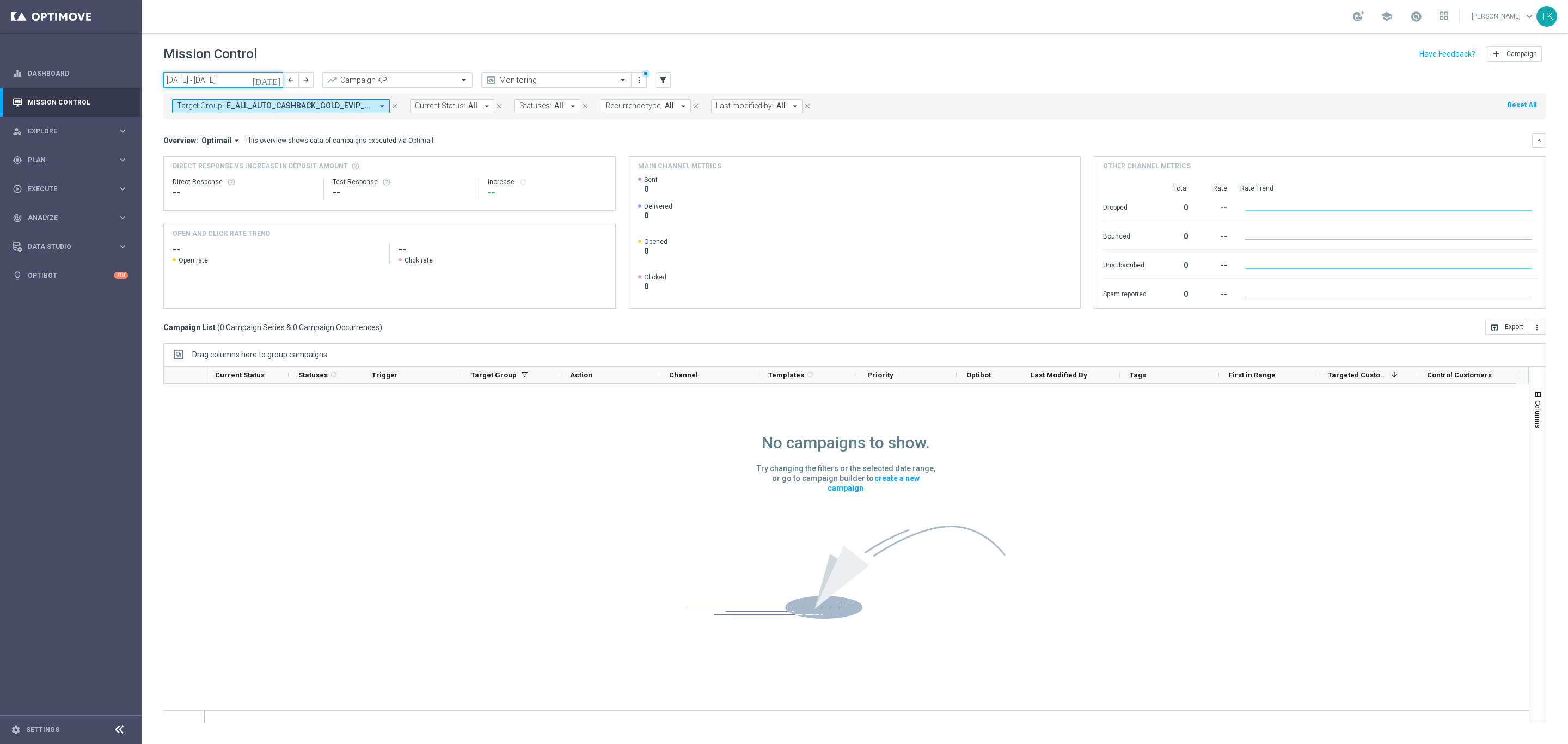
click at [256, 74] on input "[DATE] - [DATE]" at bounding box center [223, 80] width 120 height 15
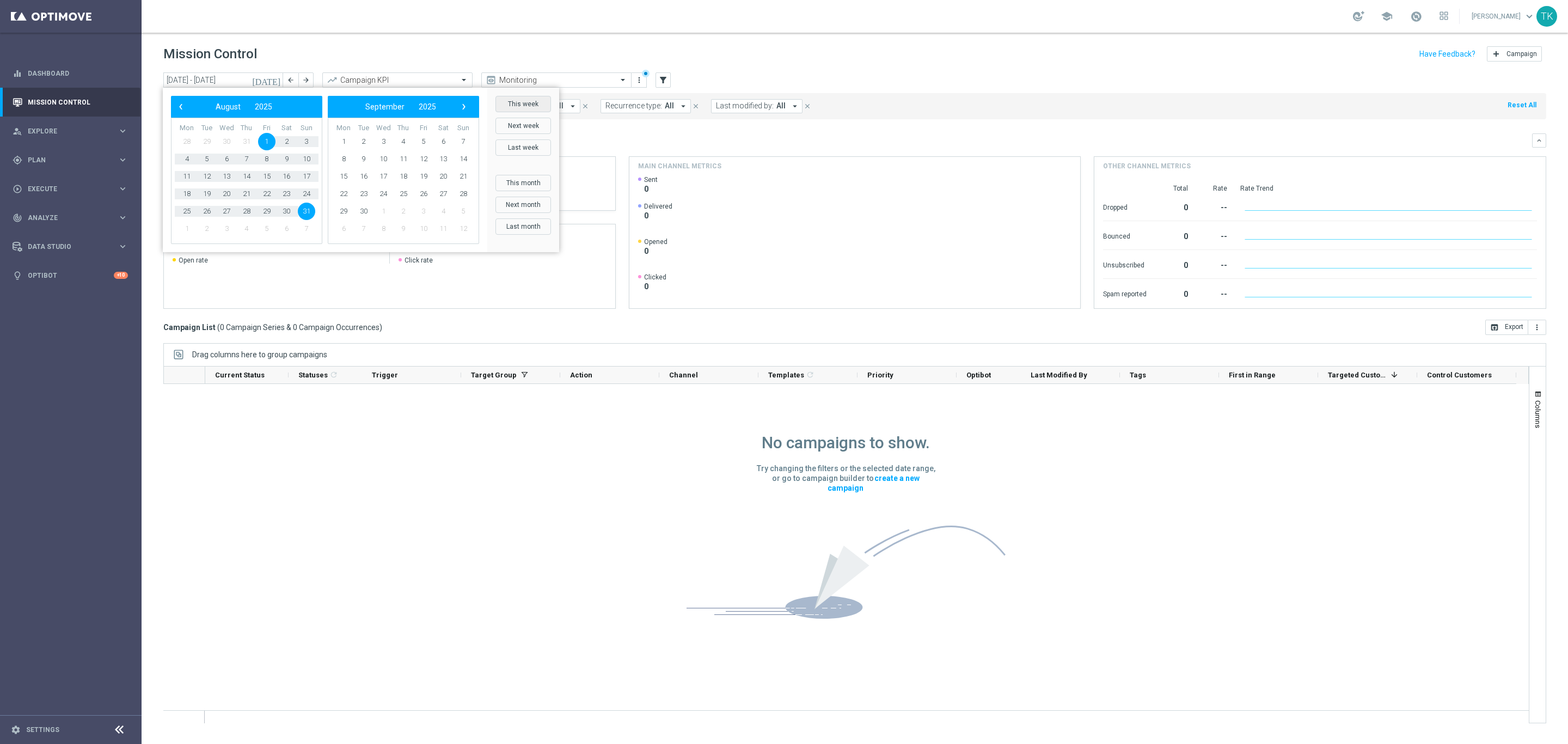
click at [533, 99] on button "This week" at bounding box center [523, 104] width 55 height 16
type input "[DATE] - [DATE]"
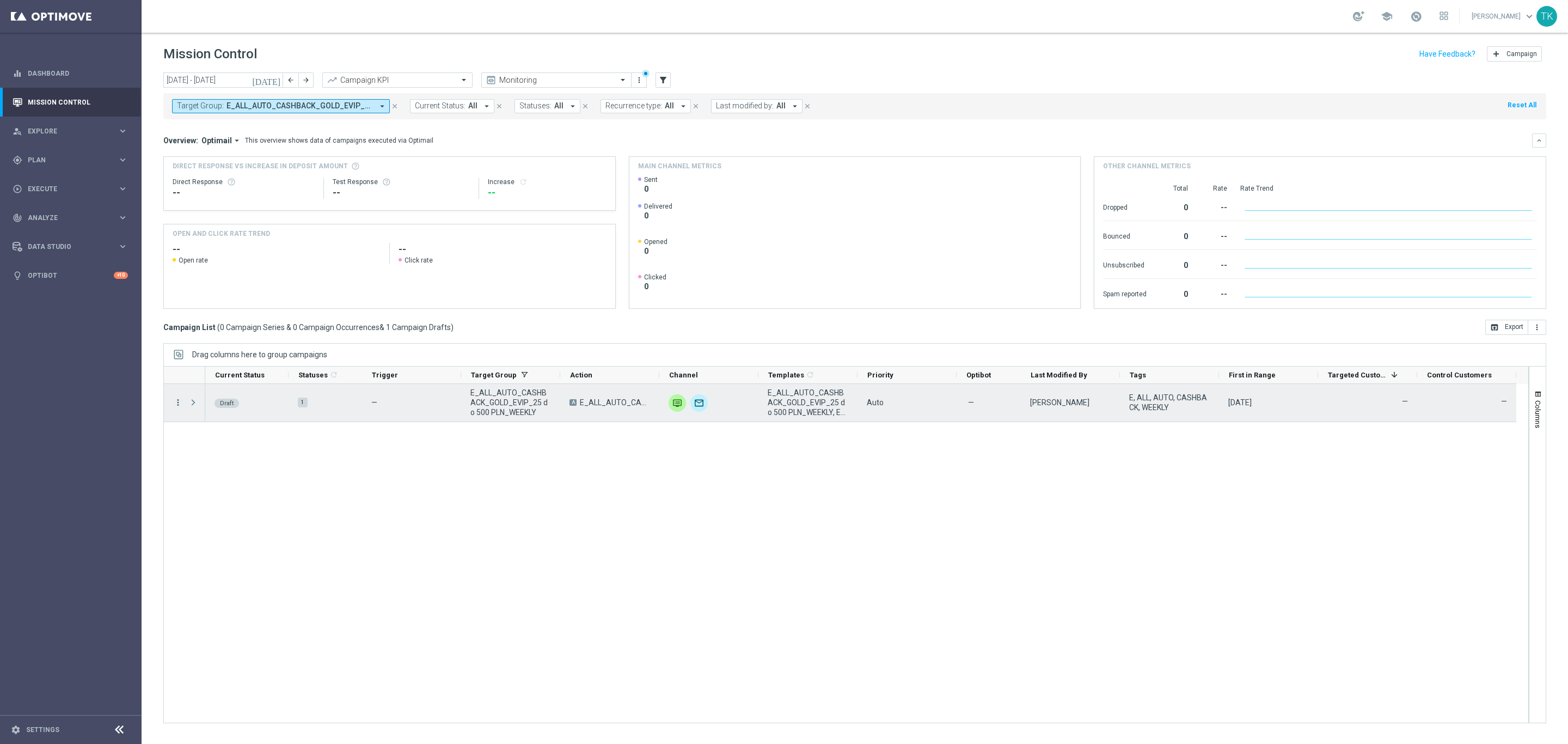
click at [175, 402] on icon "more_vert" at bounding box center [178, 402] width 10 height 10
click at [225, 443] on div "Edit" at bounding box center [250, 445] width 101 height 8
click at [177, 404] on icon "more_vert" at bounding box center [178, 402] width 10 height 10
click at [212, 443] on div "Edit" at bounding box center [250, 445] width 101 height 8
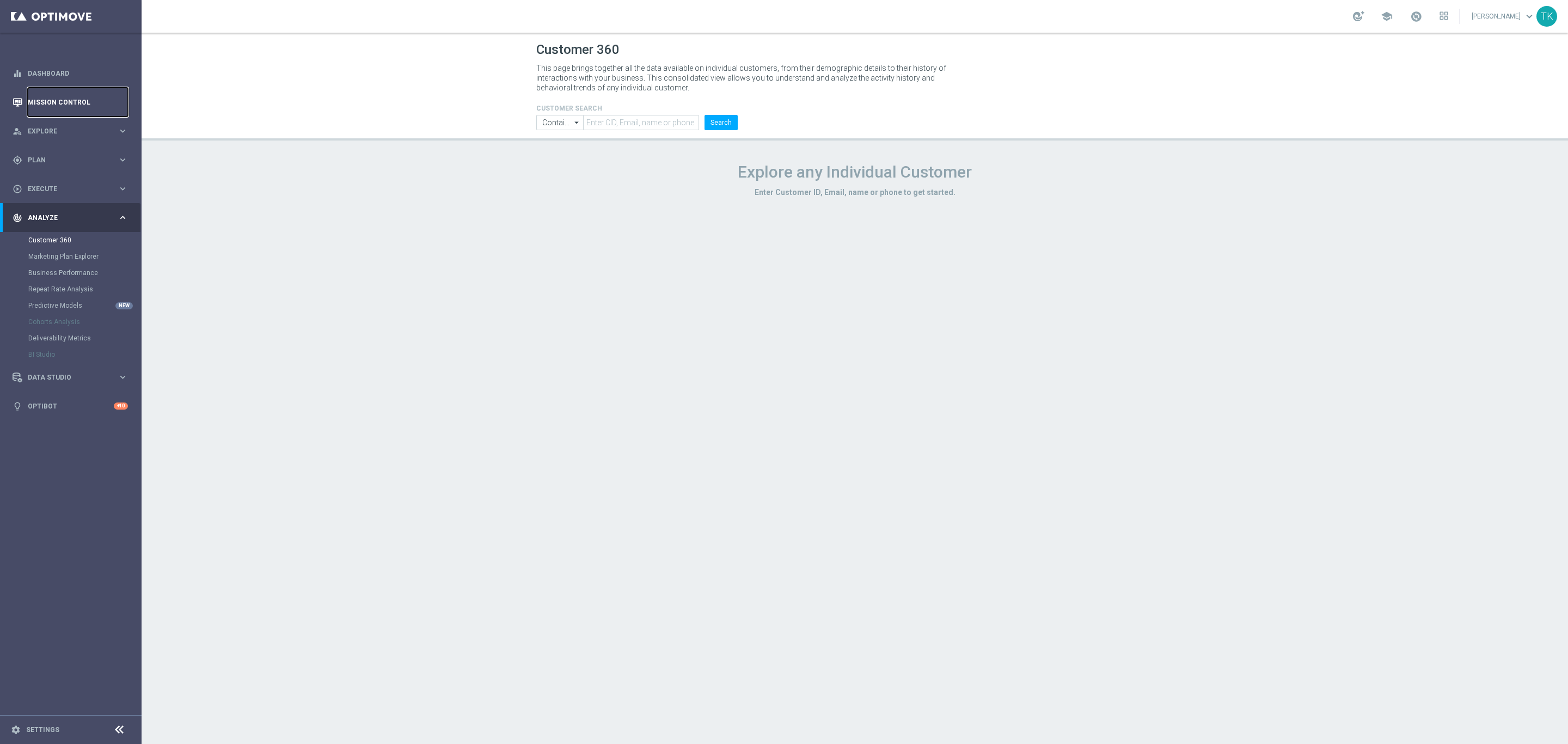
click at [80, 101] on link "Mission Control" at bounding box center [78, 102] width 100 height 29
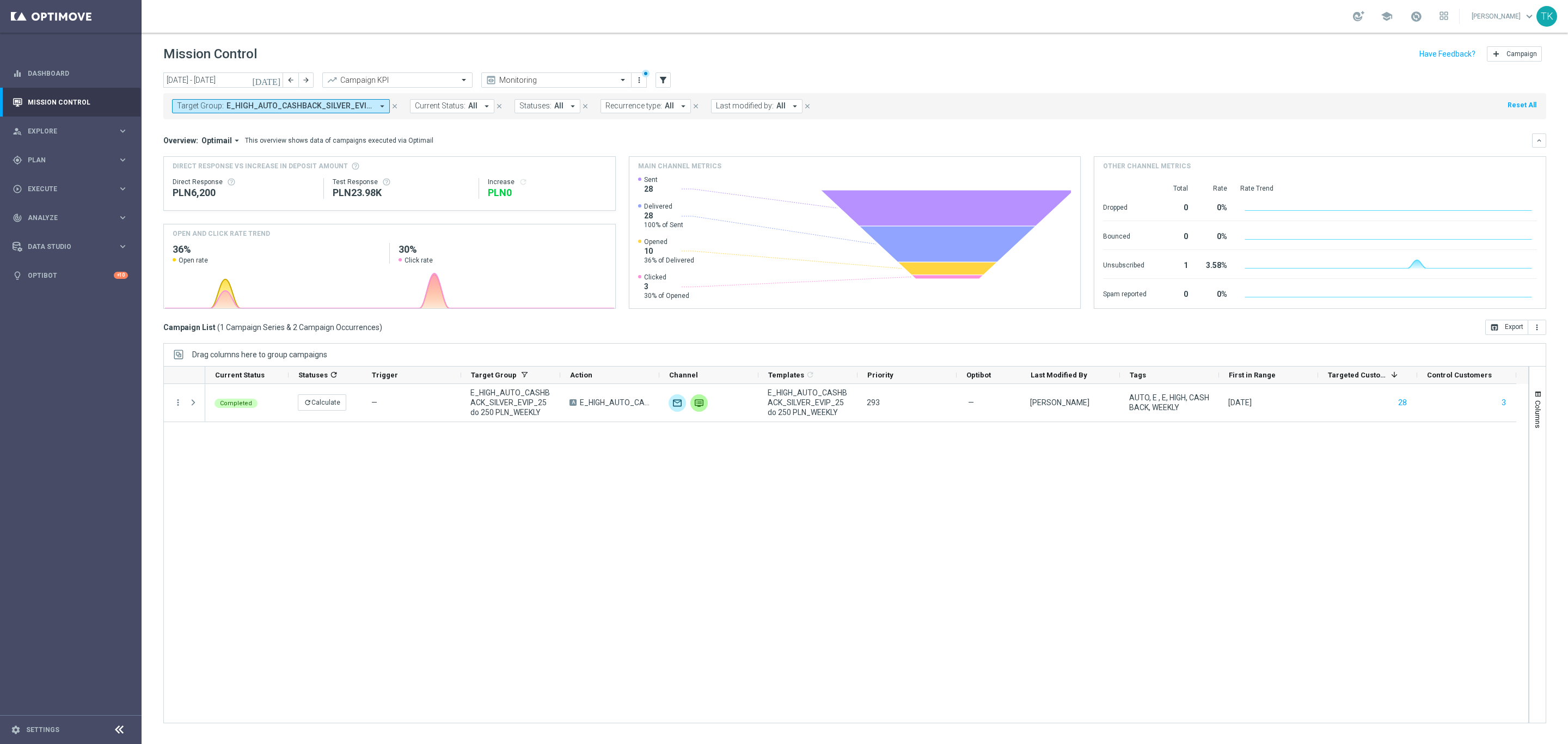
click at [314, 110] on span "E_HIGH_AUTO_CASHBACK_SILVER_EVIP_25 do 250 PLN_WEEKLY" at bounding box center [299, 105] width 147 height 9
click at [0, 0] on div "Clear" at bounding box center [0, 0] width 0 height 0
drag, startPoint x: 316, startPoint y: 104, endPoint x: 217, endPoint y: 127, distance: 101.6
click at [316, 104] on span "E_HIGH_AUTO_CASHBACK_SILVER_EVIP_25 do 250 PLN_WEEKLY" at bounding box center [299, 105] width 147 height 9
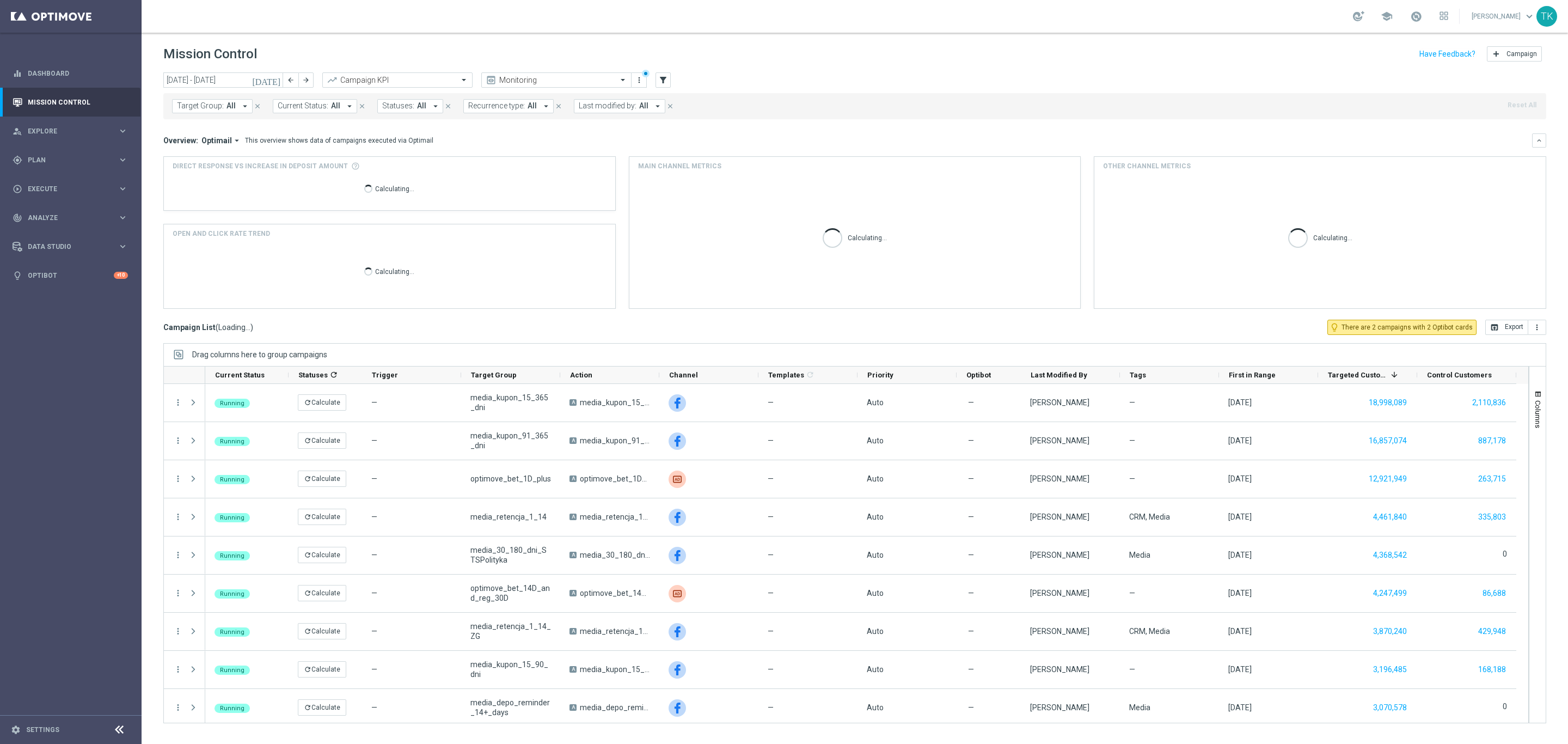
click at [217, 127] on mini-dashboard "Overview: Optimail arrow_drop_down This overview shows data of campaigns execut…" at bounding box center [855, 219] width 1383 height 200
click at [206, 107] on span "Target Group:" at bounding box center [200, 105] width 47 height 9
click at [195, 124] on input "text" at bounding box center [263, 126] width 159 height 9
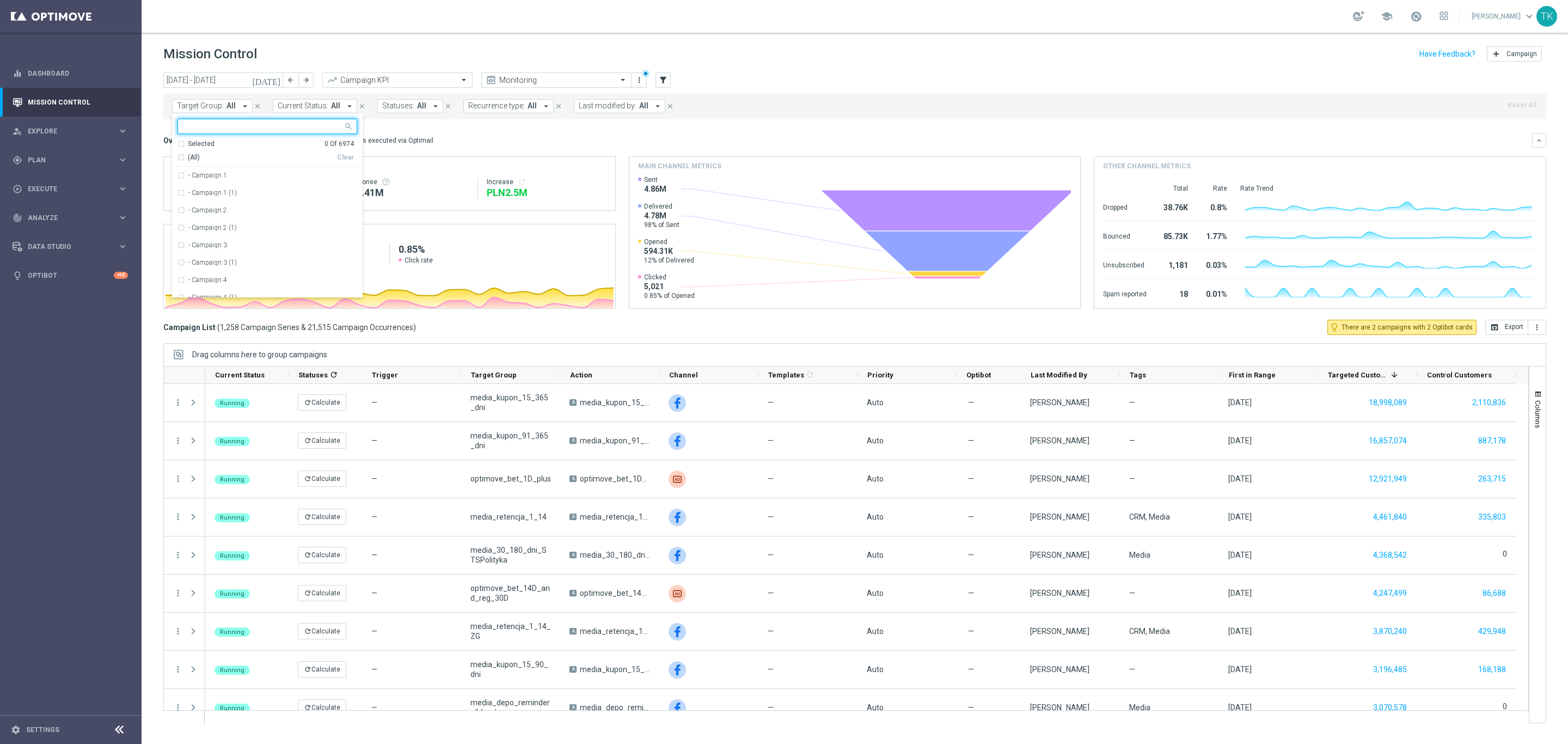
click at [198, 129] on input "text" at bounding box center [263, 126] width 159 height 9
paste input "E_ALL_AUTO_CASHBACK_SILVER_EVIP_25 do 250 PLN_WEEKLY"
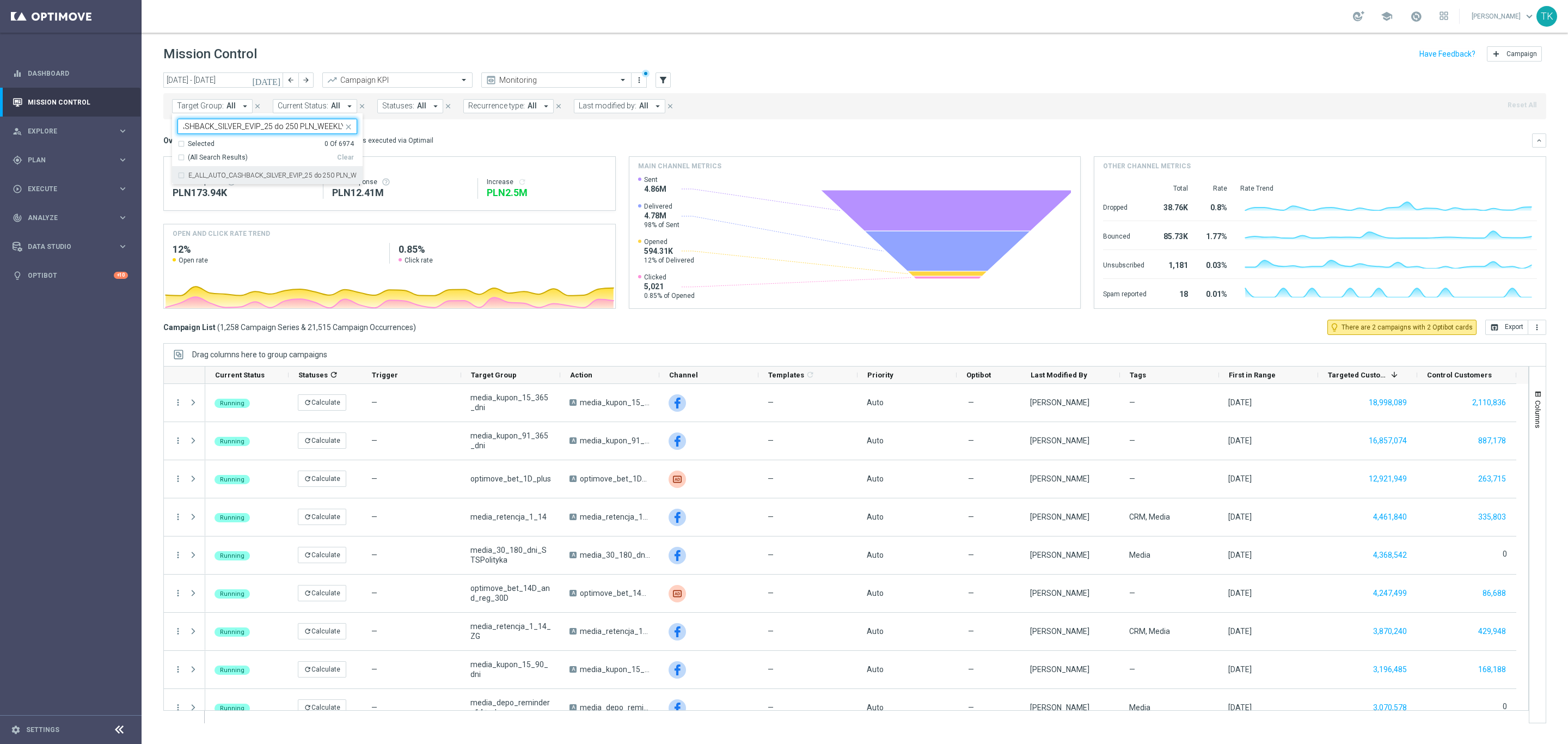
click at [199, 173] on label "E_ALL_AUTO_CASHBACK_SILVER_EVIP_25 do 250 PLN_WEEKLY" at bounding box center [272, 175] width 169 height 7
type input "E_ALL_AUTO_CASHBACK_SILVER_EVIP_25 do 250 PLN_WEEKLY"
click at [152, 139] on div "today 01 Aug 2025 - 31 Aug 2025 arrow_back arrow_forward Campaign KPI trending_…" at bounding box center [855, 403] width 1426 height 662
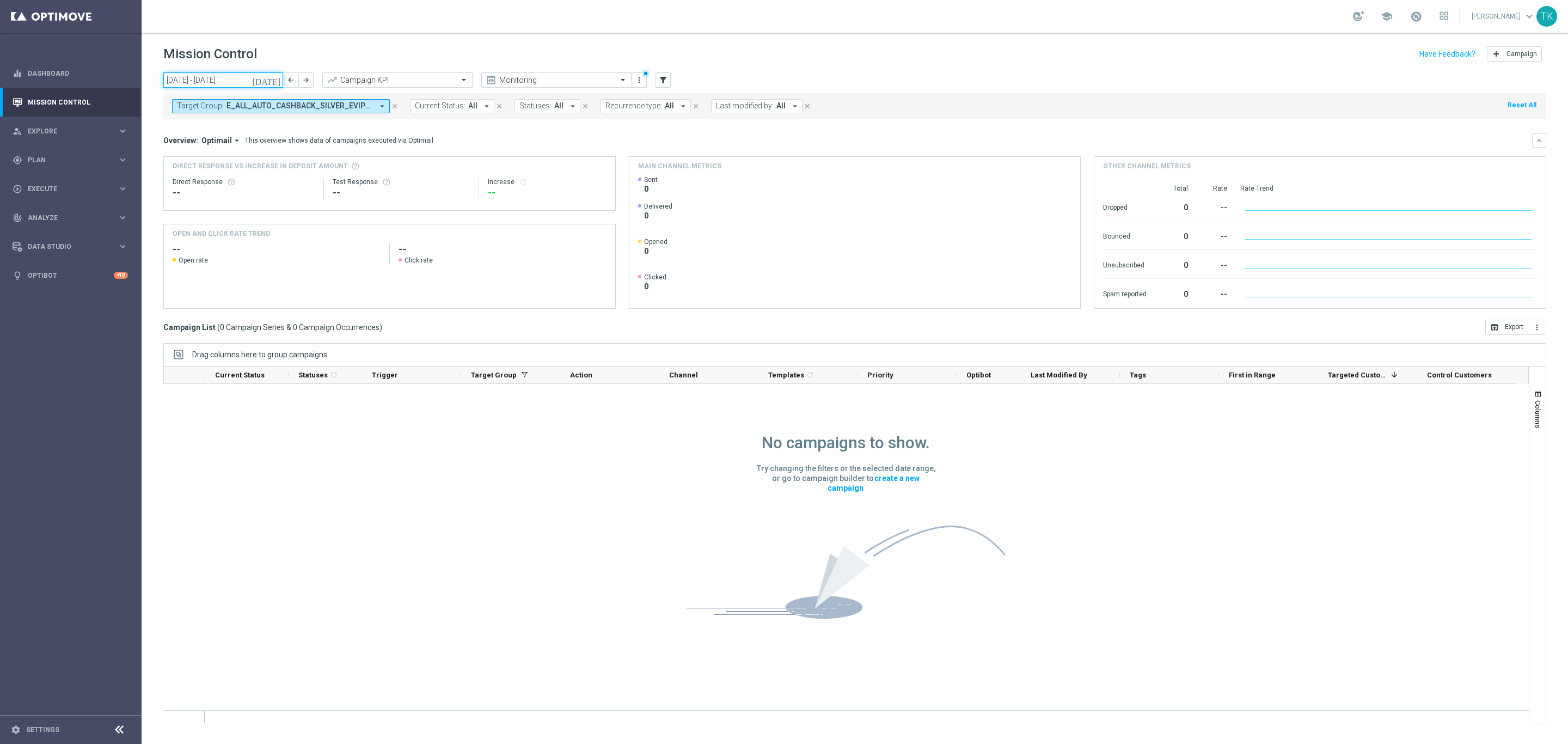
click at [248, 74] on input "01 Aug 2025 - 31 Aug 2025" at bounding box center [223, 80] width 120 height 15
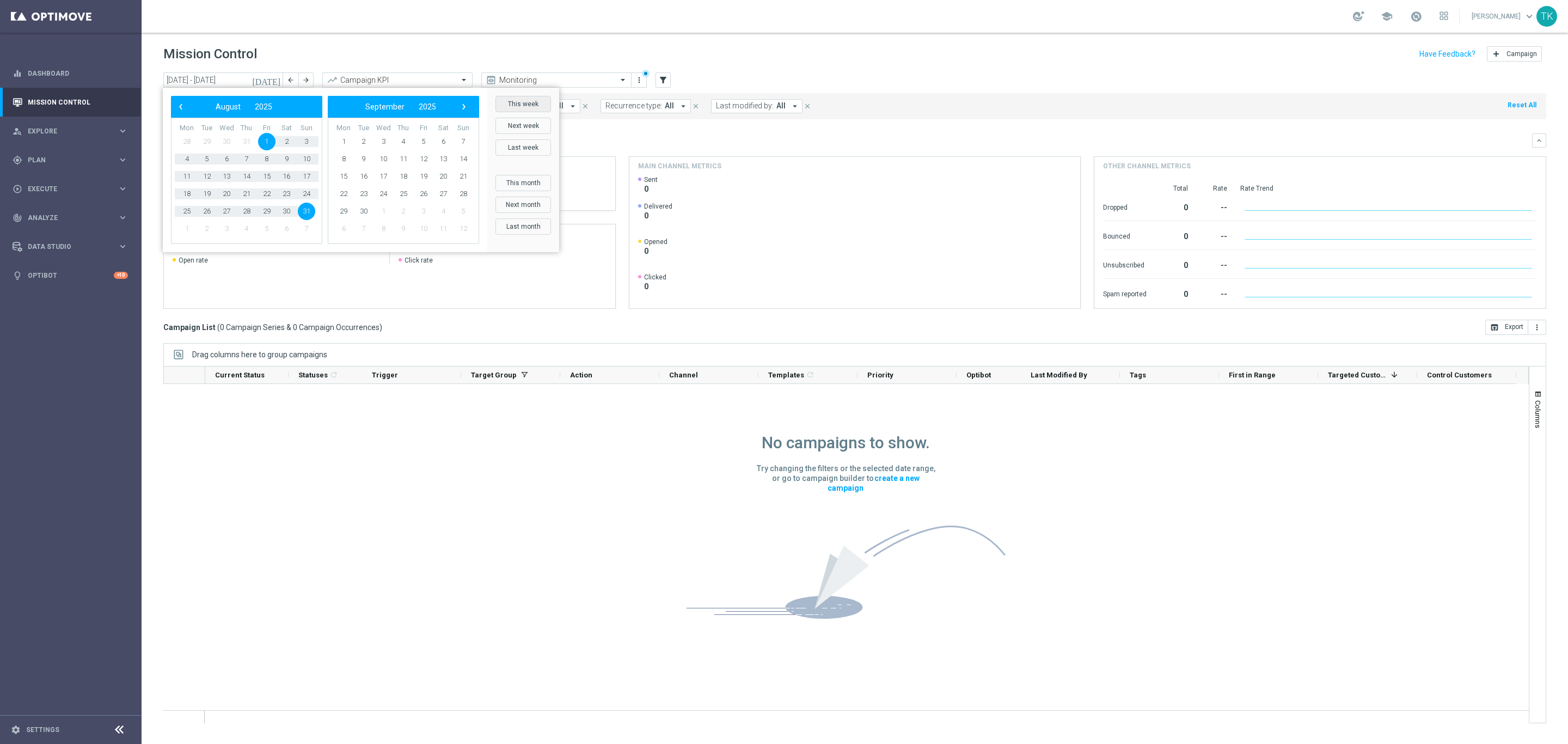
click at [530, 96] on button "This week" at bounding box center [523, 104] width 55 height 16
type input "15 Sep 2025 - 21 Sep 2025"
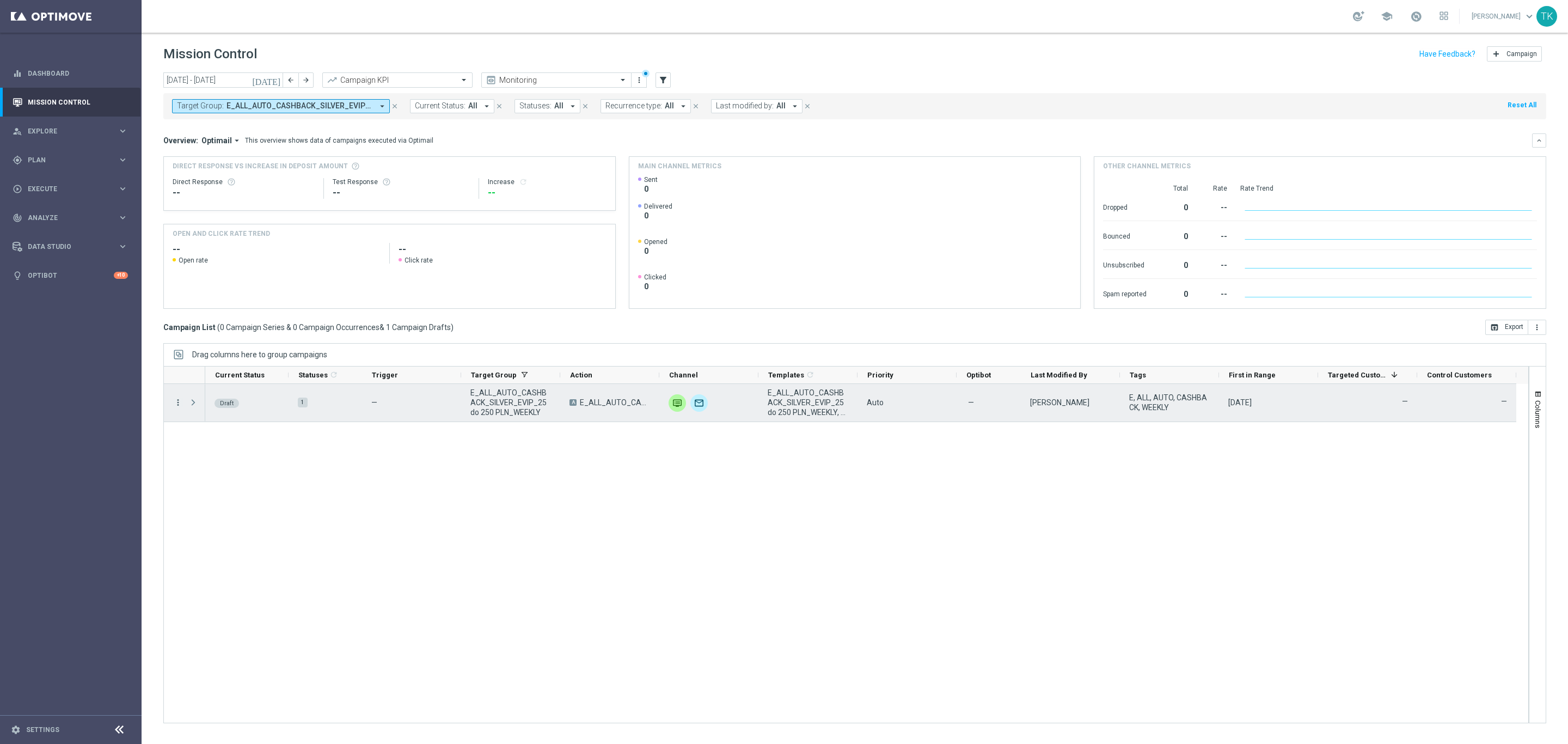
click at [177, 401] on icon "more_vert" at bounding box center [178, 402] width 10 height 10
click at [205, 448] on span "Edit" at bounding box center [206, 445] width 12 height 8
click at [177, 402] on icon "more_vert" at bounding box center [178, 402] width 10 height 10
click at [214, 445] on div "Edit" at bounding box center [250, 445] width 101 height 8
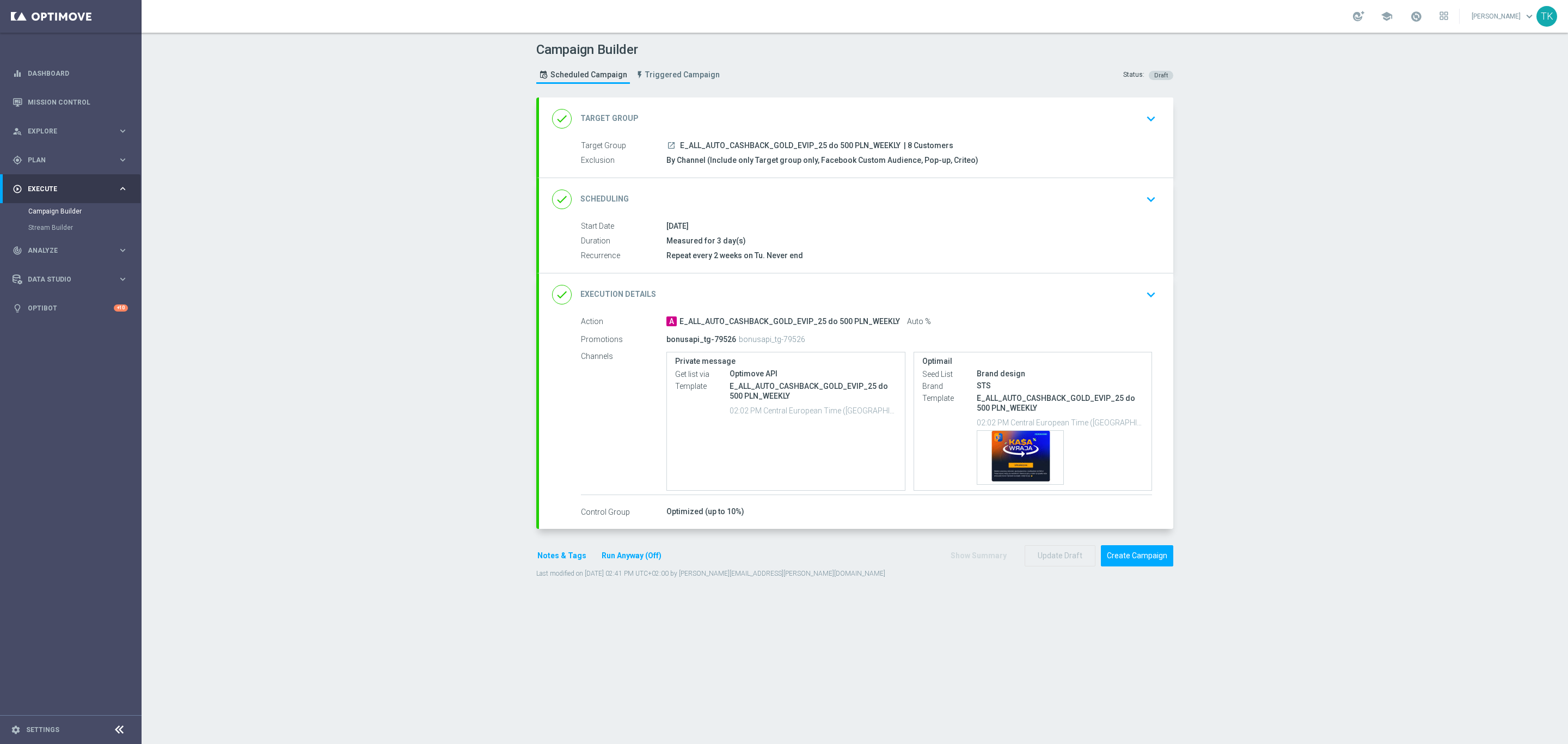
click at [740, 146] on span "E_ALL_AUTO_CASHBACK_GOLD_EVIP_25 do 500 PLN_WEEKLY" at bounding box center [790, 146] width 220 height 10
copy div "E_ALL_AUTO_CASHBACK_GOLD_EVIP_25 do 500 PLN_WEEKLY"
click at [776, 66] on div "Campaign Builder Scheduled Campaign Triggered Campaign Status: Draft" at bounding box center [855, 64] width 653 height 50
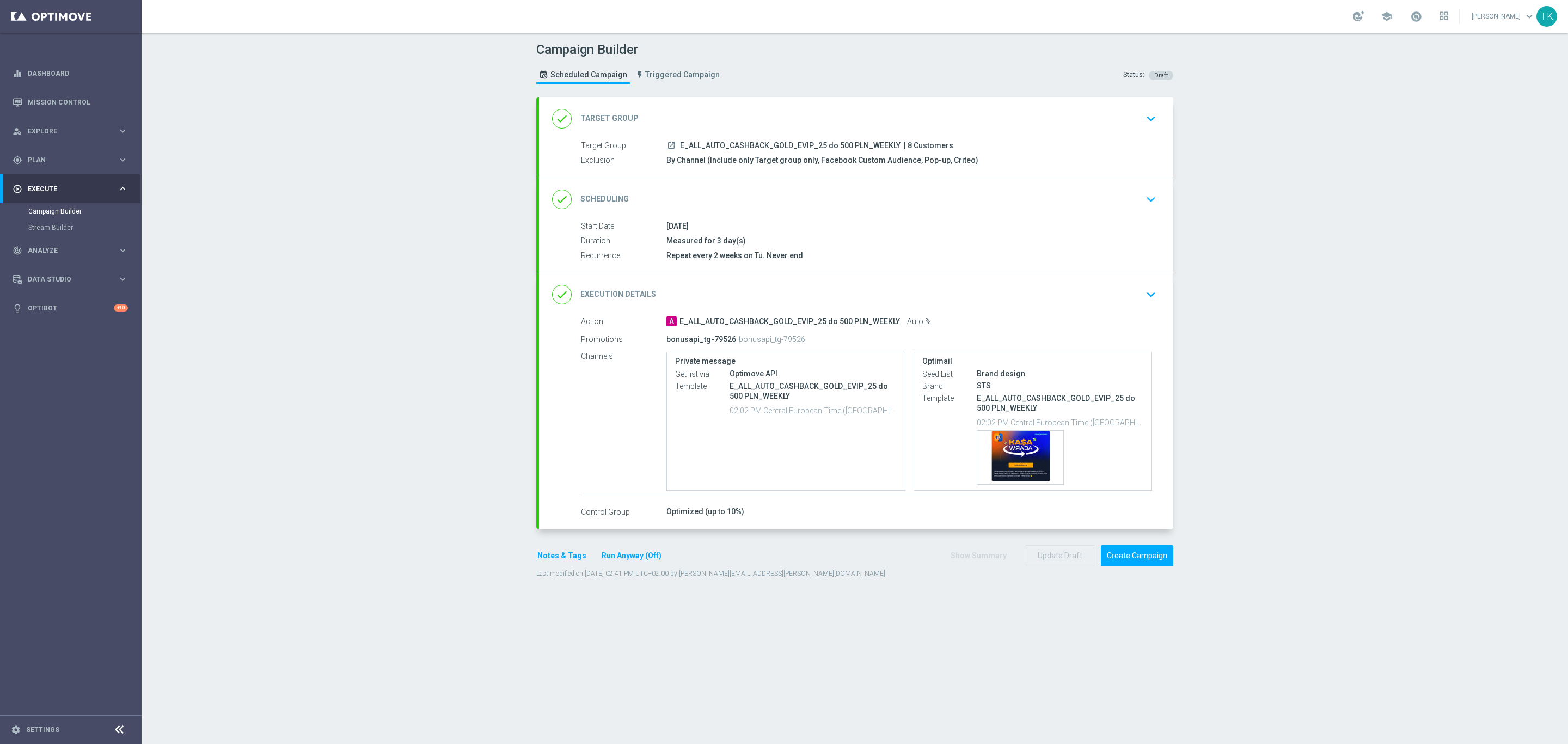
click at [947, 203] on div "done Scheduling keyboard_arrow_down" at bounding box center [856, 199] width 608 height 21
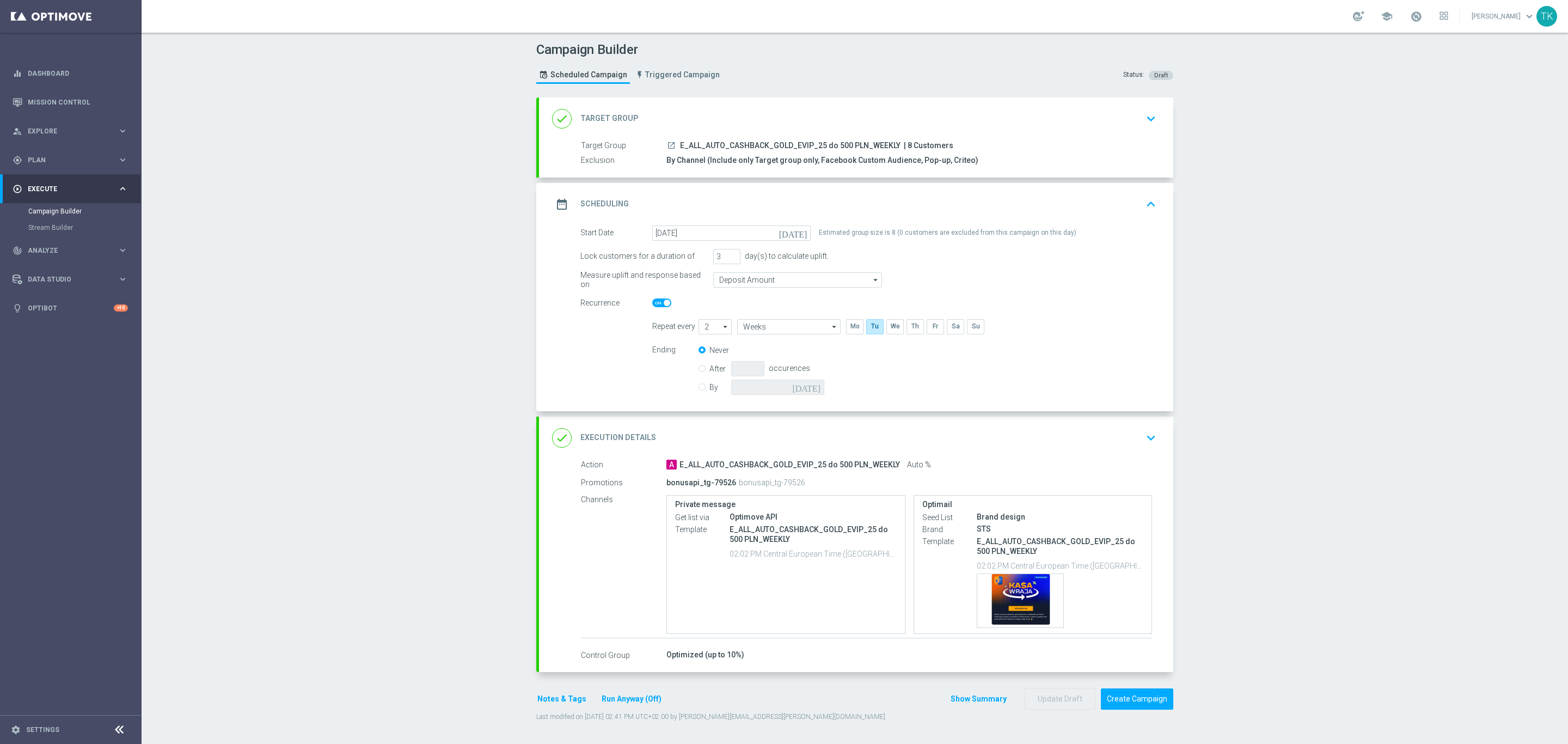
click at [879, 203] on div "date_range Scheduling keyboard_arrow_up" at bounding box center [856, 204] width 608 height 21
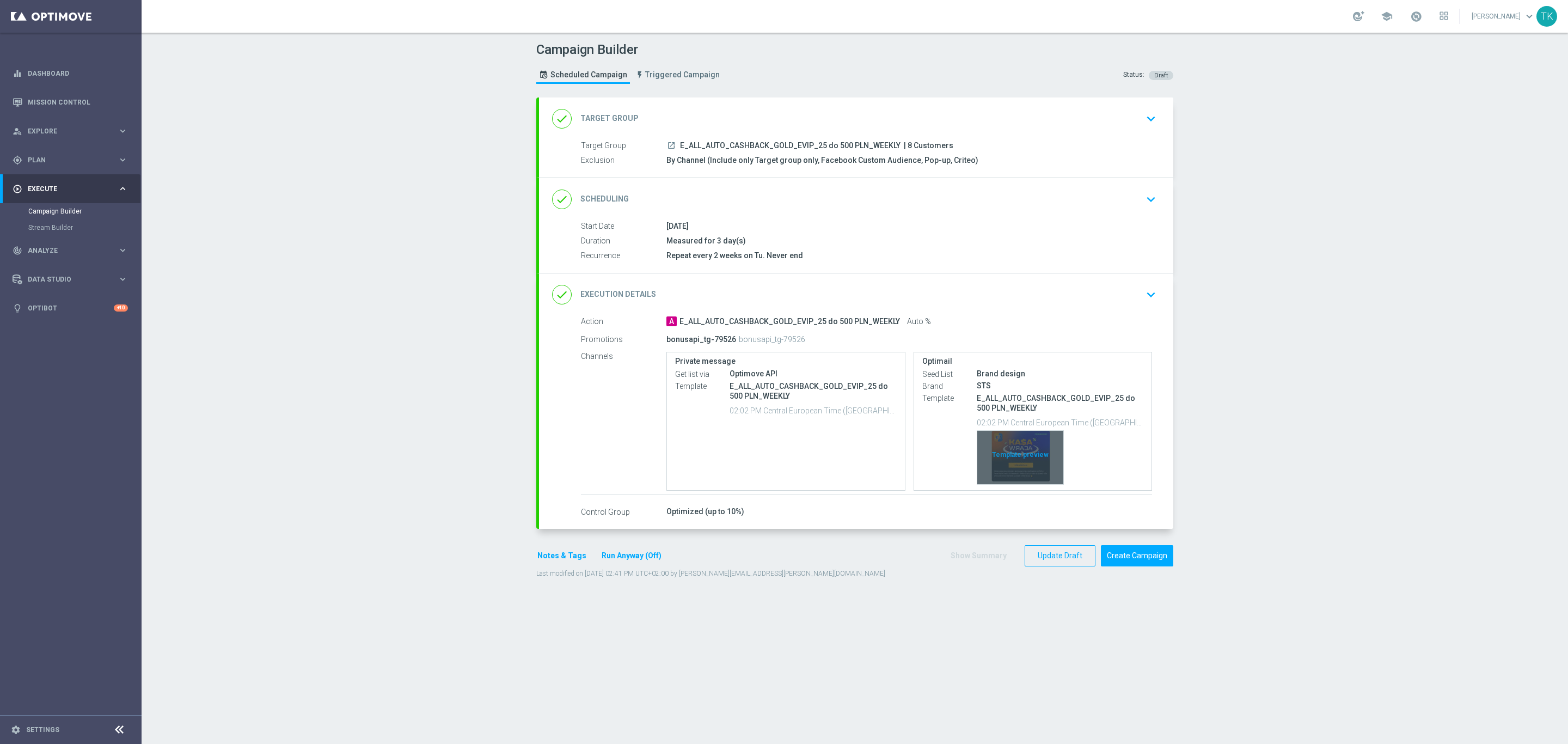
click at [1009, 438] on div "Template preview" at bounding box center [1020, 458] width 86 height 54
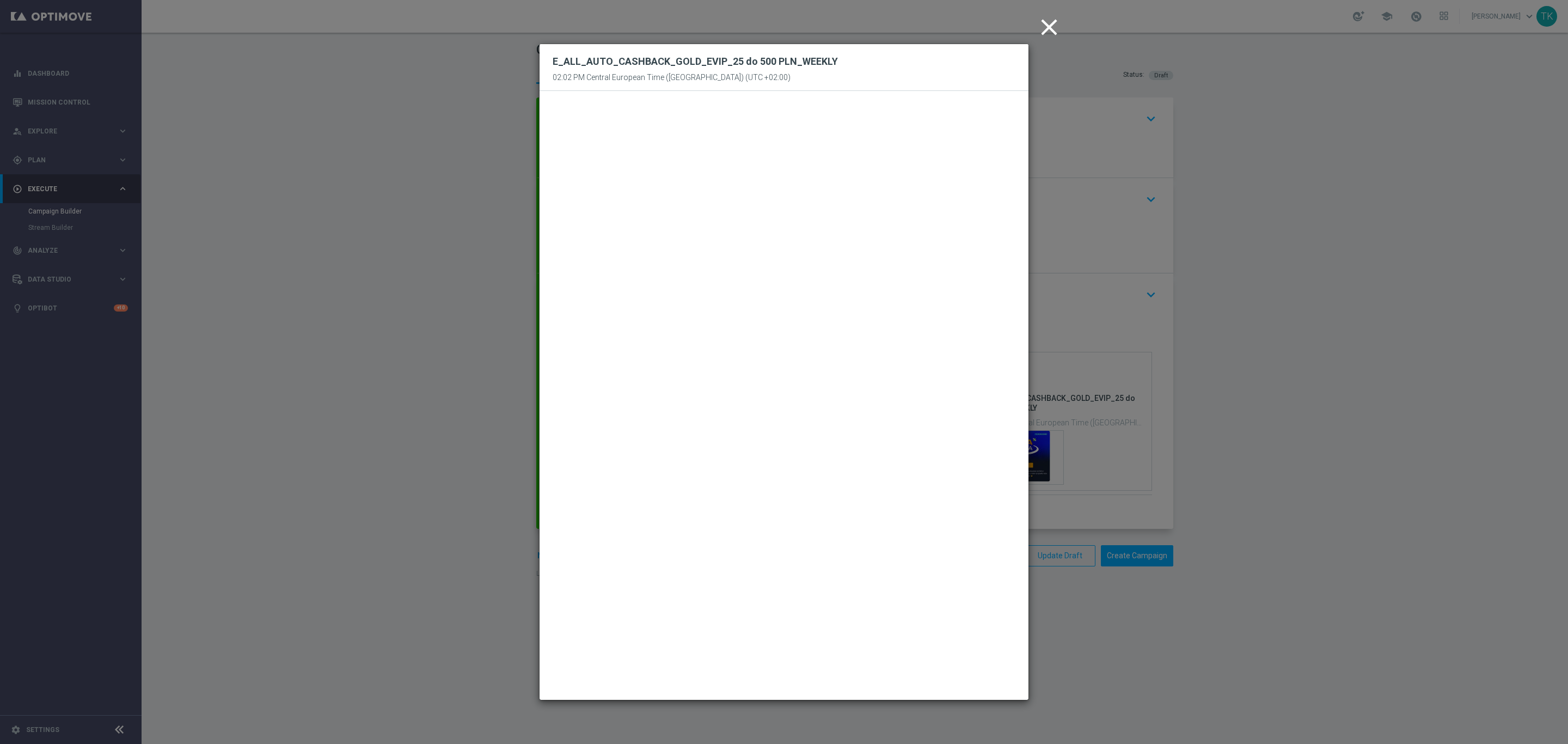
click at [1048, 29] on icon "close" at bounding box center [1049, 27] width 27 height 27
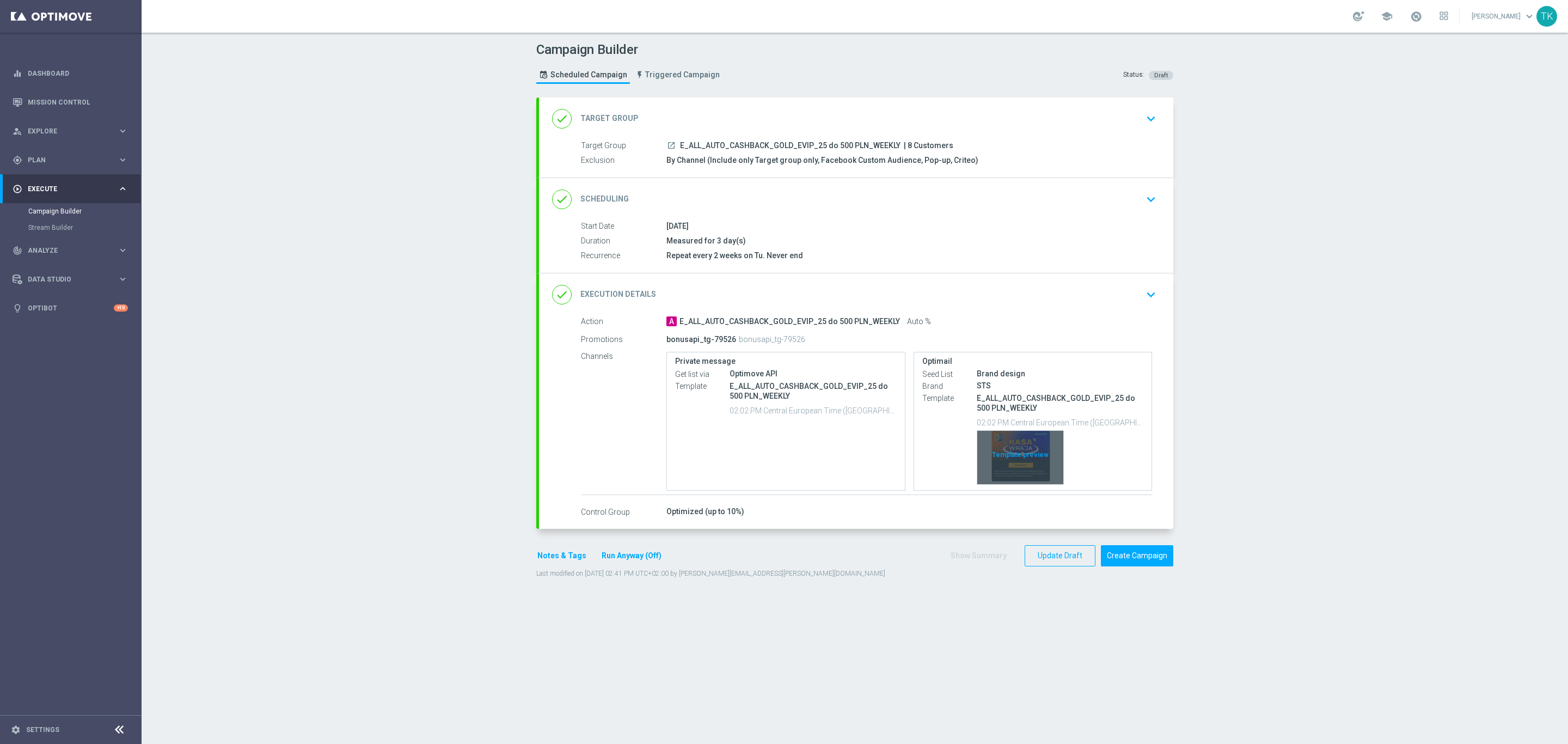
click at [1021, 436] on div "Template preview" at bounding box center [1020, 458] width 86 height 54
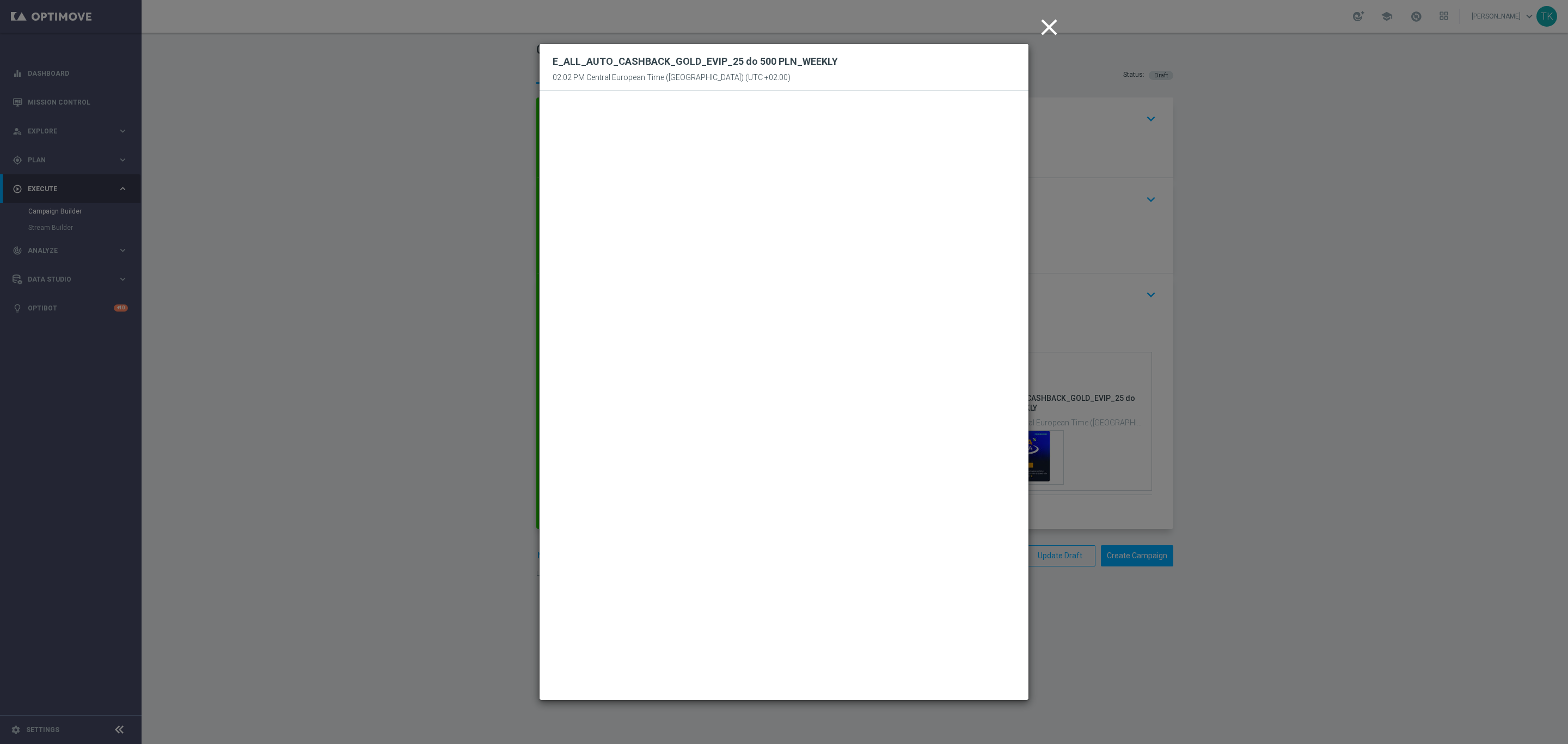
click at [1047, 31] on icon "close" at bounding box center [1049, 27] width 27 height 27
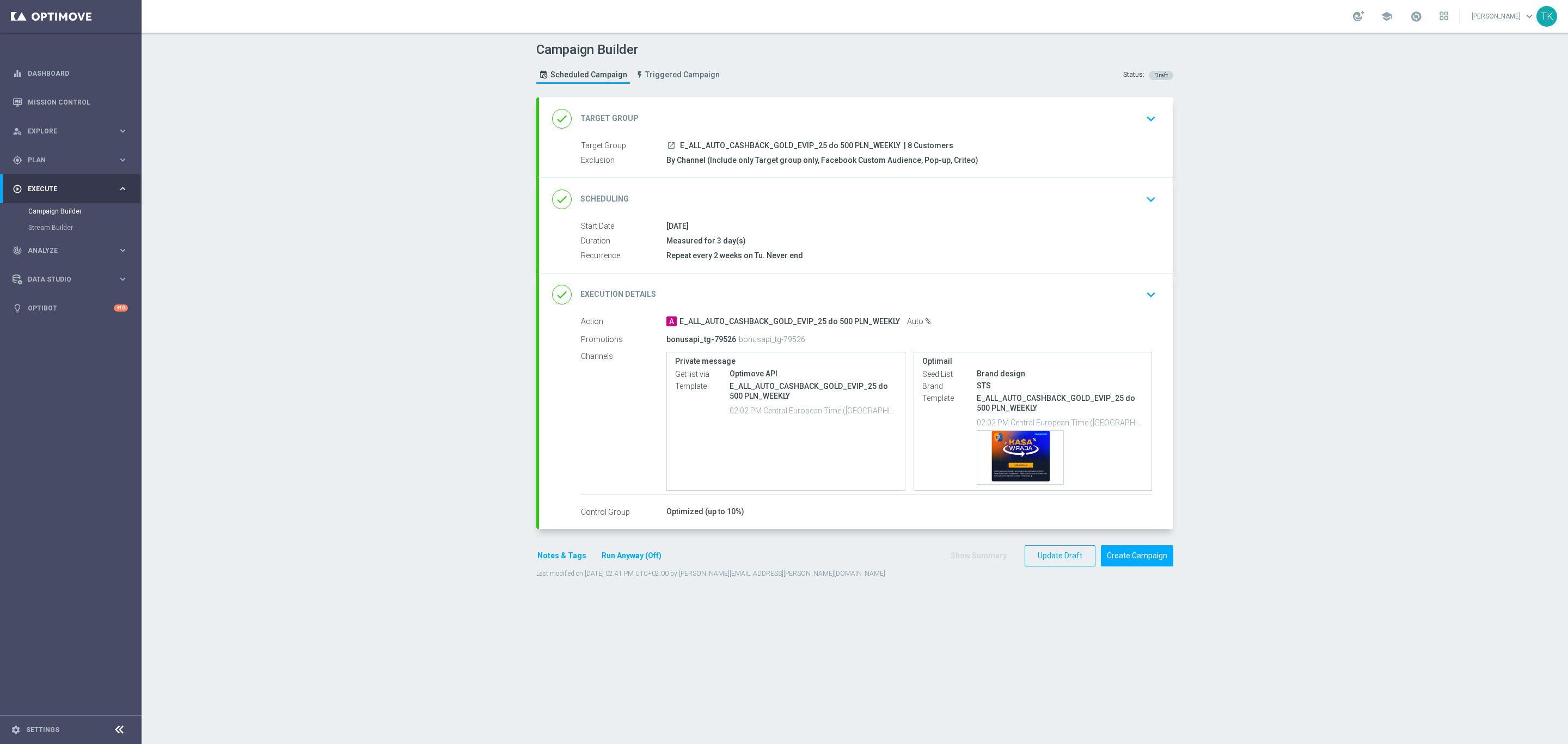
click at [544, 557] on button "Notes & Tags" at bounding box center [562, 556] width 51 height 13
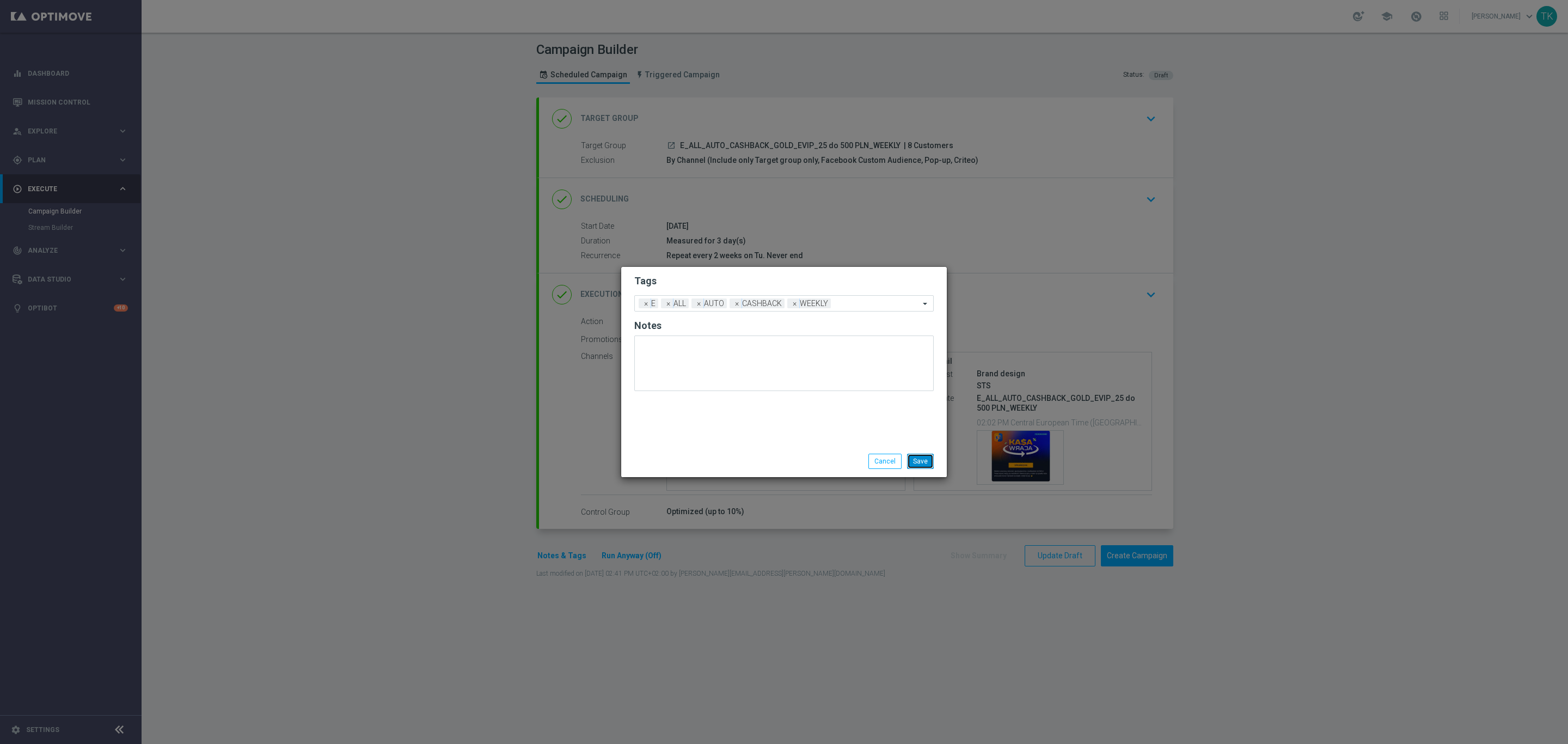
click at [925, 456] on button "Save" at bounding box center [920, 461] width 27 height 15
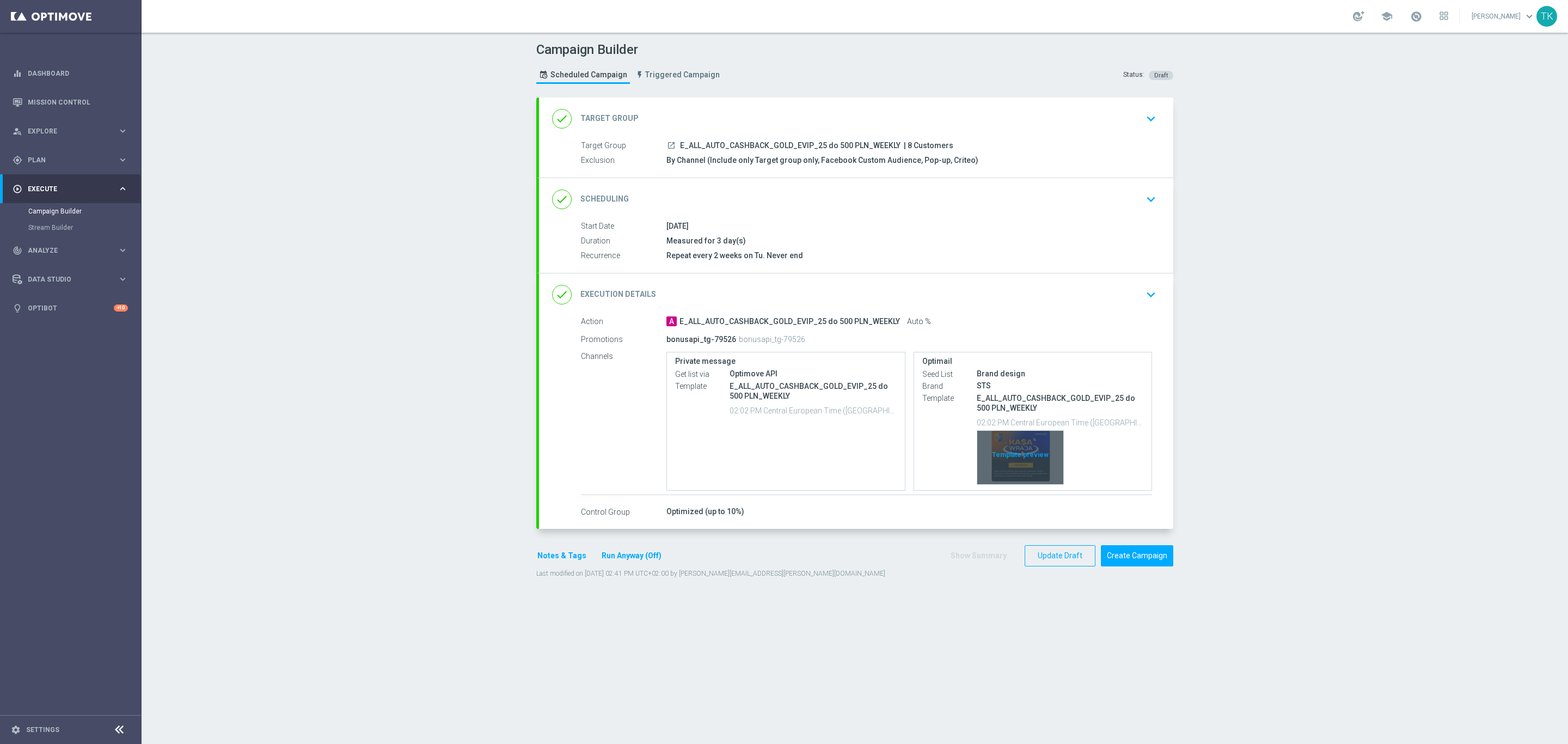
click at [1012, 449] on div "Template preview" at bounding box center [1020, 458] width 86 height 54
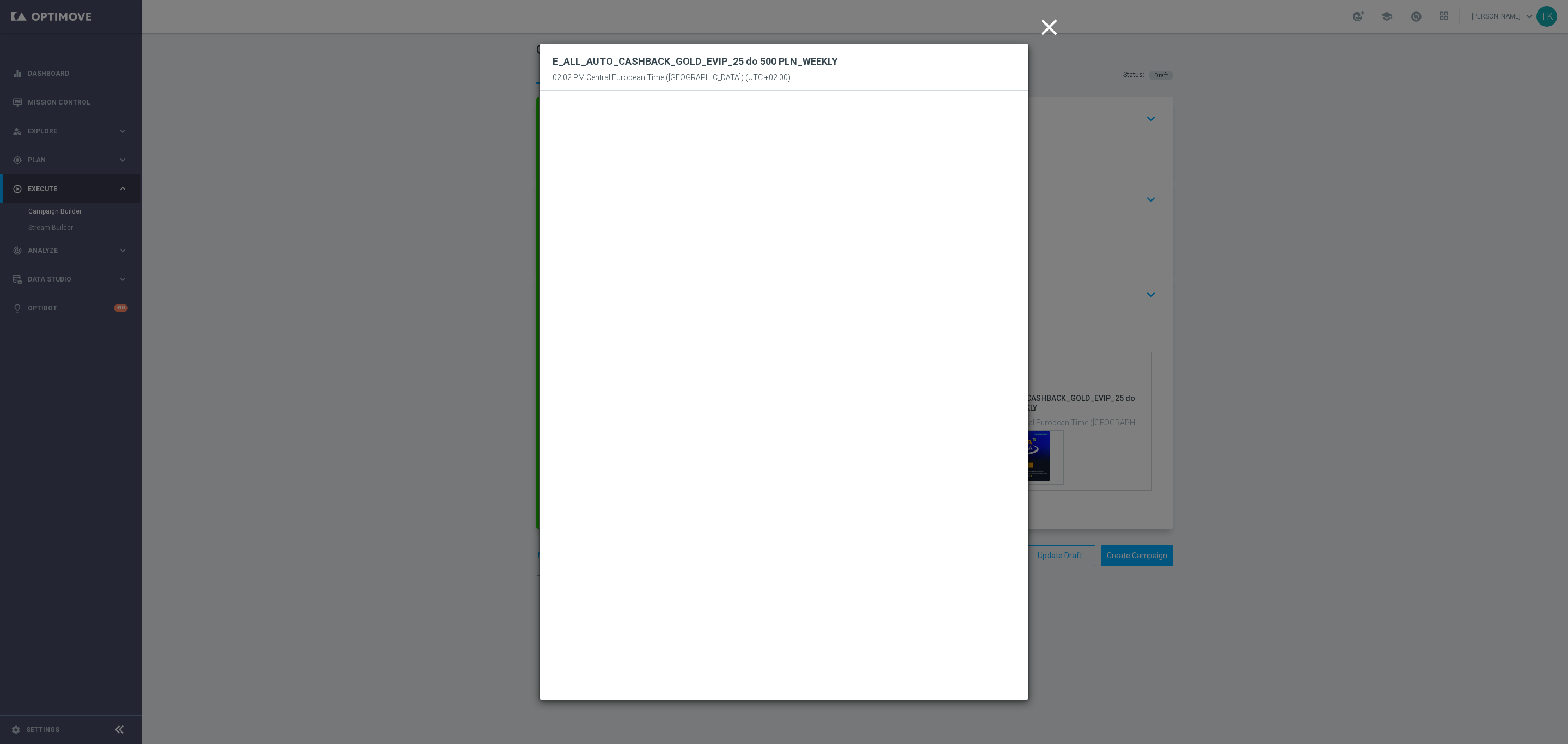
click at [1049, 31] on icon "close" at bounding box center [1049, 27] width 27 height 27
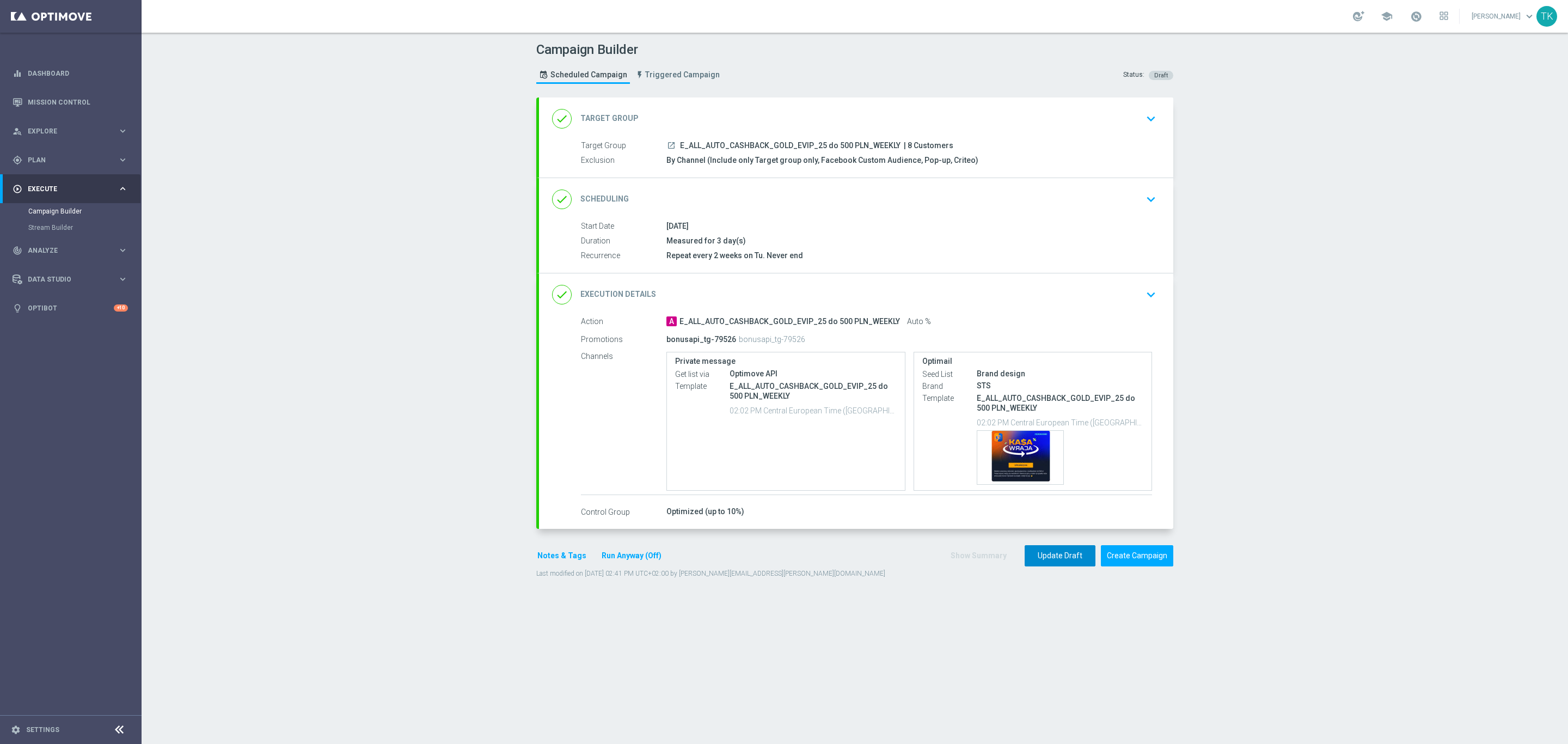
click at [1055, 560] on button "Update Draft" at bounding box center [1060, 555] width 71 height 21
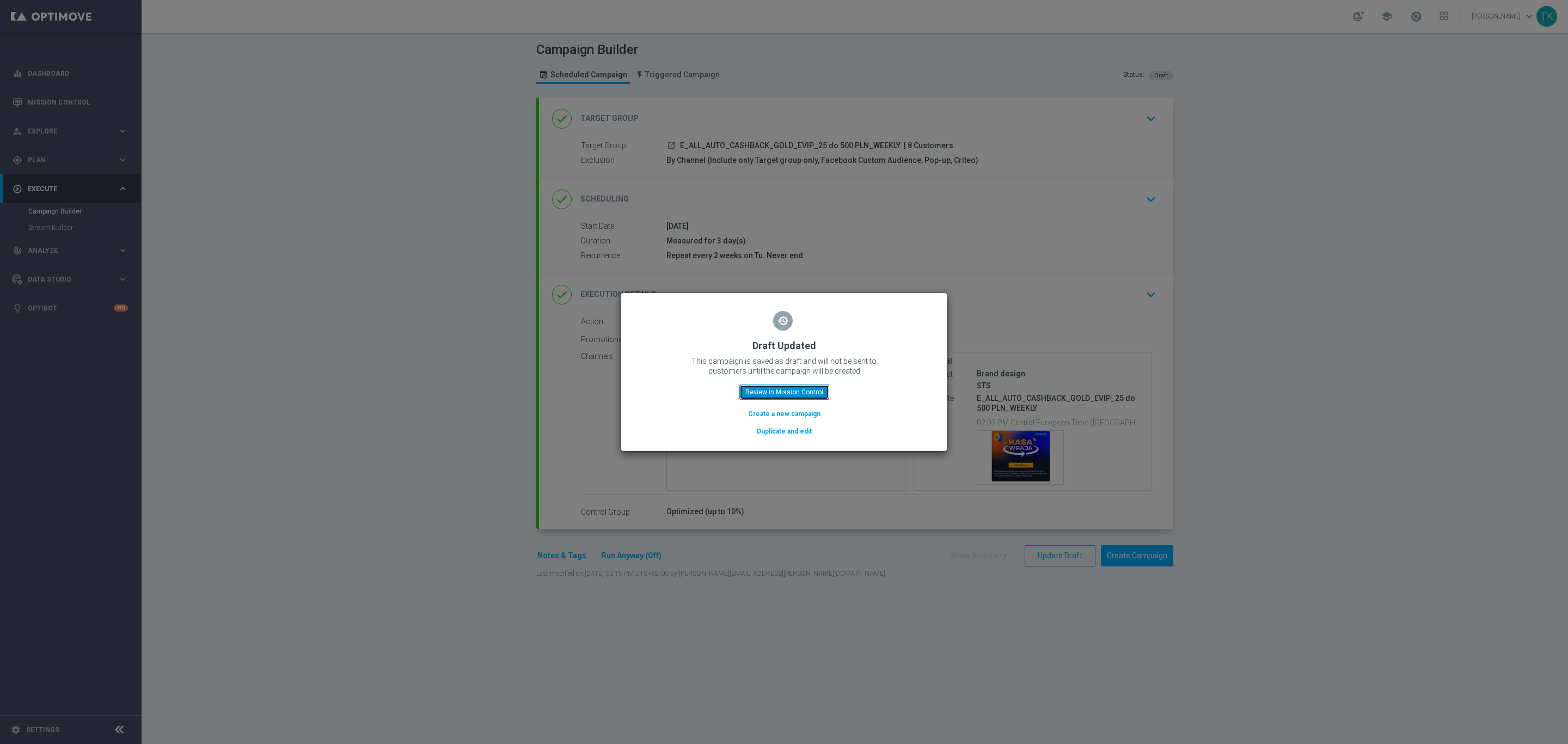
click at [789, 389] on button "Review in Mission Control" at bounding box center [785, 391] width 90 height 15
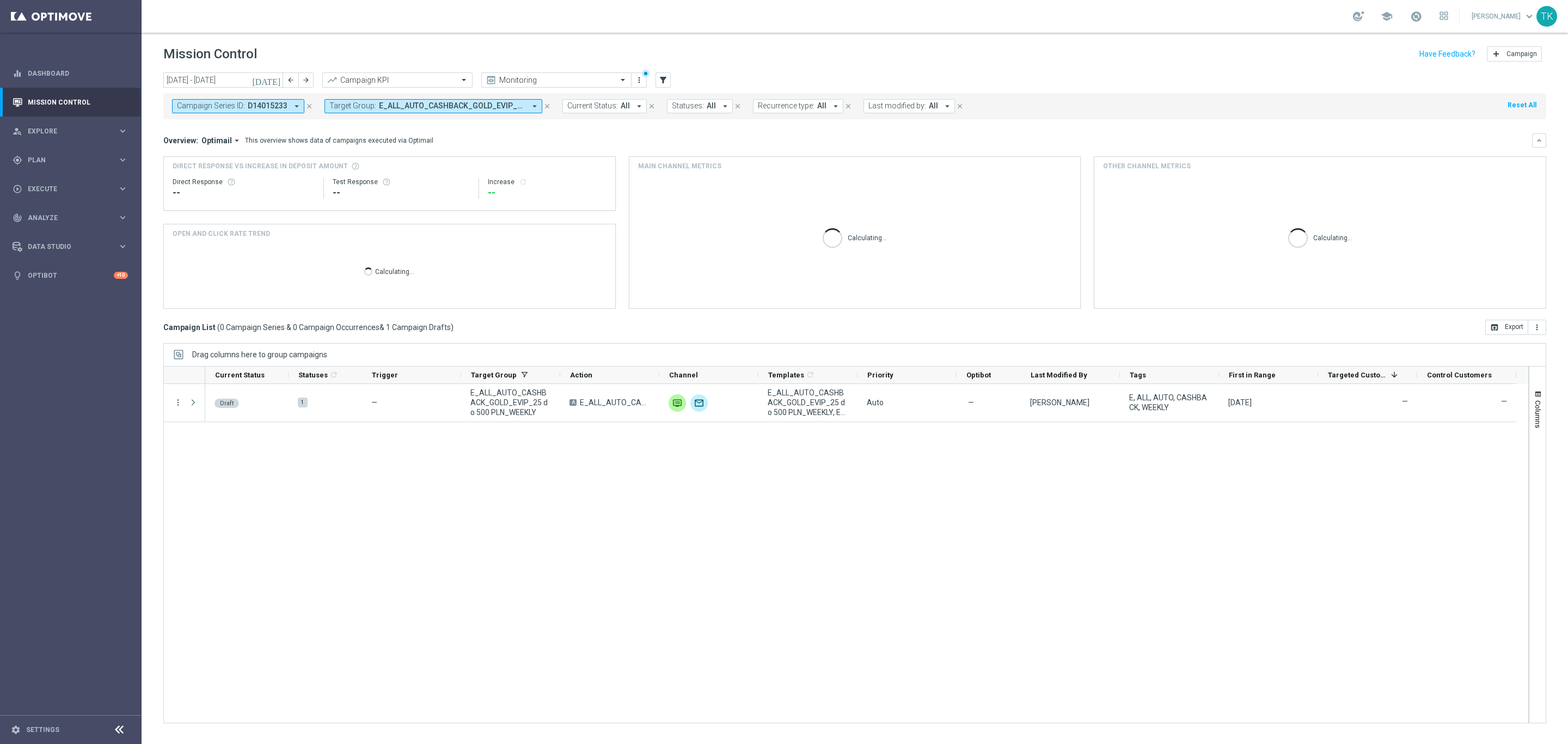
click at [309, 106] on icon "close" at bounding box center [309, 106] width 8 height 8
click at [297, 105] on span "E_ALL_AUTO_CASHBACK_GOLD_EVIP_25 do 500 PLN_WEEKLY" at bounding box center [299, 105] width 147 height 9
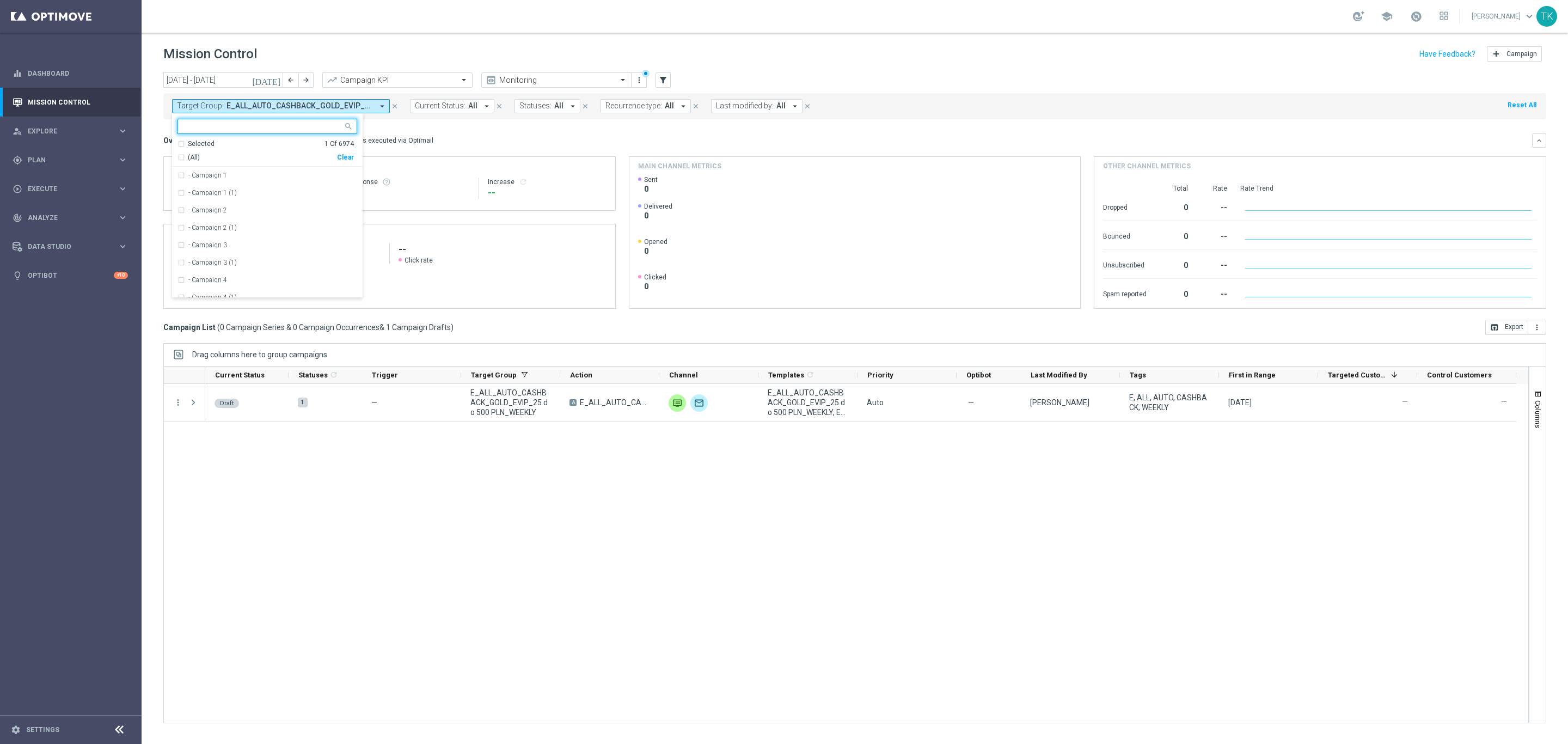
click at [0, 0] on div "Clear" at bounding box center [0, 0] width 0 height 0
click at [242, 128] on input "text" at bounding box center [263, 126] width 159 height 9
paste input "E_ALL_AUTO_CASHBACK_GOLD_EVIP_25 do 500 PLN_WEEKLY"
click at [211, 172] on div "E_ALL_AUTO_CASHBACK_GOLD_EVIP_25 do 500 PLN_WEEKLY" at bounding box center [267, 175] width 180 height 18
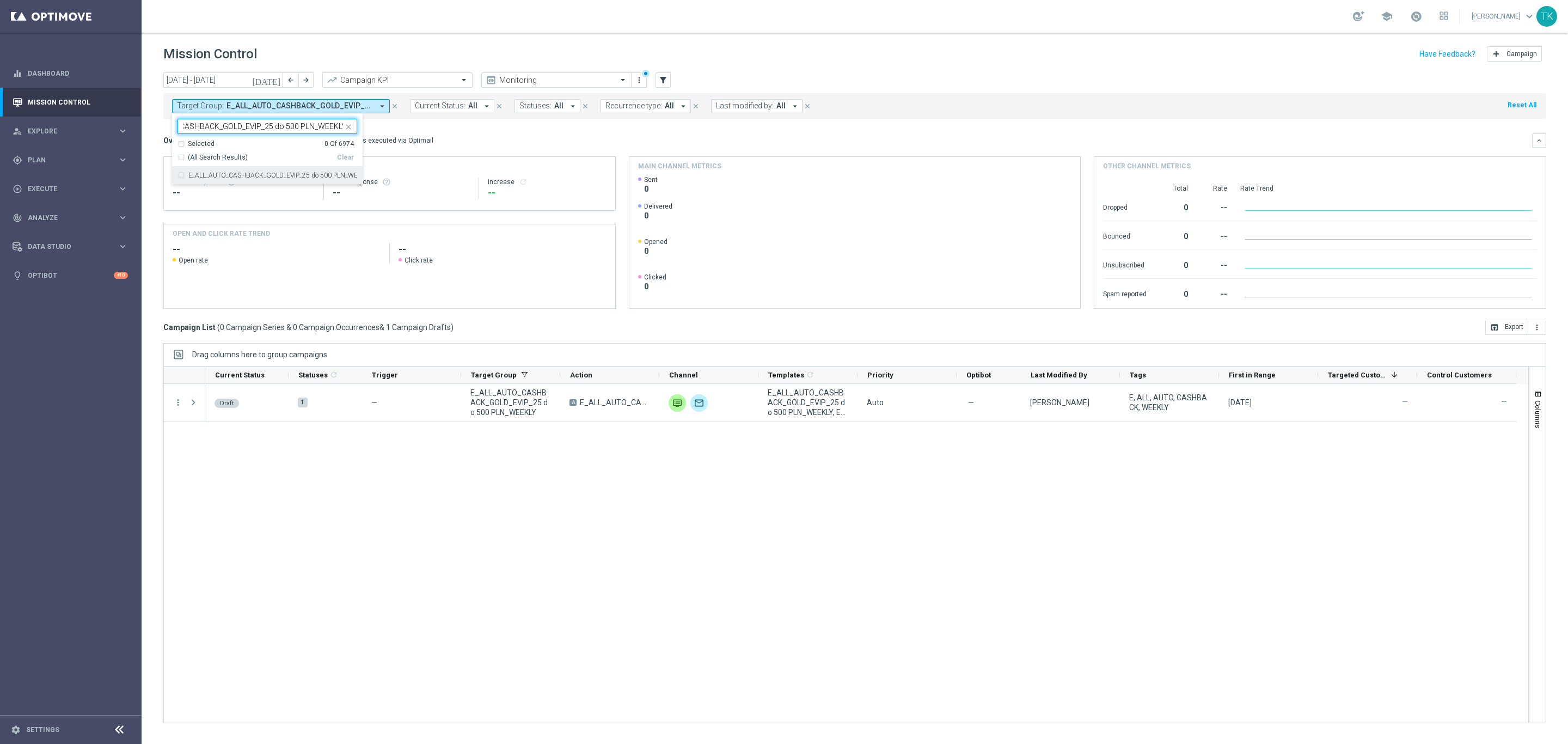
type input "E_ALL_AUTO_CASHBACK_GOLD_EVIP_25 do 500 PLN_WEEKLY"
click at [157, 129] on div "[DATE] [DATE] - [DATE] arrow_back arrow_forward Campaign KPI trending_up Monito…" at bounding box center [855, 403] width 1426 height 662
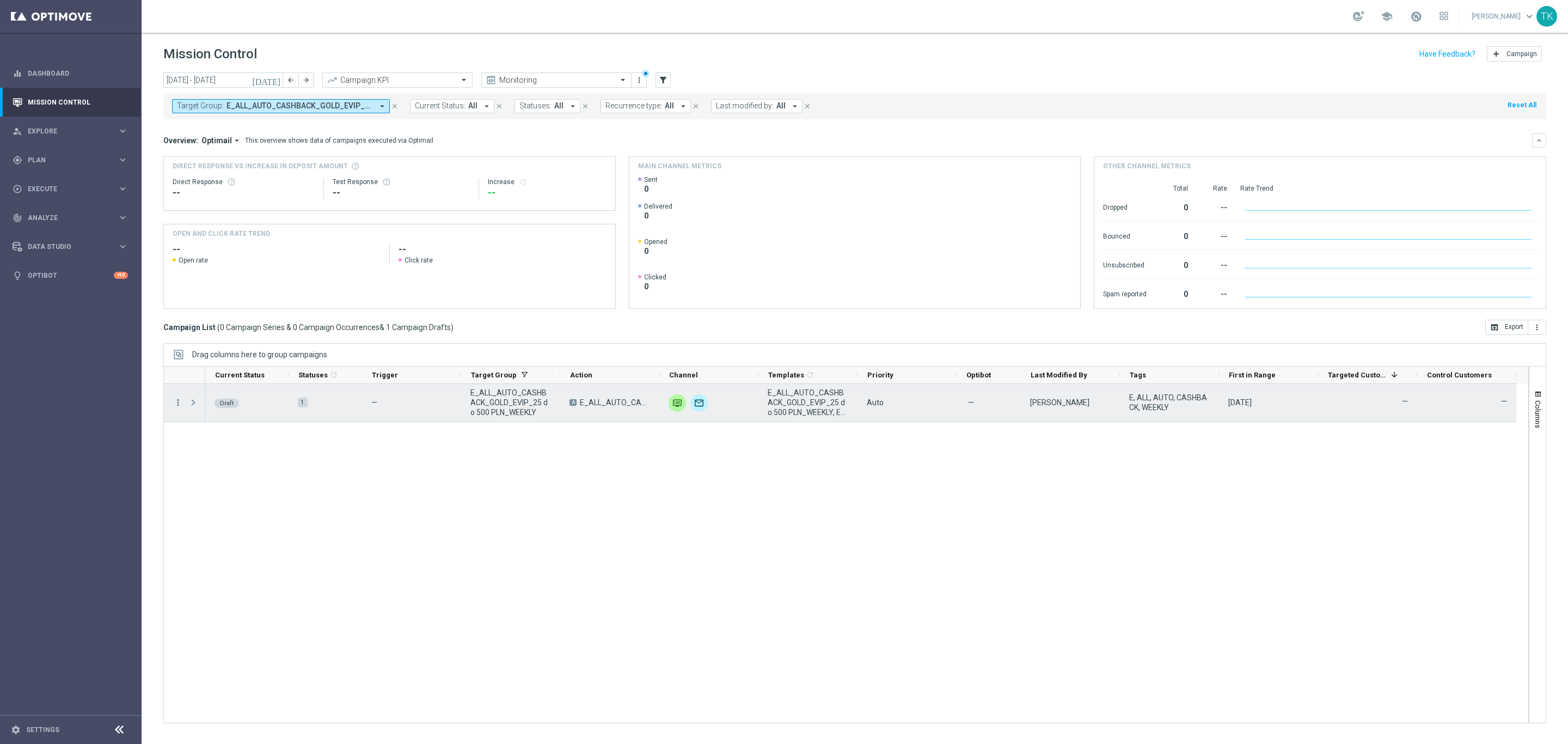
click at [178, 407] on icon "more_vert" at bounding box center [178, 402] width 10 height 10
click at [214, 444] on div "Edit" at bounding box center [250, 445] width 101 height 8
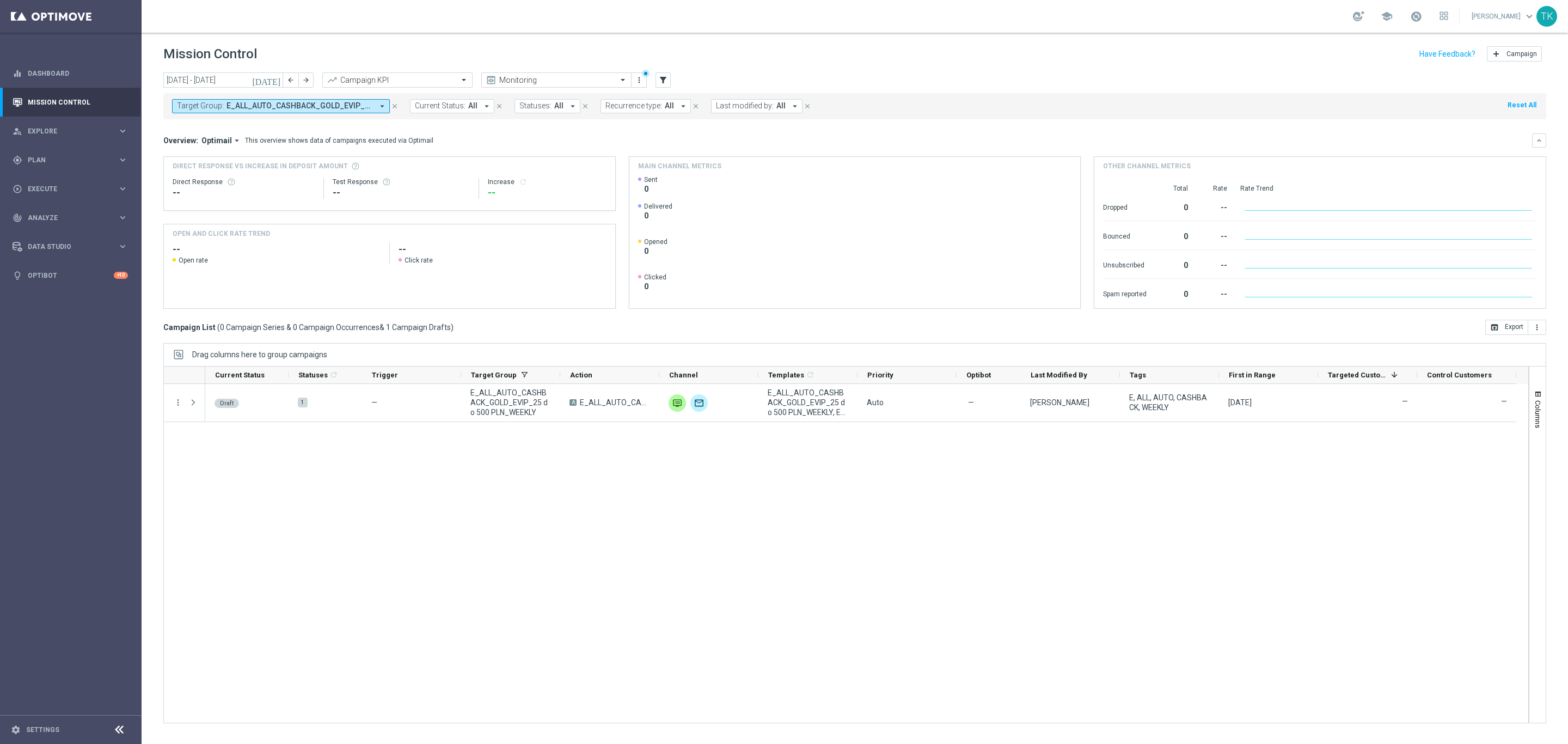
click at [232, 96] on div "Target Group: E_ALL_AUTO_CASHBACK_GOLD_EVIP_25 do 500 PLN_WEEKLY arrow_drop_dow…" at bounding box center [855, 106] width 1383 height 26
click at [235, 99] on button "Target Group: E_ALL_AUTO_CASHBACK_GOLD_EVIP_25 do 500 PLN_WEEKLY arrow_drop_down" at bounding box center [281, 106] width 218 height 14
click at [0, 0] on div "Clear" at bounding box center [0, 0] width 0 height 0
click at [234, 126] on input "text" at bounding box center [263, 126] width 159 height 9
paste input "E_ALL_AUTO_CASHBACK_SILVER_EVIP_25 do 250 PLN_WEEKLY"
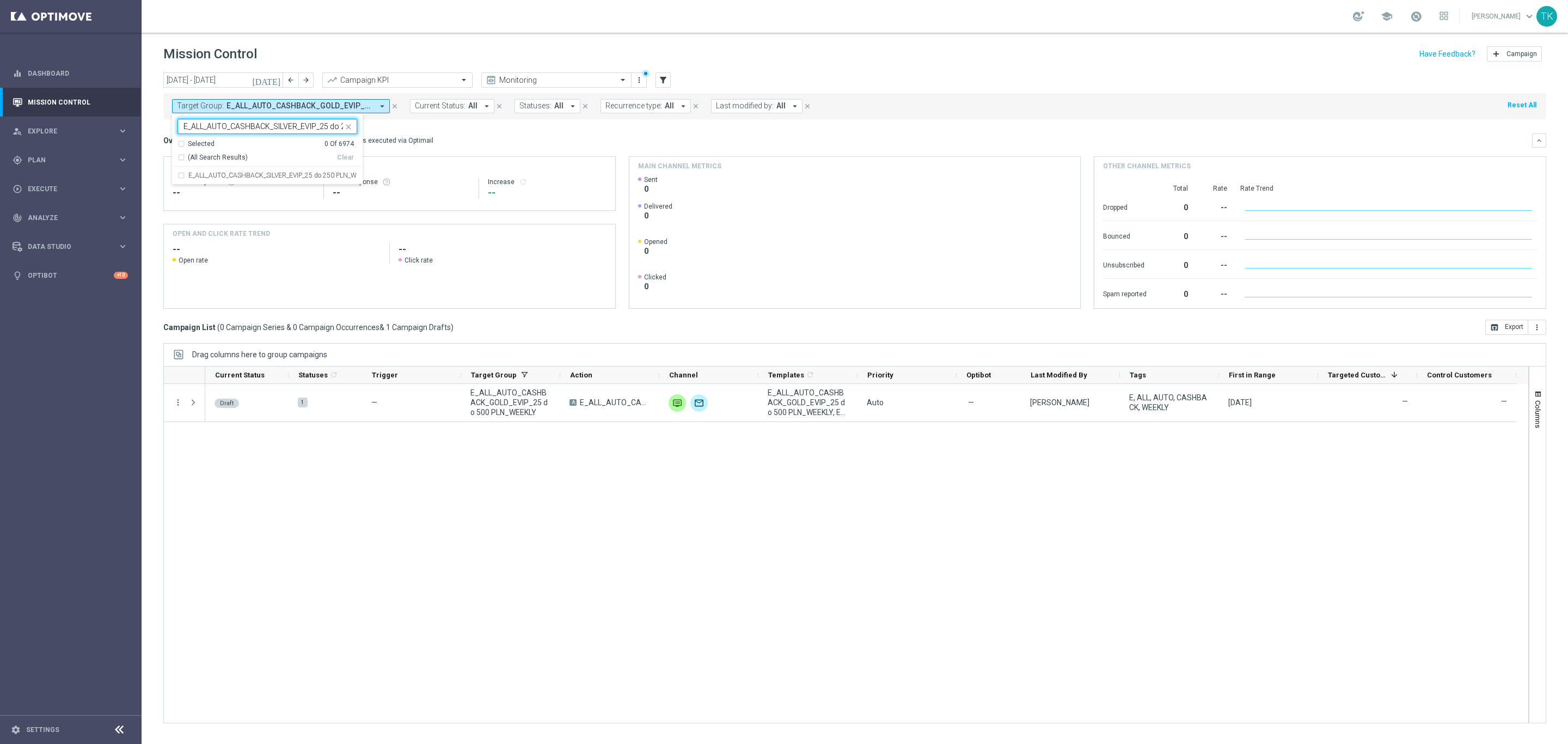
scroll to position [0, 55]
click at [208, 173] on label "E_ALL_AUTO_CASHBACK_SILVER_EVIP_25 do 250 PLN_WEEKLY" at bounding box center [272, 175] width 169 height 7
type input "E_ALL_AUTO_CASHBACK_SILVER_EVIP_25 do 250 PLN_WEEKLY"
click at [152, 142] on div "[DATE] [DATE] - [DATE] arrow_back arrow_forward Campaign KPI trending_up Monito…" at bounding box center [855, 403] width 1426 height 662
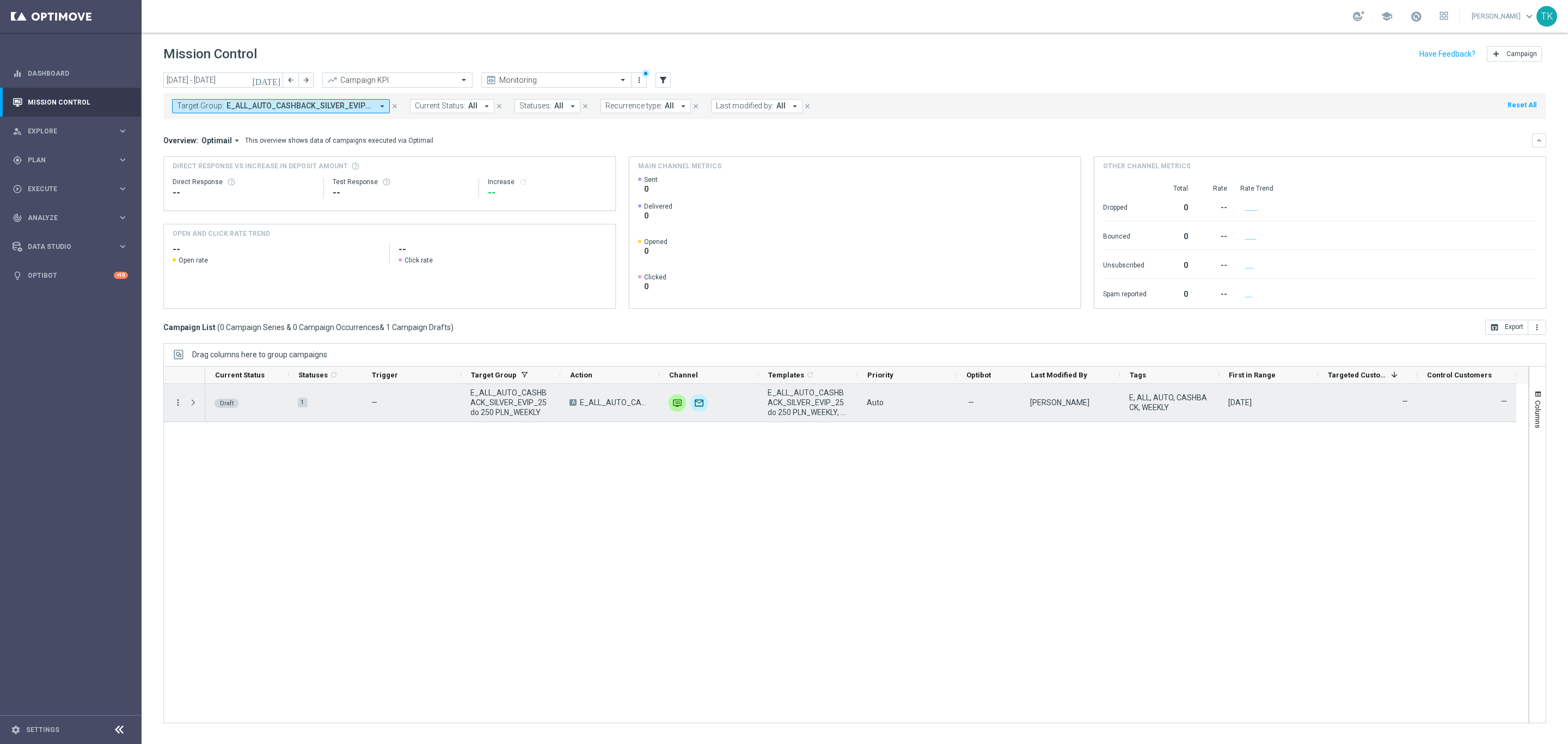
click at [177, 402] on icon "more_vert" at bounding box center [178, 402] width 10 height 10
click at [204, 445] on span "Edit" at bounding box center [206, 445] width 12 height 8
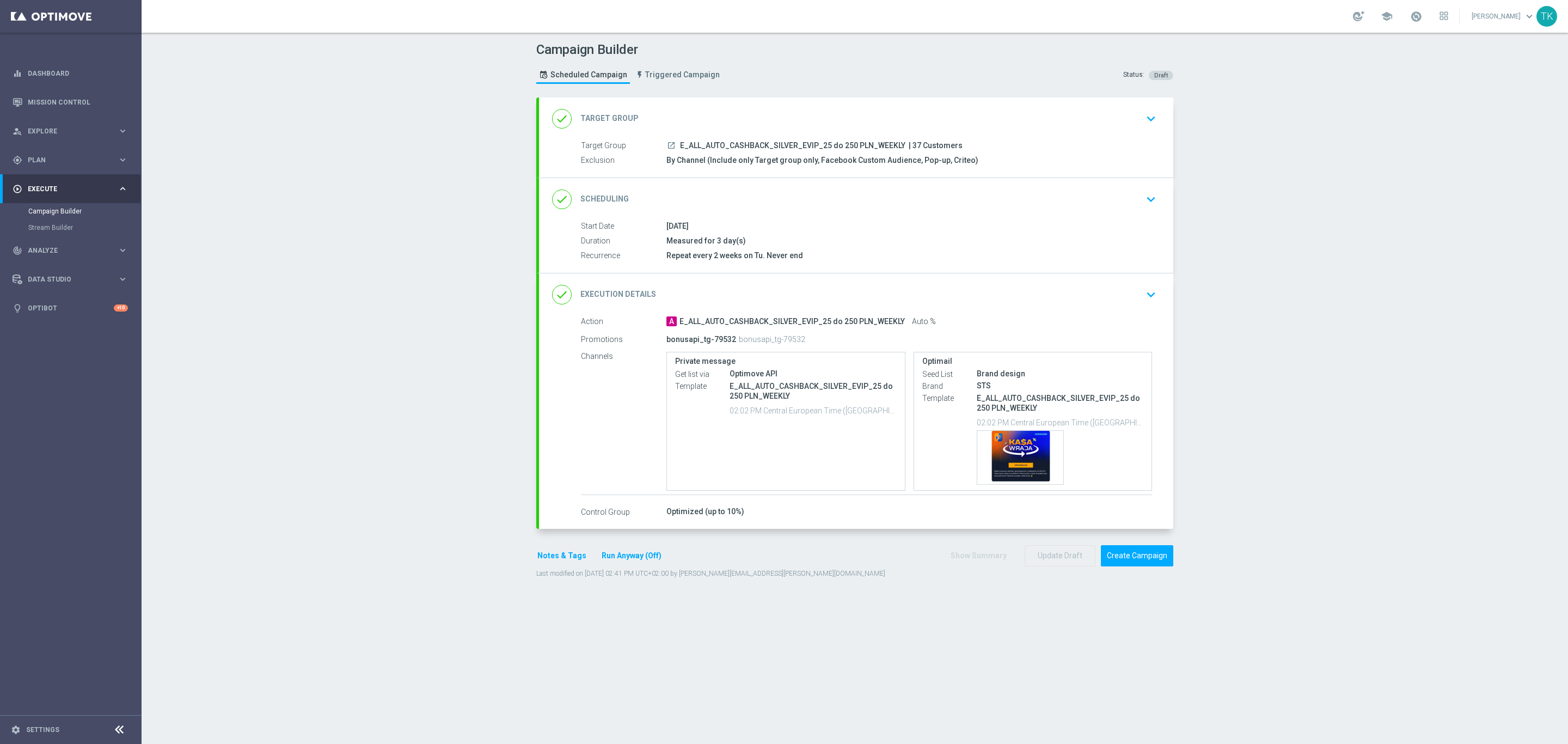
click at [765, 134] on div "done Target Group keyboard_arrow_down" at bounding box center [856, 119] width 634 height 43
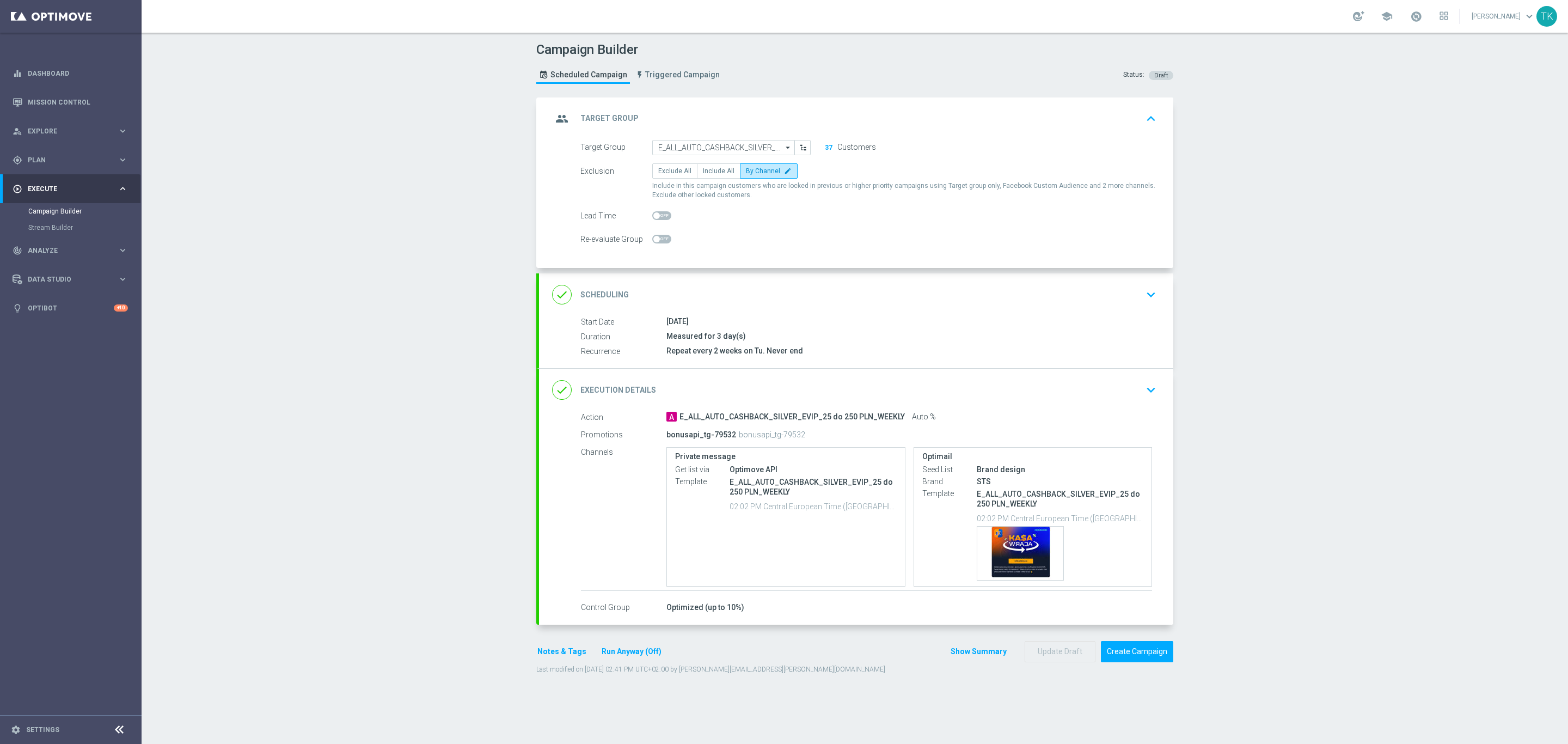
click at [760, 121] on div "group Target Group keyboard_arrow_up" at bounding box center [856, 119] width 608 height 21
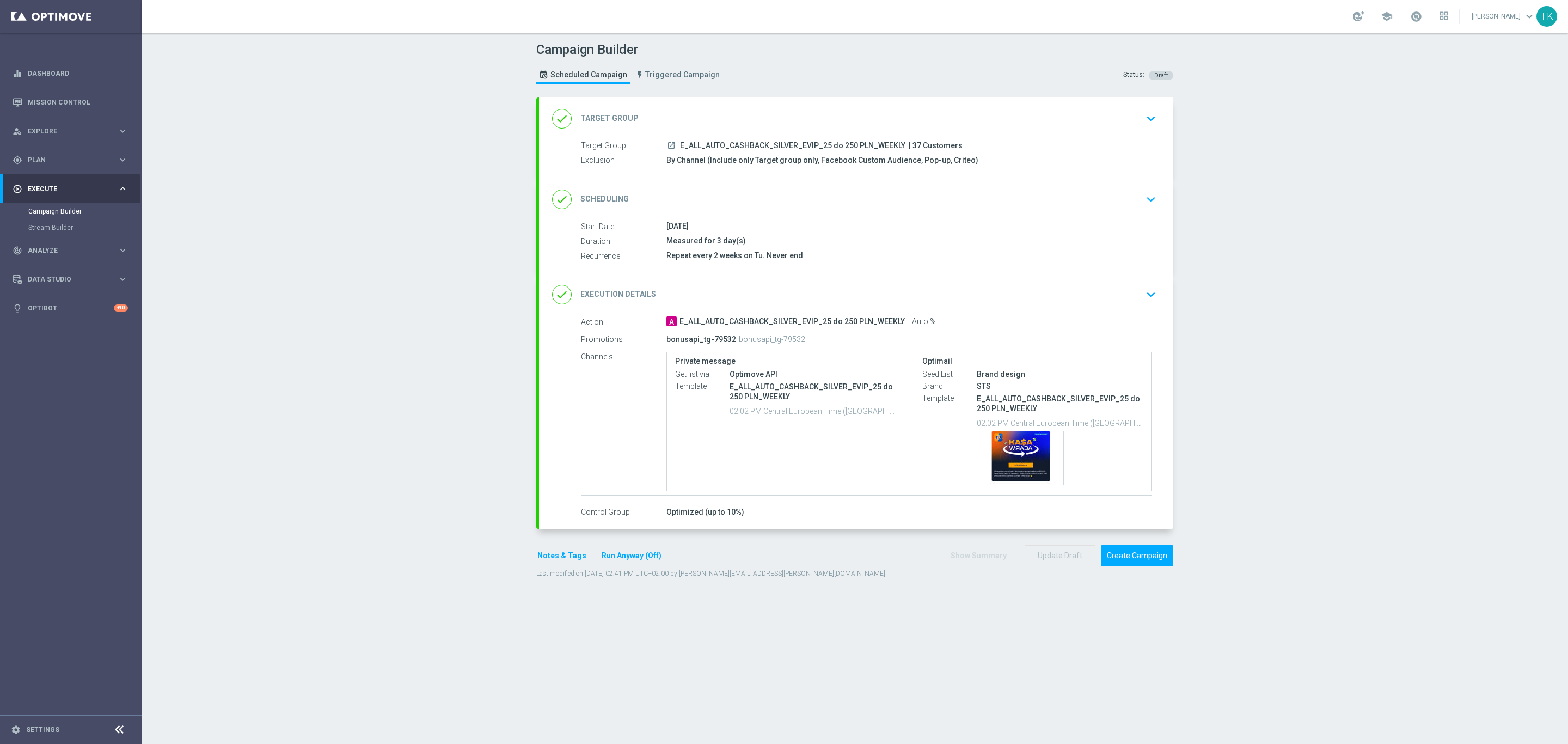
click at [755, 147] on span "E_ALL_AUTO_CASHBACK_SILVER_EVIP_25 do 250 PLN_WEEKLY" at bounding box center [793, 146] width 225 height 10
copy div "E_ALL_AUTO_CASHBACK_SILVER_EVIP_25 do 250 PLN_WEEKLY"
click at [775, 72] on div "Campaign Builder Scheduled Campaign Triggered Campaign Status: Draft" at bounding box center [855, 64] width 653 height 50
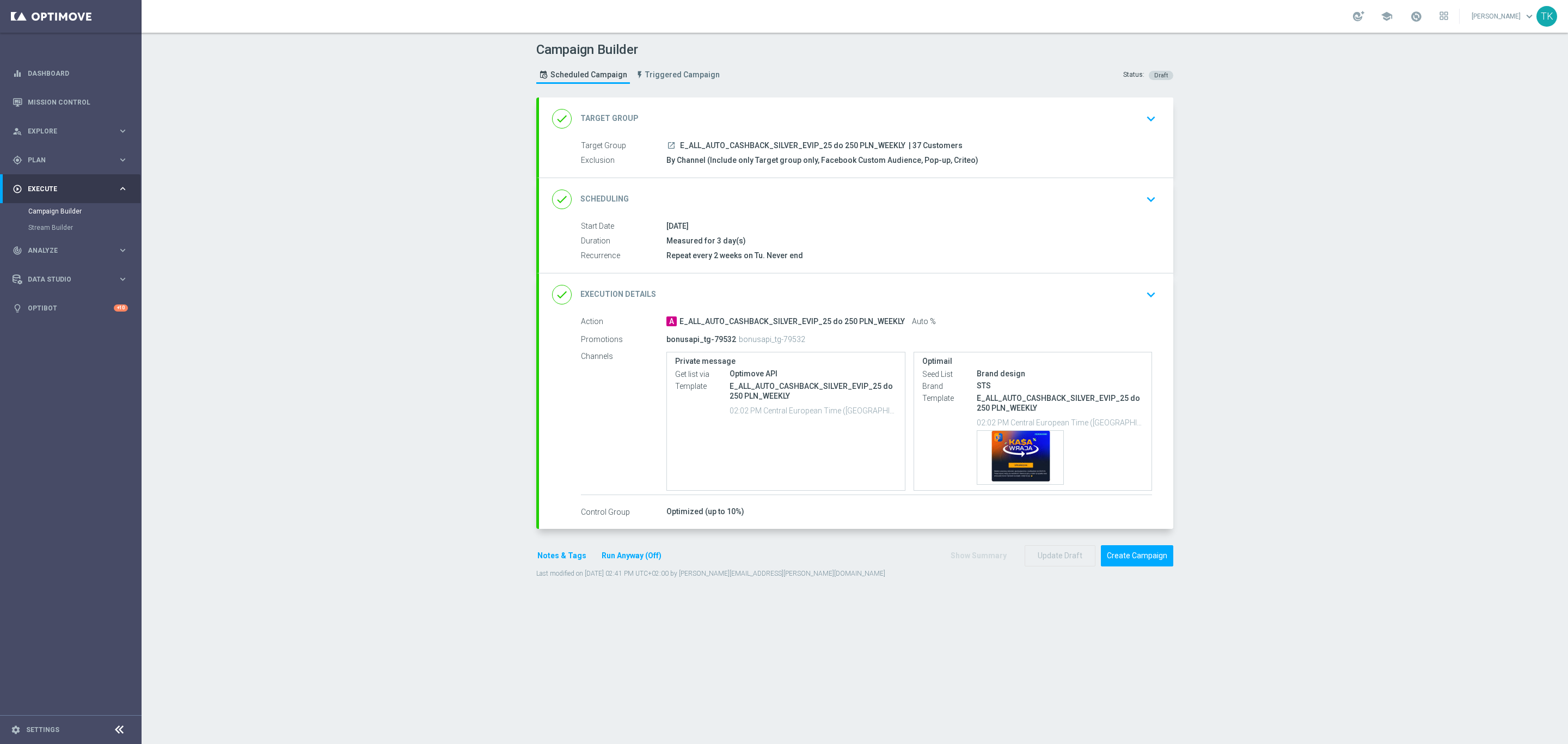
click at [920, 203] on div "done Scheduling keyboard_arrow_down" at bounding box center [856, 199] width 608 height 21
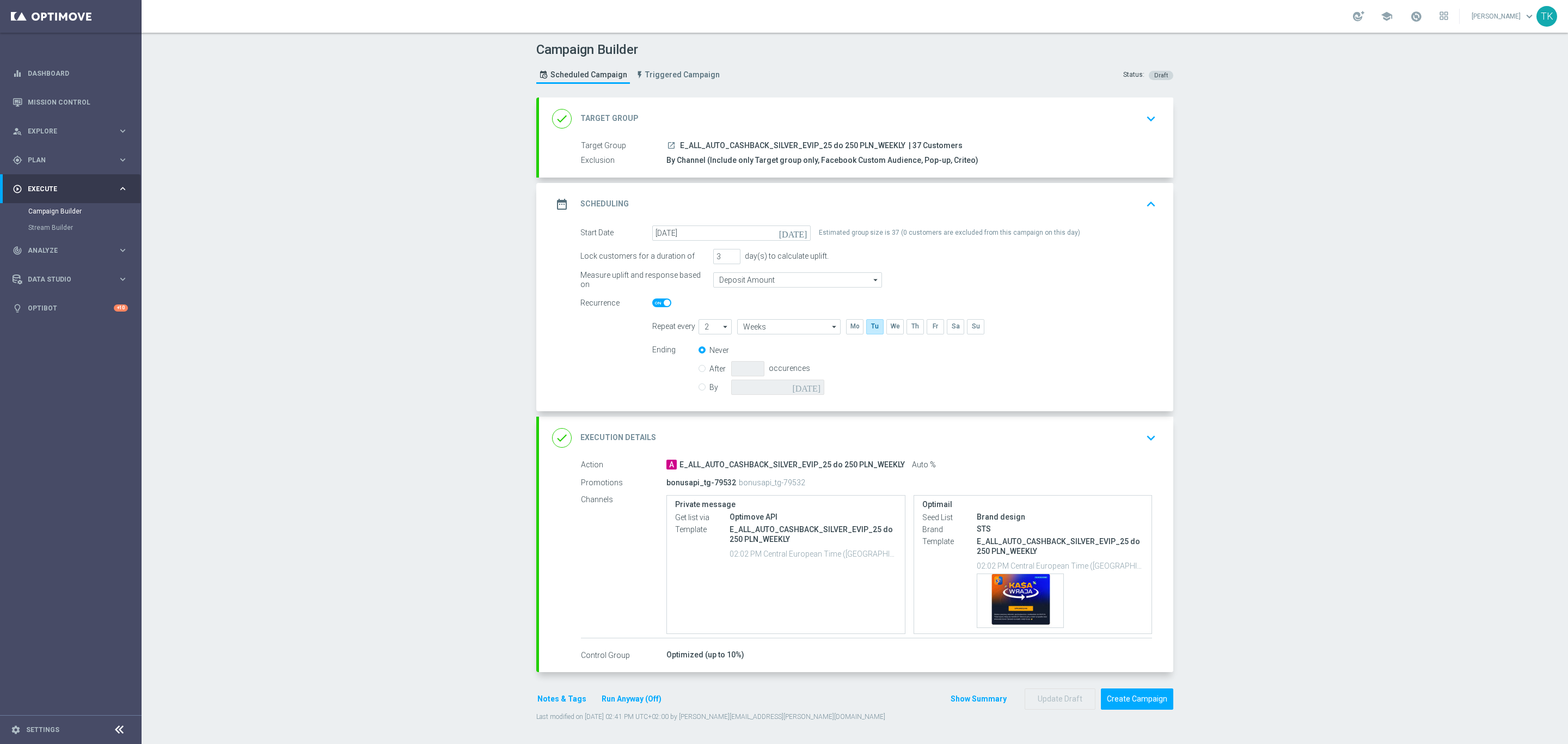
click at [904, 202] on div "date_range Scheduling keyboard_arrow_up" at bounding box center [856, 204] width 608 height 21
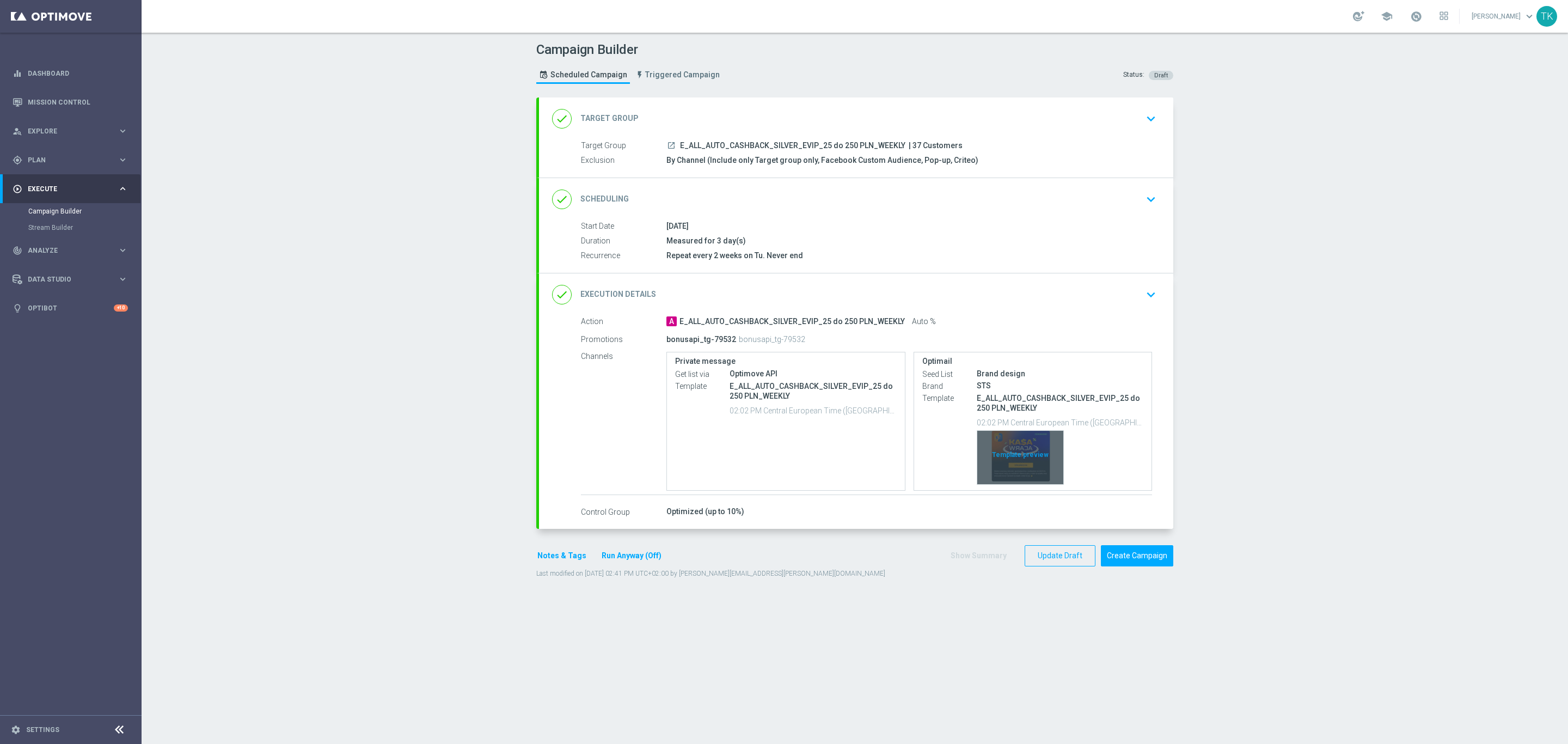
click at [1014, 443] on div "Template preview" at bounding box center [1020, 458] width 86 height 54
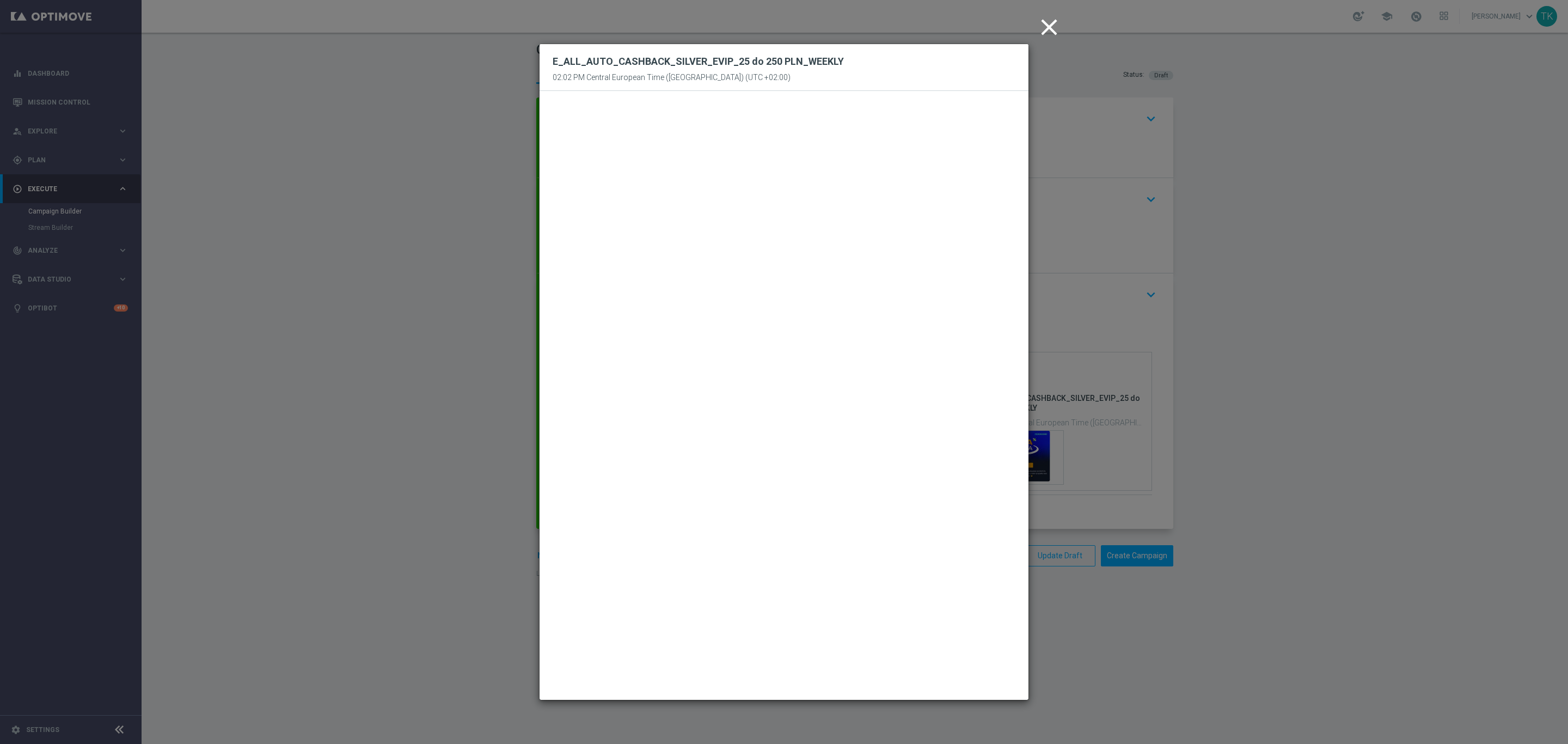
click at [1051, 34] on icon "close" at bounding box center [1049, 27] width 27 height 27
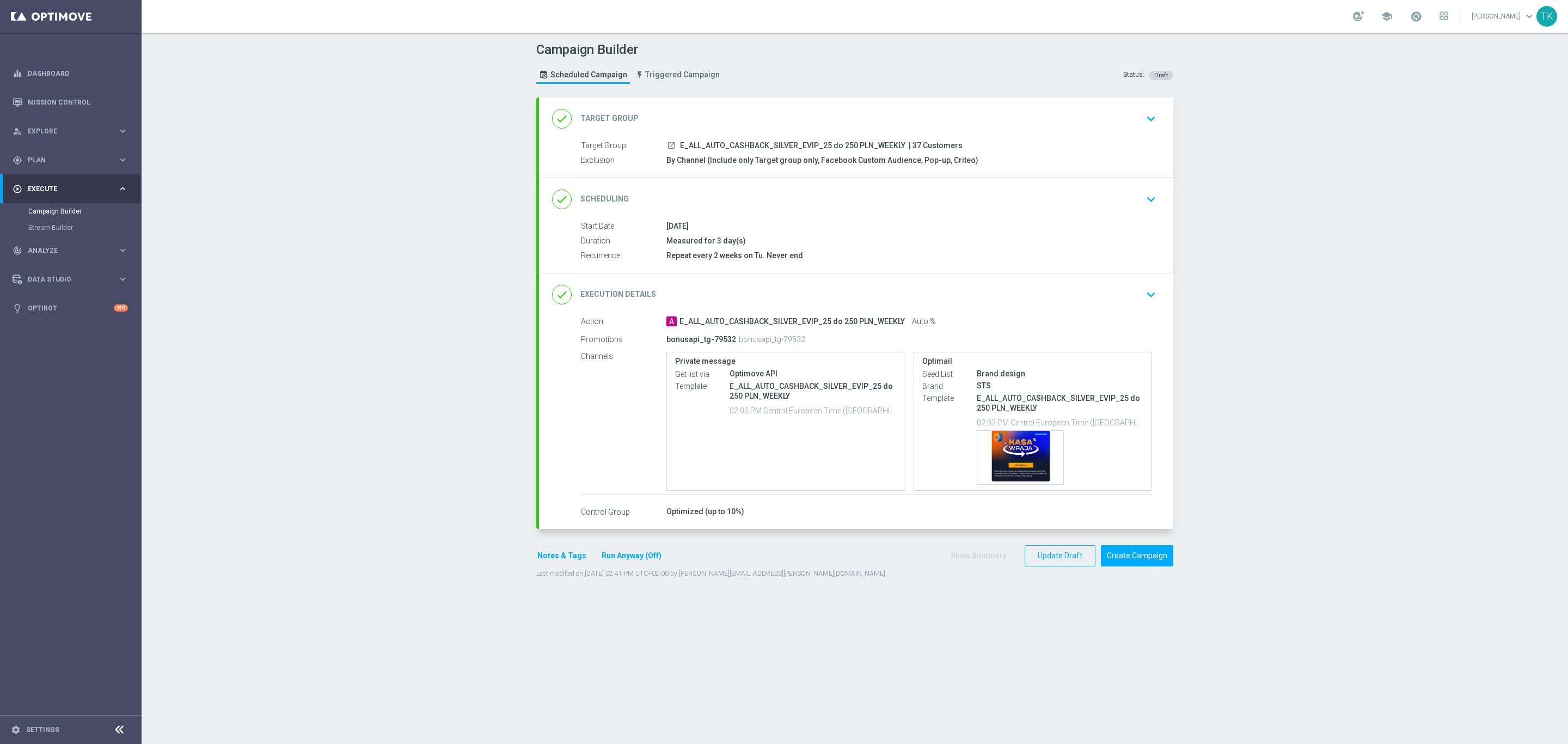
click at [542, 559] on button "Notes & Tags" at bounding box center [562, 556] width 51 height 13
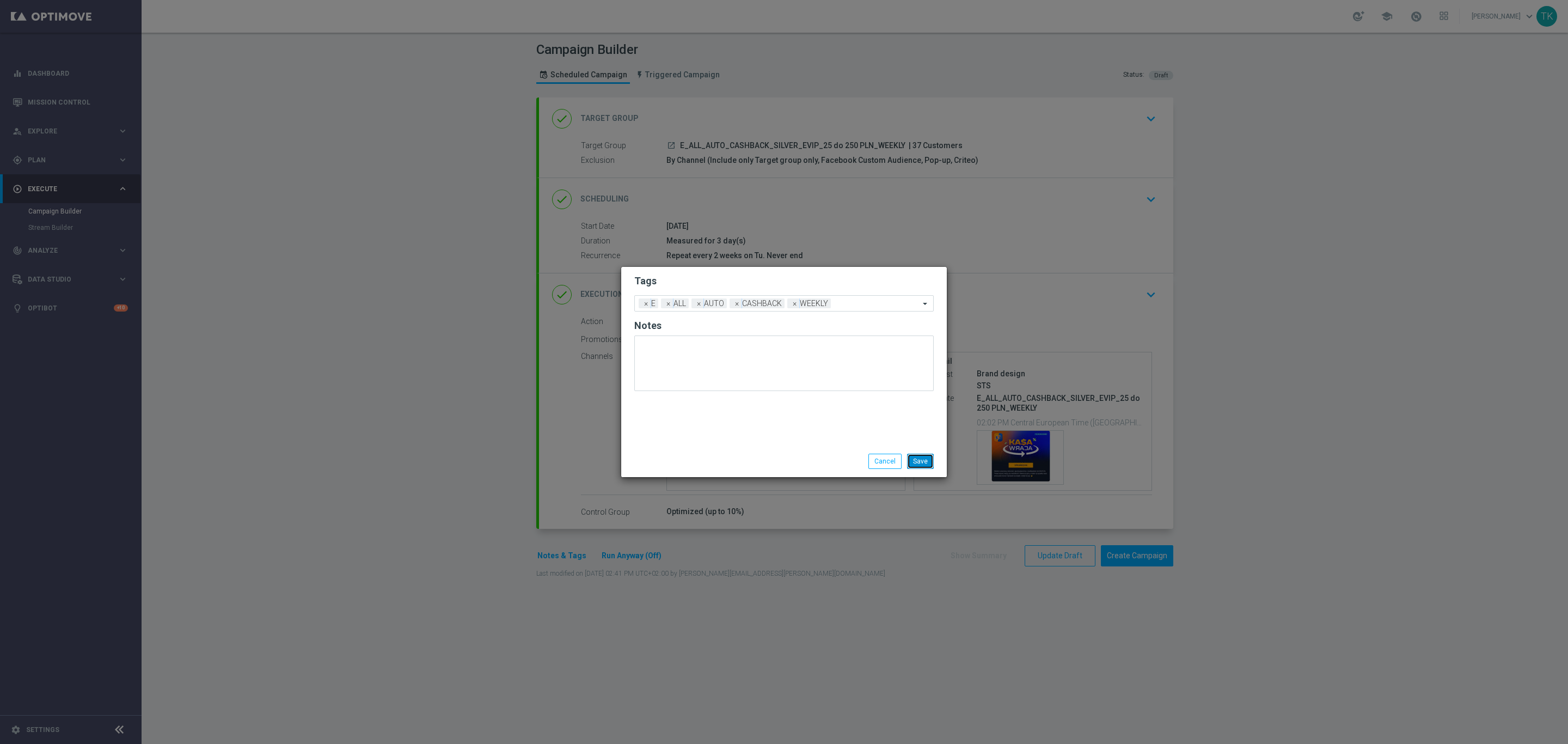
click at [914, 463] on button "Save" at bounding box center [920, 461] width 27 height 15
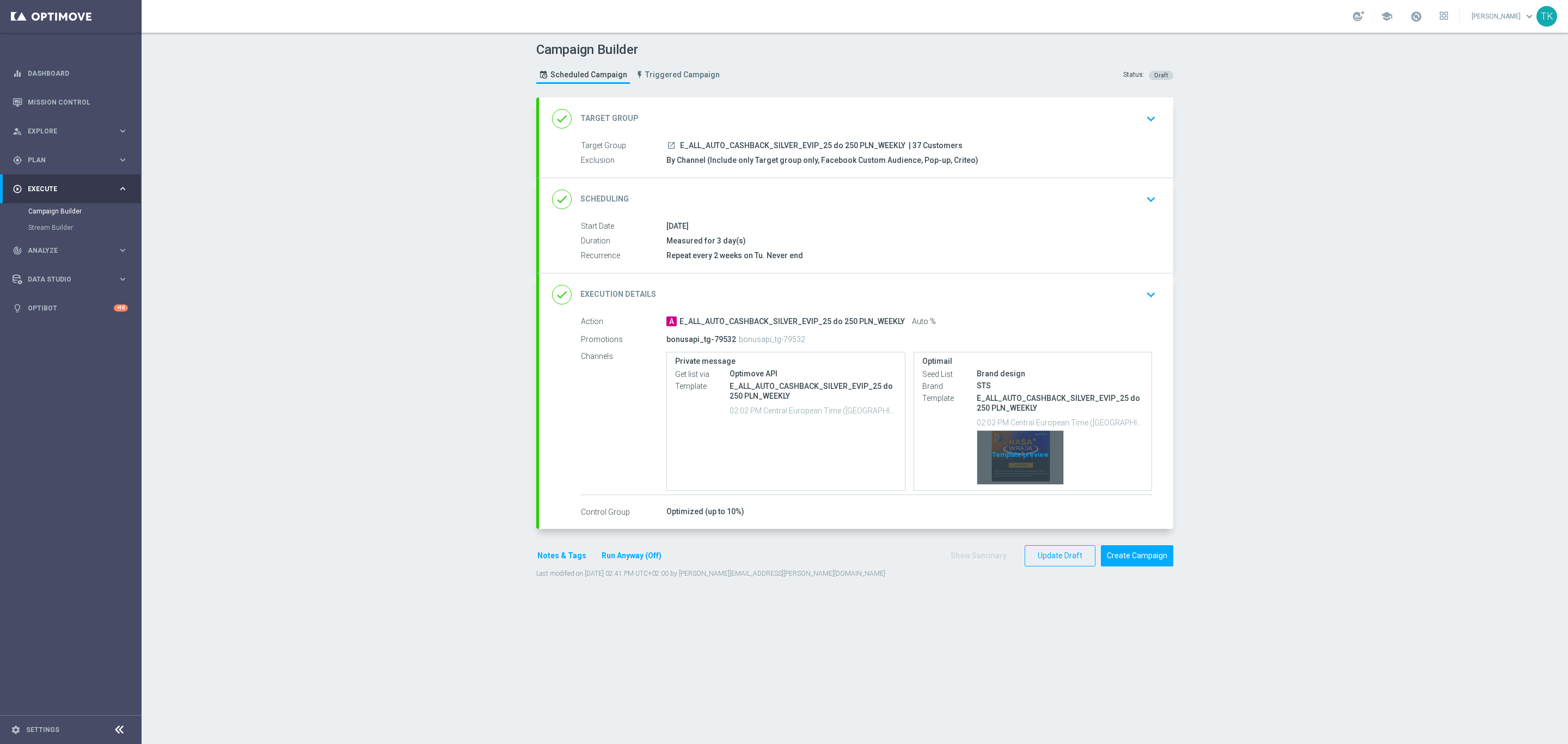
click at [1014, 447] on div "Template preview" at bounding box center [1020, 458] width 86 height 54
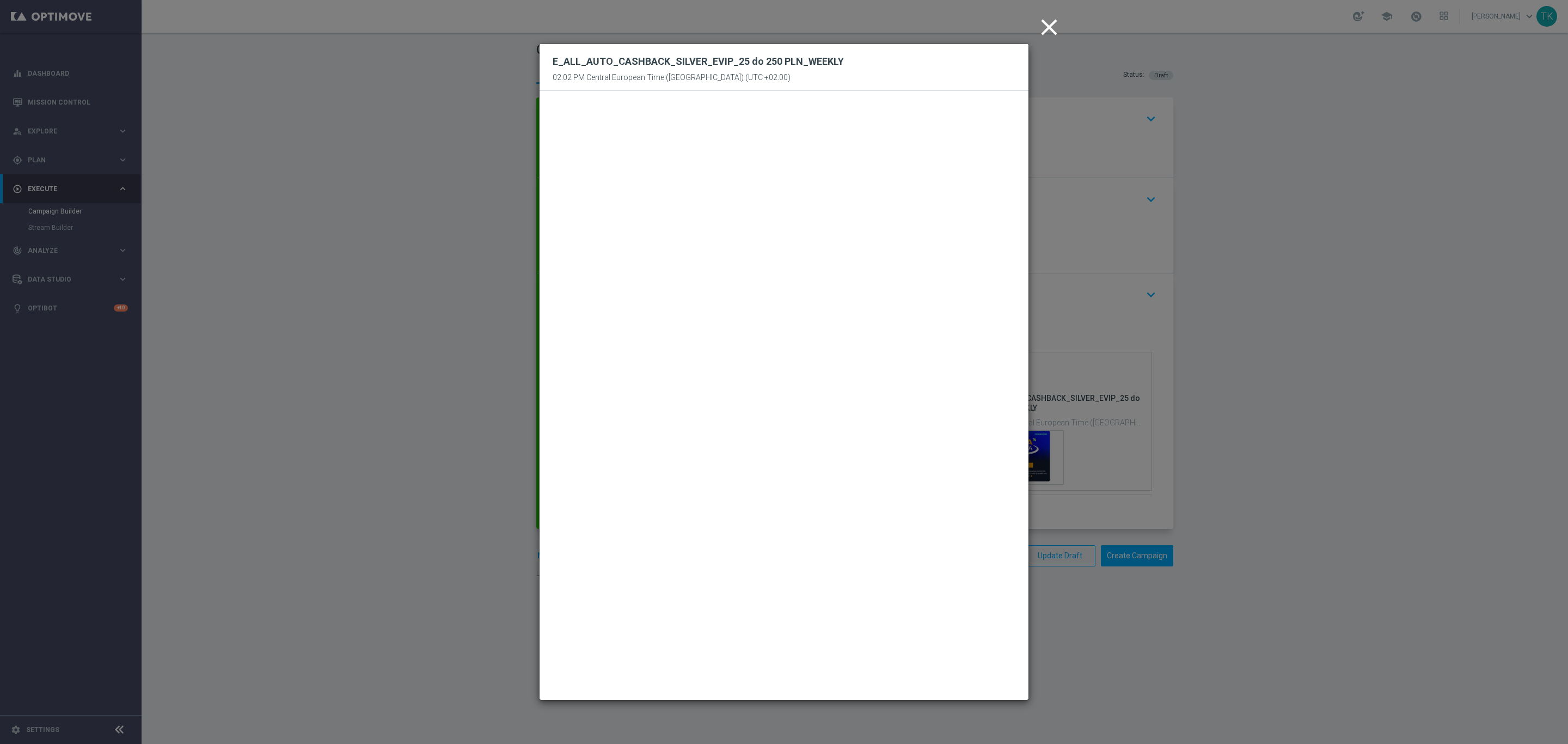
click at [1046, 28] on icon "close" at bounding box center [1049, 27] width 27 height 27
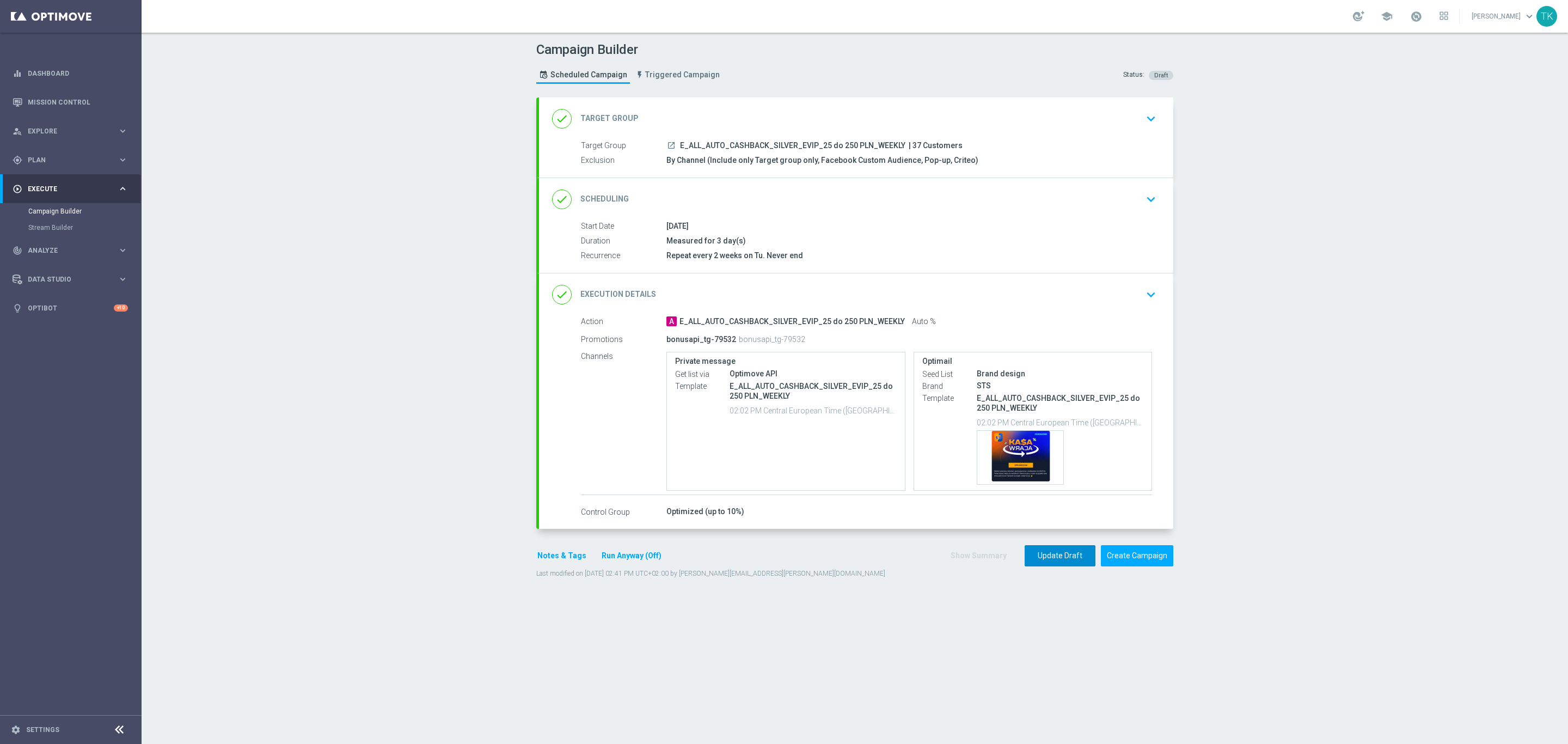
click at [1049, 555] on button "Update Draft" at bounding box center [1060, 555] width 71 height 21
click at [49, 107] on link "Mission Control" at bounding box center [78, 102] width 100 height 29
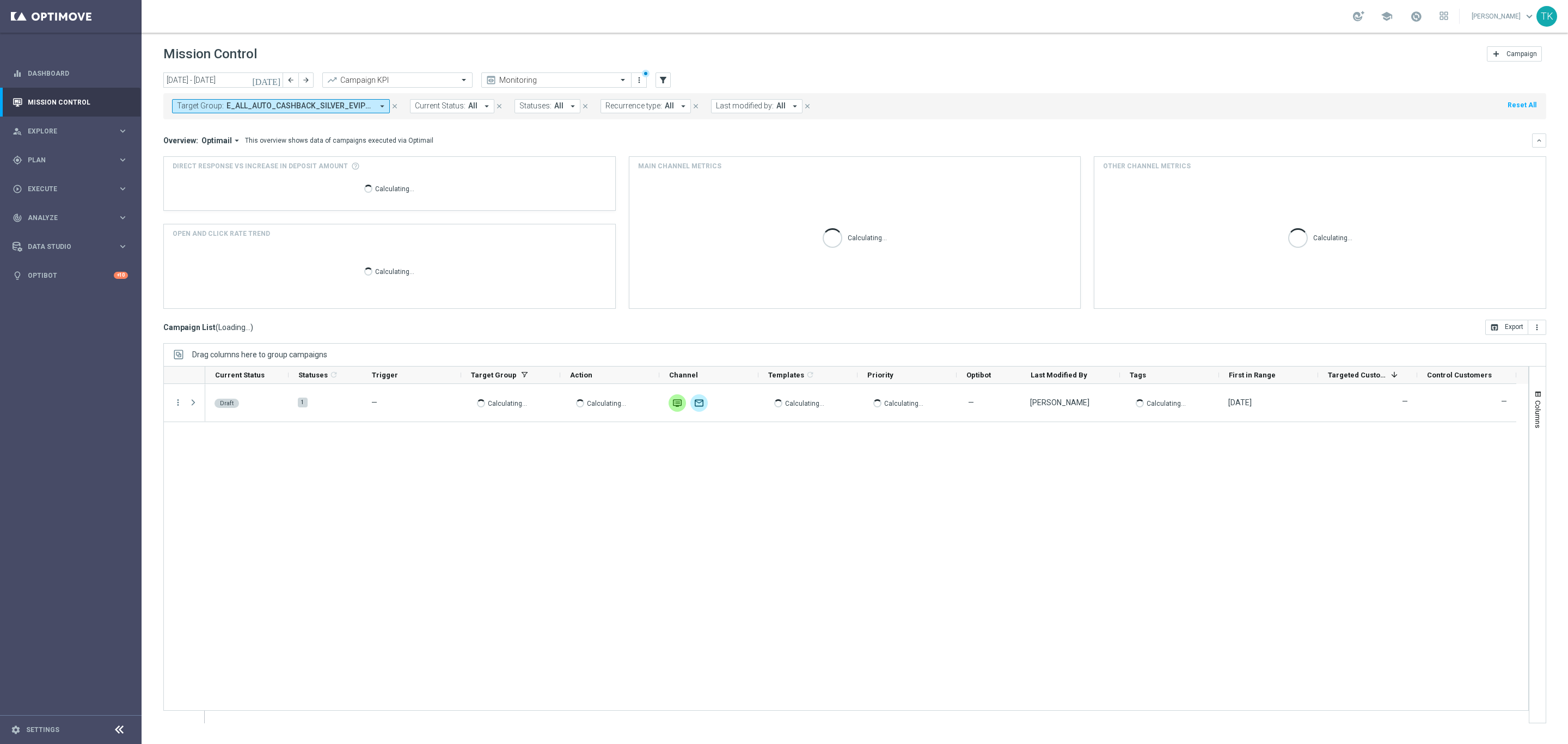
click at [250, 101] on span "E_ALL_AUTO_CASHBACK_SILVER_EVIP_25 do 250 PLN_WEEKLY" at bounding box center [299, 105] width 147 height 9
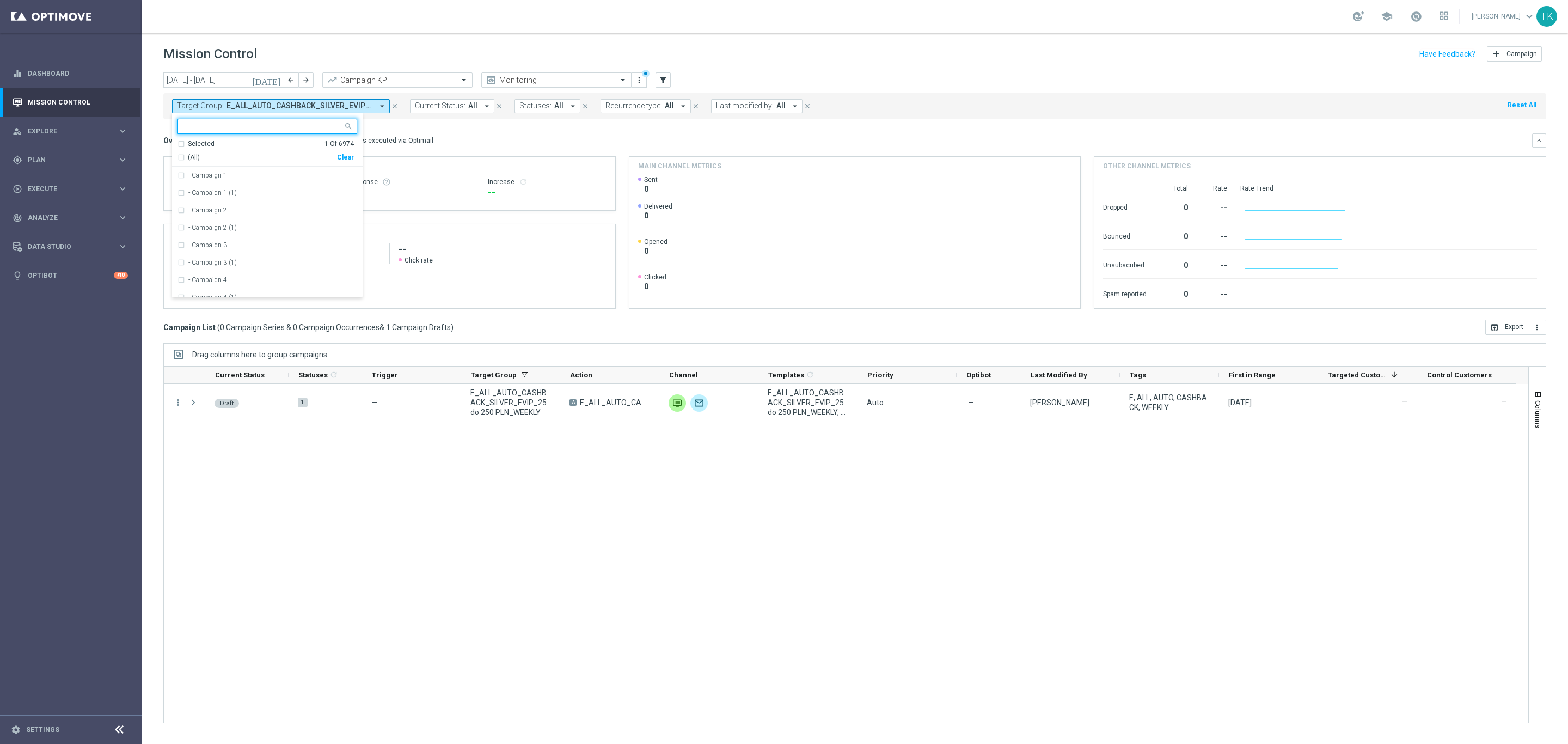
click at [0, 0] on div "Clear" at bounding box center [0, 0] width 0 height 0
click at [256, 124] on input "text" at bounding box center [263, 126] width 159 height 9
paste input "E_ALL_AUTO_CASHBACK_GOLD_EVIP_25 do 500 PLN_WEEKLY"
click at [219, 175] on label "E_ALL_AUTO_CASHBACK_GOLD_EVIP_25 do 500 PLN_WEEKLY" at bounding box center [272, 175] width 169 height 7
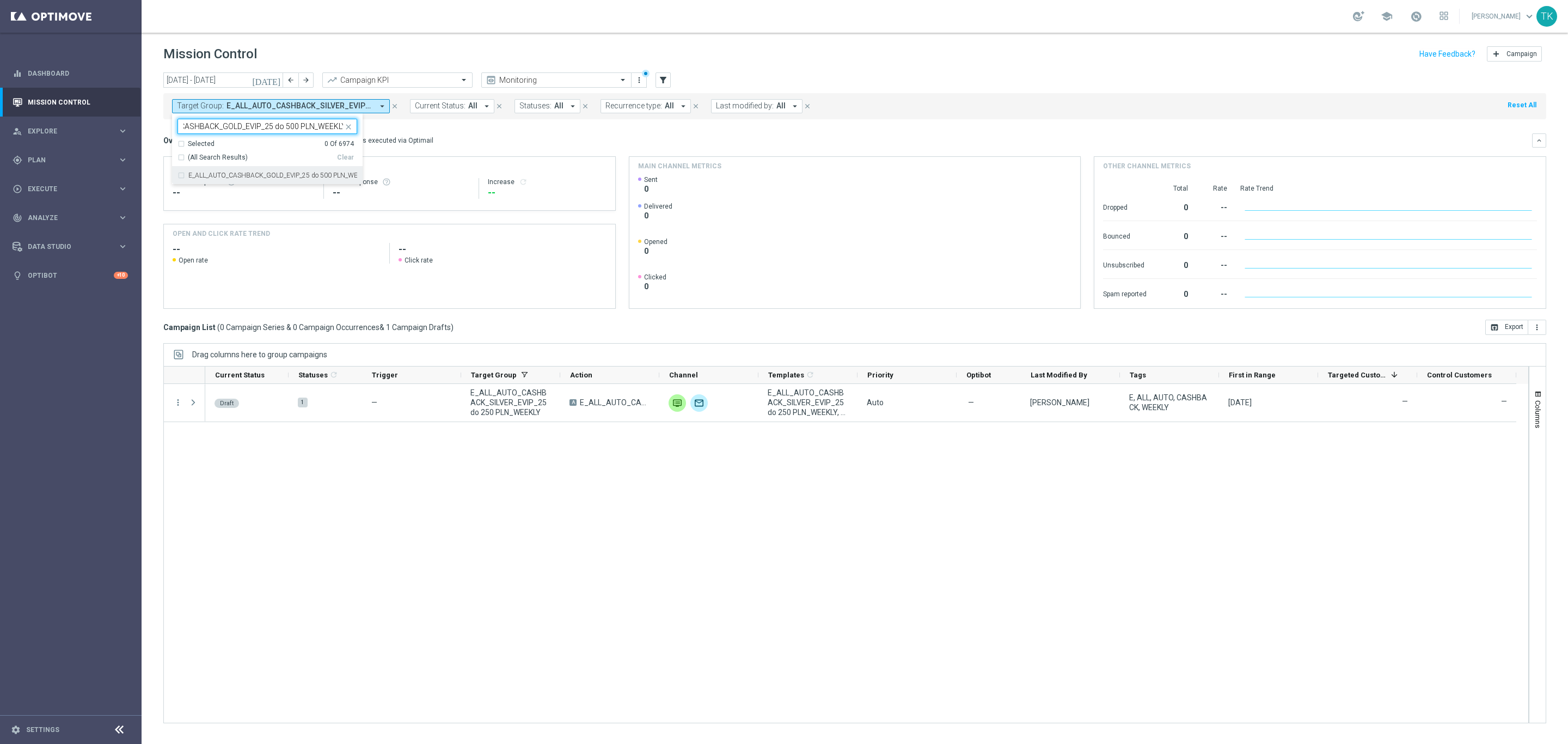
type input "E_ALL_AUTO_CASHBACK_GOLD_EVIP_25 do 500 PLN_WEEKLY"
click at [144, 127] on div "[DATE] [DATE] - [DATE] arrow_back arrow_forward Campaign KPI trending_up Monito…" at bounding box center [855, 403] width 1426 height 662
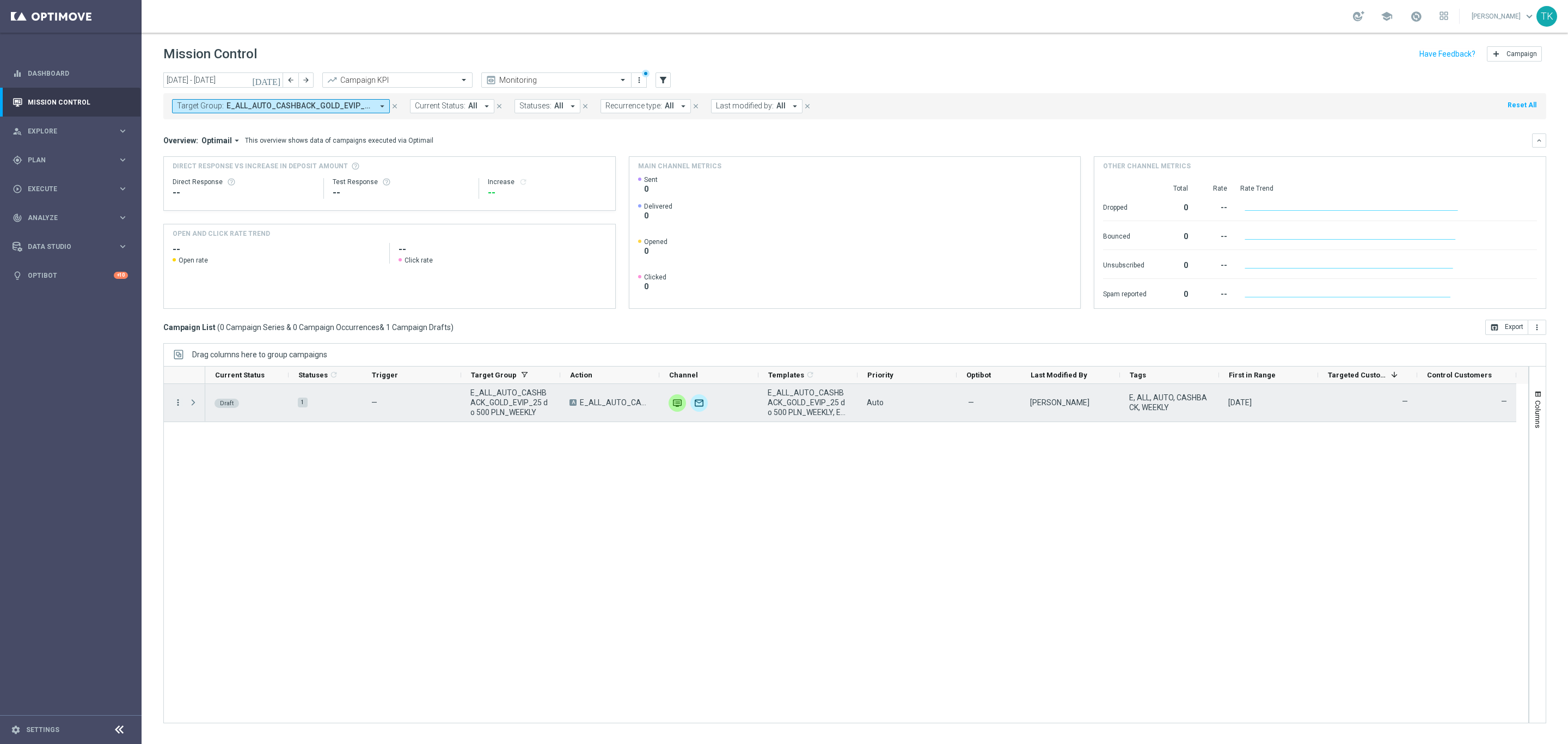
click at [178, 405] on icon "more_vert" at bounding box center [178, 402] width 10 height 10
click at [29, 166] on div "gps_fixed Plan keyboard_arrow_right" at bounding box center [70, 160] width 141 height 29
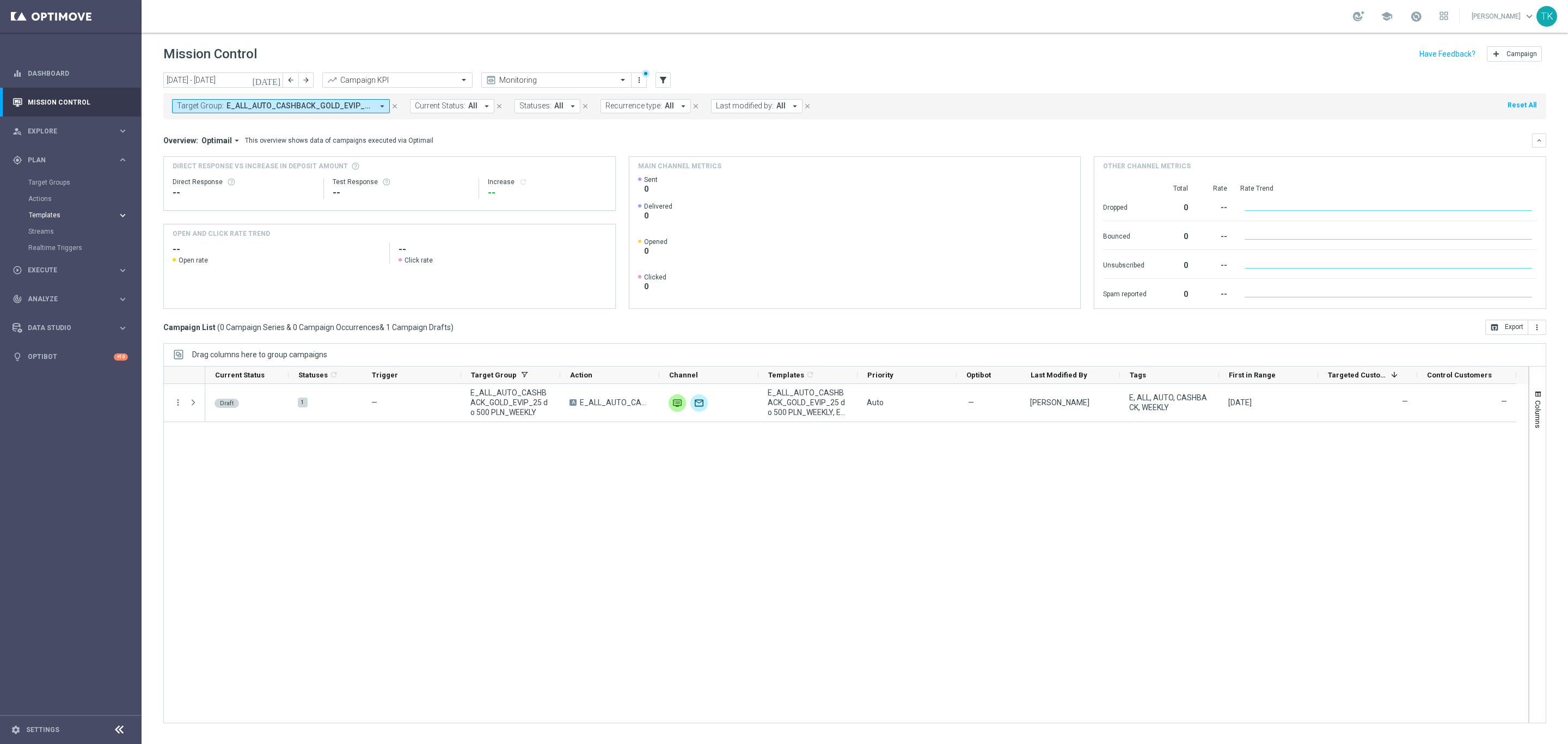
click at [41, 214] on span "Templates" at bounding box center [68, 215] width 78 height 7
click at [46, 230] on link "Optimail" at bounding box center [73, 231] width 80 height 9
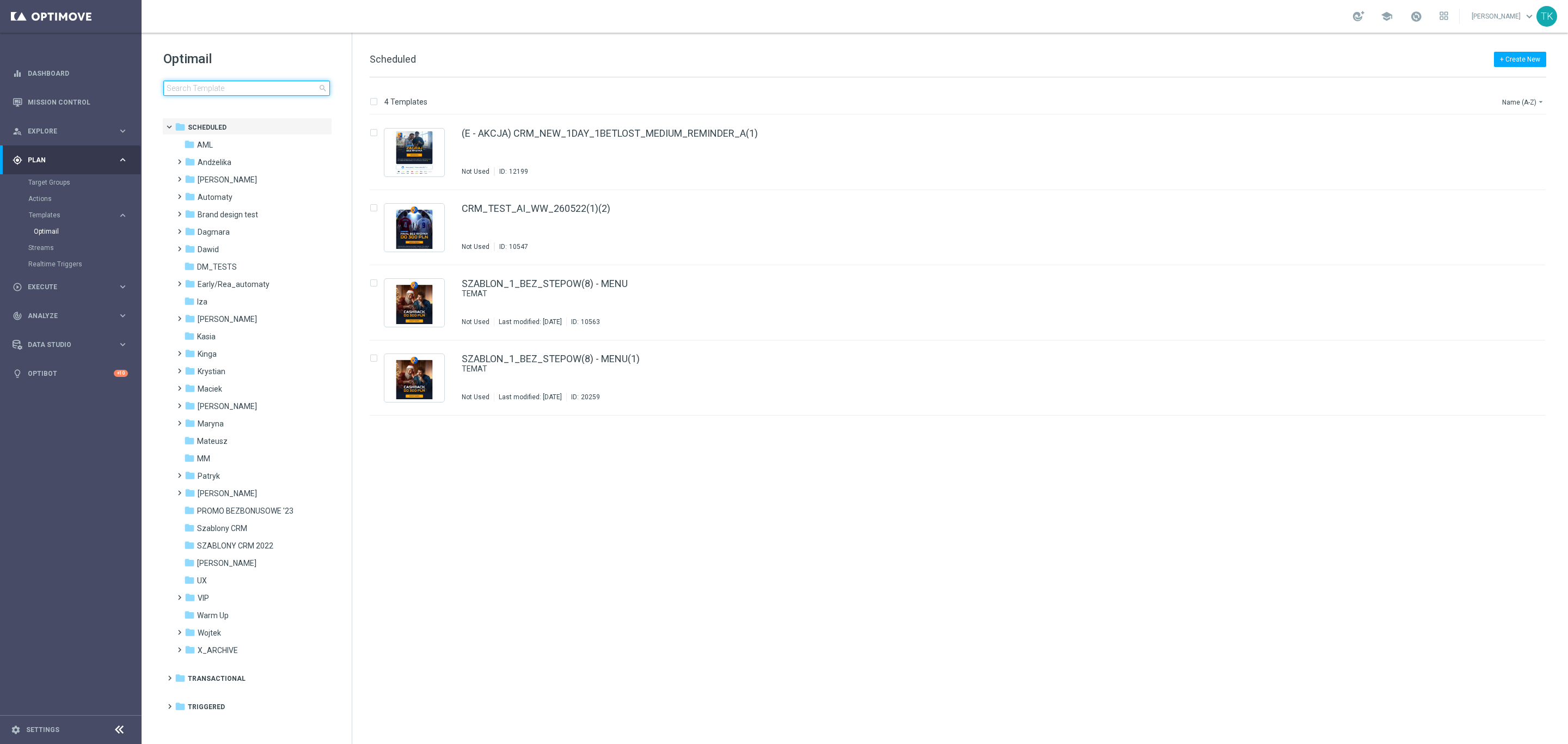
click at [206, 94] on input at bounding box center [247, 88] width 167 height 15
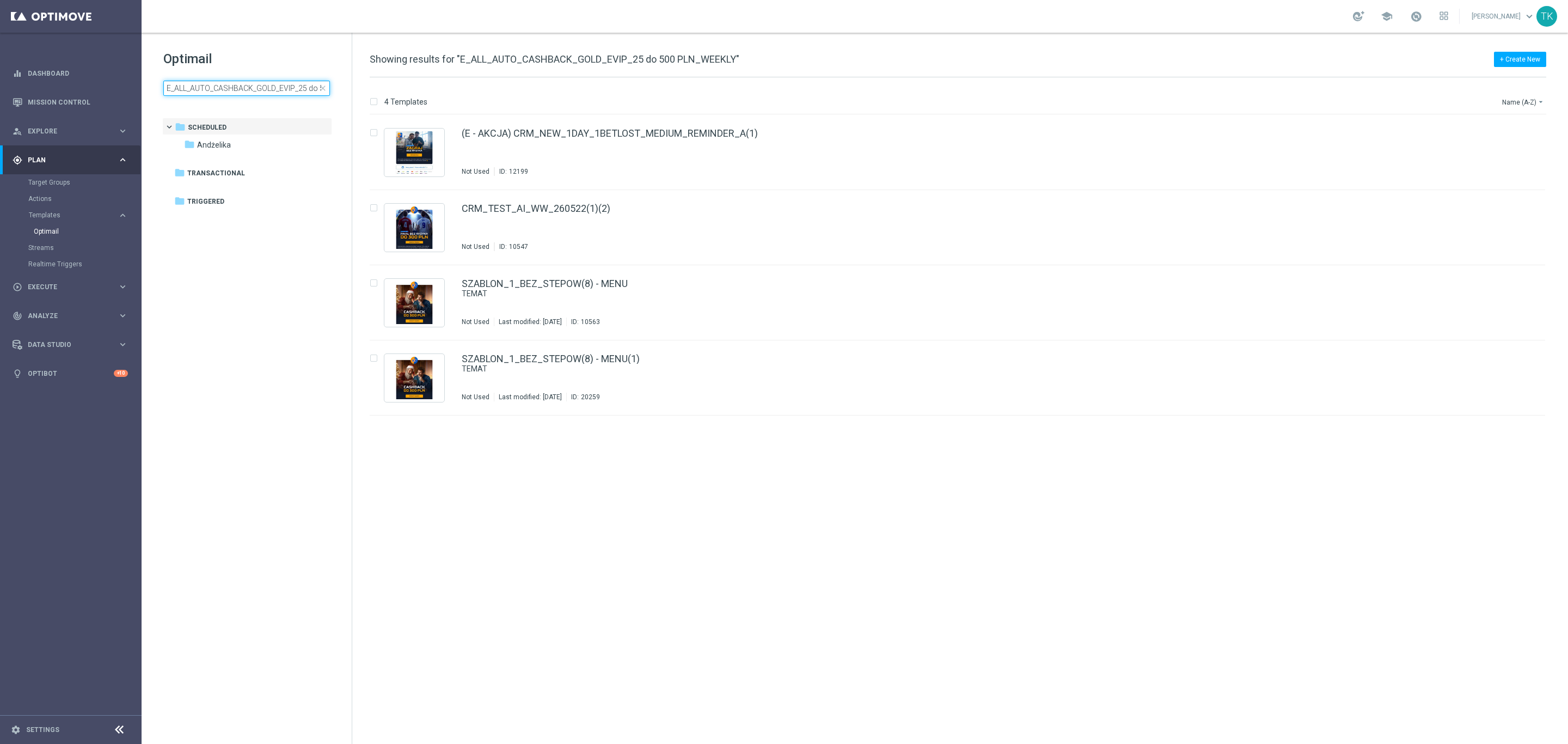
scroll to position [0, 56]
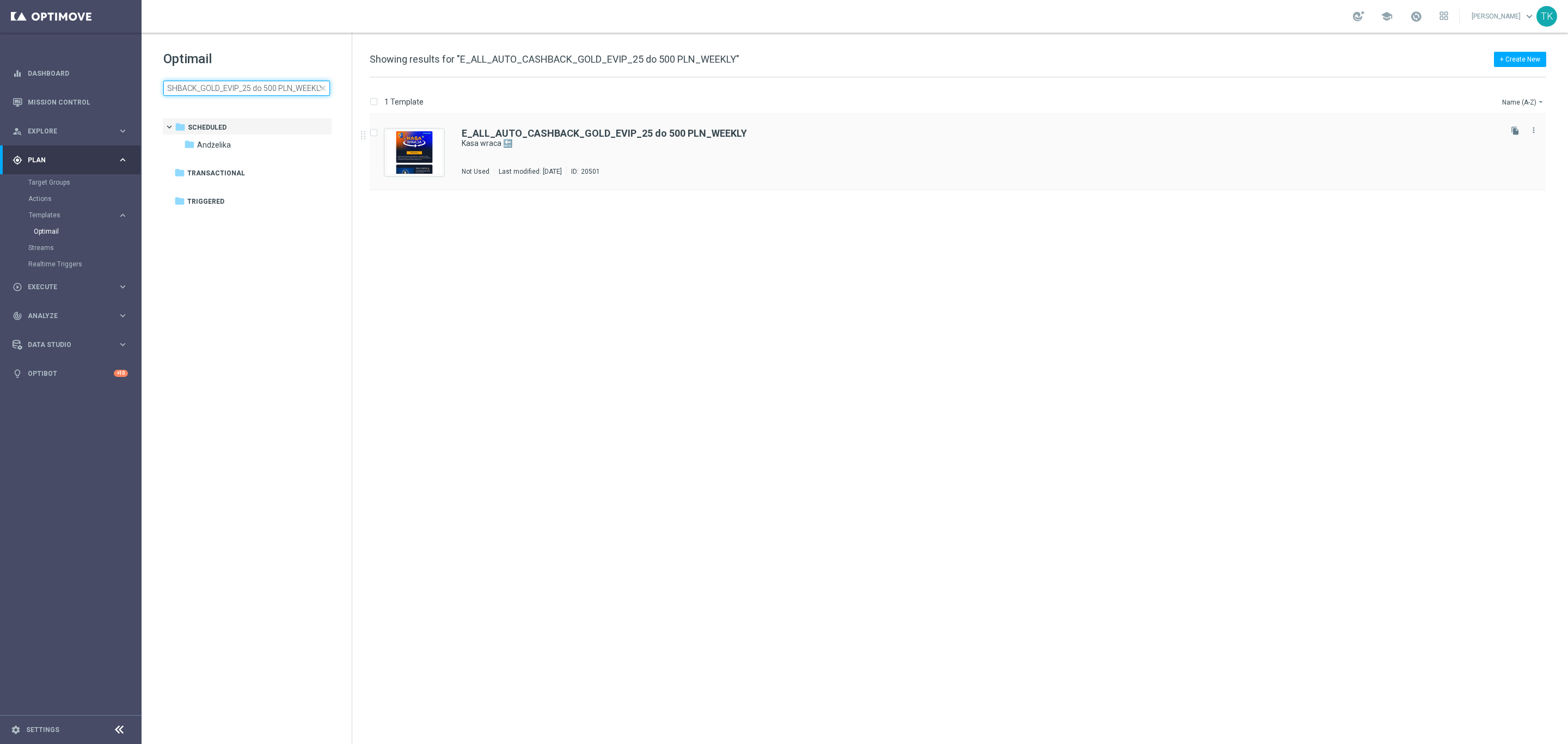
type input "E_ALL_AUTO_CASHBACK_GOLD_EVIP_25 do 500 PLN_WEEKLY"
click at [656, 159] on div "E_ALL_AUTO_CASHBACK_GOLD_EVIP_25 do 500 PLN_WEEKLY Kasa wraca 🔙 Not Used Last m…" at bounding box center [980, 152] width 1038 height 47
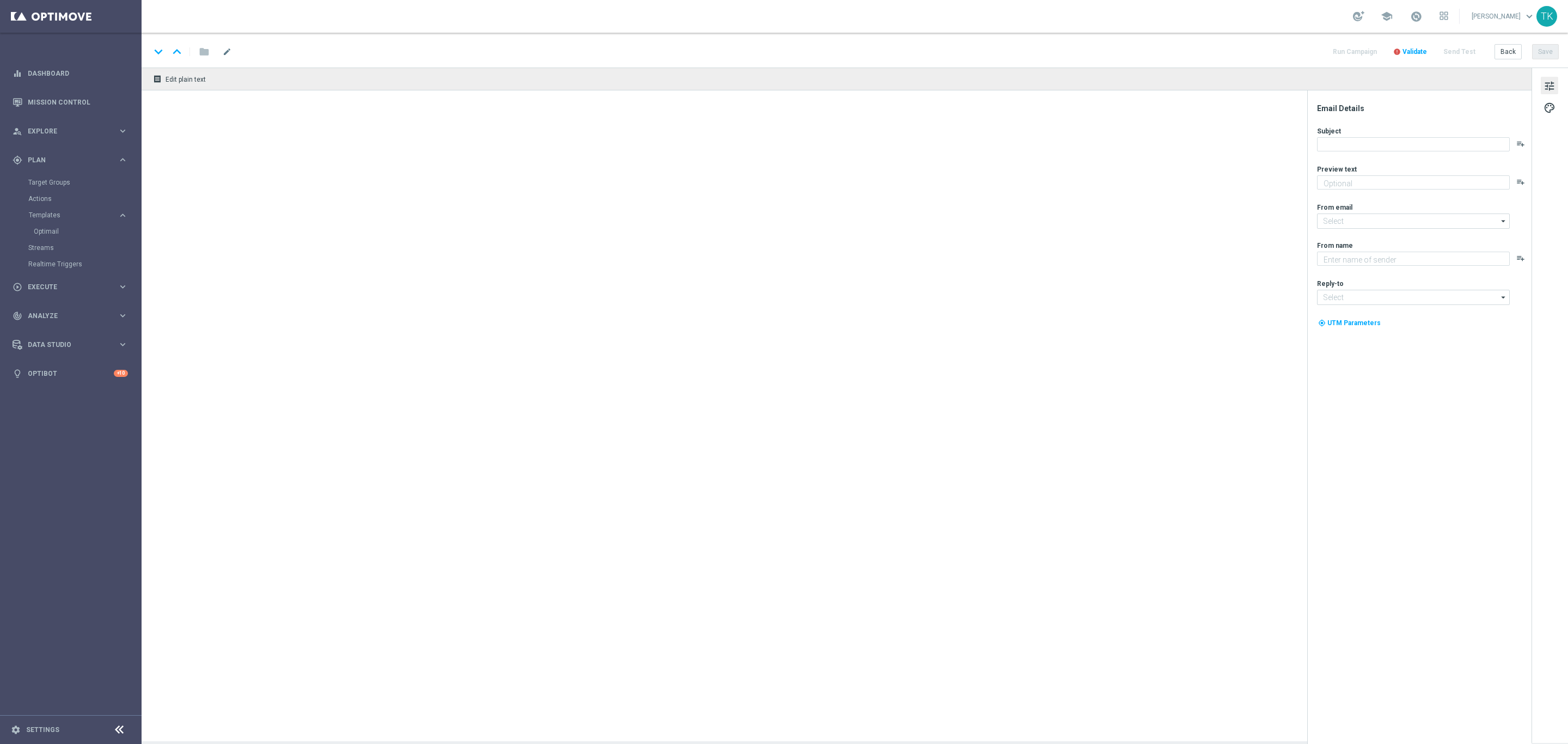
type textarea "Otrzymaj zwrot za nietrafione kupony do 500 zł 💸"
type input "[EMAIL_ADDRESS][DOMAIN_NAME]"
type textarea "STS"
type input "[EMAIL_ADDRESS][DOMAIN_NAME]"
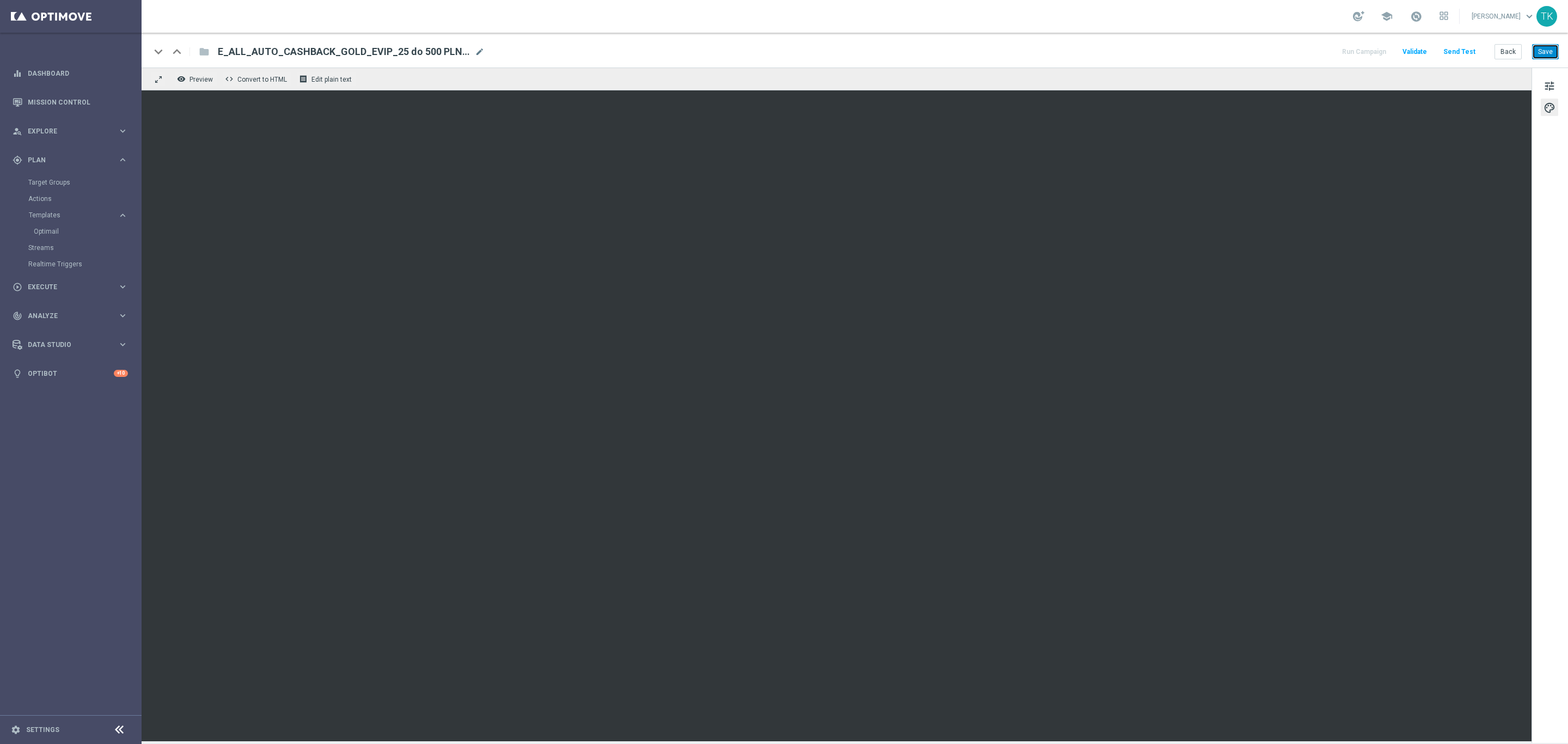
click at [1542, 59] on button "Save" at bounding box center [1545, 51] width 27 height 15
click at [1501, 52] on button "Back" at bounding box center [1508, 51] width 27 height 15
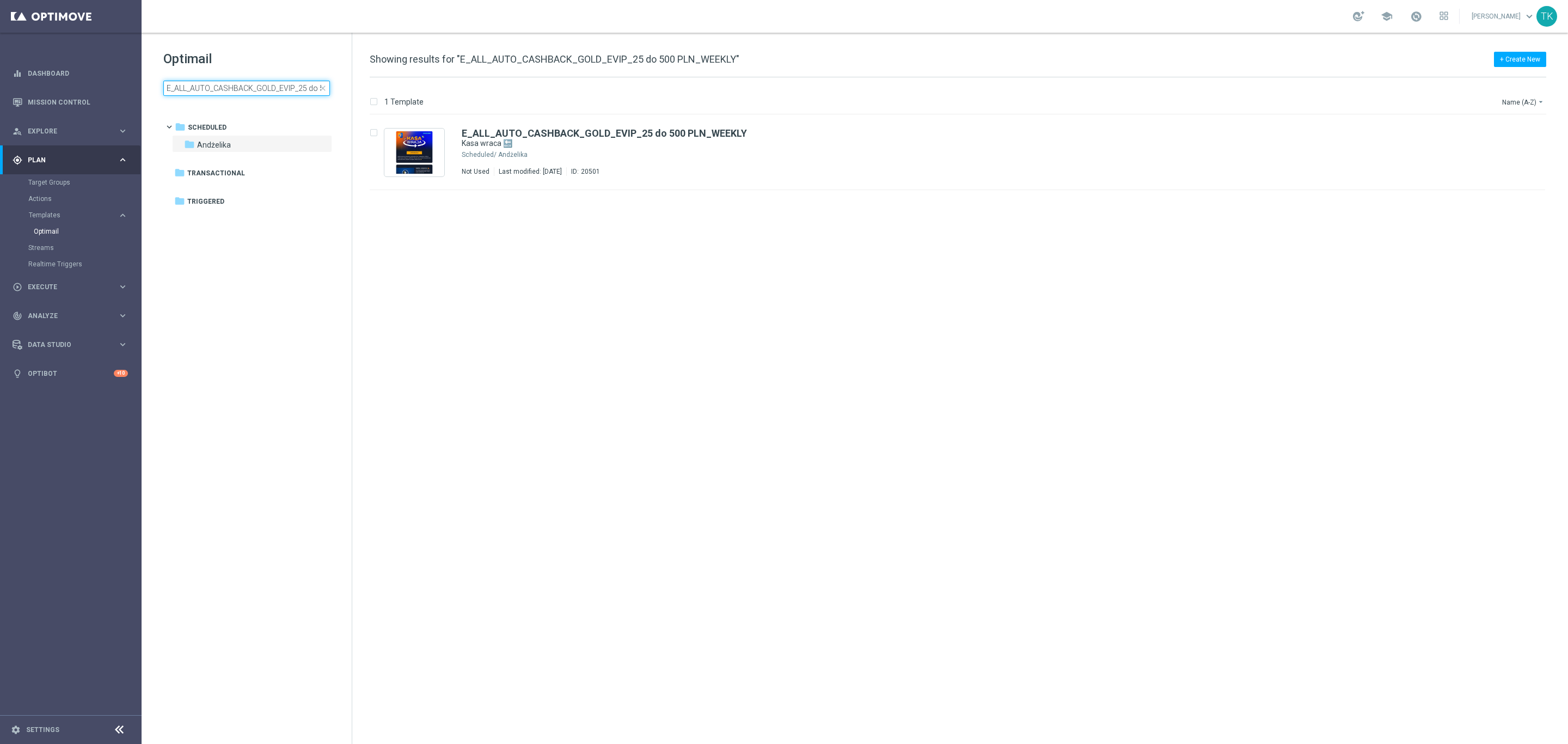
click at [229, 89] on input "E_ALL_AUTO_CASHBACK_GOLD_EVIP_25 do 500 PLN_WEEKLY" at bounding box center [247, 88] width 167 height 15
type input "E_ALL_AUTO_CASHBACK_SILVER_EVIP_25 do 250 PLN_WEEKLY"
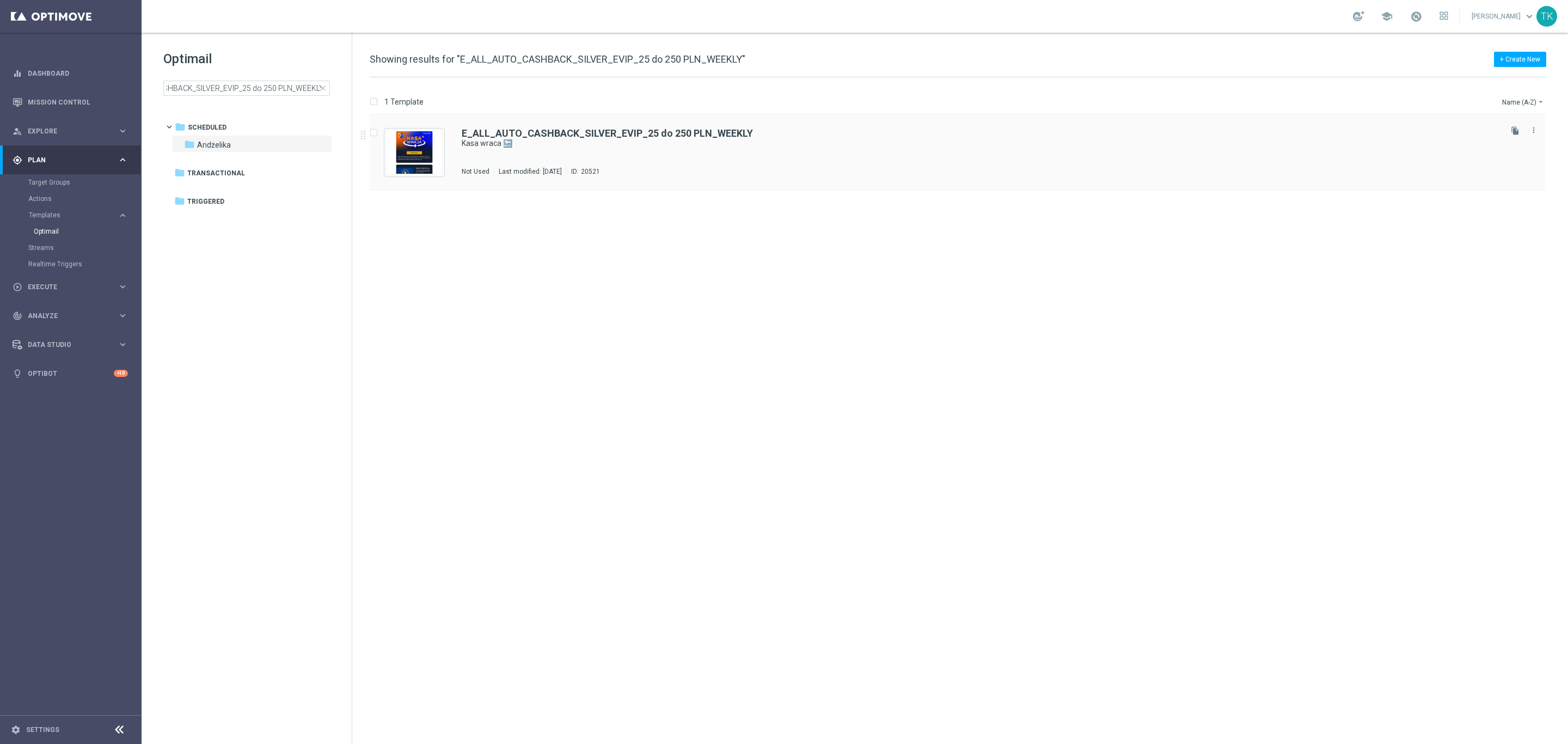
click at [640, 162] on div "E_ALL_AUTO_CASHBACK_SILVER_EVIP_25 do 250 PLN_WEEKLY Kasa wraca 🔙 Not Used Last…" at bounding box center [980, 152] width 1038 height 47
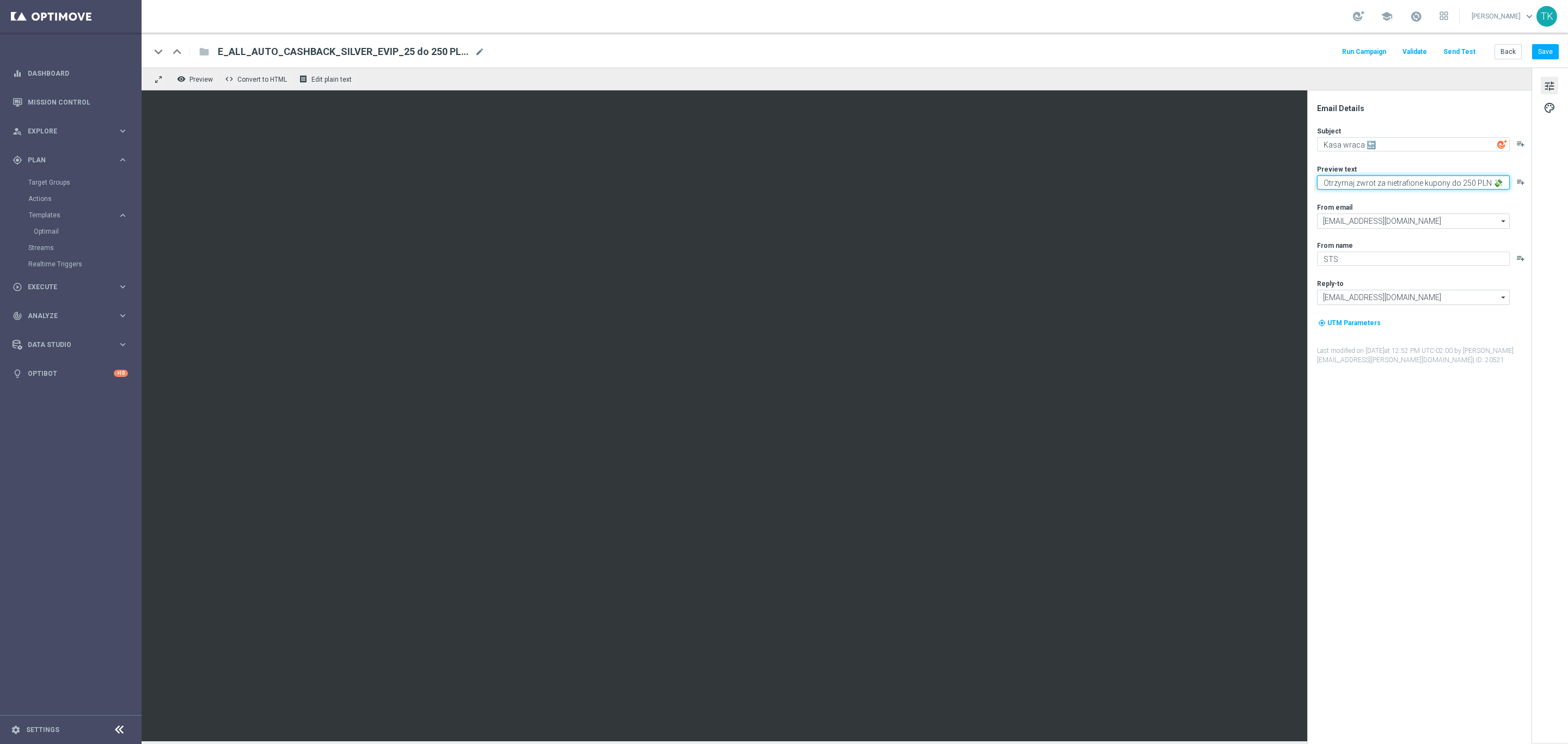
click at [1488, 184] on textarea "Otrzymaj zwrot za nietrafione kupony do 250 PLN 💸" at bounding box center [1413, 182] width 193 height 14
type textarea "Otrzymaj zwrot za nietrafione kupony do 250 zł 💸"
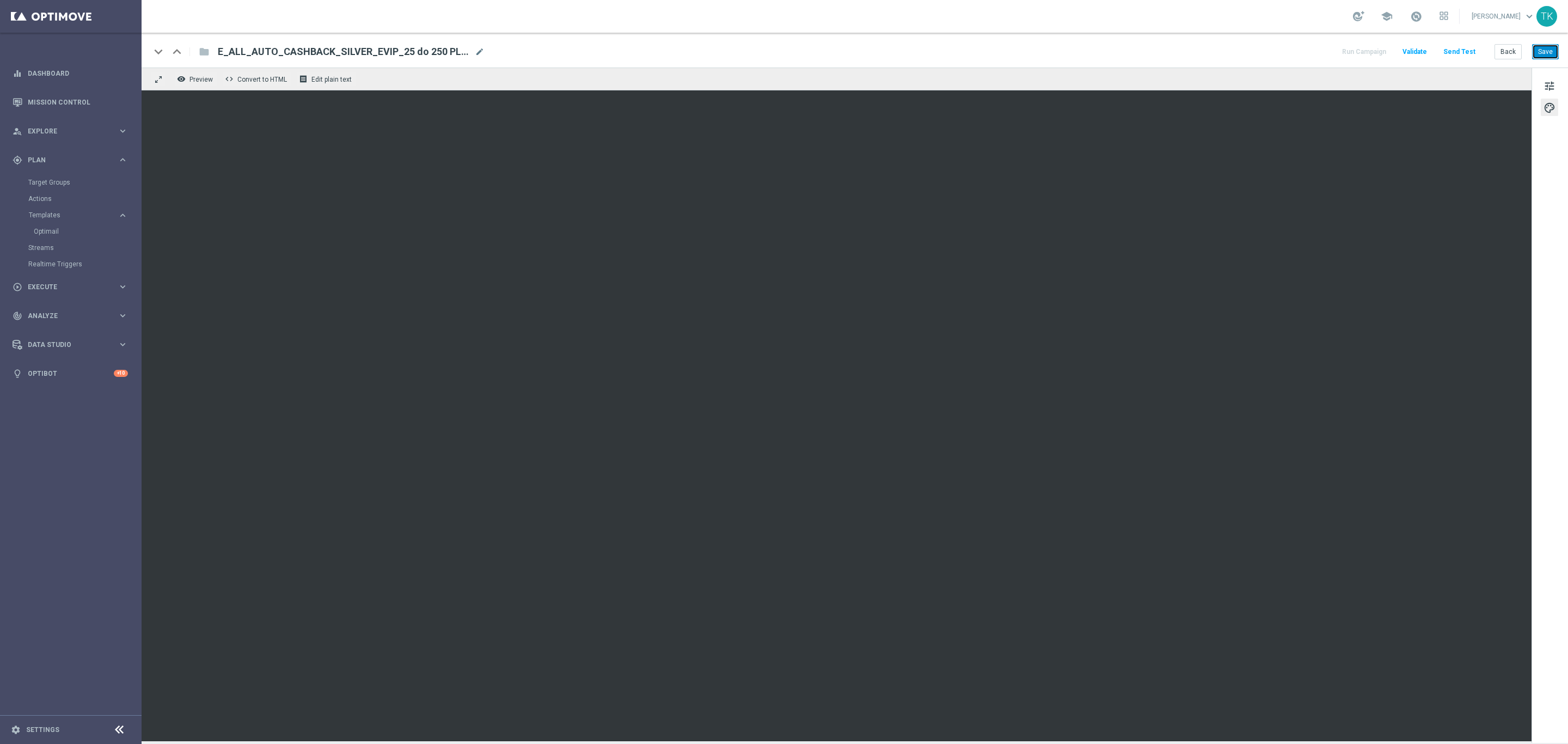
click at [1545, 54] on button "Save" at bounding box center [1545, 51] width 27 height 15
click at [1506, 47] on button "Back" at bounding box center [1508, 51] width 27 height 15
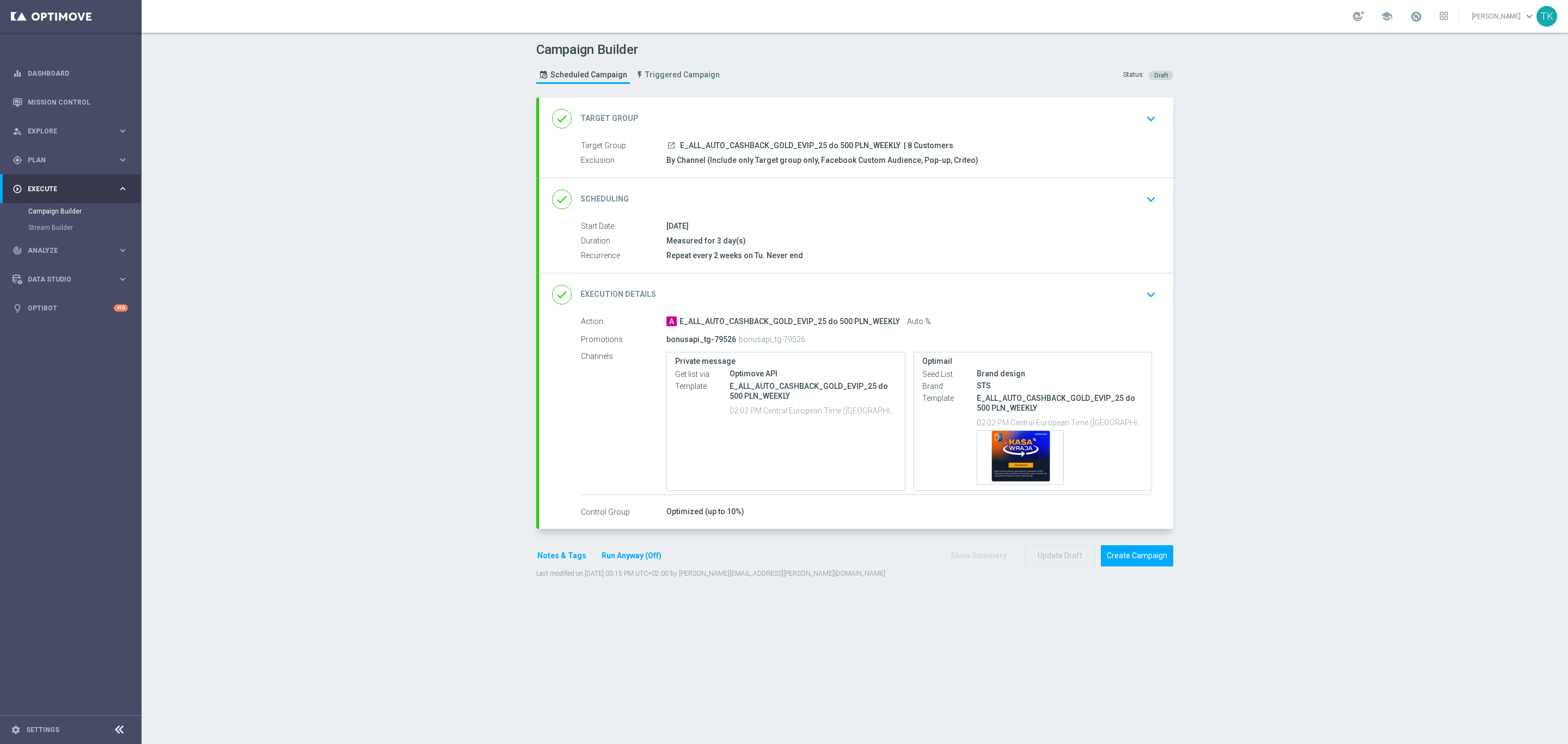
click at [766, 142] on span "E_ALL_AUTO_CASHBACK_GOLD_EVIP_25 do 500 PLN_WEEKLY" at bounding box center [790, 146] width 220 height 10
copy div "E_ALL_AUTO_CASHBACK_GOLD_EVIP_25 do 500 PLN_WEEKLY"
click at [822, 72] on div "Campaign Builder Scheduled Campaign Triggered Campaign Status: Draft" at bounding box center [855, 64] width 653 height 50
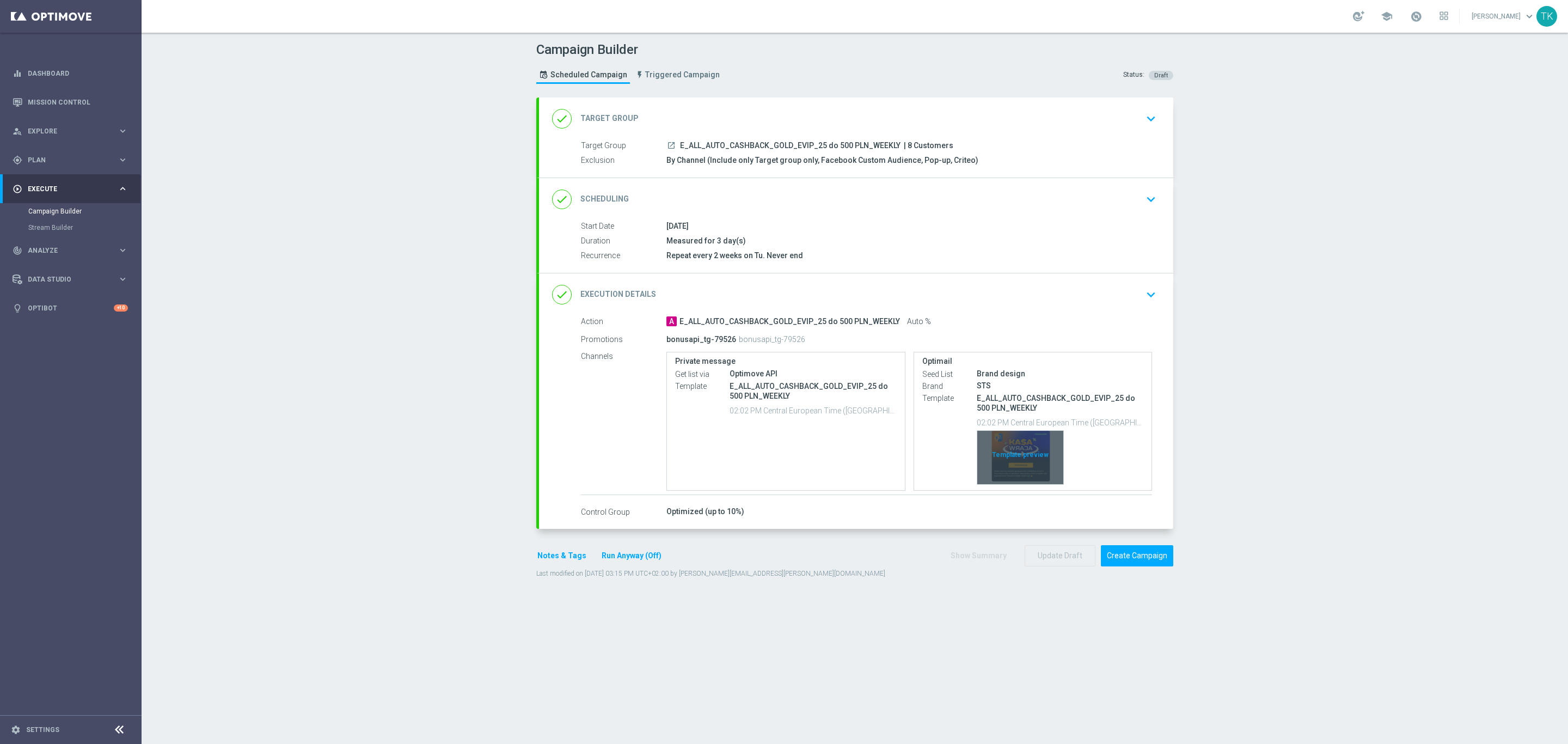
click at [1020, 452] on div "Template preview" at bounding box center [1020, 458] width 86 height 54
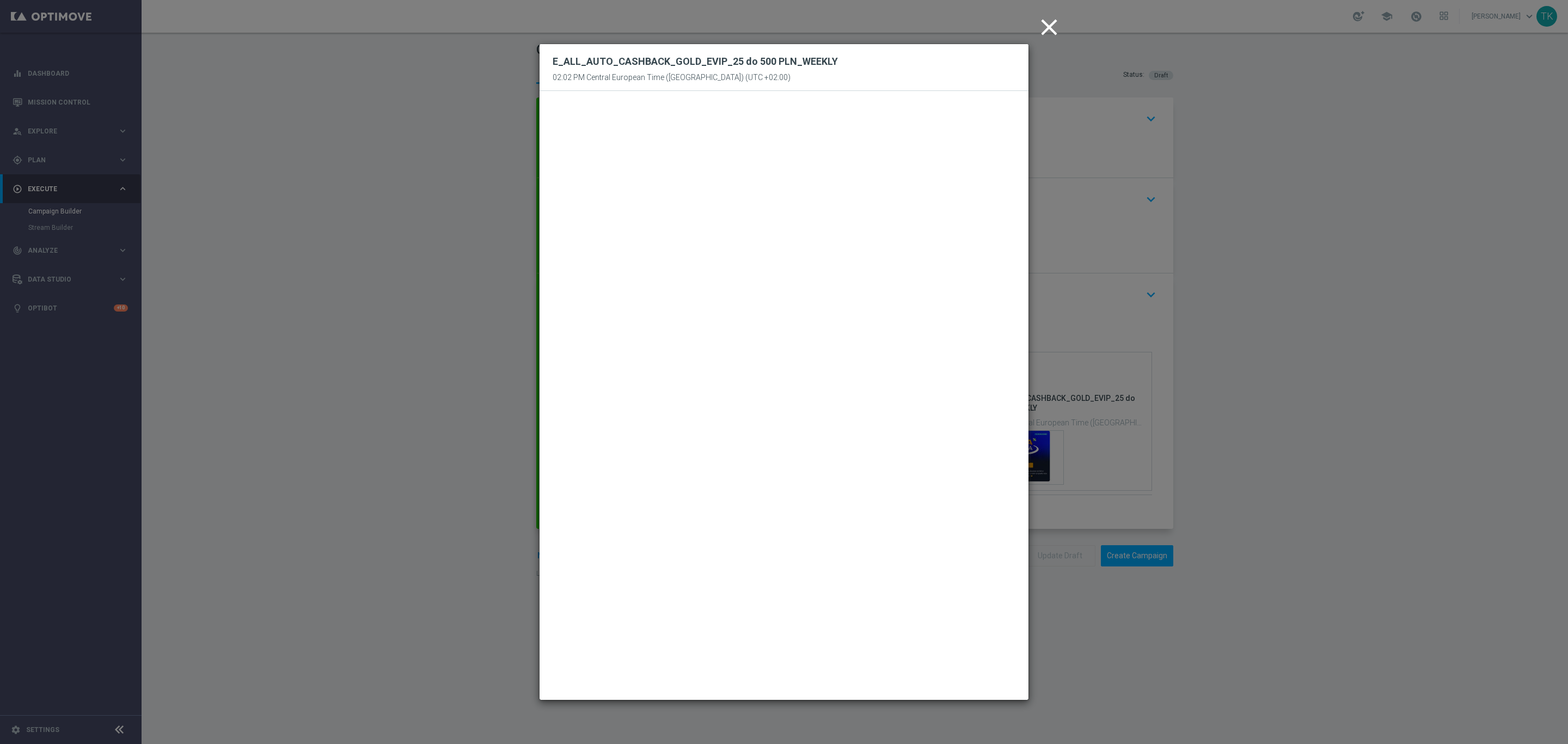
click at [1049, 29] on icon "close" at bounding box center [1049, 27] width 27 height 27
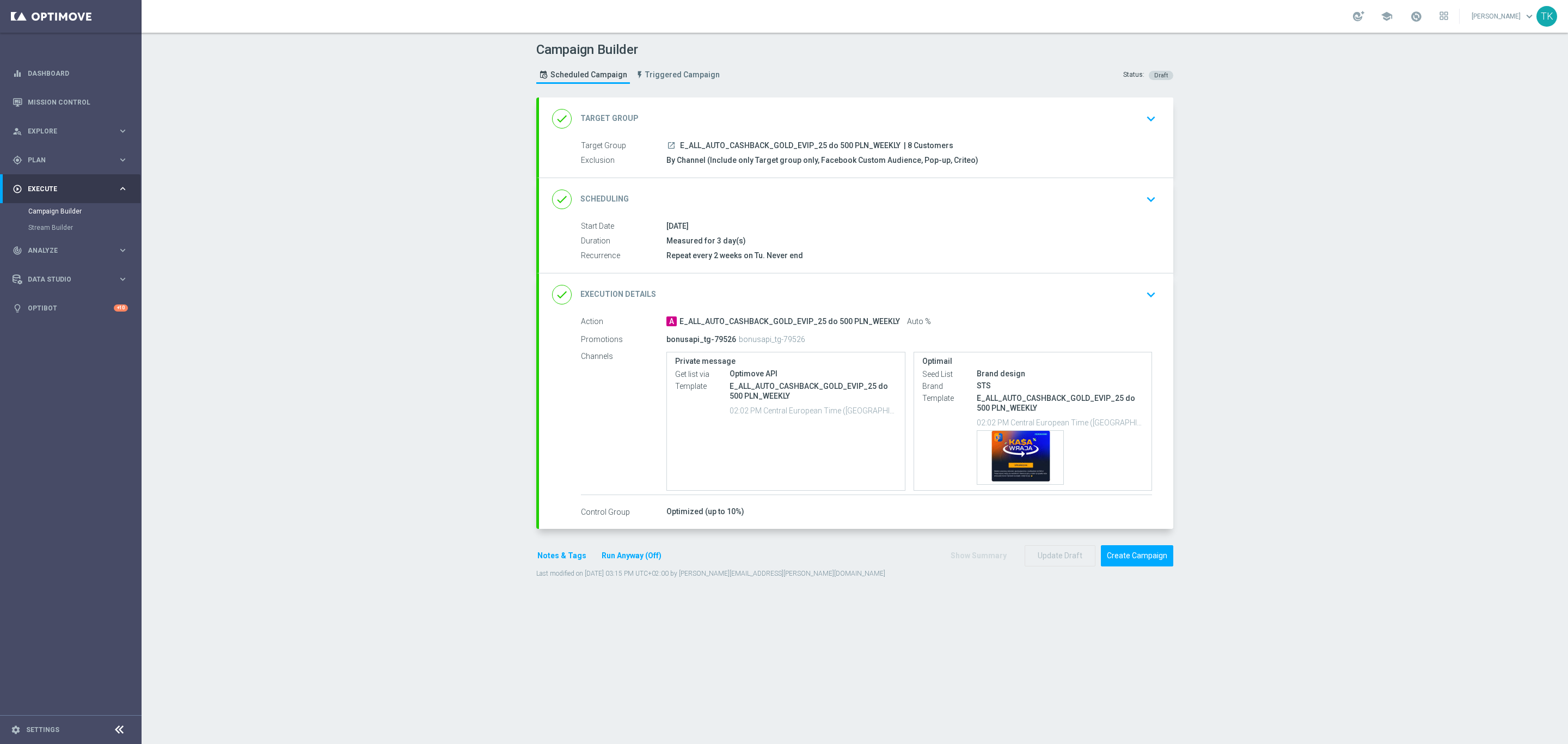
click at [547, 560] on button "Notes & Tags" at bounding box center [562, 556] width 51 height 13
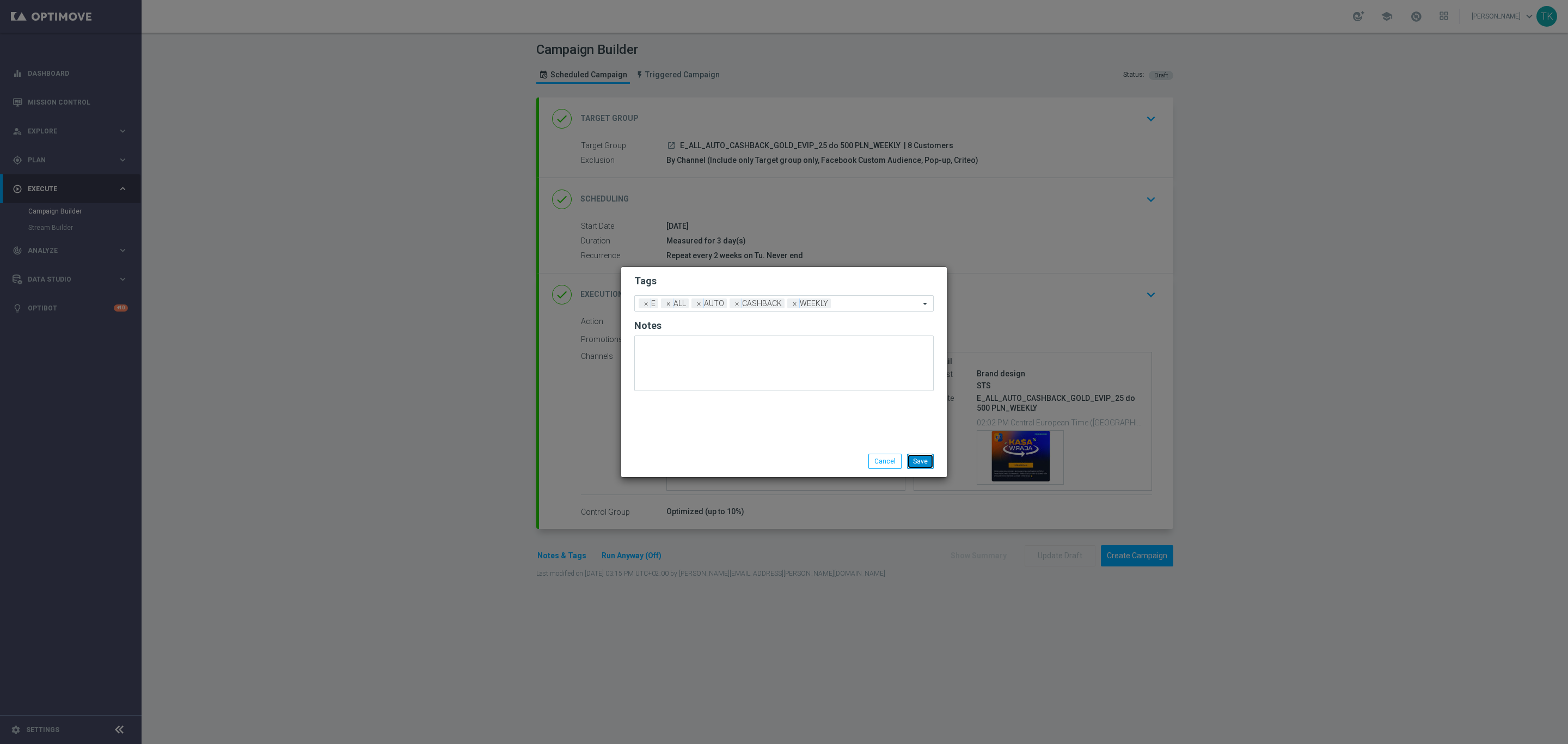
click at [922, 462] on button "Save" at bounding box center [920, 461] width 27 height 15
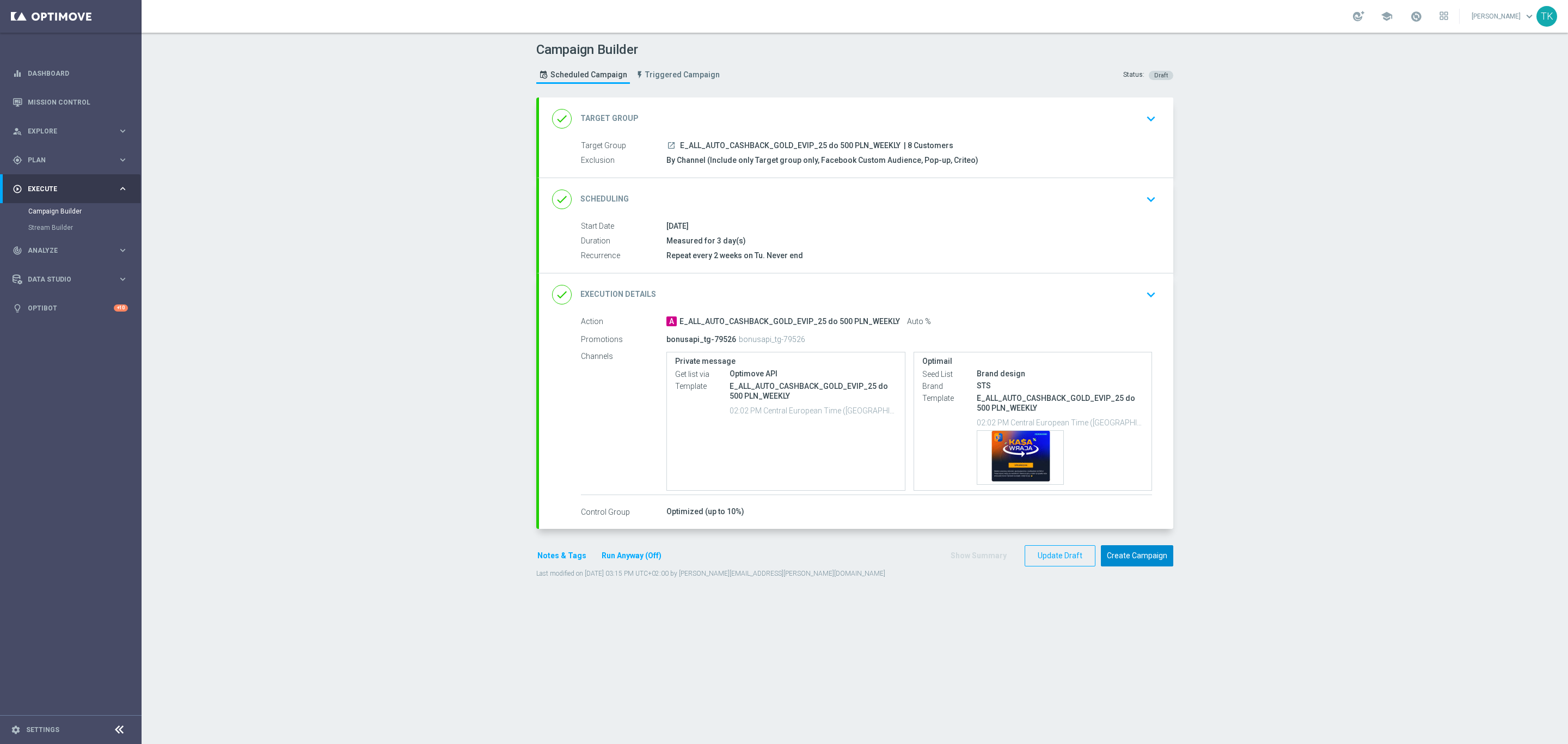
click at [1124, 564] on button "Create Campaign" at bounding box center [1137, 555] width 72 height 21
click at [743, 144] on span "E_ALL_AUTO_CASHBACK_SILVER_EVIP_25 do 250 PLN_WEEKLY" at bounding box center [793, 146] width 225 height 10
copy div "E_ALL_AUTO_CASHBACK_SILVER_EVIP_25 do 250 PLN_WEEKLY"
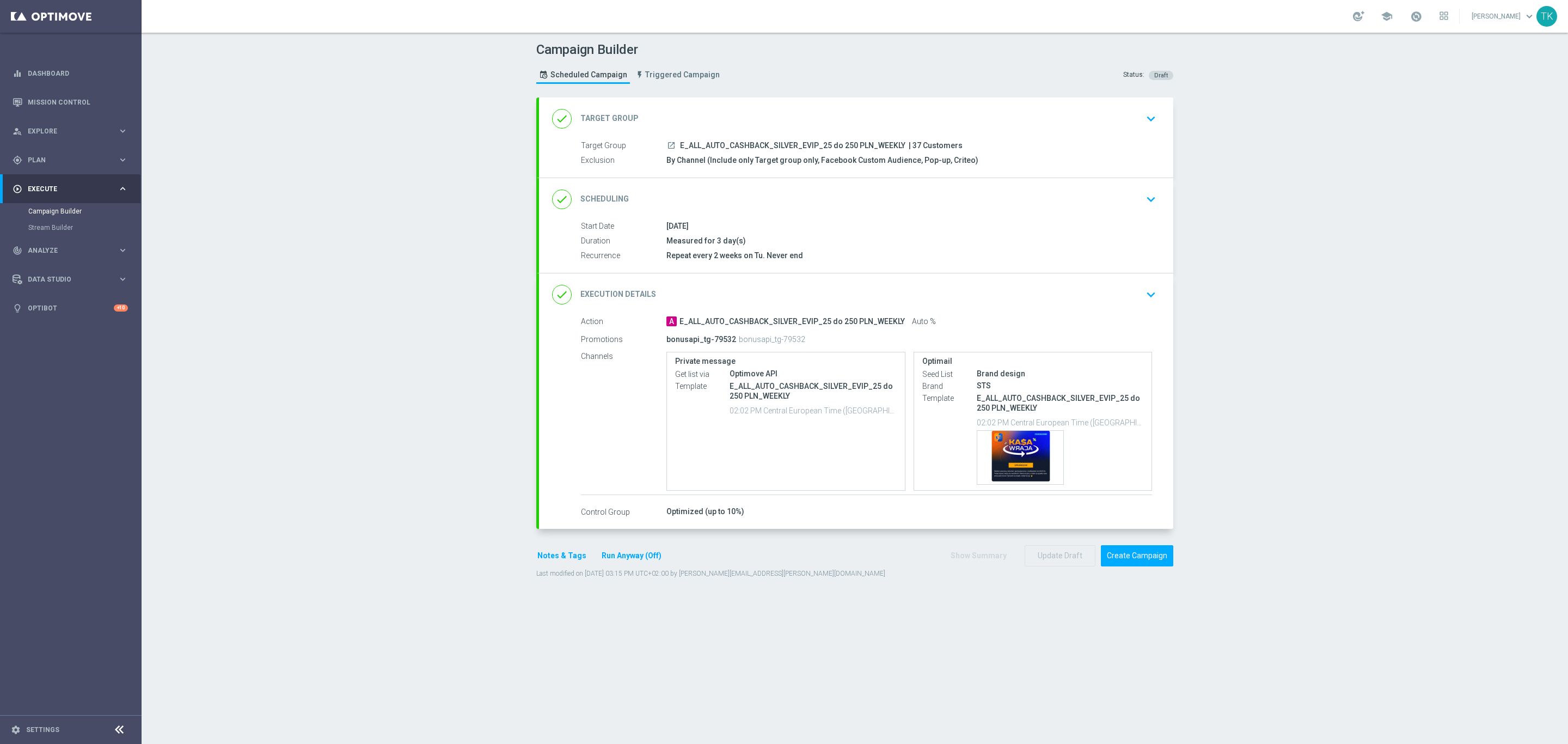
click at [780, 59] on div "Campaign Builder Scheduled Campaign Triggered Campaign Status: Draft" at bounding box center [855, 64] width 653 height 50
click at [547, 560] on button "Notes & Tags" at bounding box center [562, 556] width 51 height 13
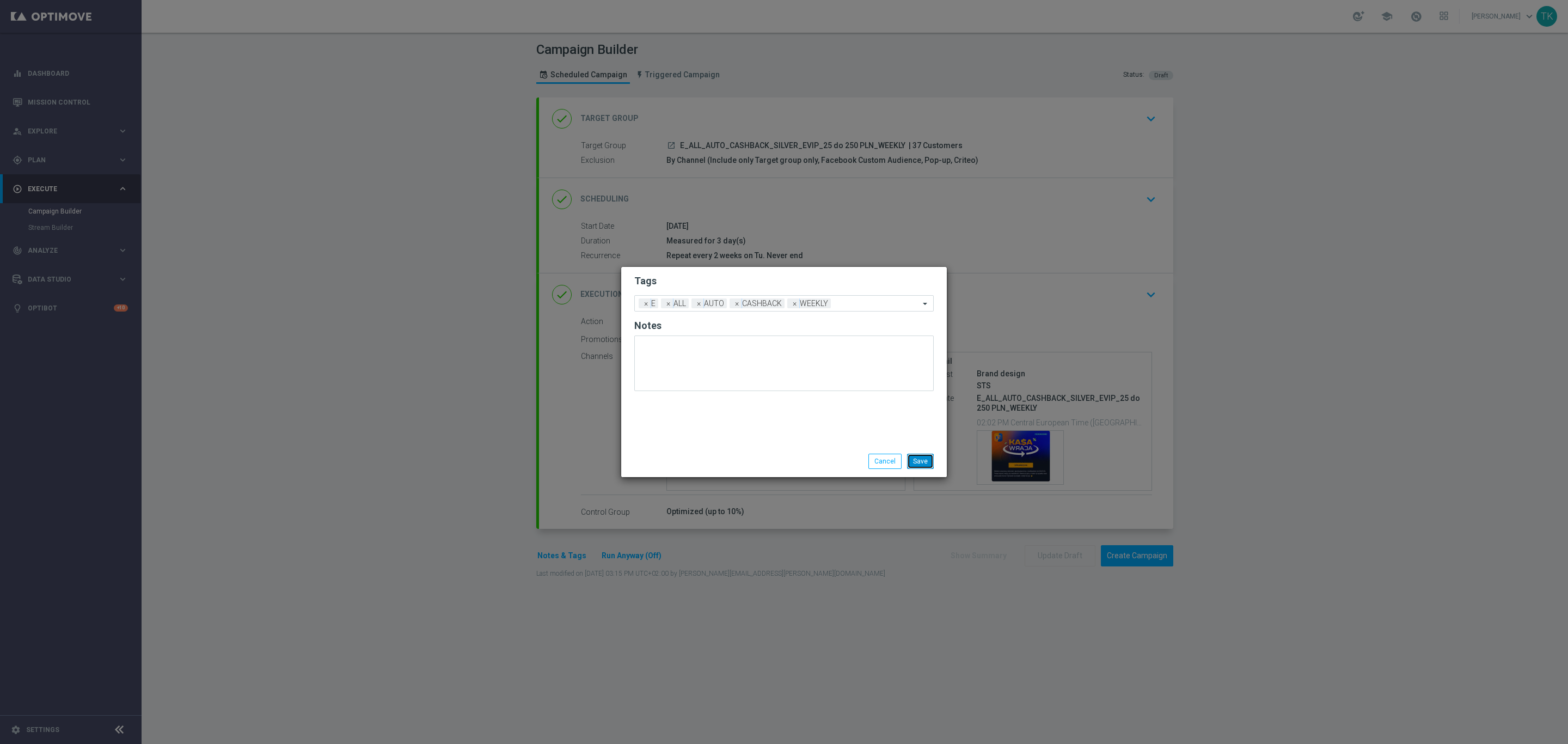
click at [926, 461] on button "Save" at bounding box center [920, 461] width 27 height 15
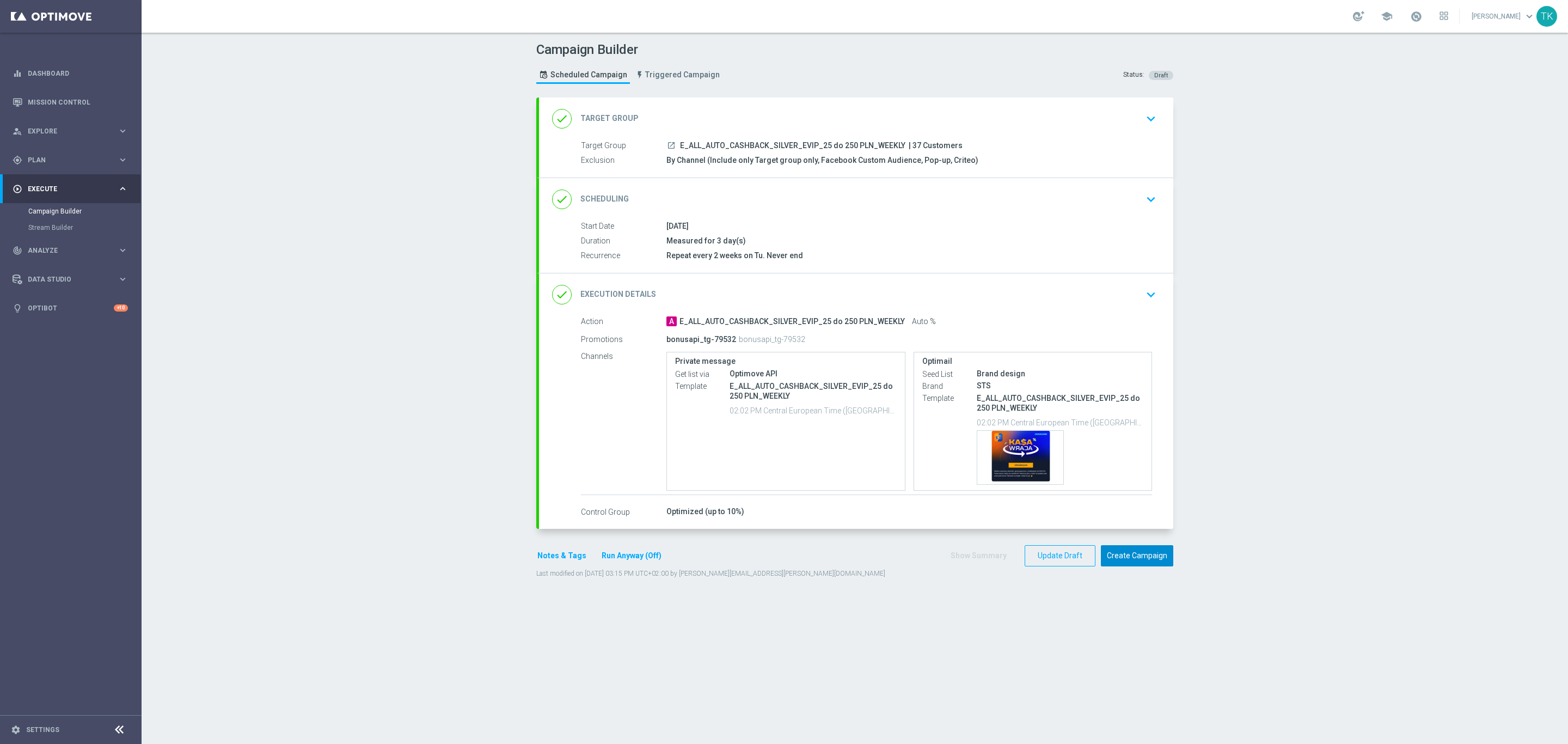
click at [1119, 548] on button "Create Campaign" at bounding box center [1137, 555] width 72 height 21
